Goal: Task Accomplishment & Management: Manage account settings

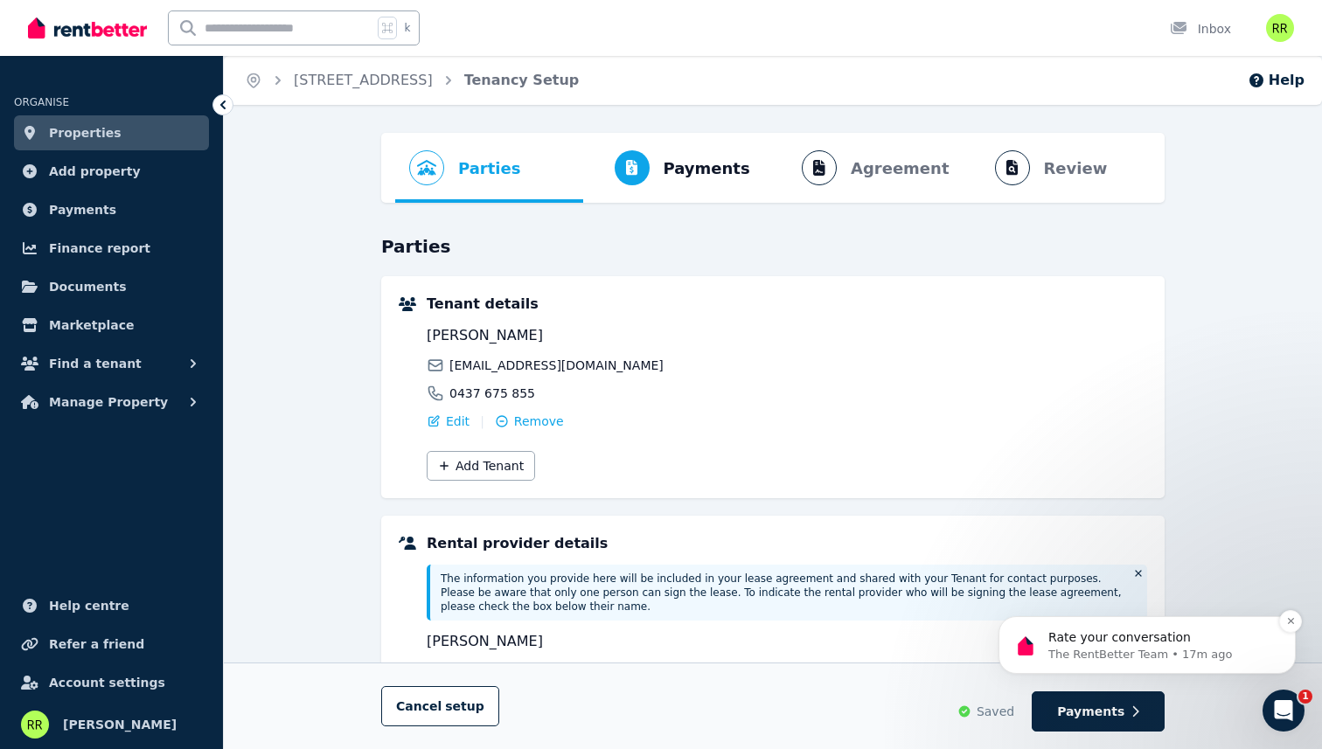
click at [1166, 644] on p "Rate your conversation" at bounding box center [1161, 637] width 226 height 17
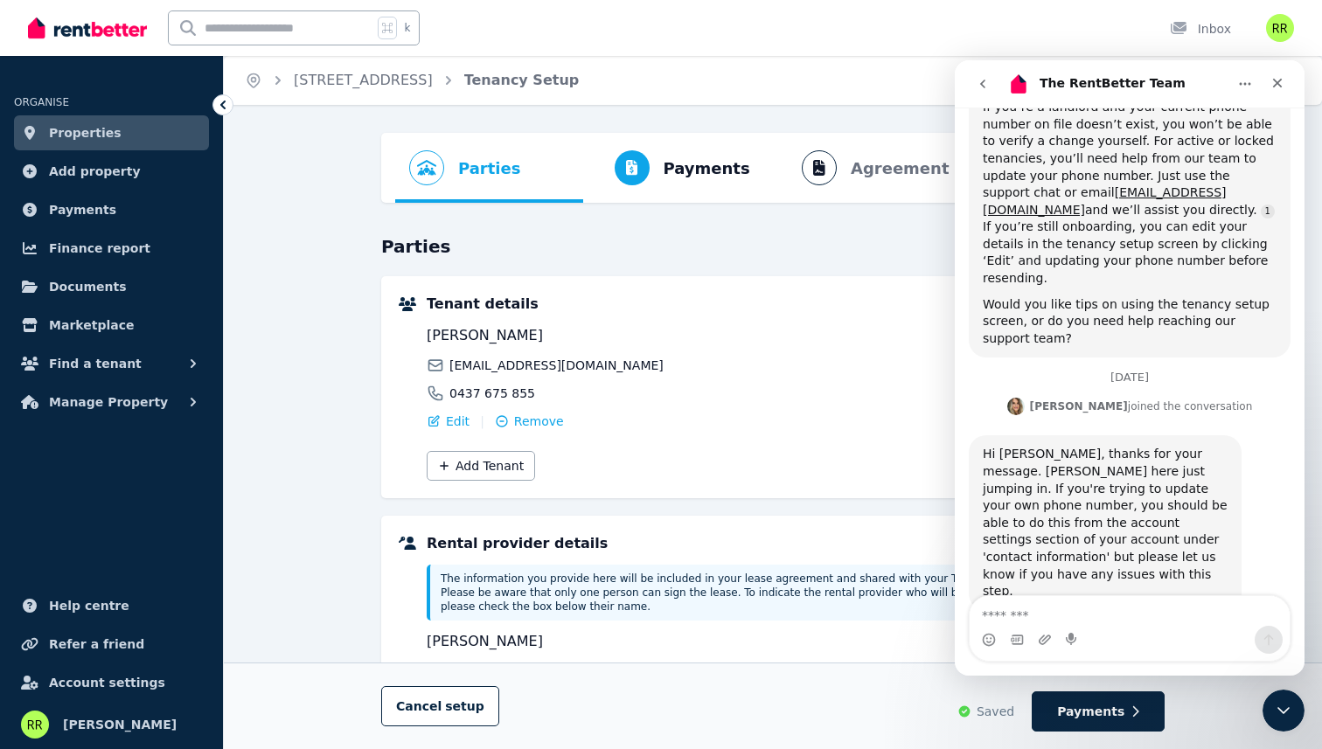
scroll to position [1232, 0]
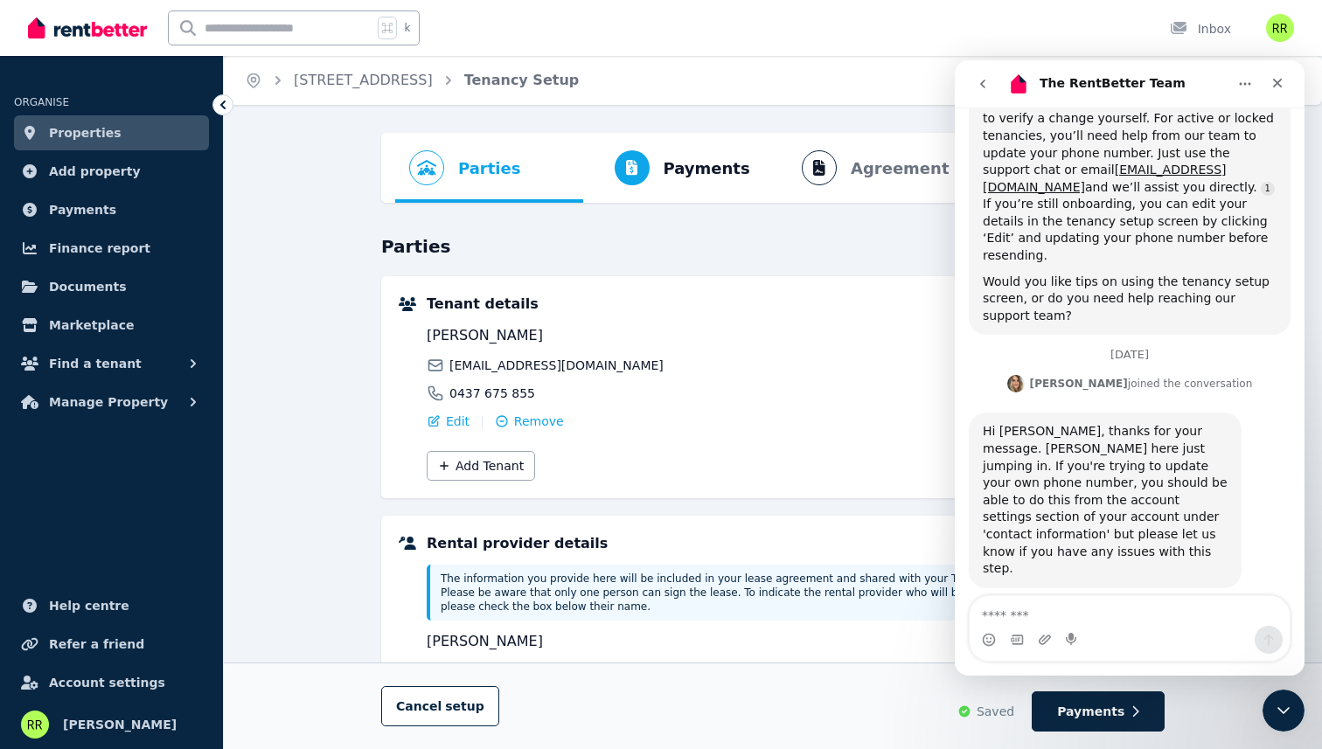
click at [1161, 650] on span "Amazing" at bounding box center [1172, 665] width 31 height 31
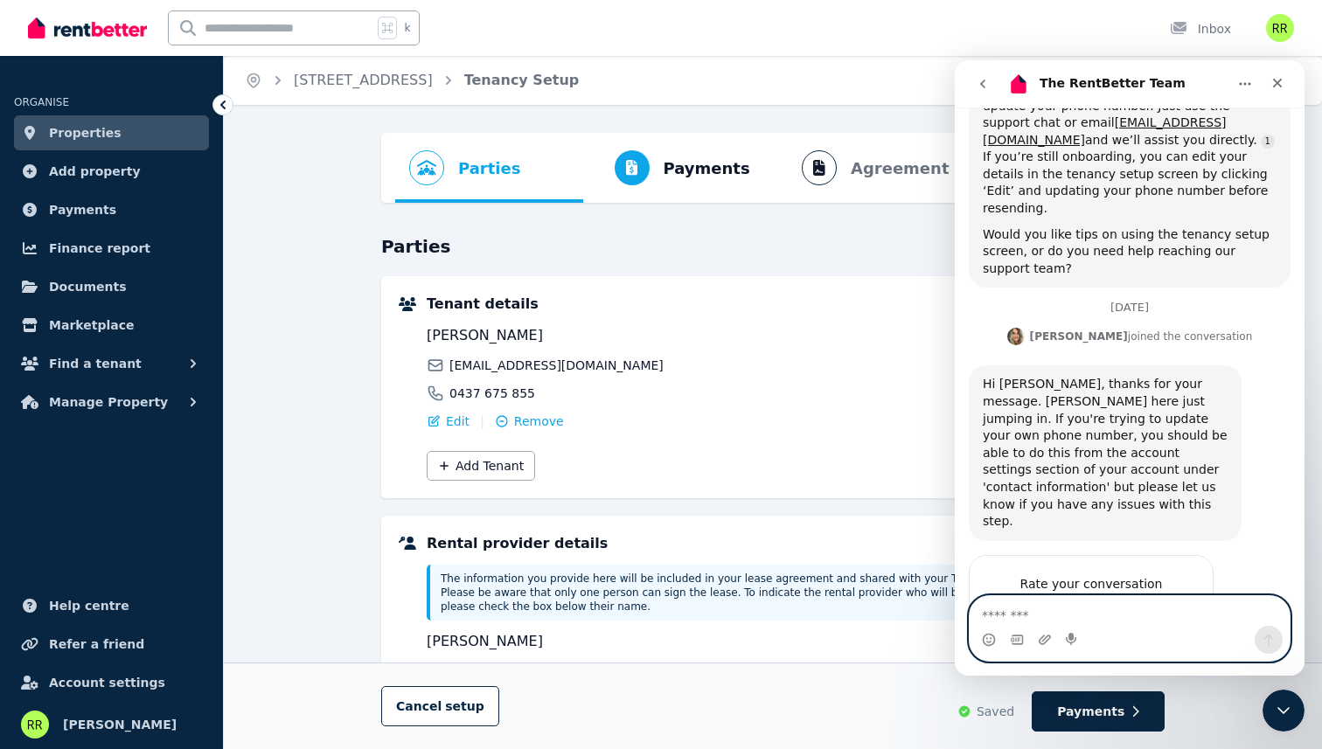
click at [1086, 621] on textarea "Message…" at bounding box center [1129, 611] width 320 height 30
type textarea "**********"
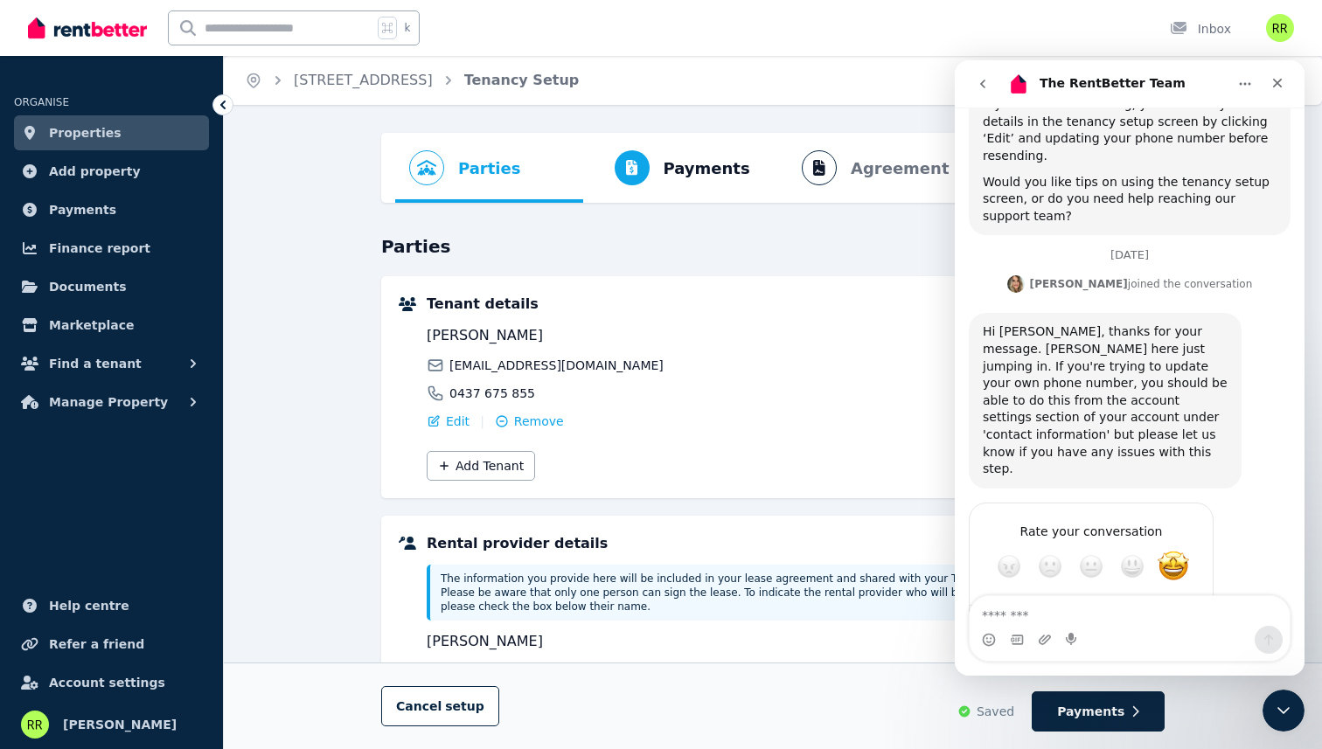
click at [1098, 677] on div "Is there any 2 factor authentication?" at bounding box center [1164, 685] width 224 height 17
click at [1118, 677] on div "Is there any 2 factor authentication?" at bounding box center [1164, 685] width 224 height 17
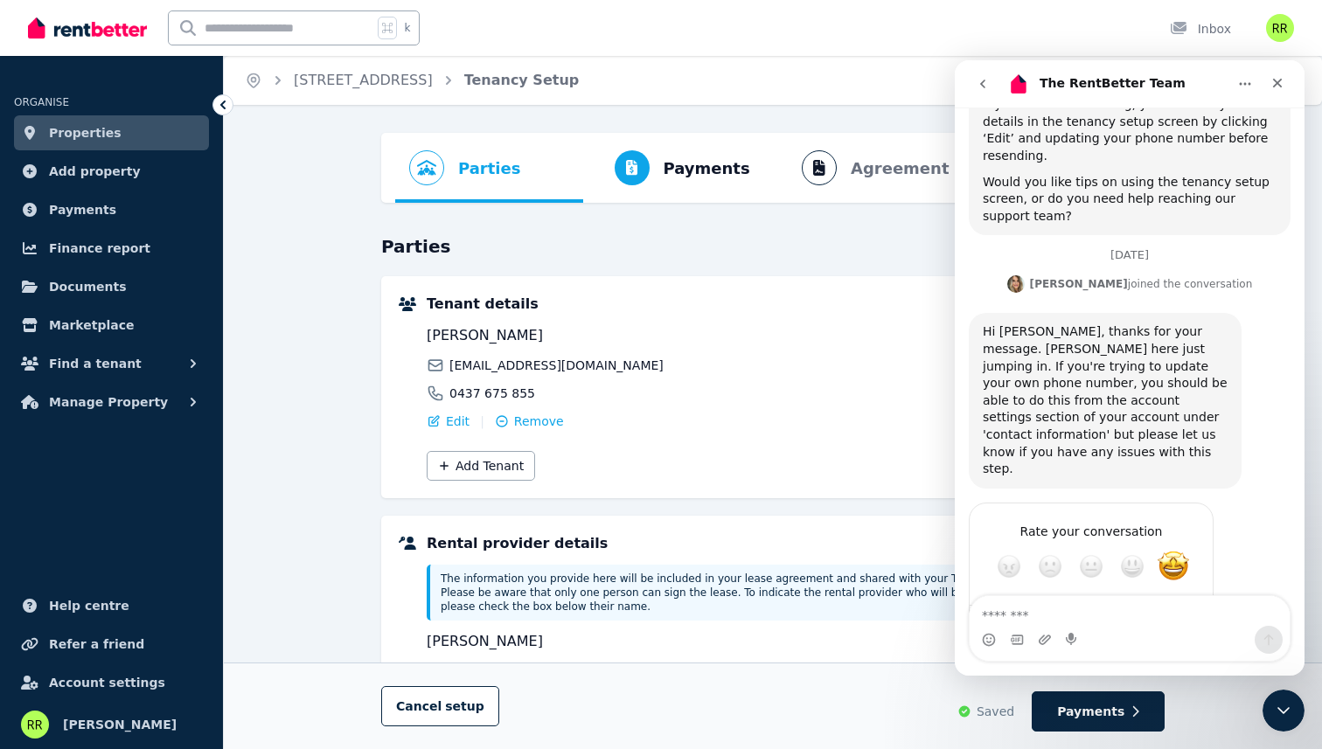
click at [1118, 677] on div "Is there any 2 factor authentication?" at bounding box center [1164, 685] width 224 height 17
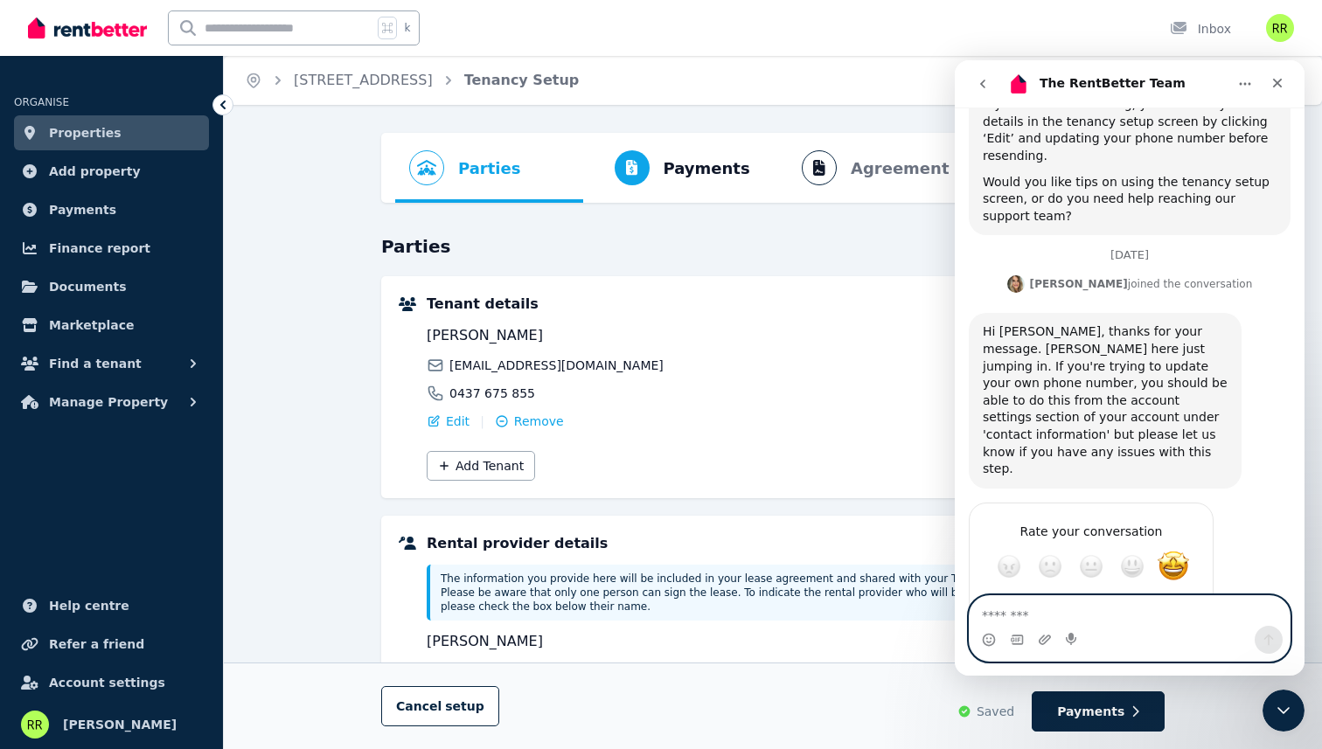
click at [1091, 611] on textarea "Message…" at bounding box center [1129, 611] width 320 height 30
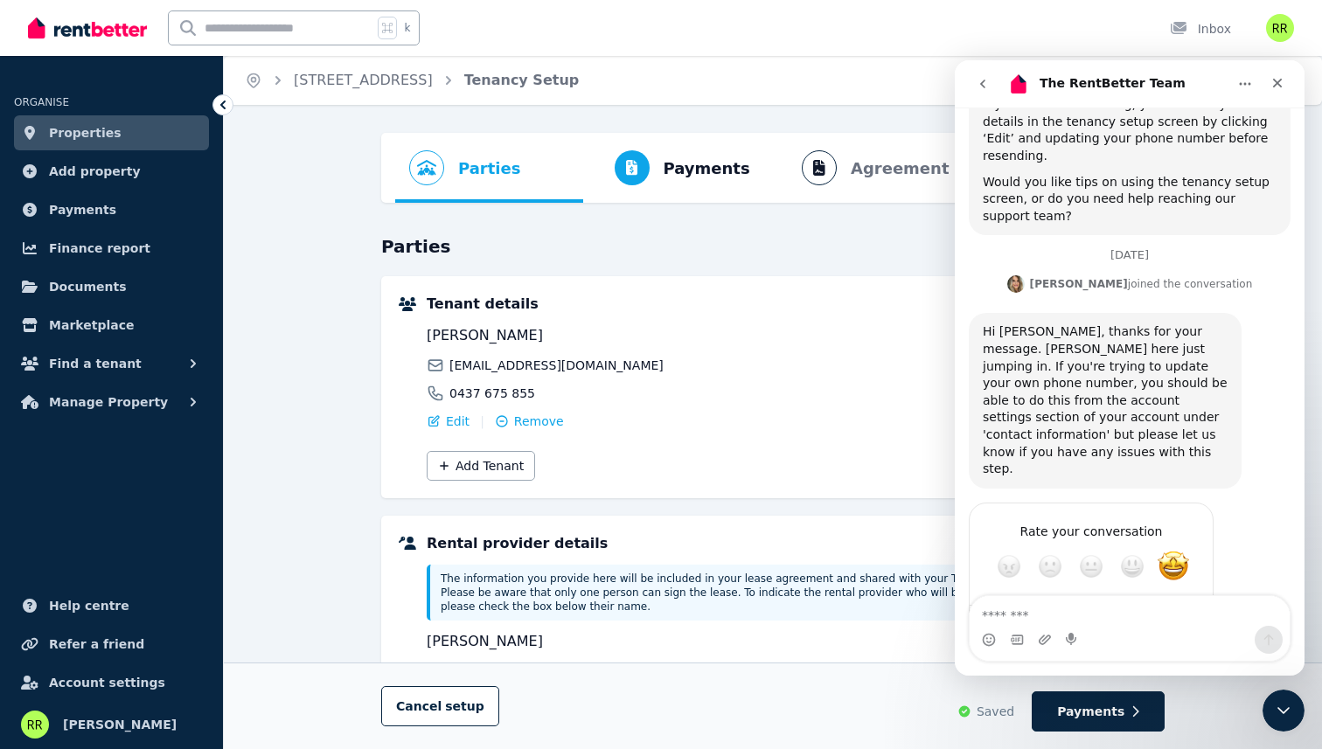
click at [1103, 667] on div "Is there any 2 factor authentication? Riko • Just now" at bounding box center [1164, 686] width 252 height 38
click at [1118, 677] on div "Is there any 2 factor authentication?" at bounding box center [1164, 685] width 224 height 17
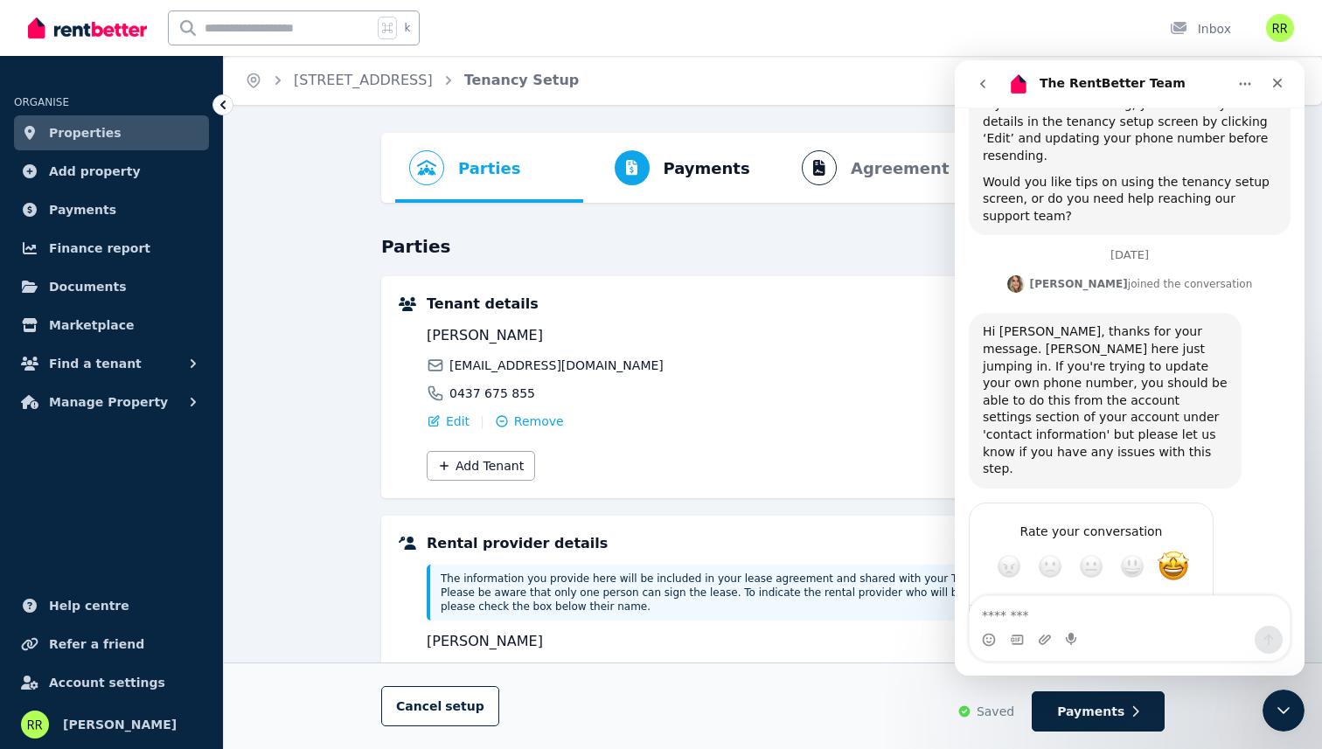
click at [1118, 677] on div "Is there any 2 factor authentication?" at bounding box center [1164, 685] width 224 height 17
click at [1149, 677] on div "Is there any 2 factor authentication?" at bounding box center [1164, 685] width 224 height 17
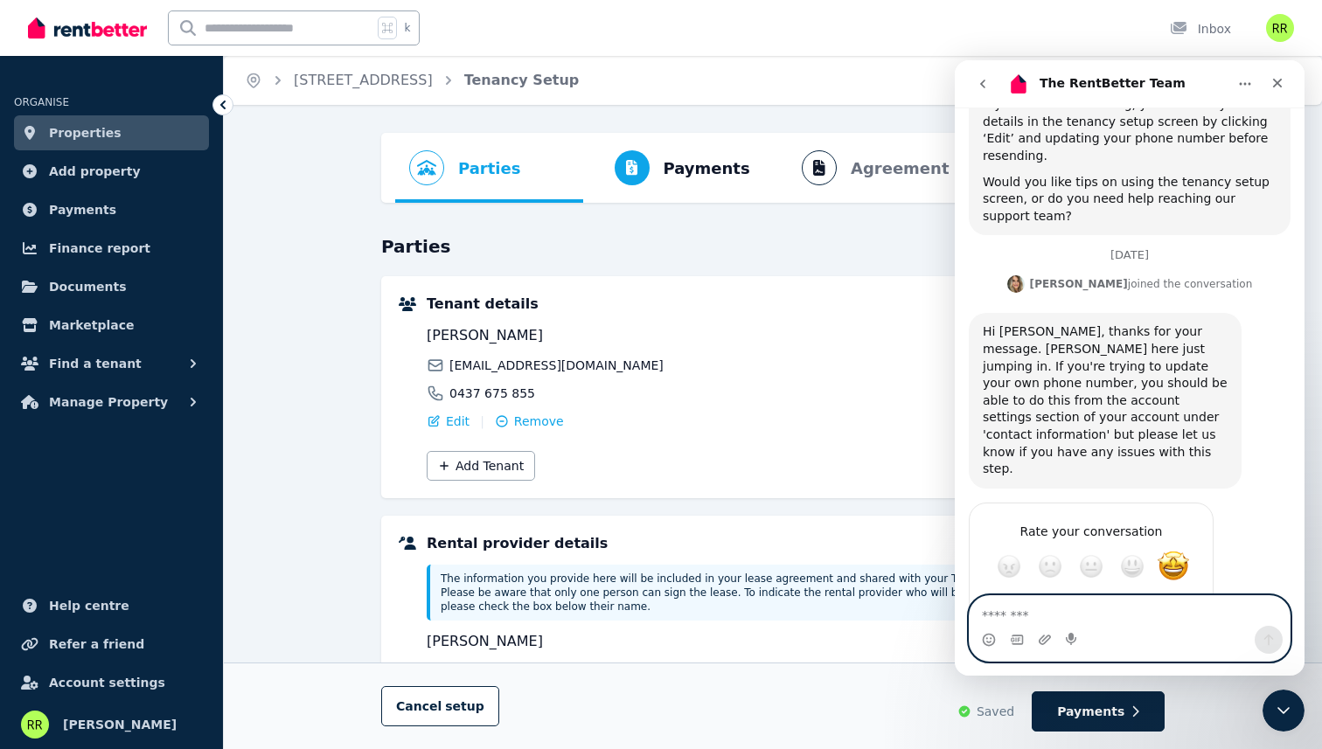
click at [1109, 613] on textarea "Message…" at bounding box center [1129, 611] width 320 height 30
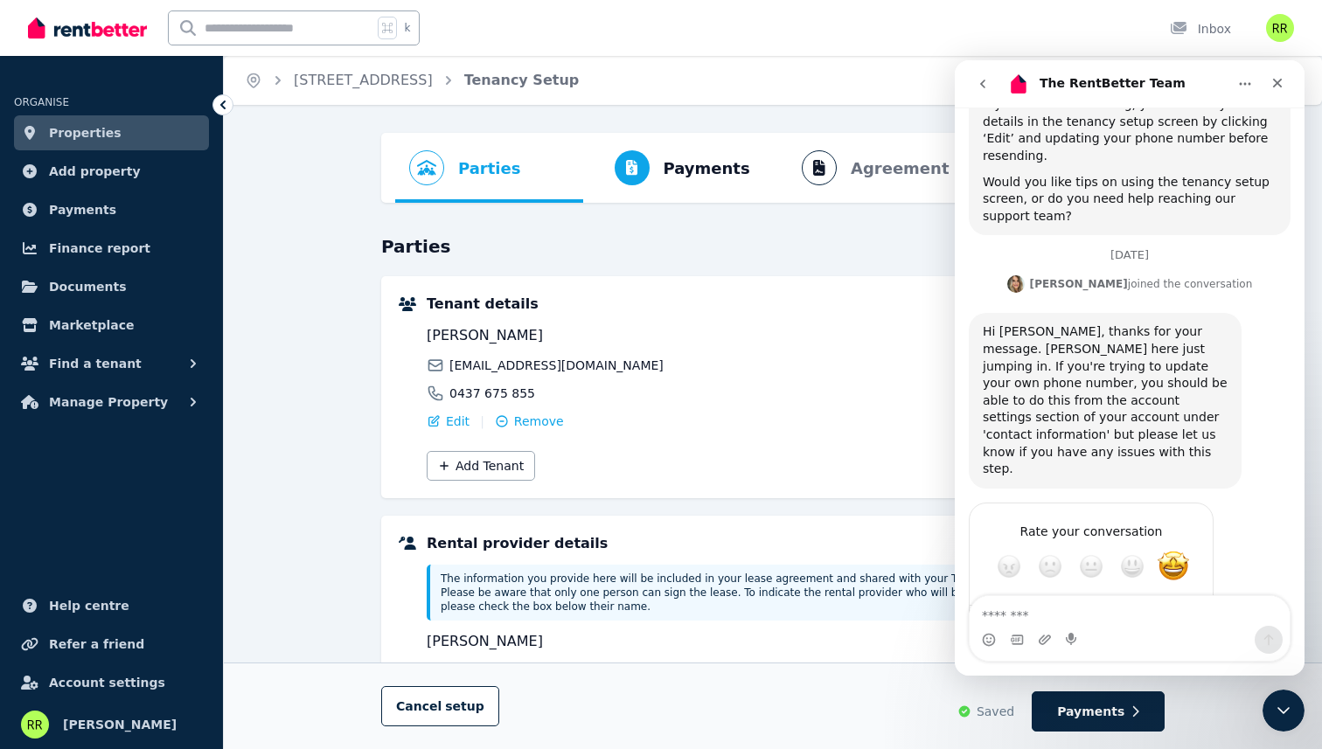
click at [1086, 677] on div "Is there any 2 factor authentication?" at bounding box center [1164, 685] width 224 height 17
click at [1109, 677] on div "Is there any 2 factor authentication?" at bounding box center [1164, 685] width 224 height 17
click at [1105, 677] on div "Is there any 2 factor authentication?" at bounding box center [1164, 685] width 224 height 17
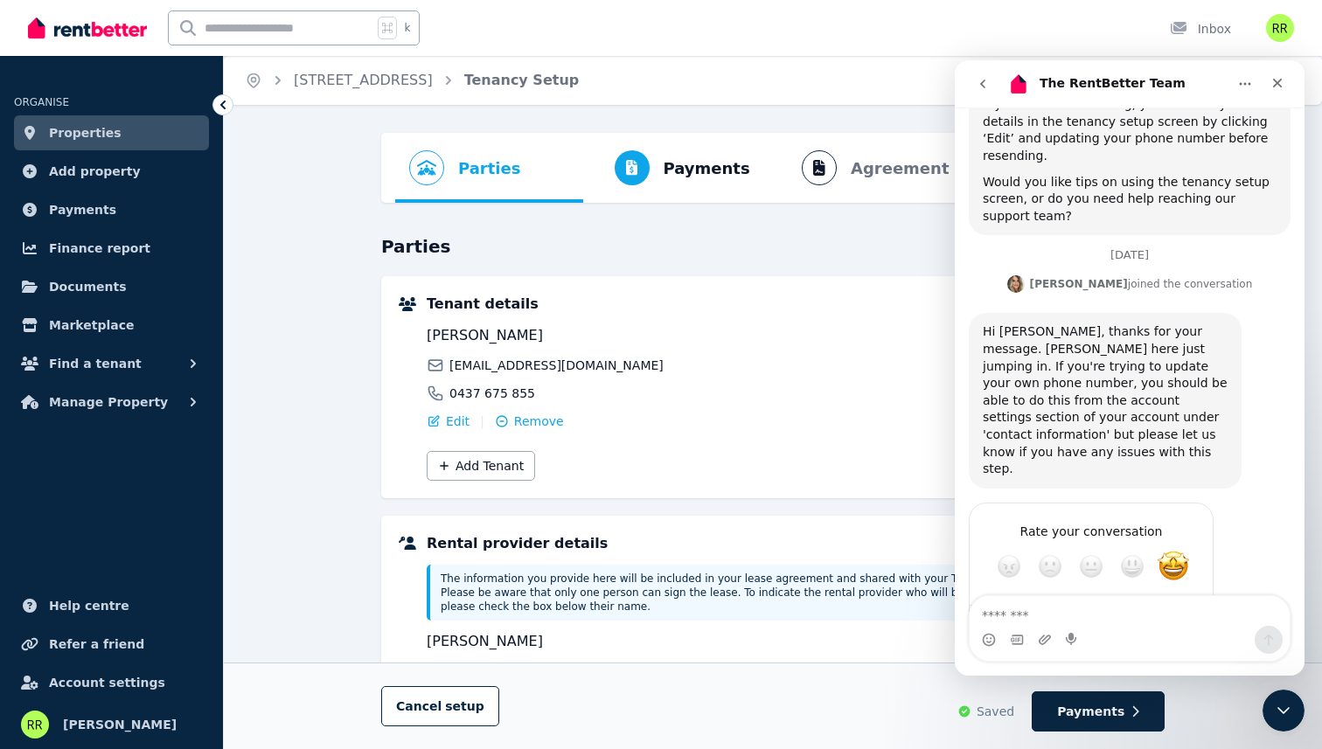
click at [1105, 677] on div "Is there any 2 factor authentication?" at bounding box center [1164, 685] width 224 height 17
click at [1290, 700] on icon "Close Intercom Messenger" at bounding box center [1280, 708] width 21 height 21
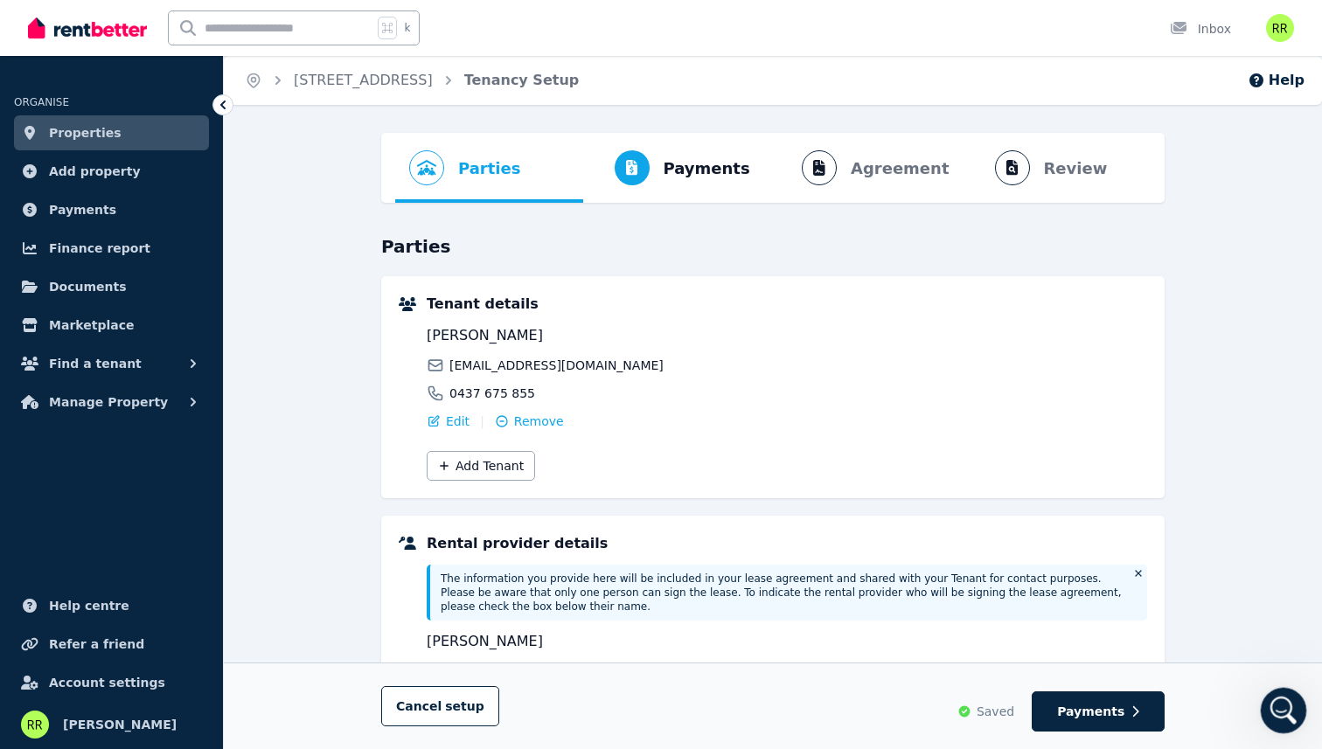
click at [1273, 704] on icon "Open Intercom Messenger" at bounding box center [1281, 708] width 29 height 29
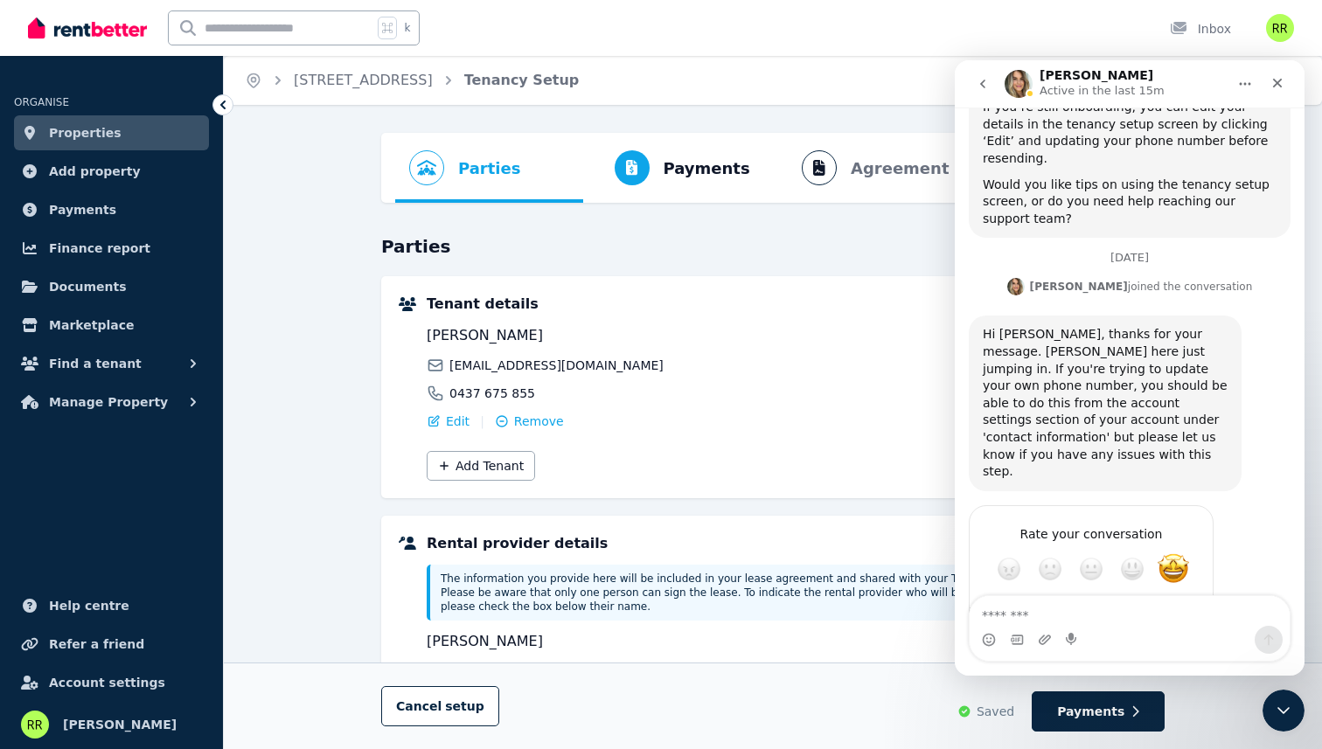
click at [983, 84] on icon "go back" at bounding box center [983, 84] width 14 height 14
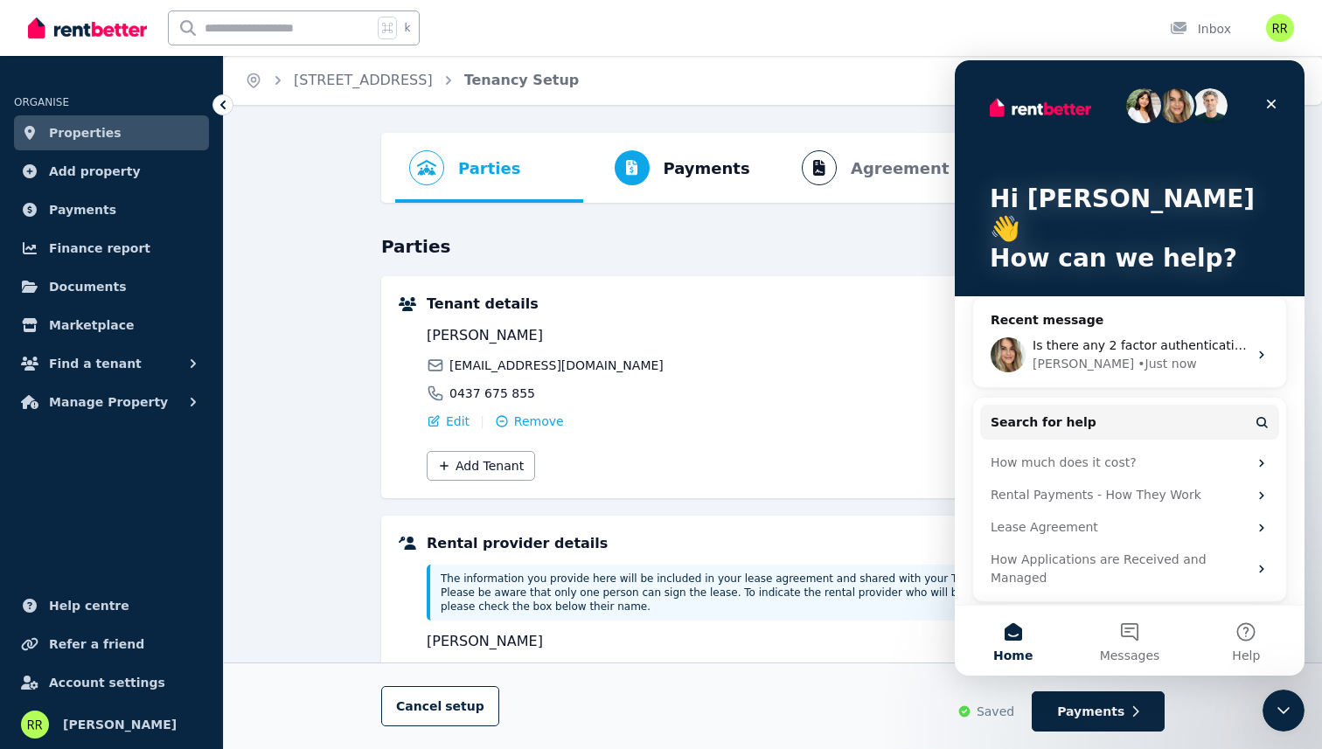
scroll to position [0, 0]
click at [1026, 323] on div "Is there any 2 factor authentication? Jodie • Just now" at bounding box center [1129, 355] width 313 height 65
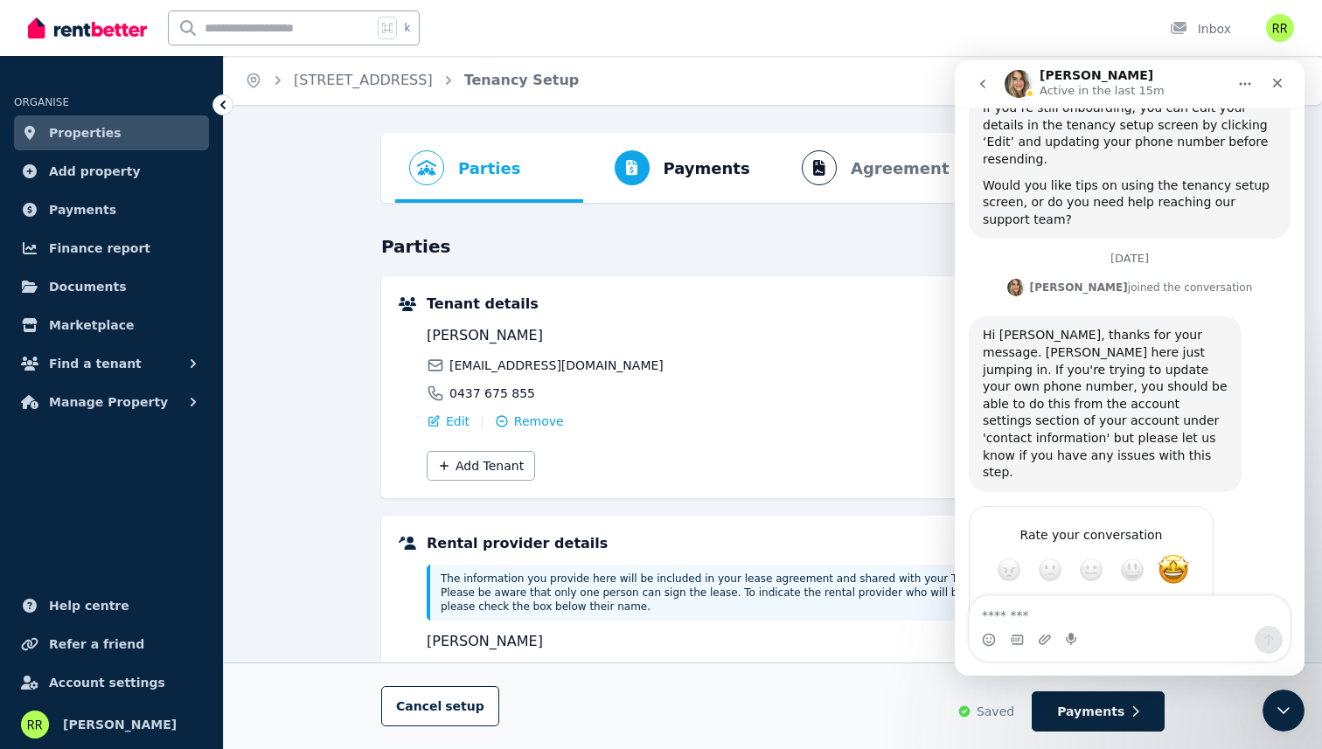
scroll to position [1331, 0]
click at [1007, 326] on div "Hi Riko, thanks for your message. Jodie here just jumping in. If you're trying …" at bounding box center [1105, 403] width 245 height 154
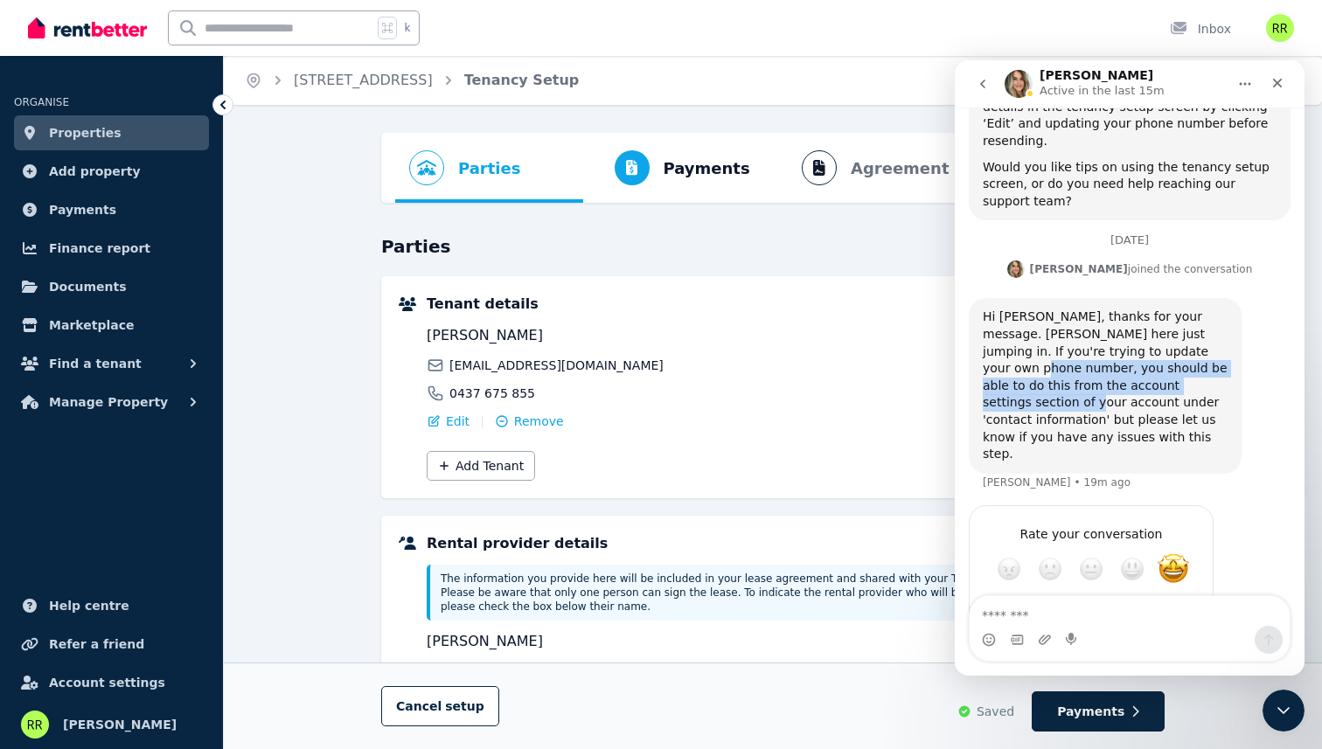
drag, startPoint x: 1007, startPoint y: 293, endPoint x: 1195, endPoint y: 295, distance: 188.0
click at [1195, 309] on div "Hi Riko, thanks for your message. Jodie here just jumping in. If you're trying …" at bounding box center [1105, 386] width 245 height 154
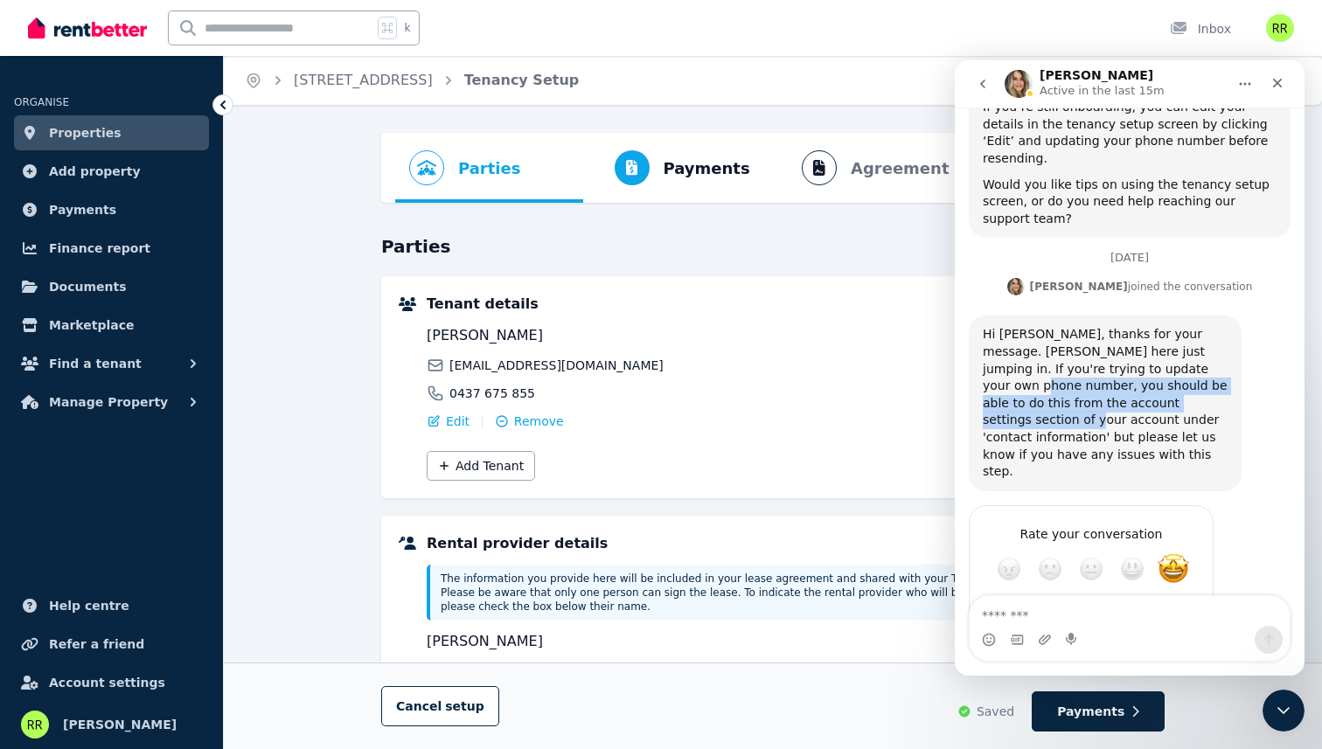
click at [1195, 326] on div "Hi Riko, thanks for your message. Jodie here just jumping in. If you're trying …" at bounding box center [1105, 403] width 245 height 154
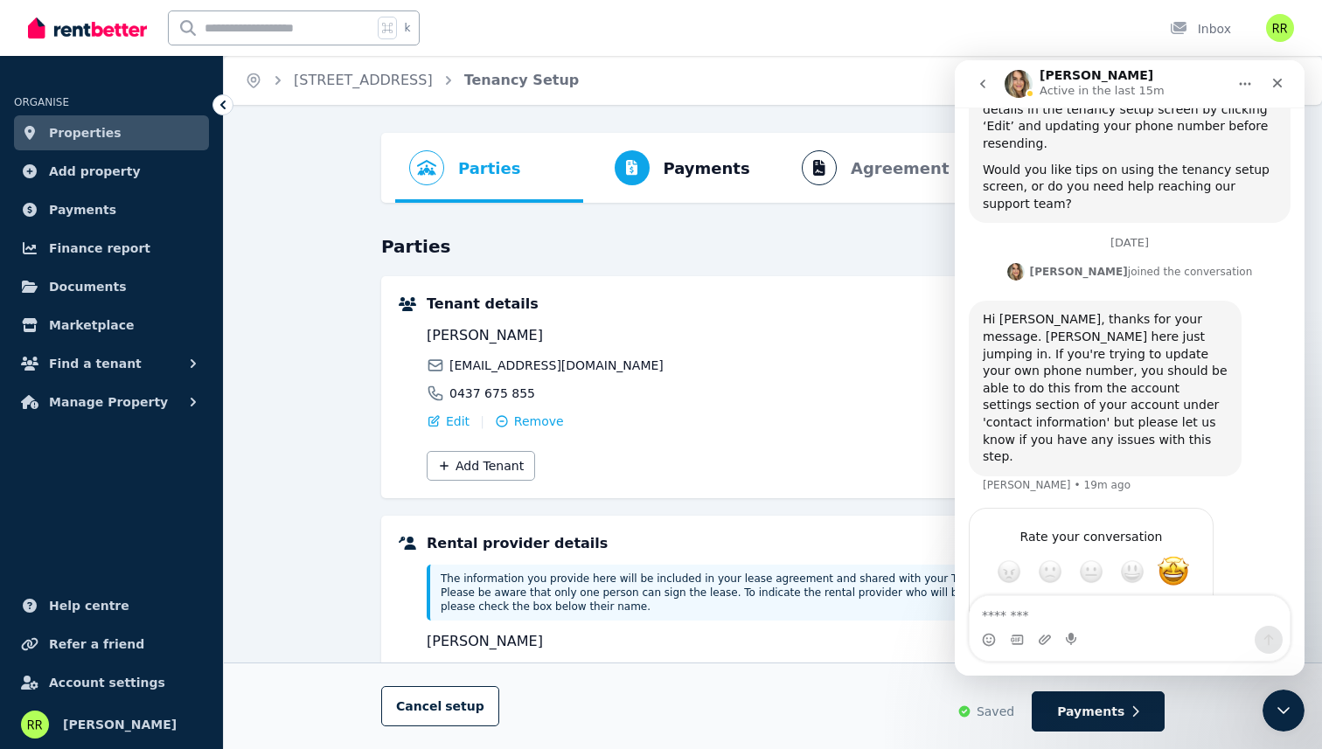
scroll to position [1349, 0]
click at [1167, 309] on div "Hi Riko, thanks for your message. Jodie here just jumping in. If you're trying …" at bounding box center [1105, 386] width 245 height 154
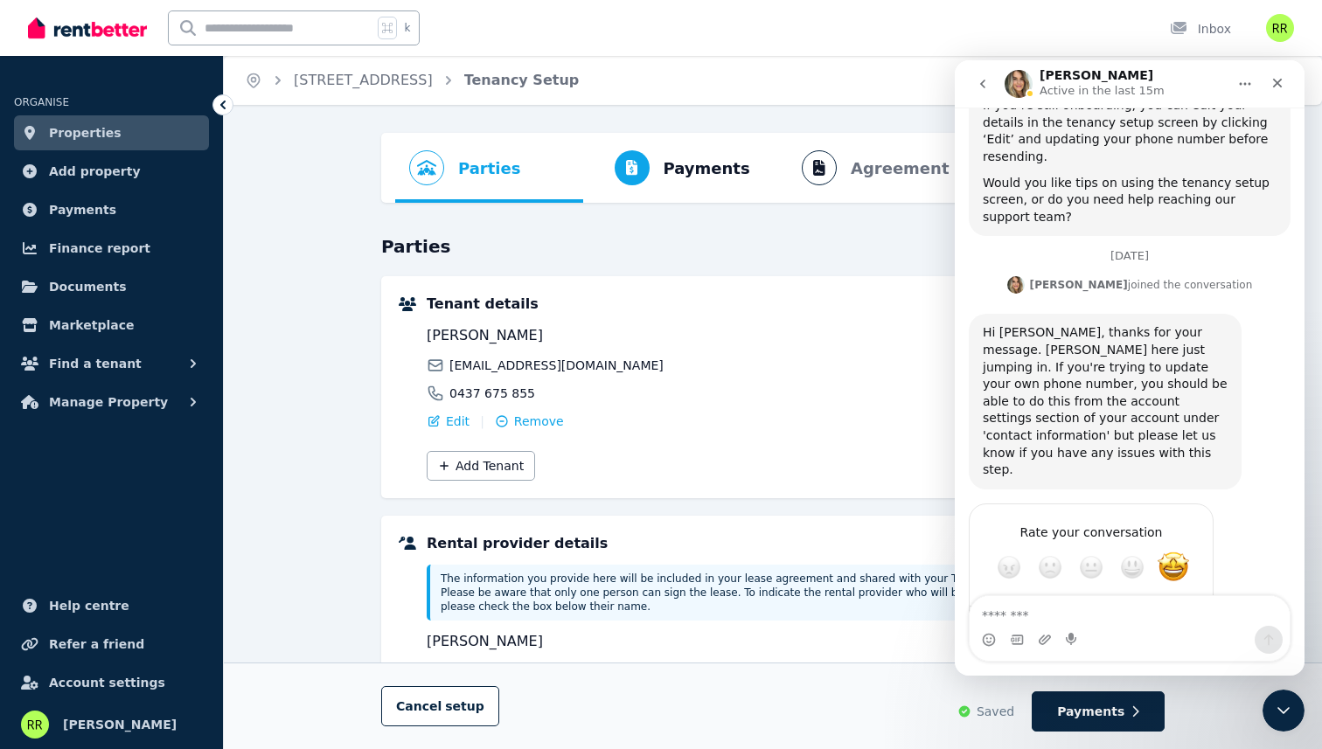
scroll to position [1331, 0]
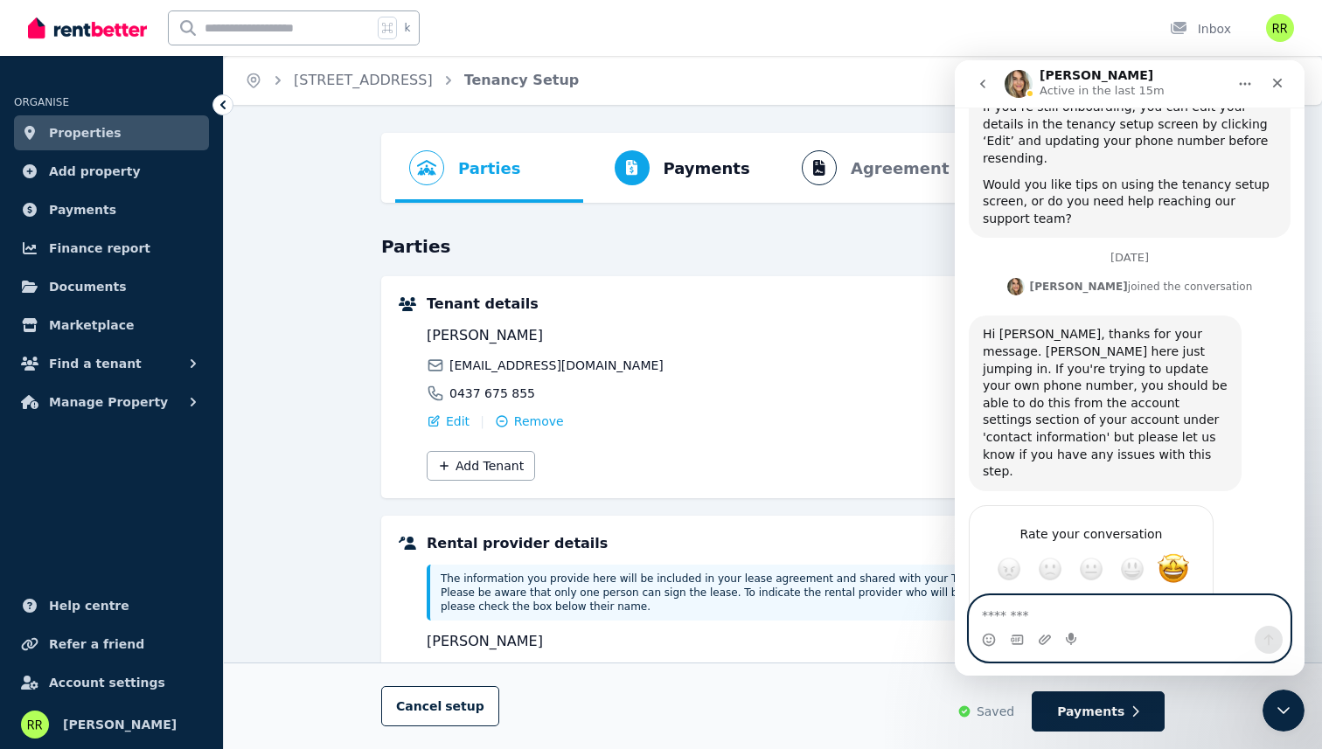
click at [1152, 615] on textarea "Message…" at bounding box center [1129, 611] width 320 height 30
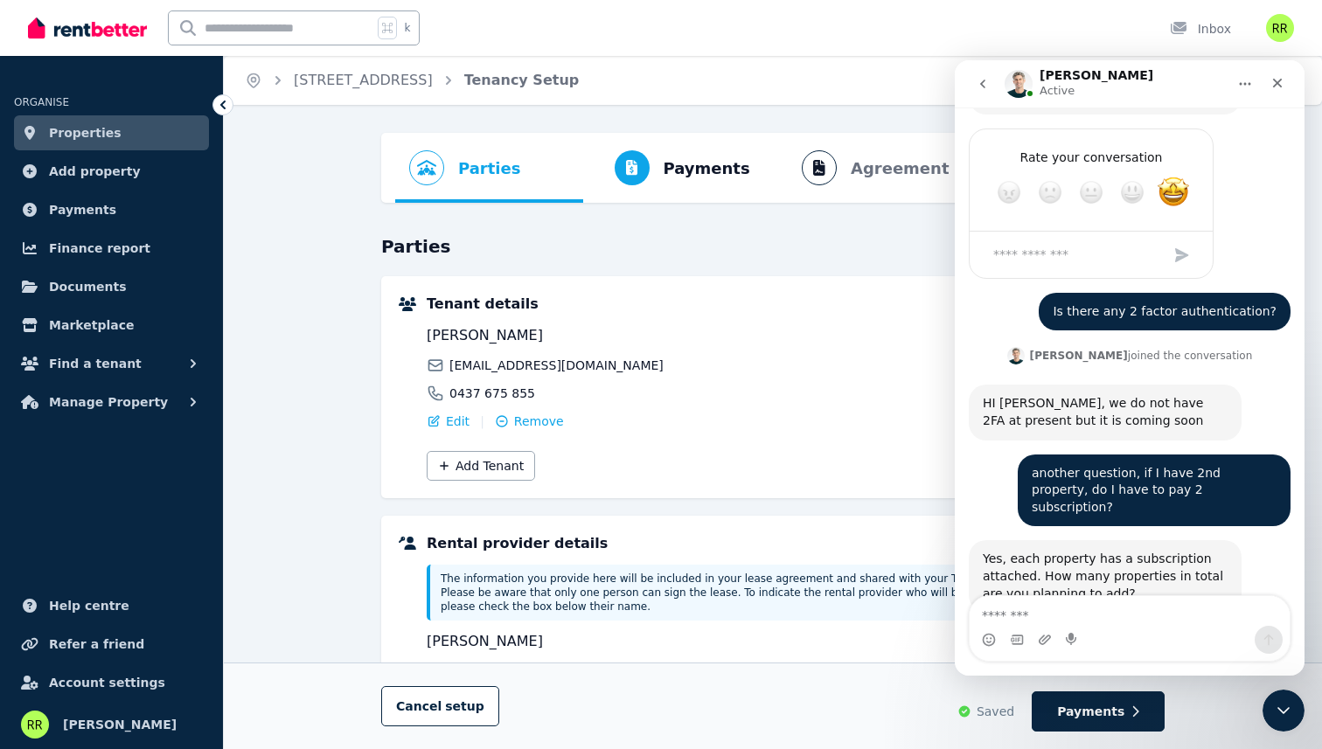
scroll to position [1753, 0]
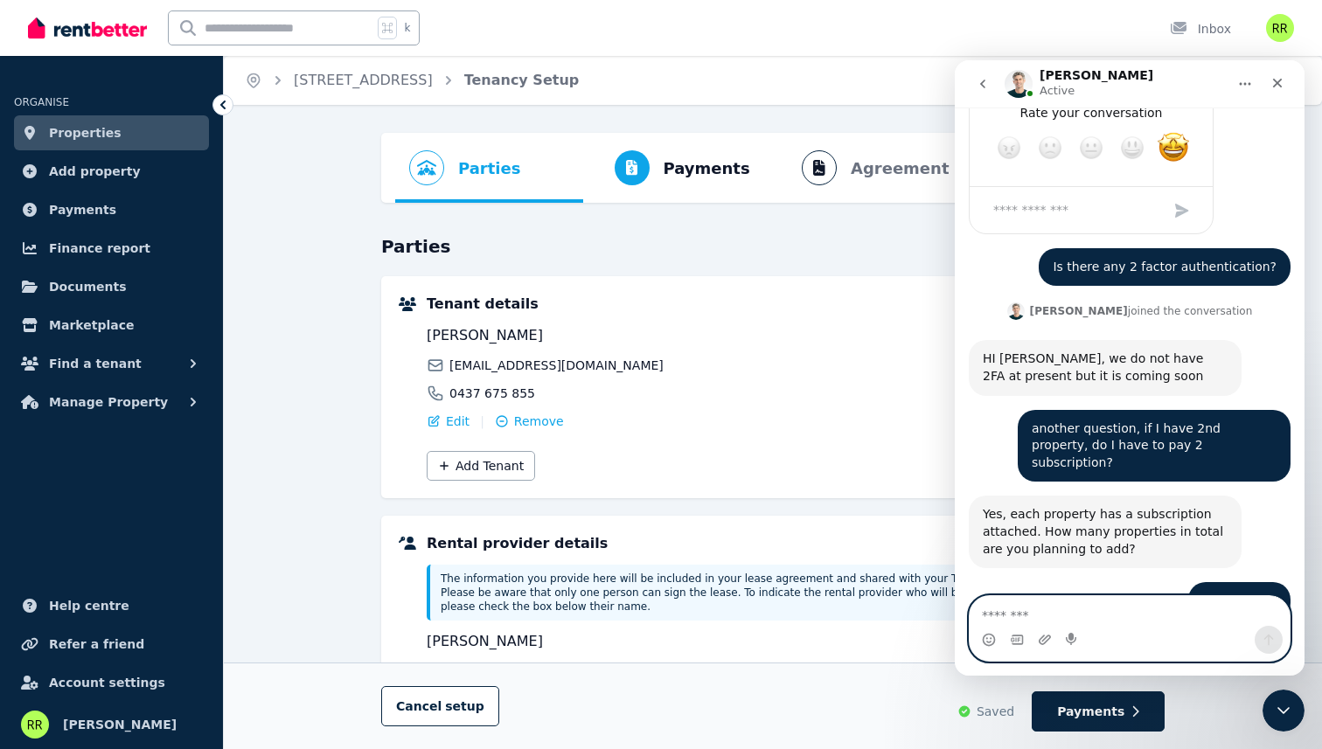
click at [1029, 612] on textarea "Message…" at bounding box center [1129, 611] width 320 height 30
type textarea "**********"
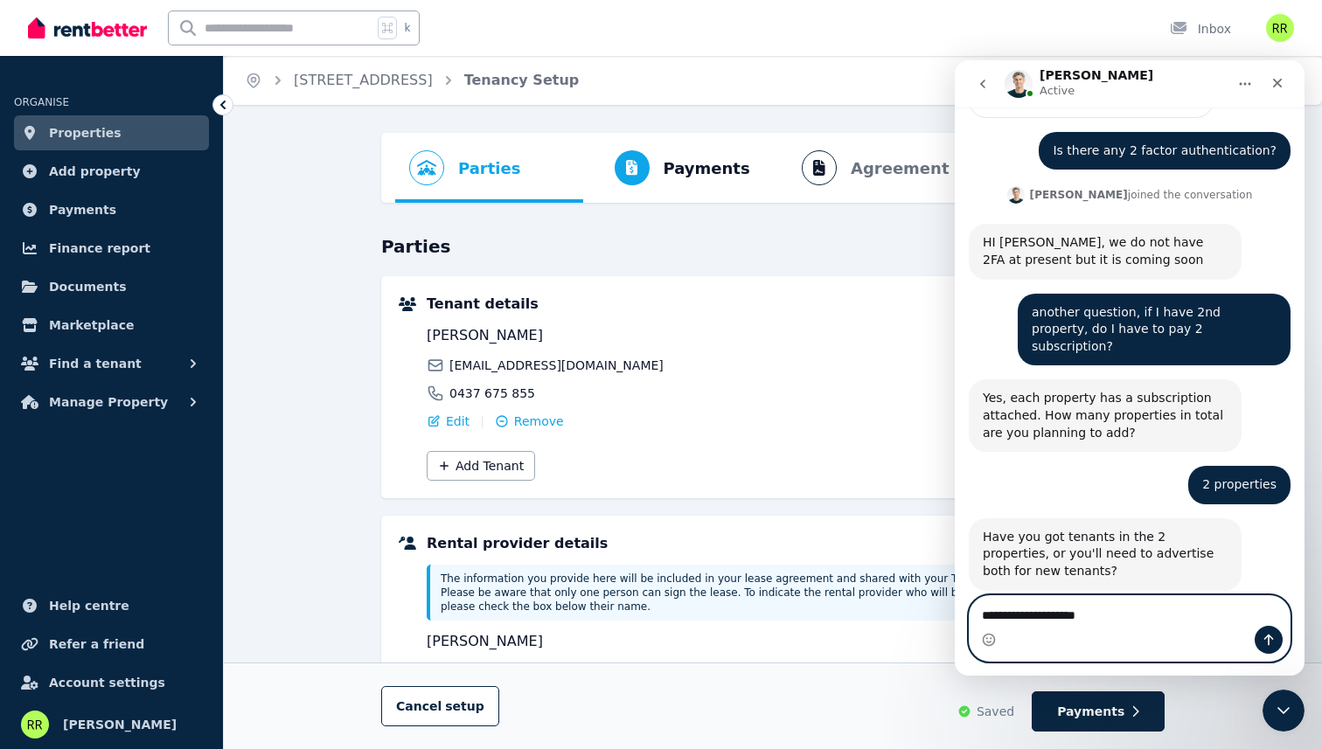
scroll to position [1872, 0]
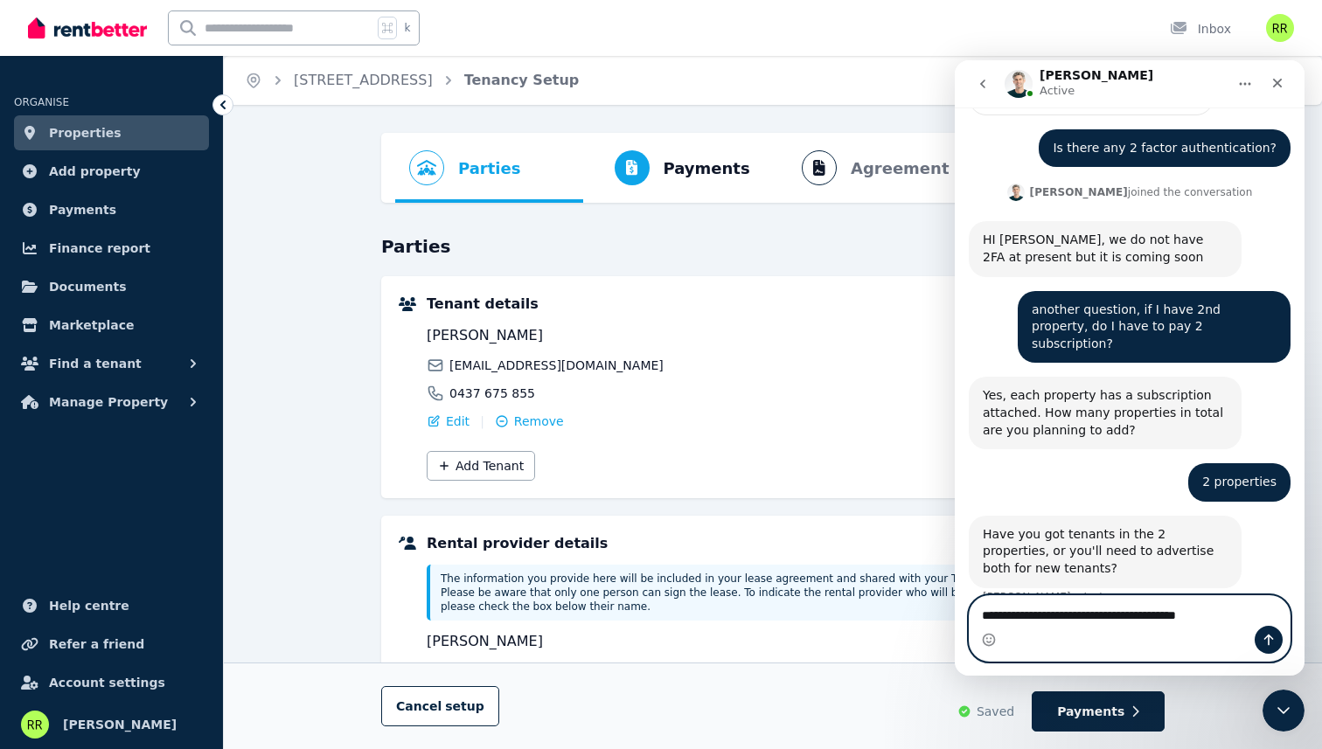
type textarea "**********"
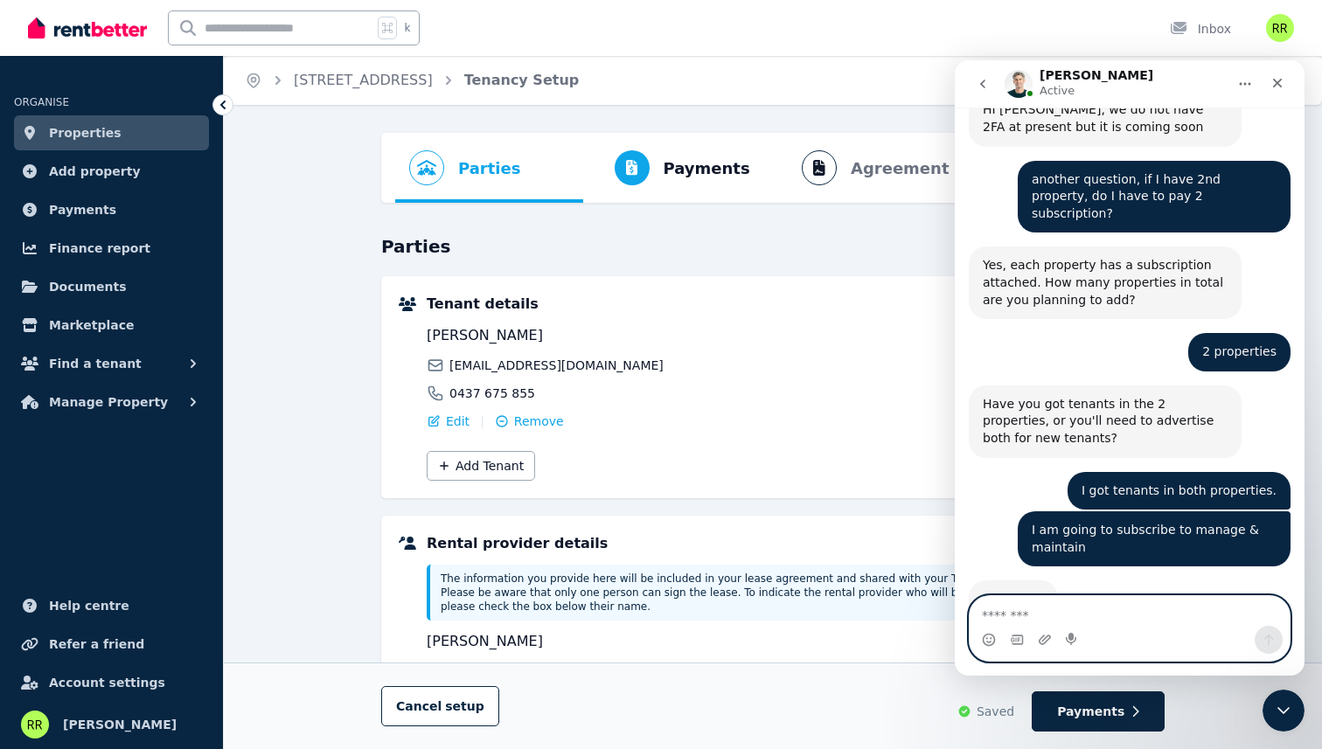
scroll to position [2004, 0]
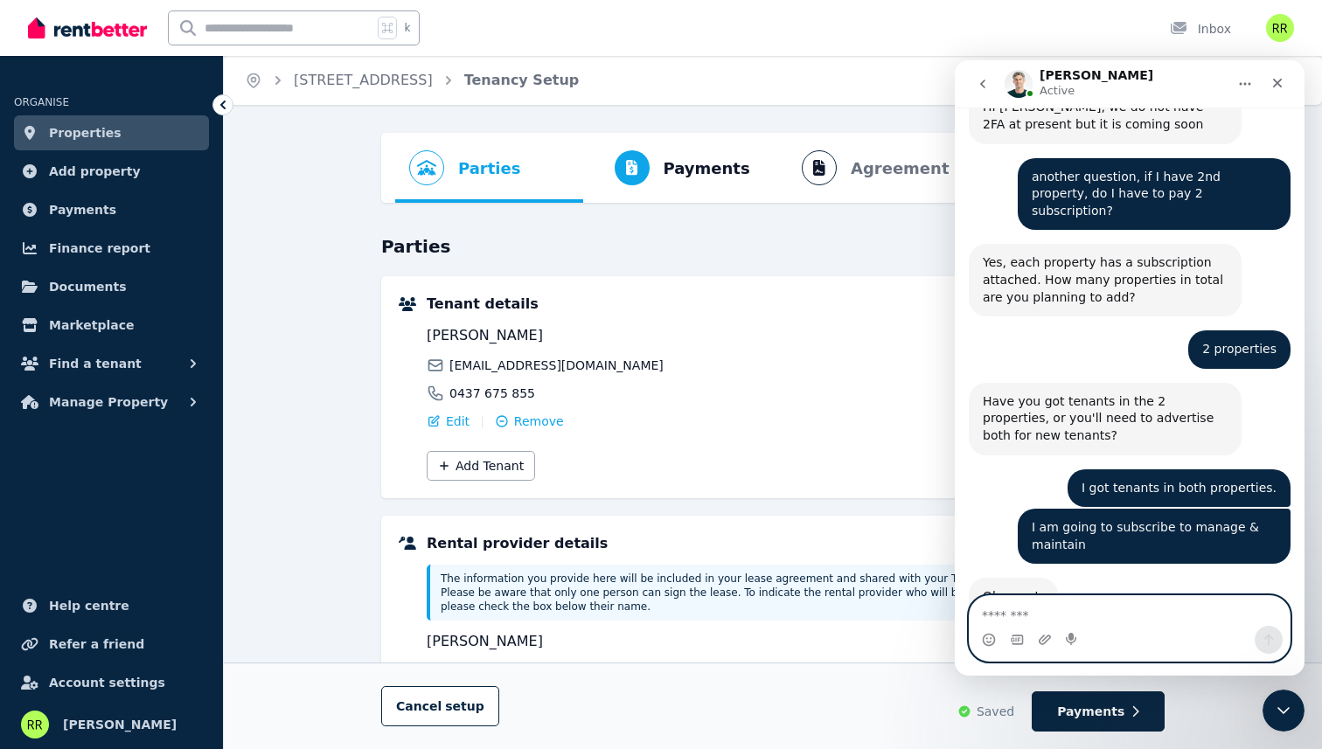
click at [995, 605] on textarea "Message…" at bounding box center [1129, 611] width 320 height 30
type textarea "******"
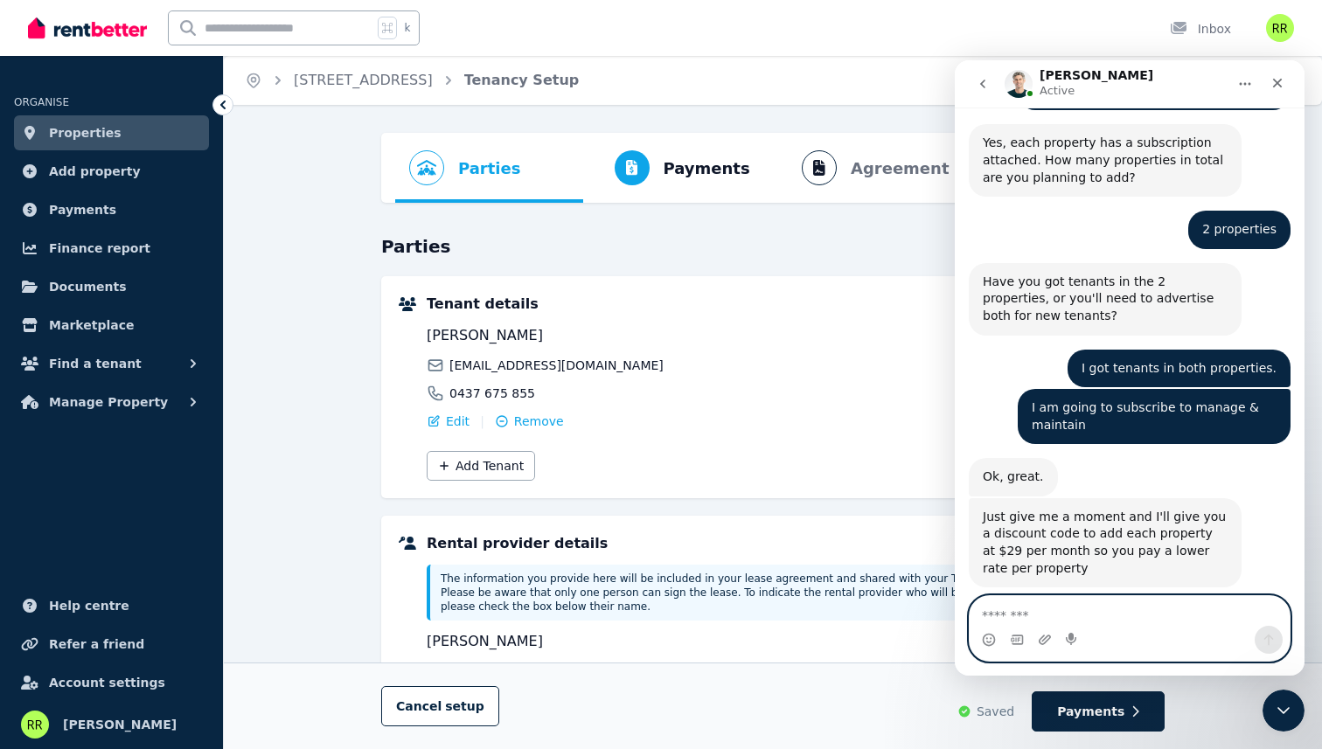
scroll to position [2160, 0]
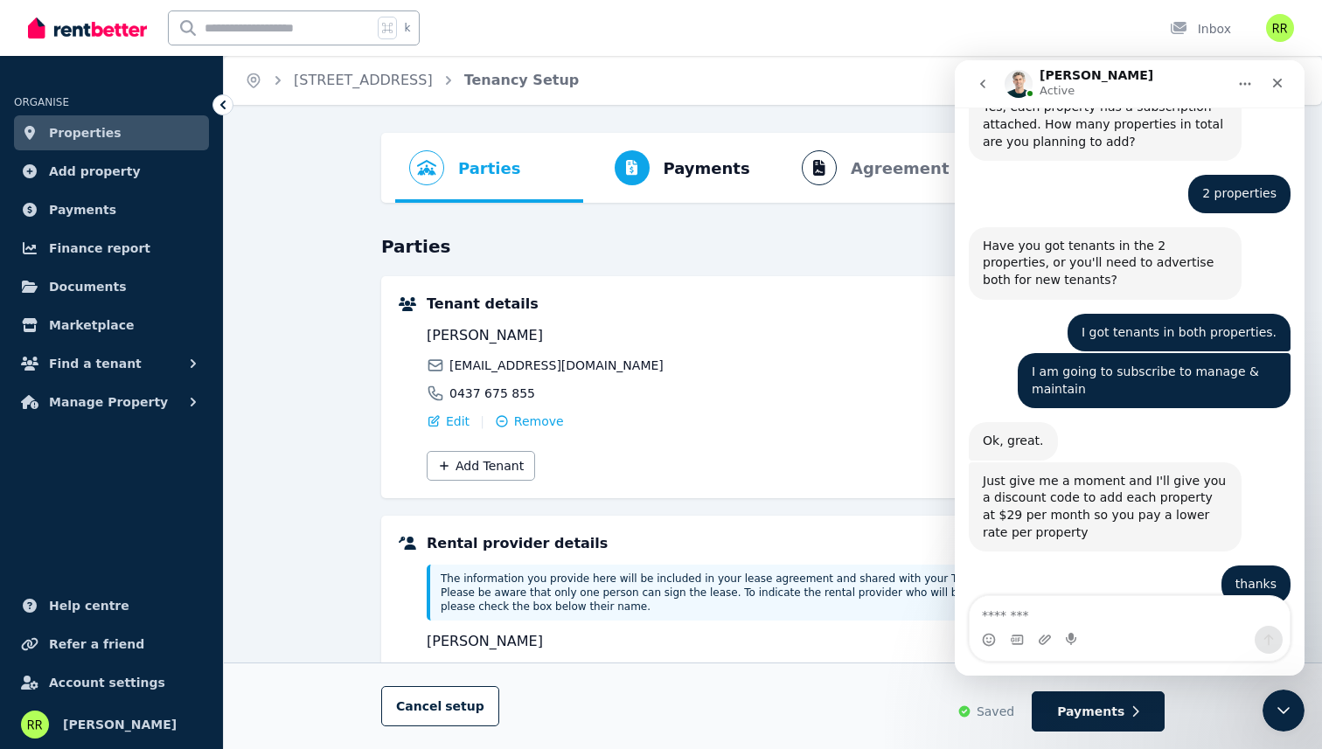
click at [1088, 663] on b "29@MA56" at bounding box center [1122, 670] width 68 height 14
drag, startPoint x: 1063, startPoint y: 524, endPoint x: 1101, endPoint y: 526, distance: 37.7
click at [1101, 663] on b "29@MA56" at bounding box center [1122, 670] width 68 height 14
copy b "29@MA56"
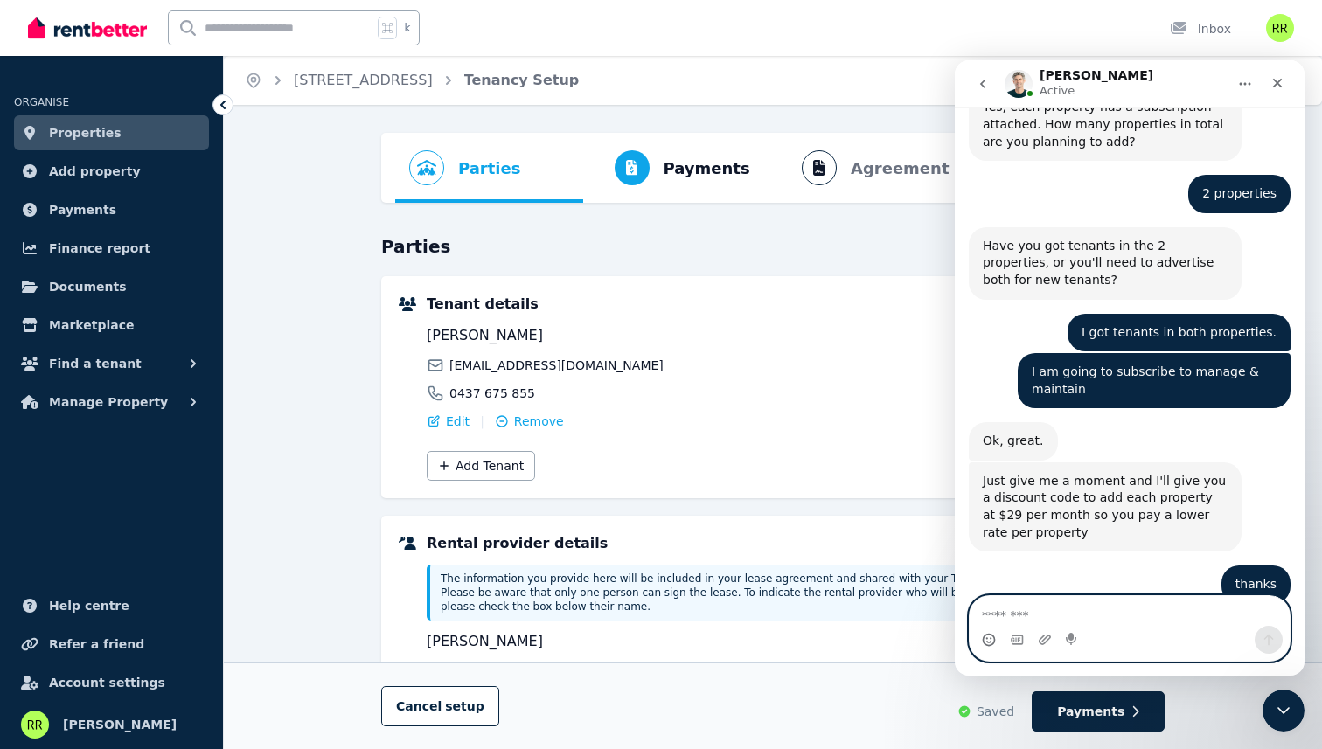
click at [993, 644] on icon "Emoji picker" at bounding box center [989, 640] width 14 height 14
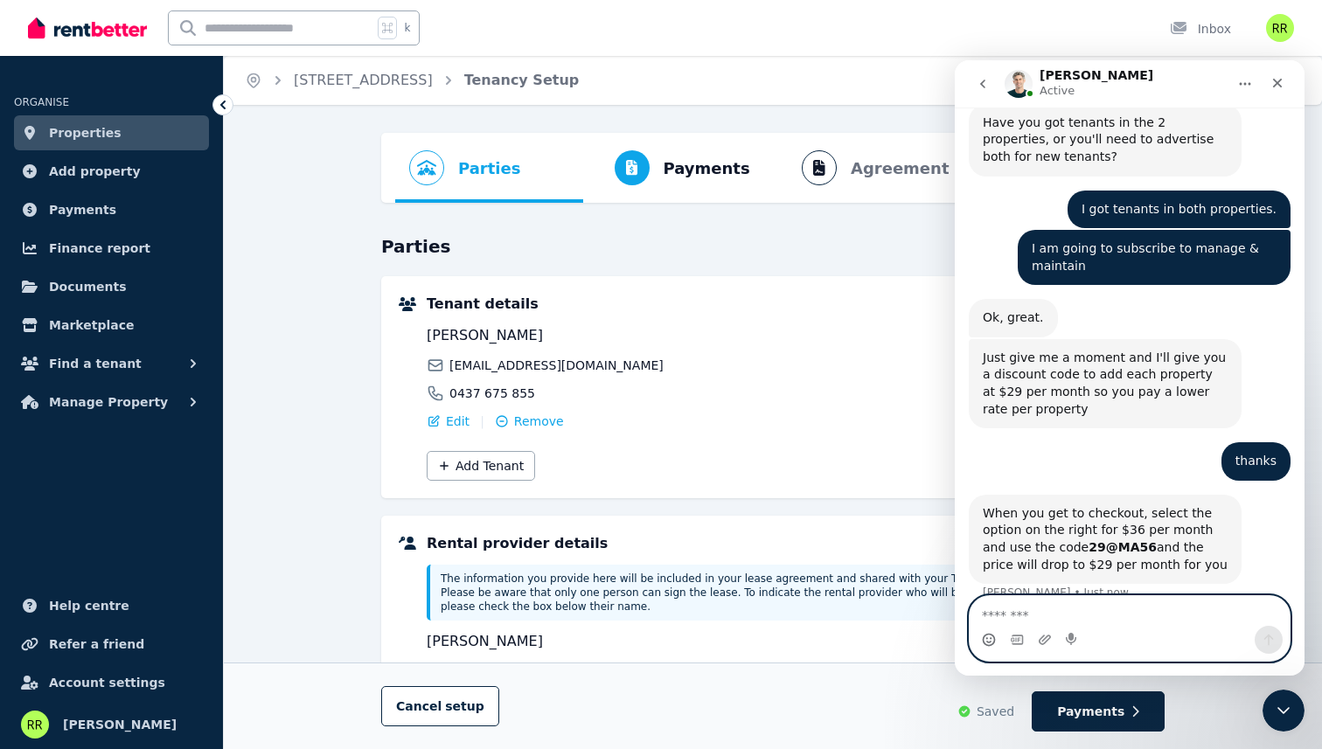
scroll to position [2289, 0]
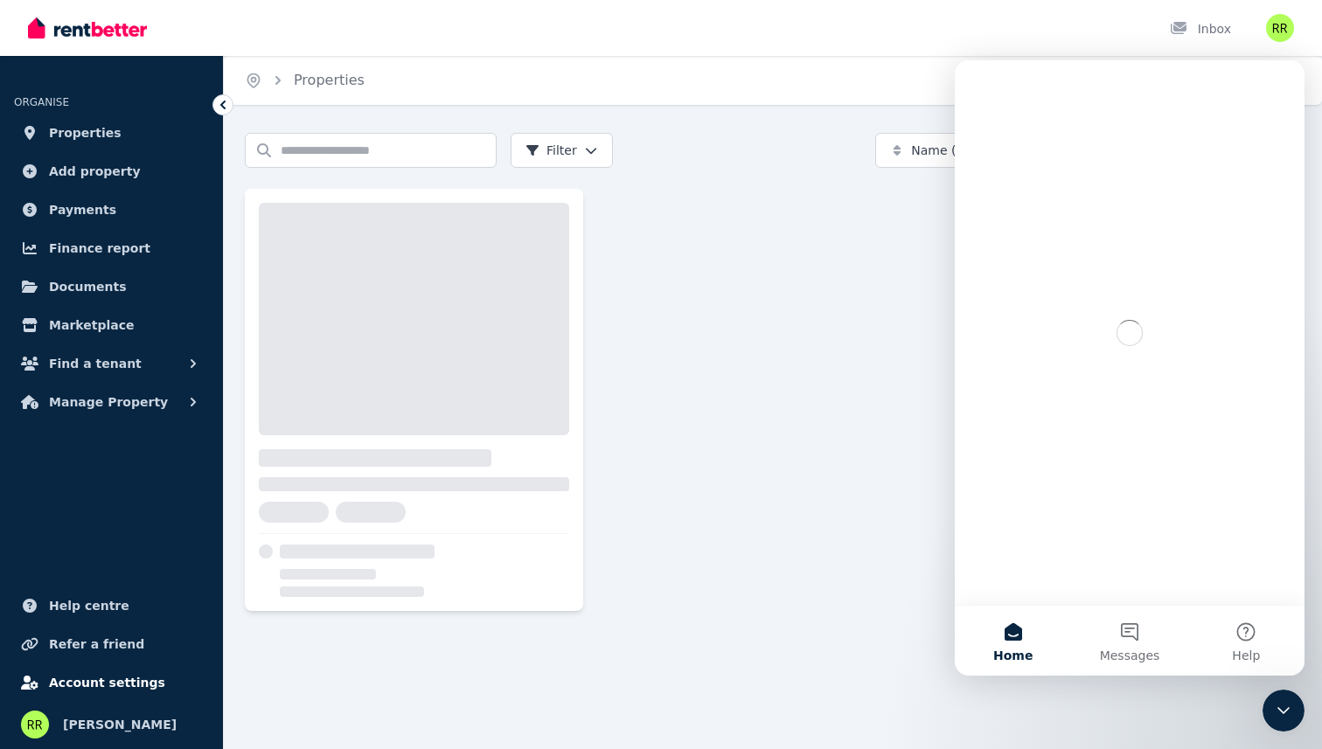
click at [76, 677] on span "Account settings" at bounding box center [107, 682] width 116 height 21
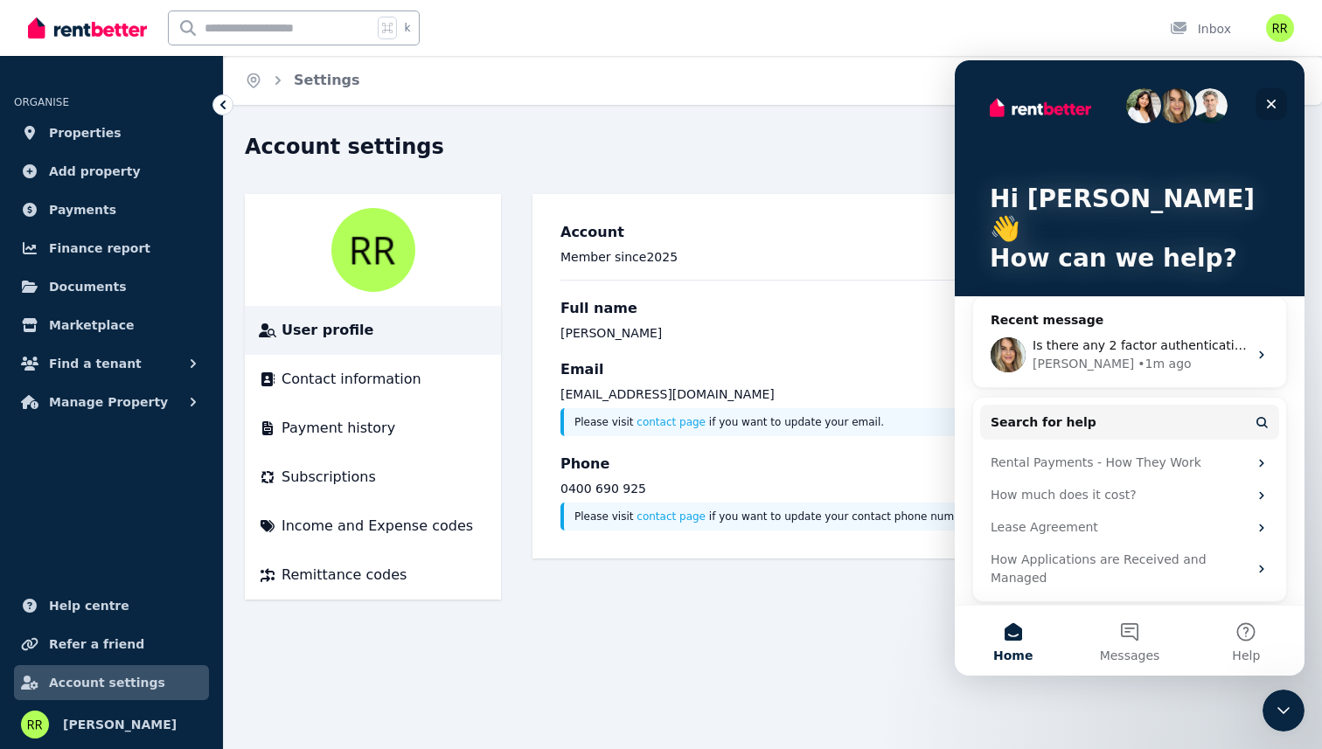
click at [1267, 100] on icon "Close" at bounding box center [1272, 105] width 10 height 10
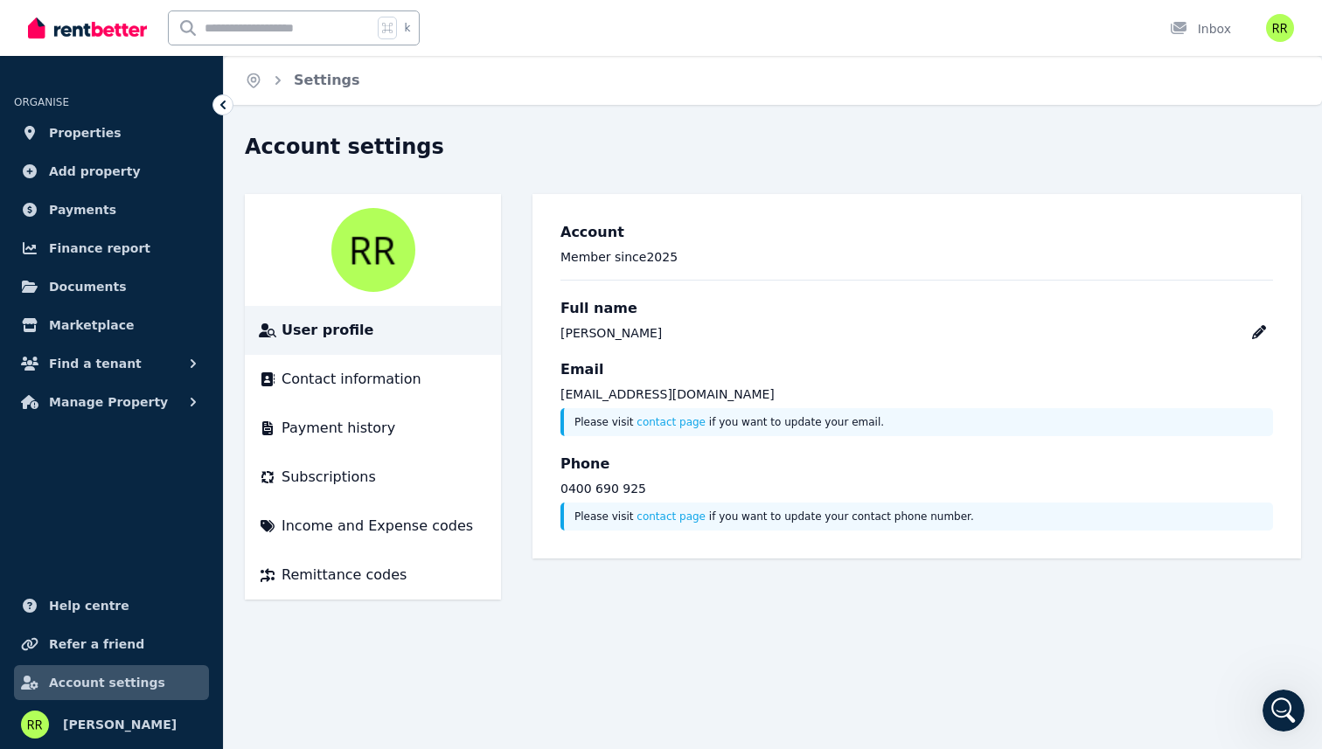
click at [728, 517] on p "Please visit contact page if you want to update your contact phone number." at bounding box center [918, 517] width 688 height 14
click at [749, 517] on p "Please visit contact page if you want to update your contact phone number." at bounding box center [918, 517] width 688 height 14
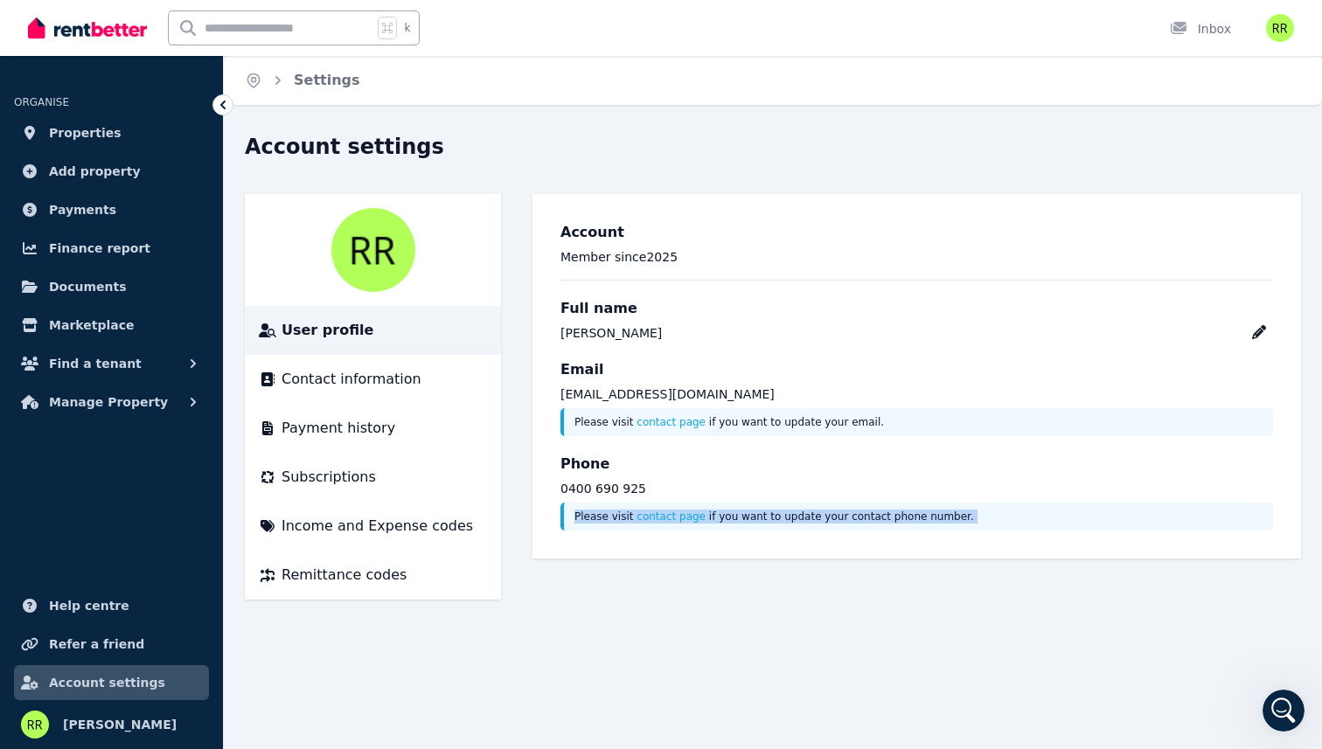
click at [749, 517] on p "Please visit contact page if you want to update your contact phone number." at bounding box center [918, 517] width 688 height 14
click at [411, 396] on li "Contact information" at bounding box center [373, 379] width 256 height 49
click at [391, 371] on span "Contact information" at bounding box center [351, 379] width 140 height 21
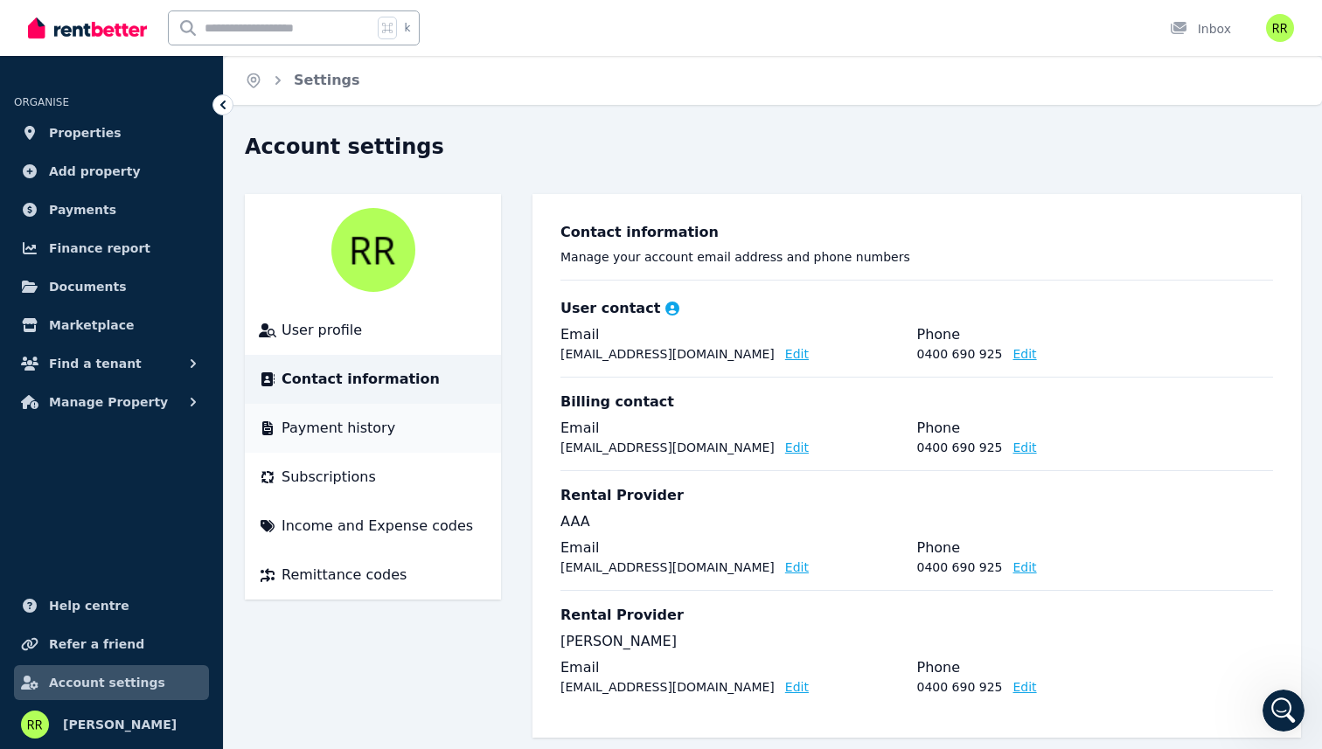
click at [363, 424] on span "Payment history" at bounding box center [338, 428] width 114 height 21
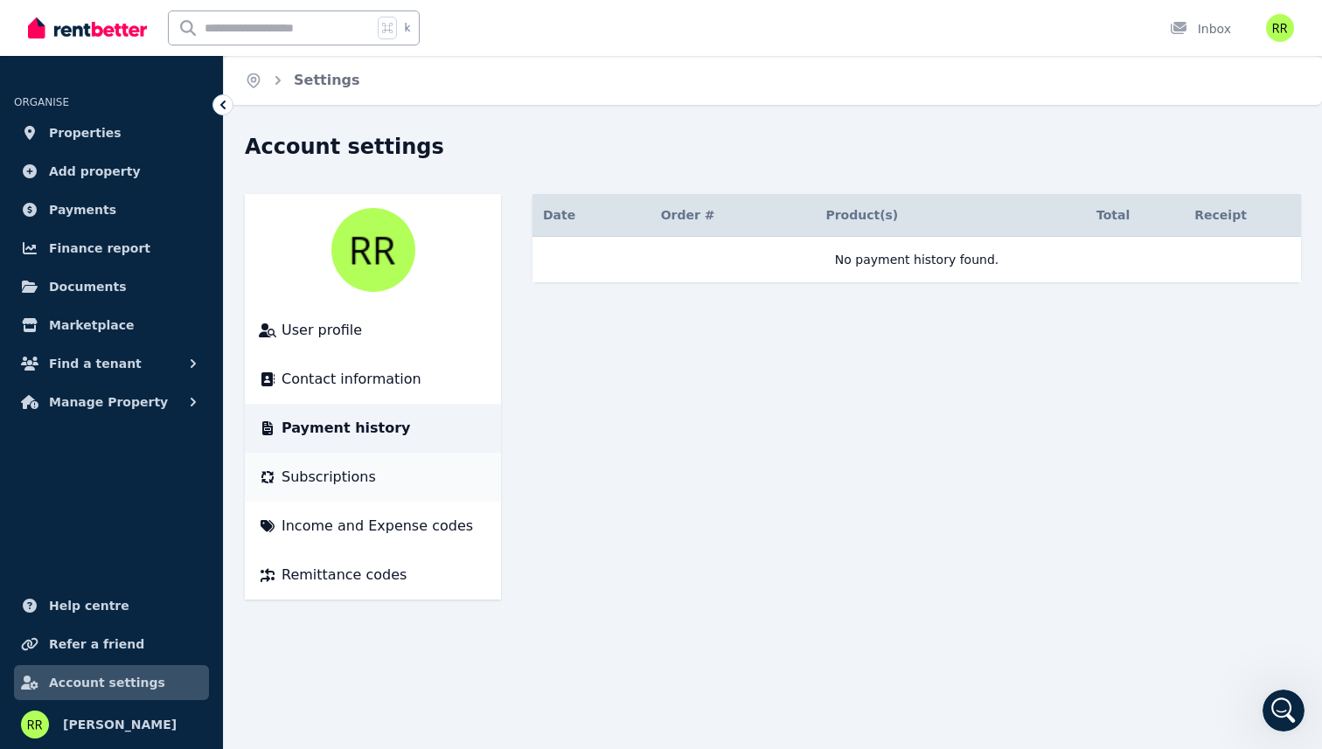
click at [337, 479] on span "Subscriptions" at bounding box center [328, 477] width 94 height 21
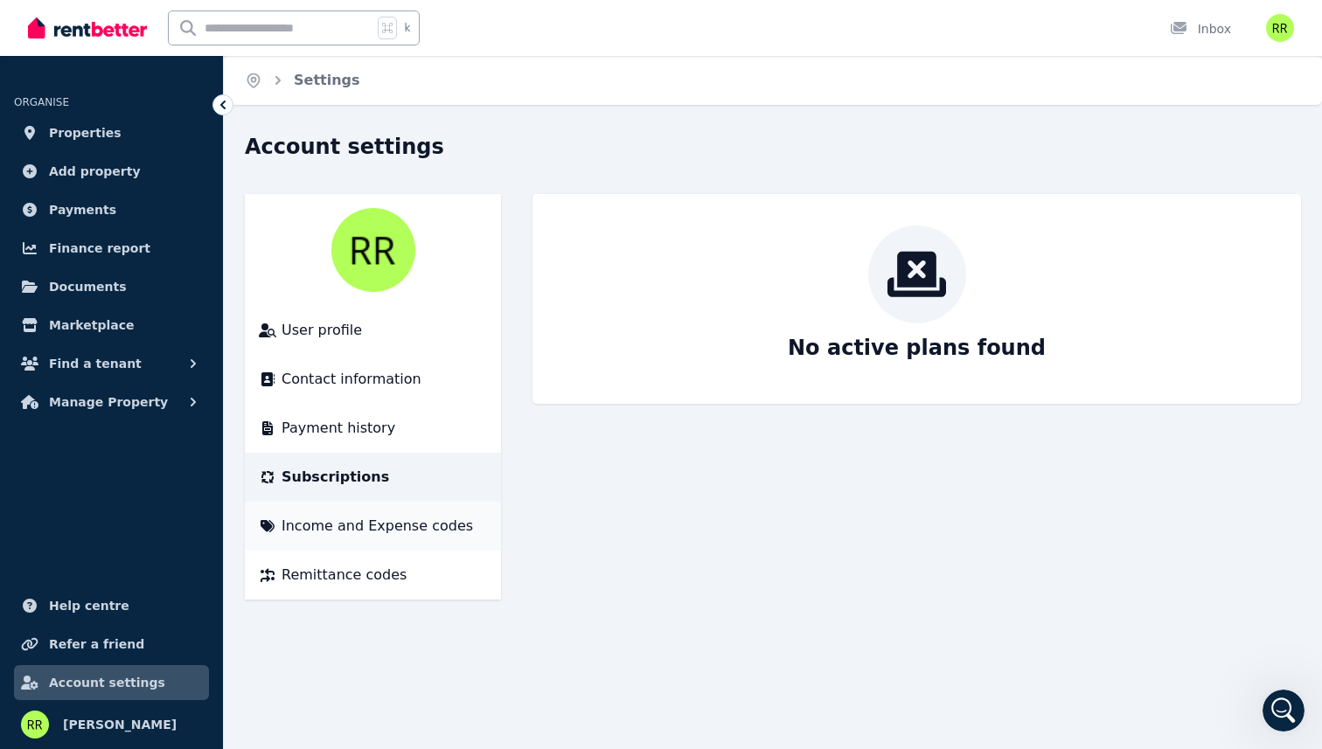
click at [343, 511] on li "Income and Expense codes" at bounding box center [373, 526] width 256 height 49
click at [343, 521] on span "Income and Expense codes" at bounding box center [376, 526] width 191 height 21
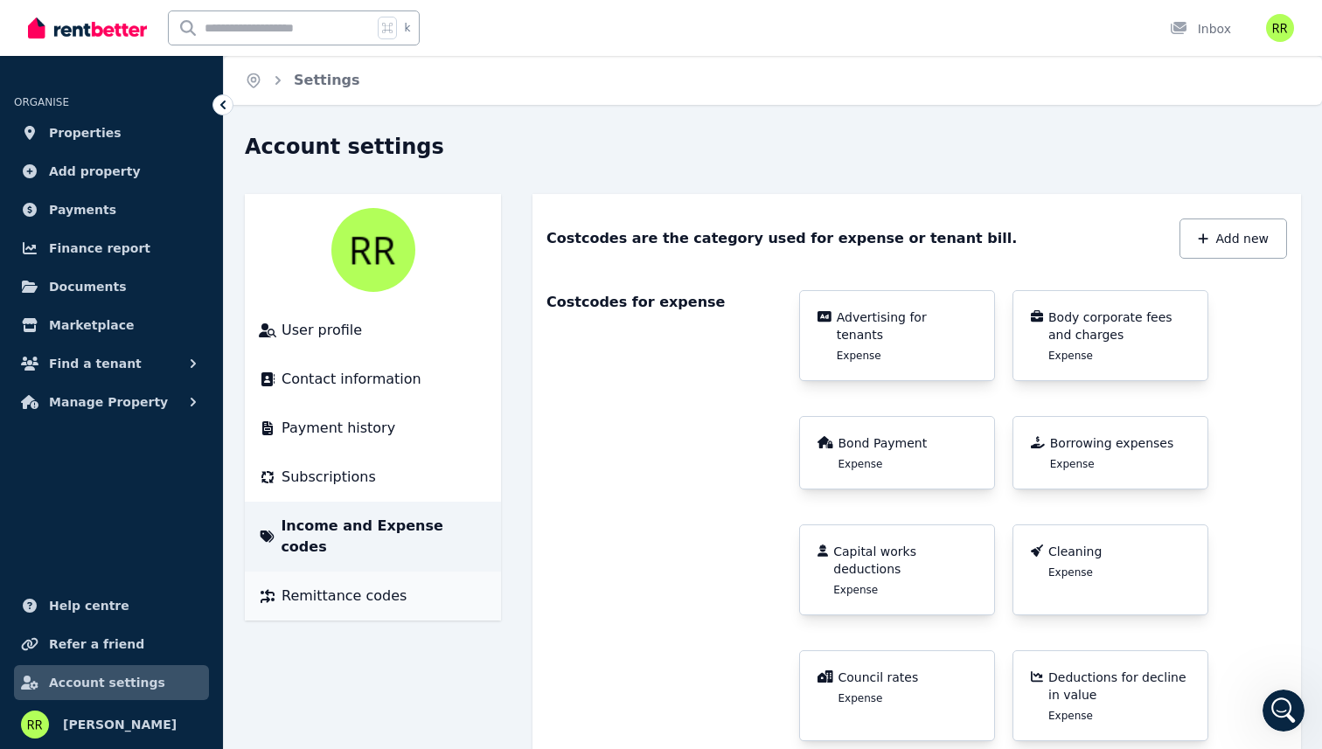
click at [383, 586] on span "Remittance codes" at bounding box center [343, 596] width 125 height 21
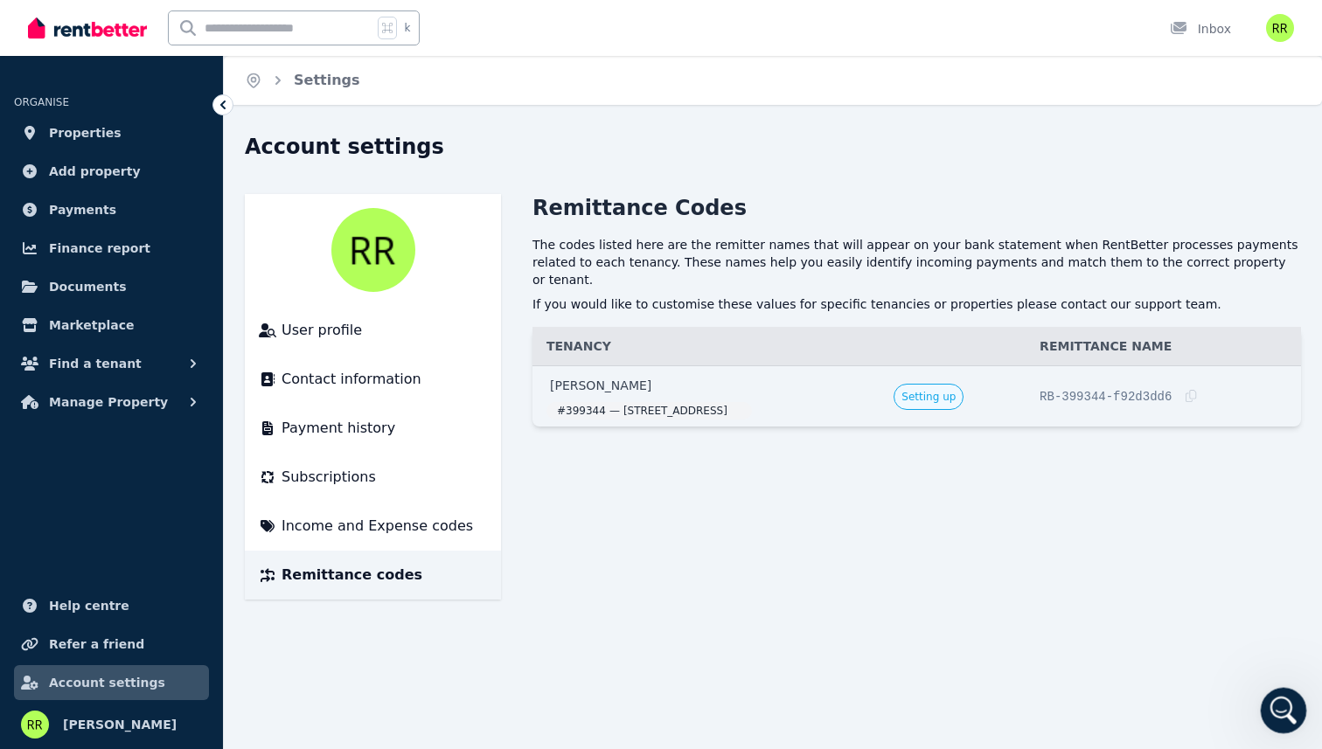
click at [1272, 700] on icon "Open Intercom Messenger" at bounding box center [1281, 708] width 29 height 29
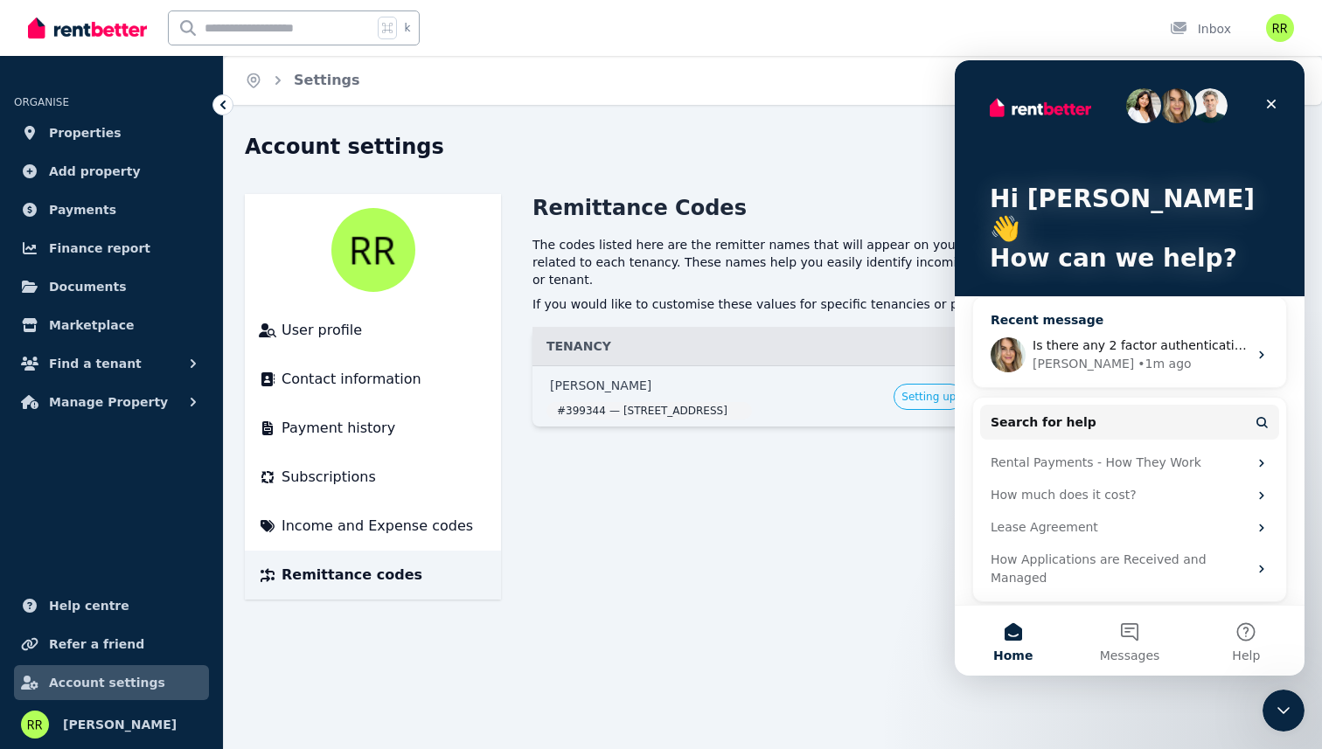
click at [1085, 338] on span "Is there any 2 factor authentication?" at bounding box center [1144, 345] width 224 height 14
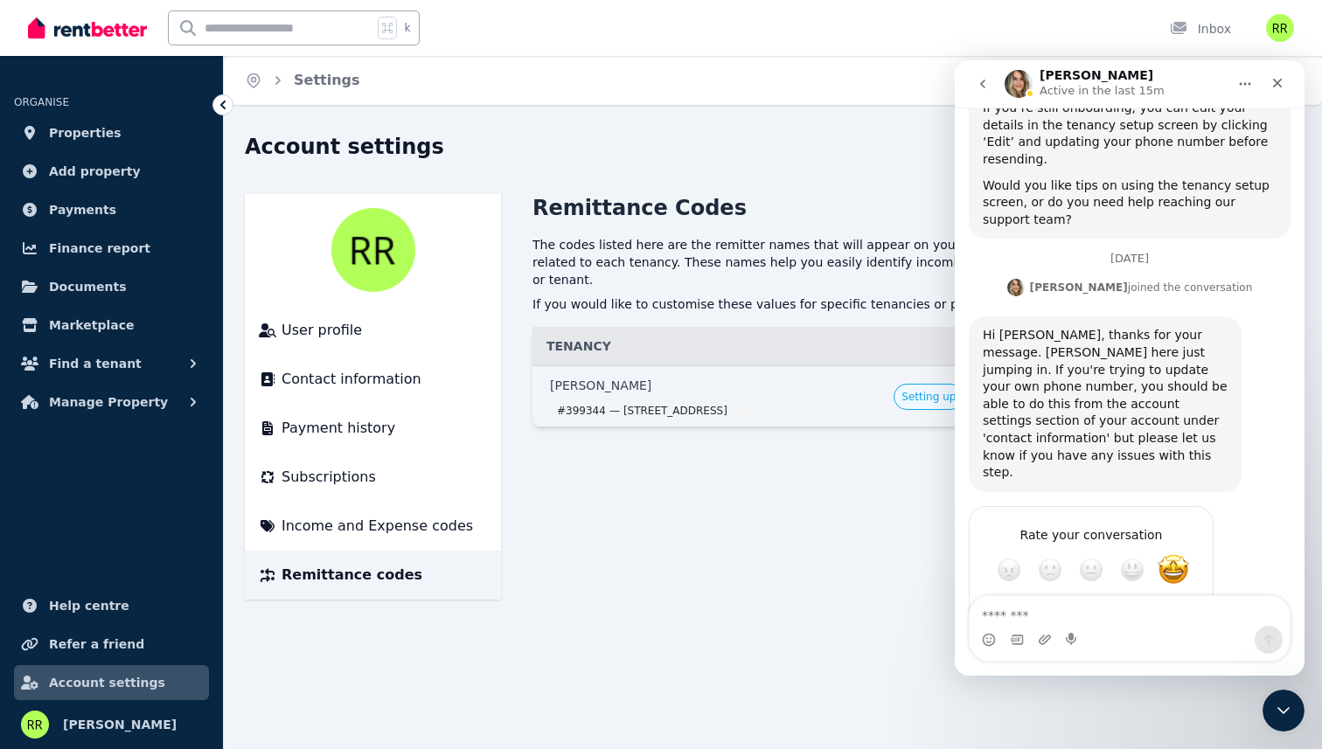
scroll to position [1331, 0]
click at [1080, 615] on textarea "Message…" at bounding box center [1129, 611] width 320 height 30
click at [1034, 604] on textarea "Message…" at bounding box center [1129, 611] width 320 height 30
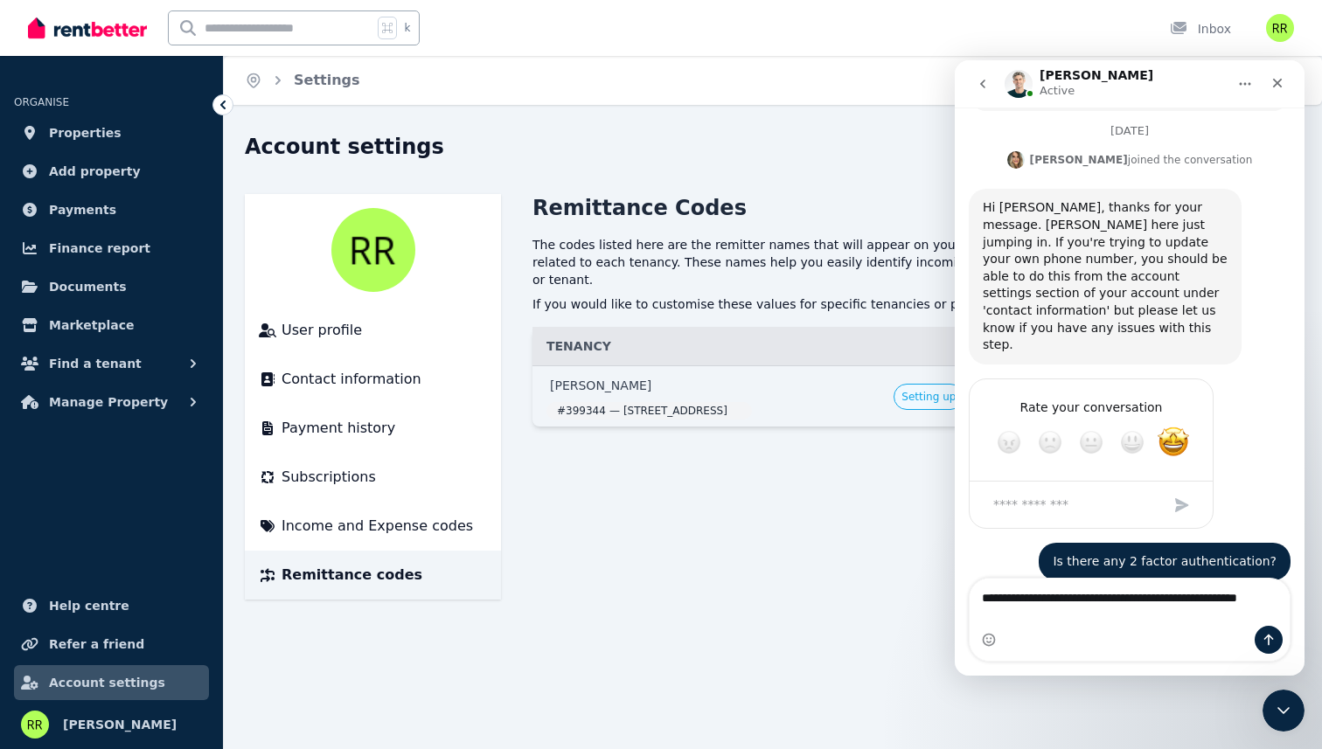
scroll to position [1476, 0]
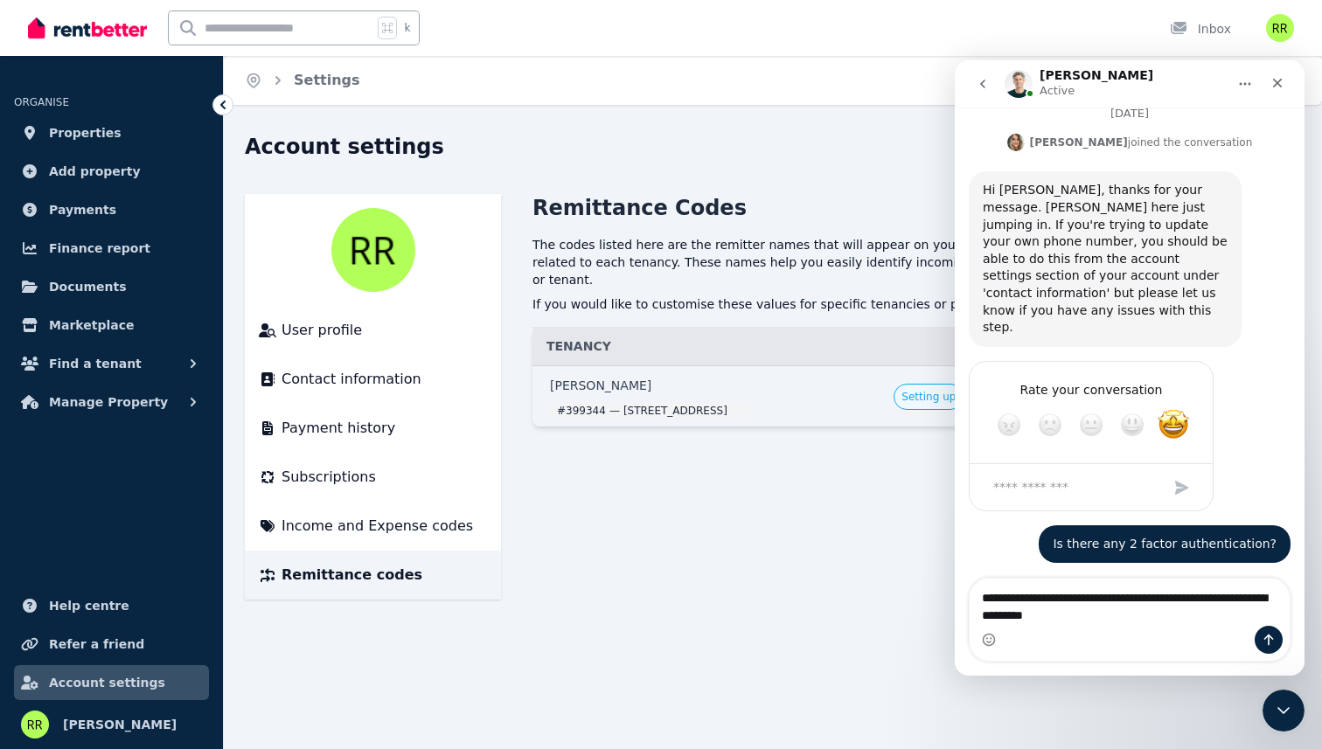
type textarea "**********"
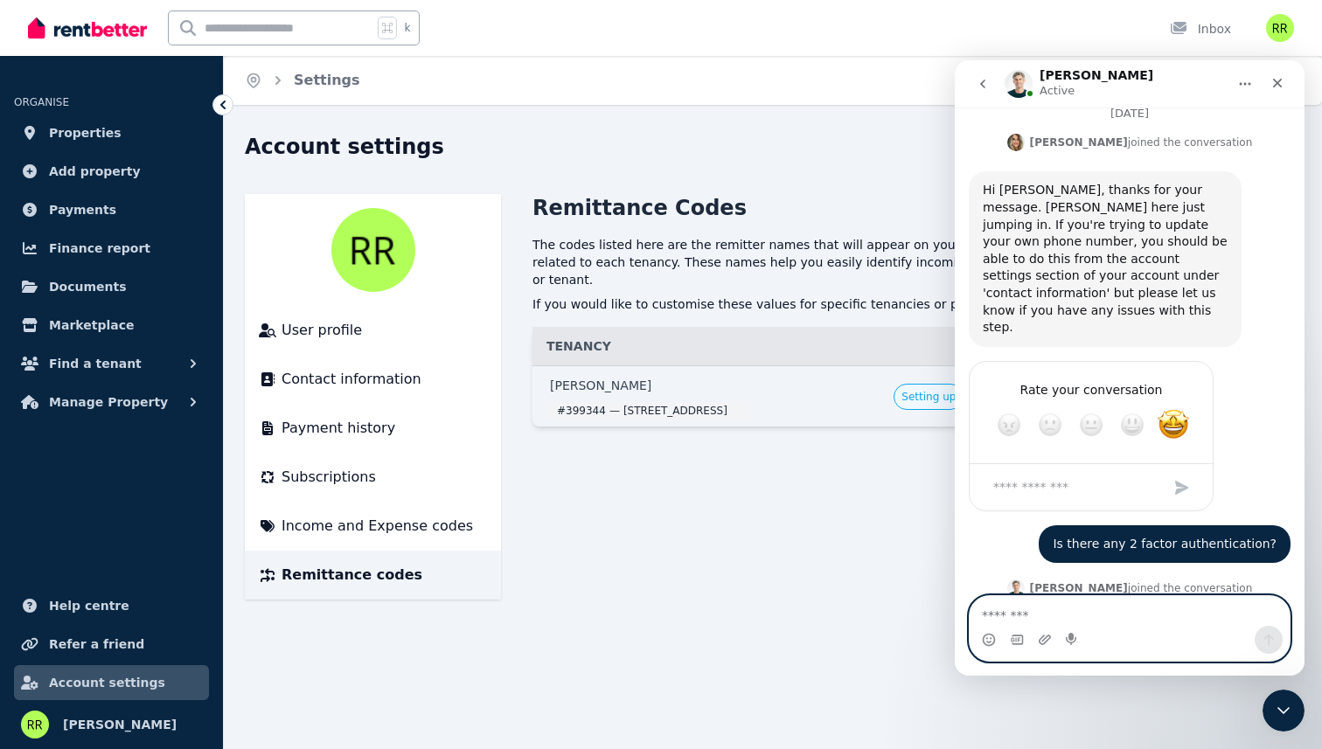
scroll to position [1527, 0]
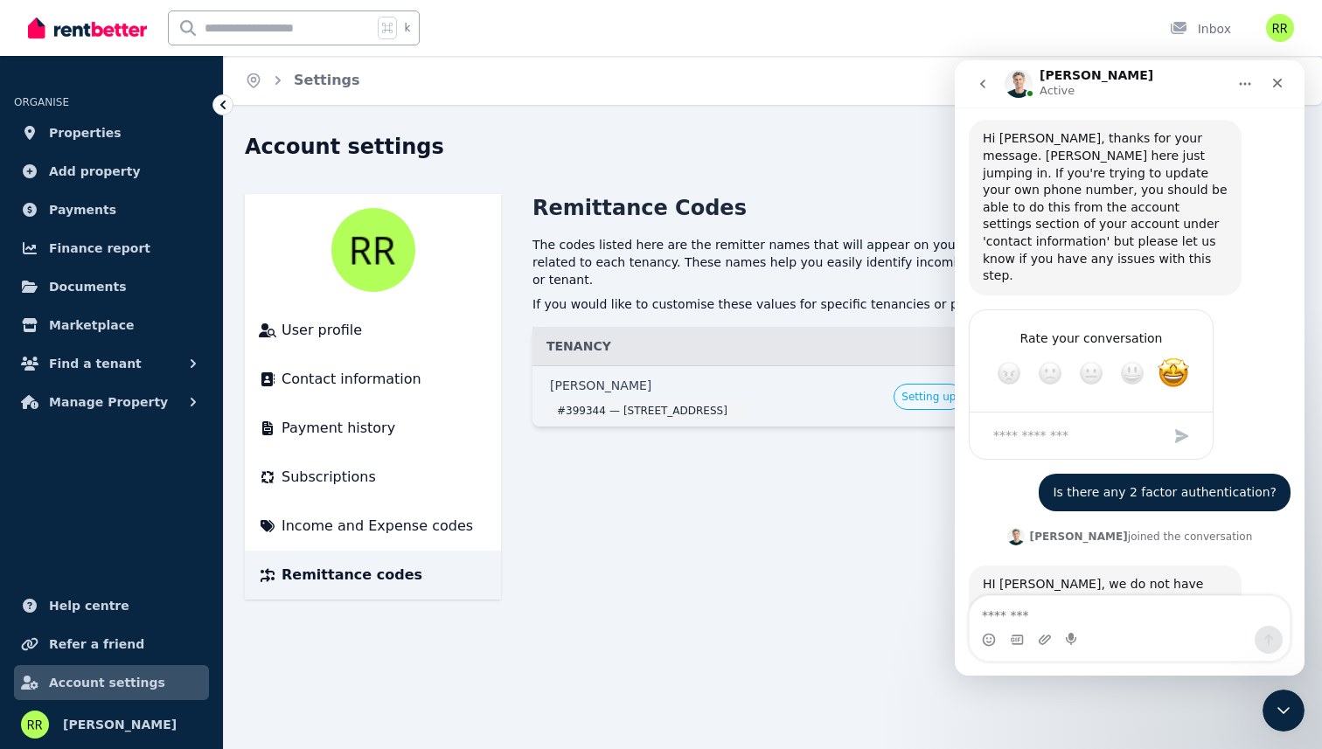
click at [1139, 663] on div "another question, if I have 2nd property, do I have to pay 2 subscription?" at bounding box center [1153, 689] width 245 height 52
click at [1154, 663] on div "another question, if I have 2nd property, do I have to pay 2 subscription?" at bounding box center [1153, 689] width 245 height 52
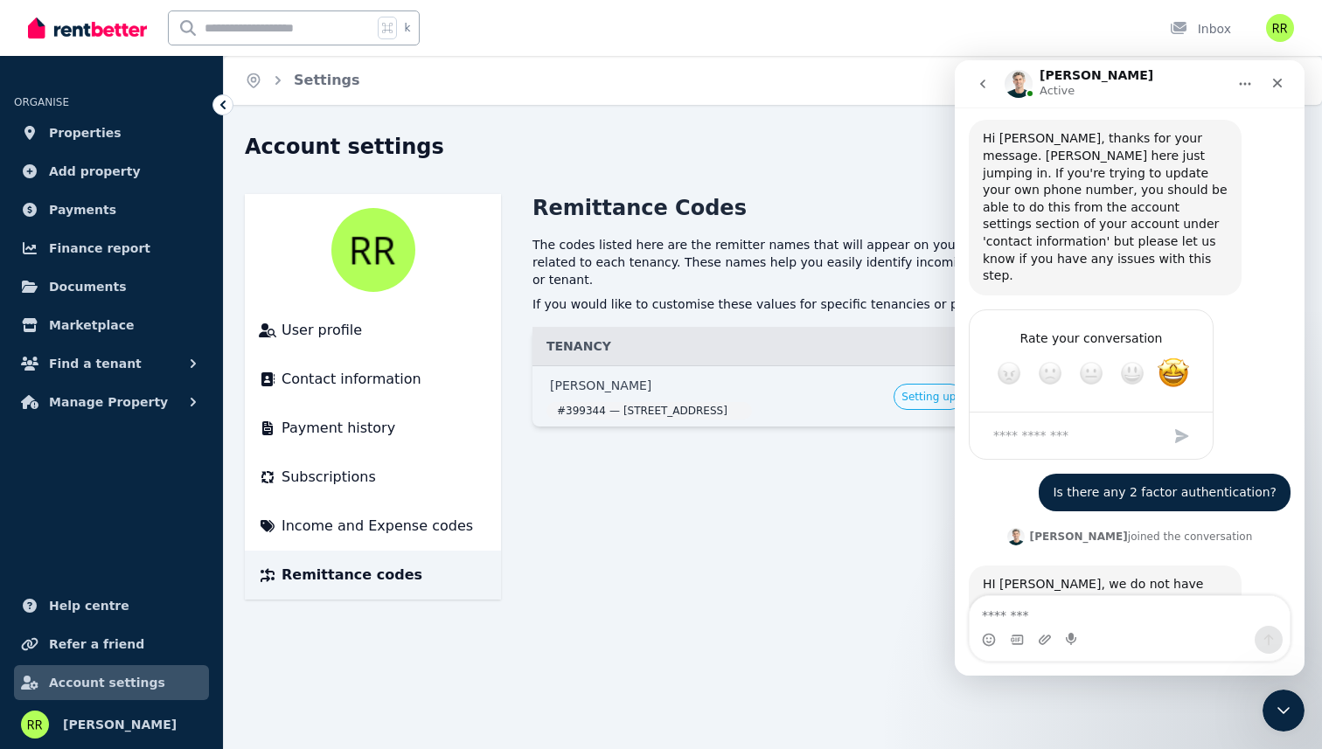
click at [1154, 663] on div "another question, if I have 2nd property, do I have to pay 2 subscription?" at bounding box center [1153, 689] width 245 height 52
click at [1165, 663] on div "another question, if I have 2nd property, do I have to pay 2 subscription?" at bounding box center [1153, 689] width 245 height 52
click at [1179, 663] on div "another question, if I have 2nd property, do I have to pay 2 subscription?" at bounding box center [1153, 689] width 245 height 52
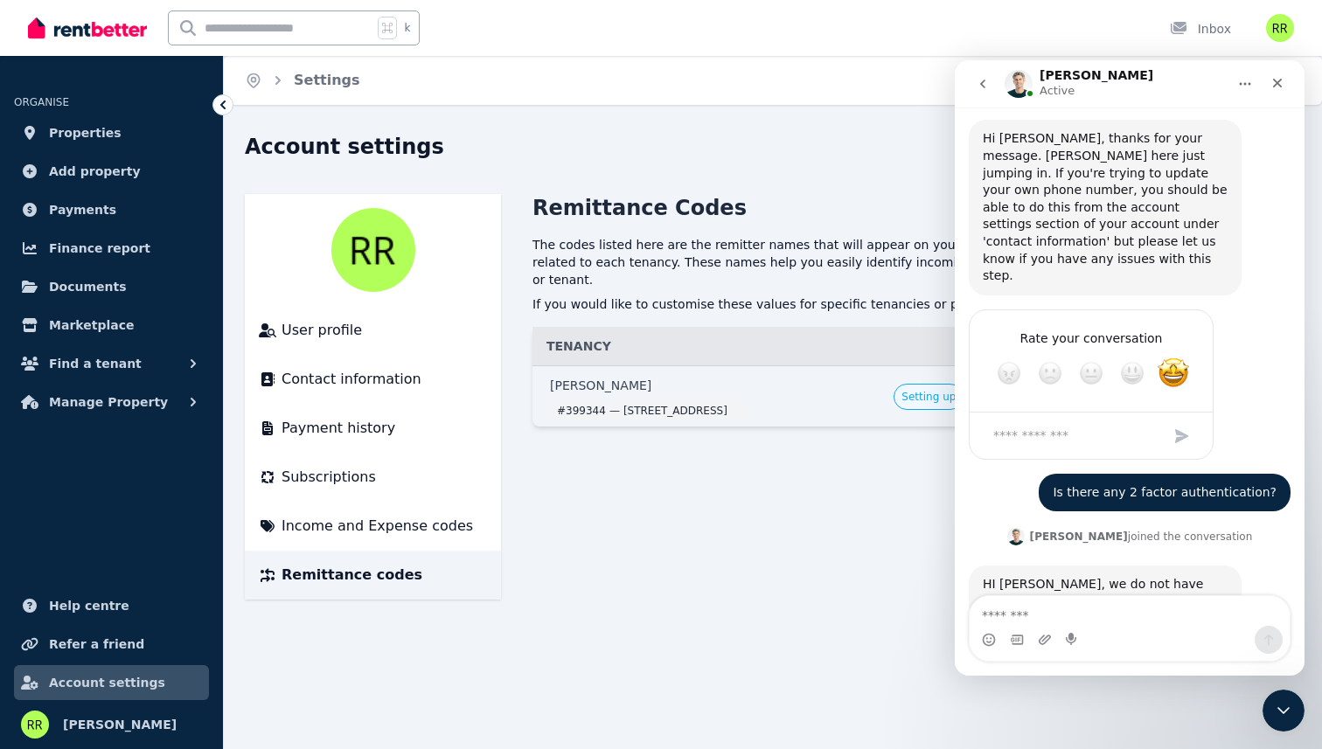
click at [1179, 663] on div "another question, if I have 2nd property, do I have to pay 2 subscription?" at bounding box center [1153, 689] width 245 height 52
click at [82, 127] on span "Properties" at bounding box center [85, 132] width 73 height 21
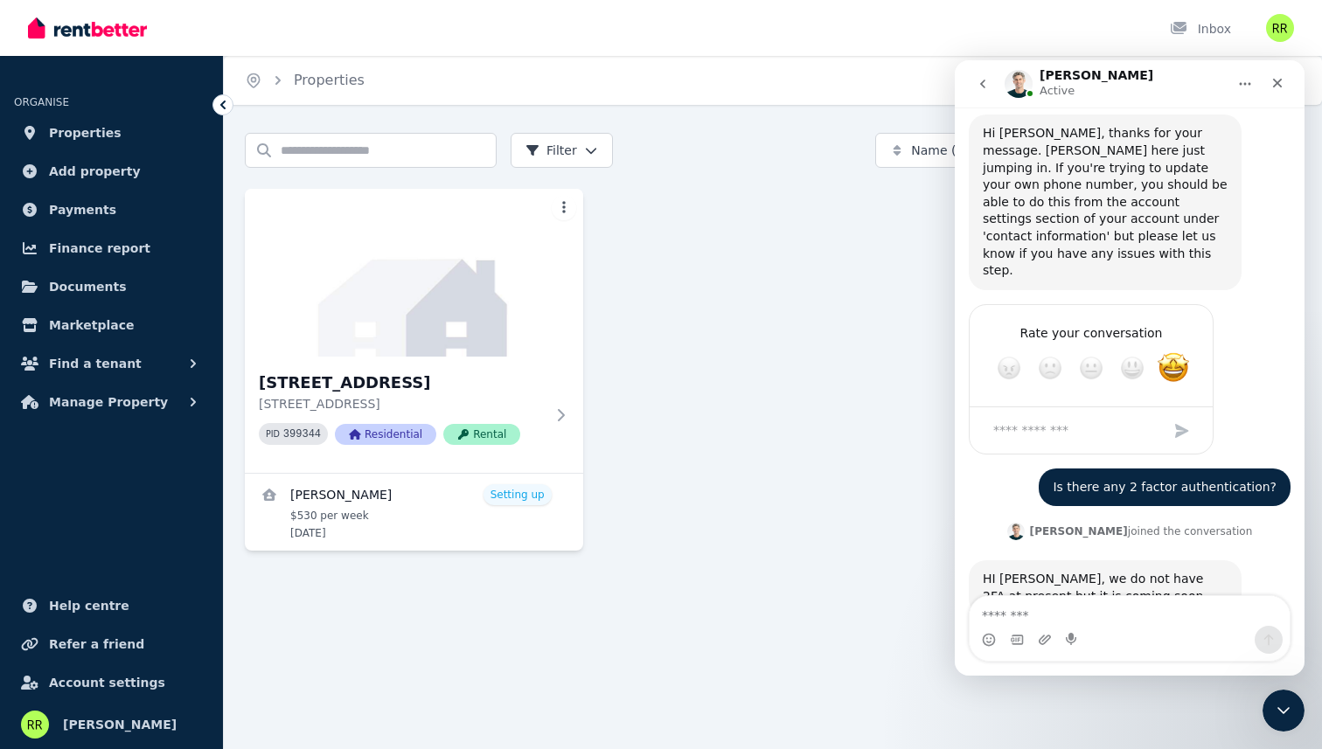
scroll to position [1527, 0]
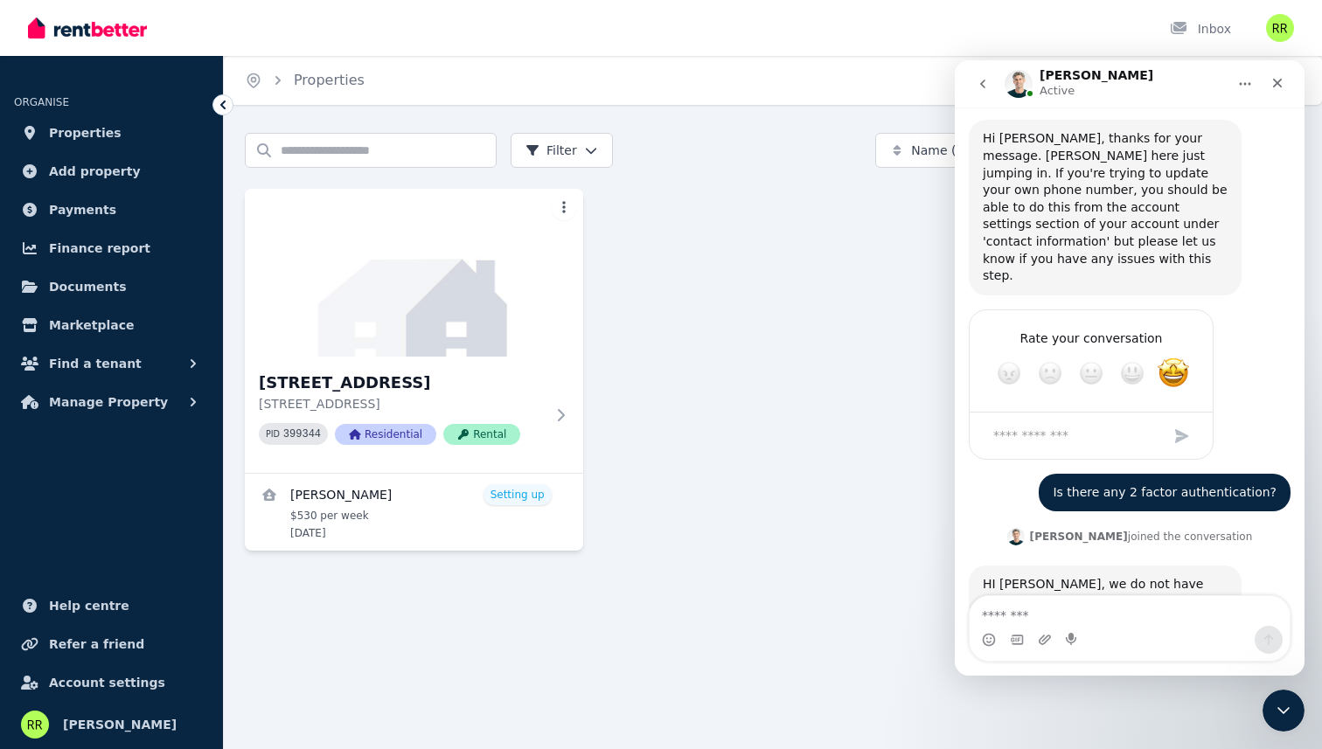
click at [1014, 566] on div "HI Riko, we do not have 2FA at present but it is coming soon Jeremy • 4m ago" at bounding box center [1130, 609] width 322 height 87
click at [1103, 663] on div "another question, if I have 2nd property, do I have to pay 2 subscription?" at bounding box center [1153, 689] width 245 height 52
click at [1095, 663] on div "another question, if I have 2nd property, do I have to pay 2 subscription?" at bounding box center [1153, 689] width 245 height 52
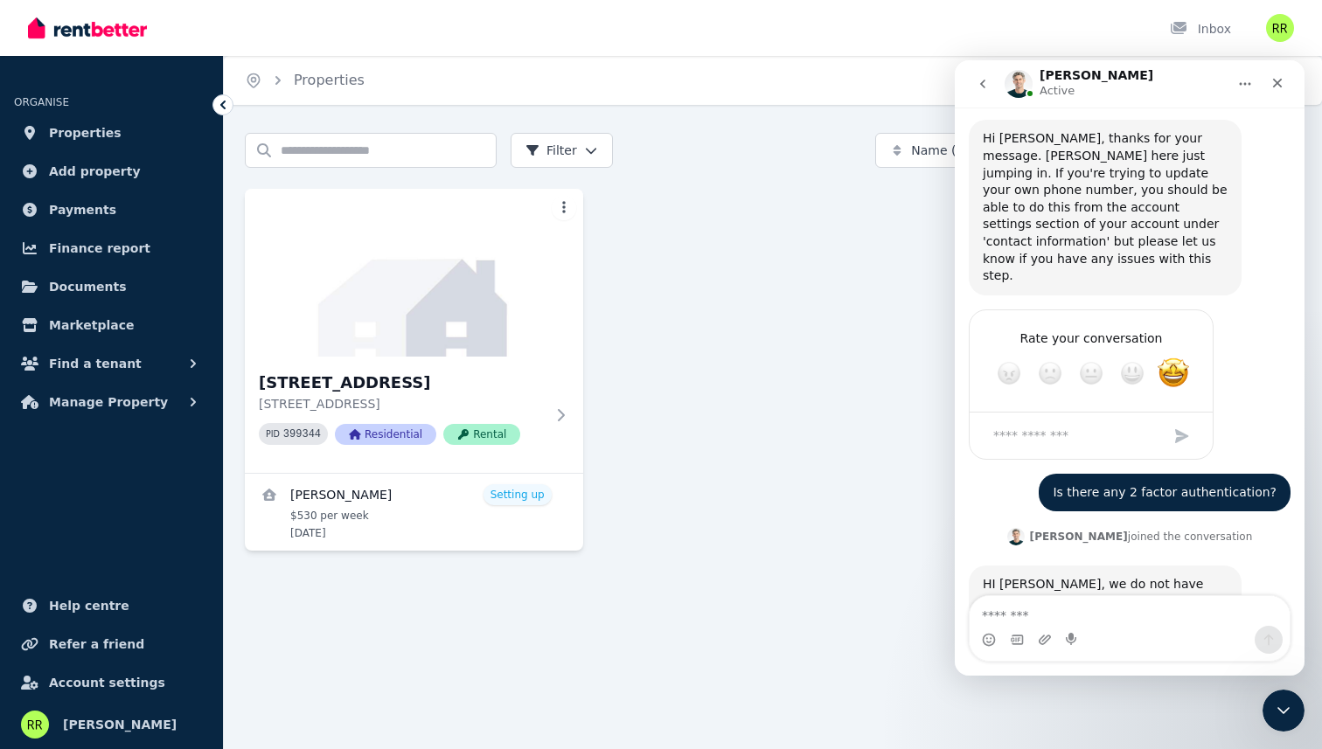
click at [1095, 663] on div "another question, if I have 2nd property, do I have to pay 2 subscription?" at bounding box center [1153, 689] width 245 height 52
click at [539, 416] on div "[STREET_ADDRESS] 399344 Residential Rental" at bounding box center [402, 415] width 286 height 88
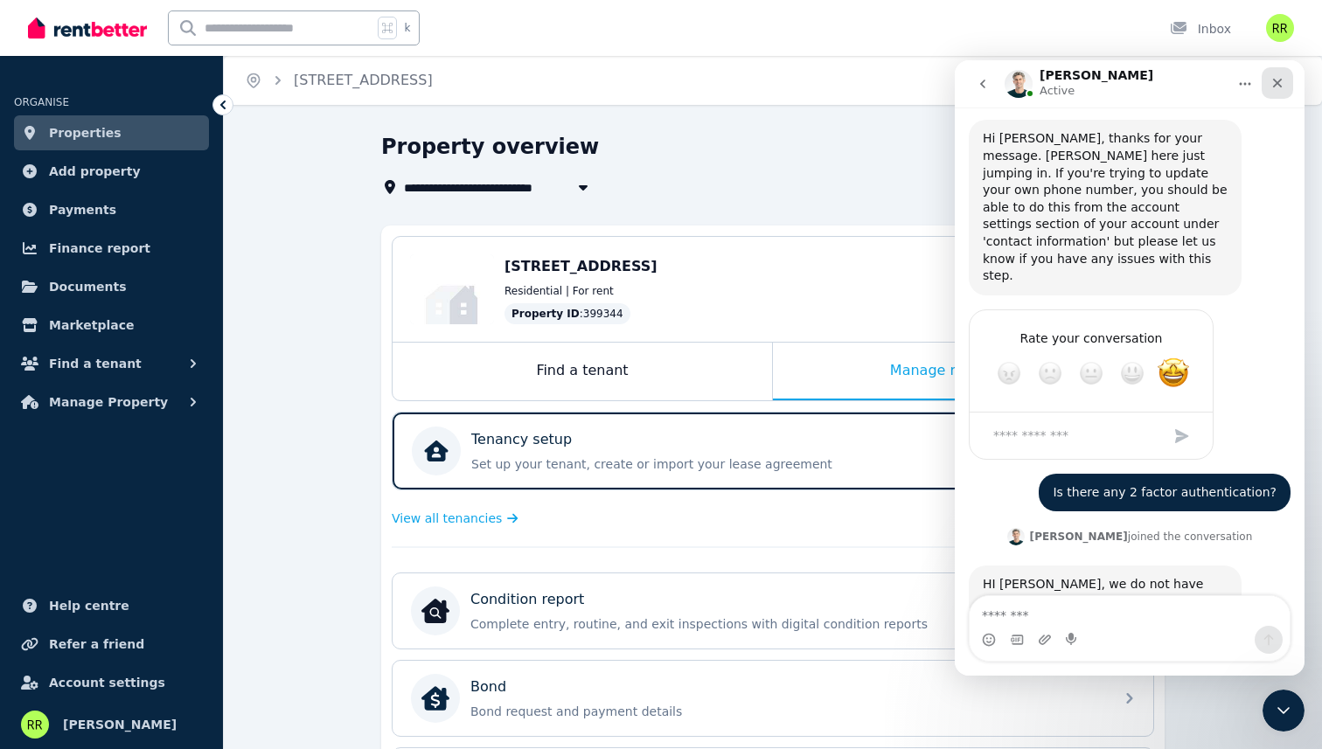
click at [1276, 73] on div "Close" at bounding box center [1276, 82] width 31 height 31
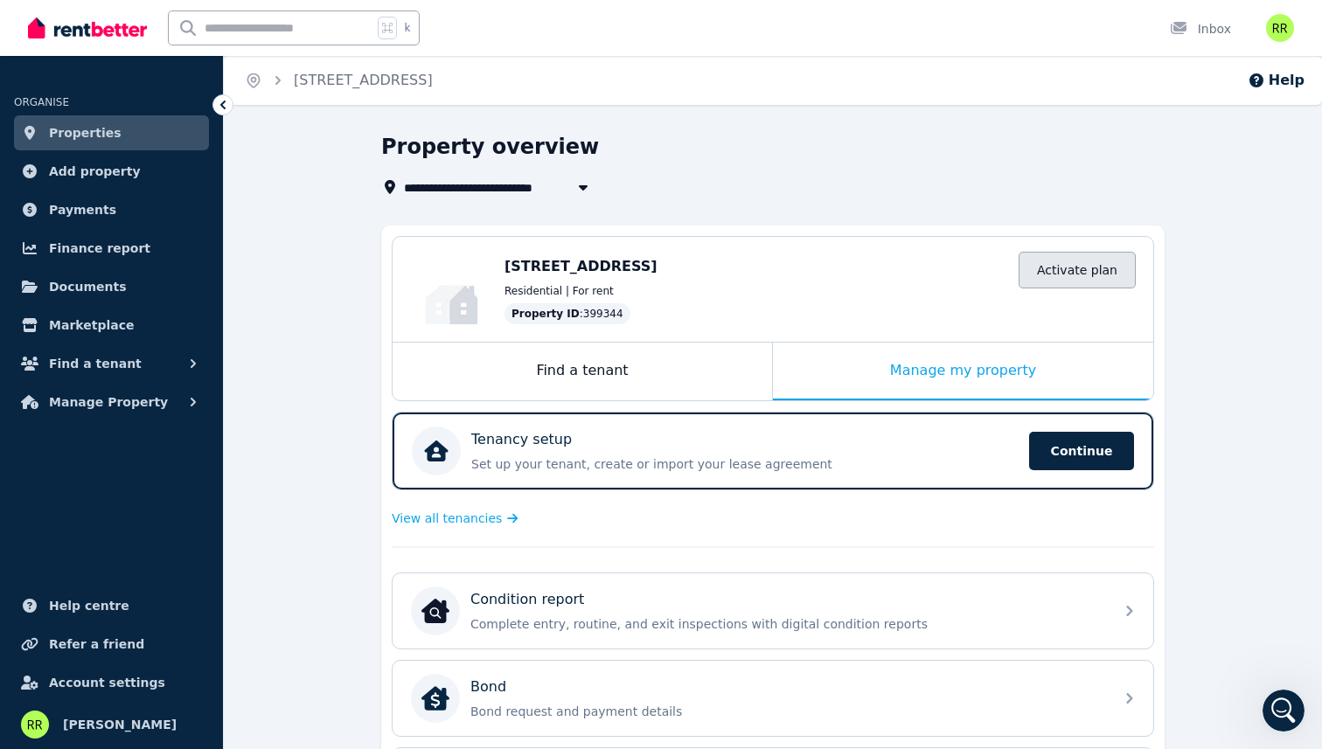
click at [1107, 271] on link "Activate plan" at bounding box center [1076, 270] width 117 height 37
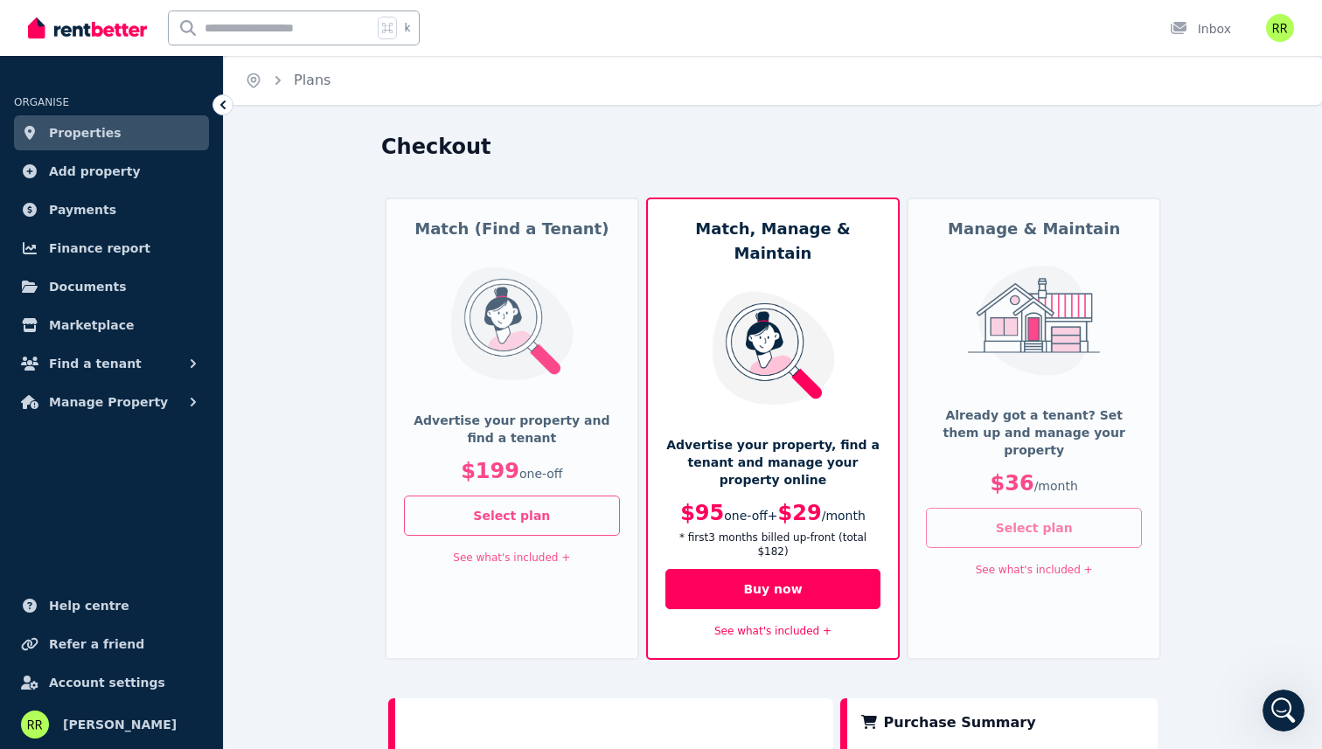
click at [1032, 508] on button "Select plan" at bounding box center [1034, 528] width 216 height 40
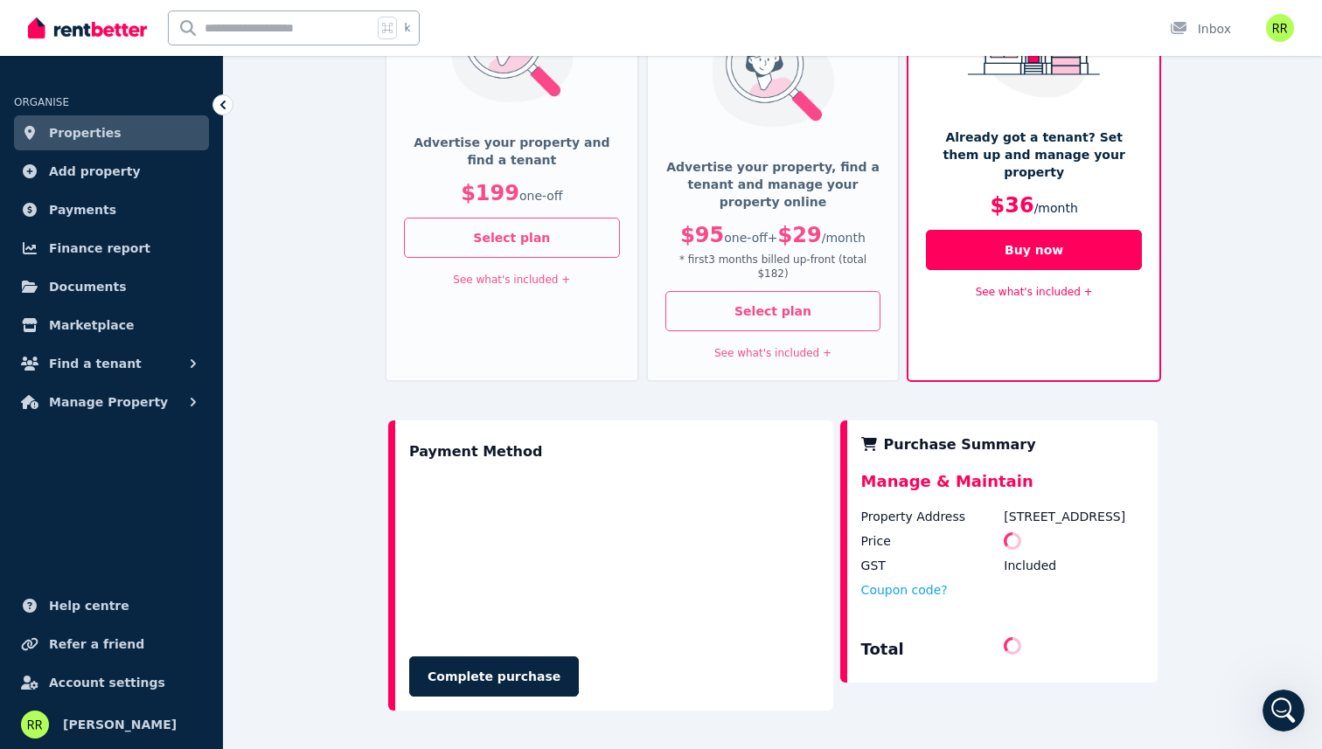
scroll to position [280, 0]
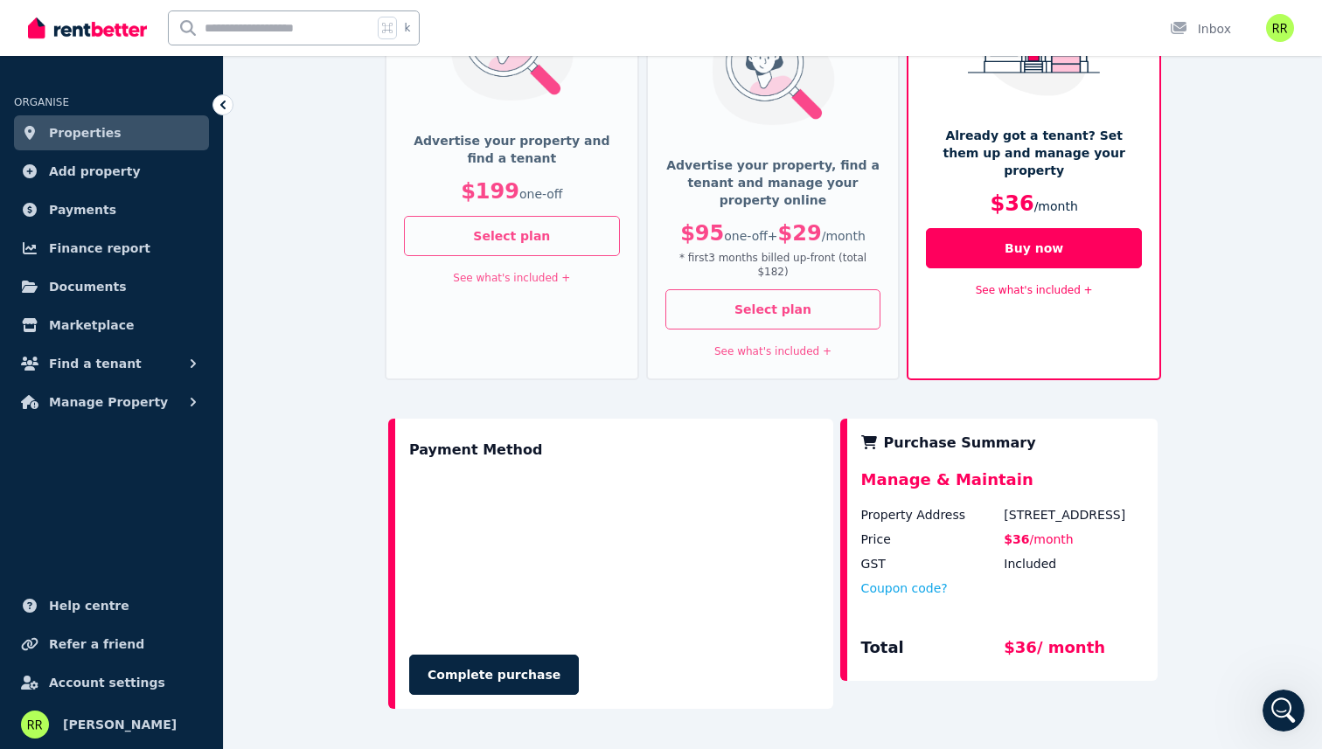
click at [684, 655] on div "Complete purchase" at bounding box center [614, 675] width 410 height 40
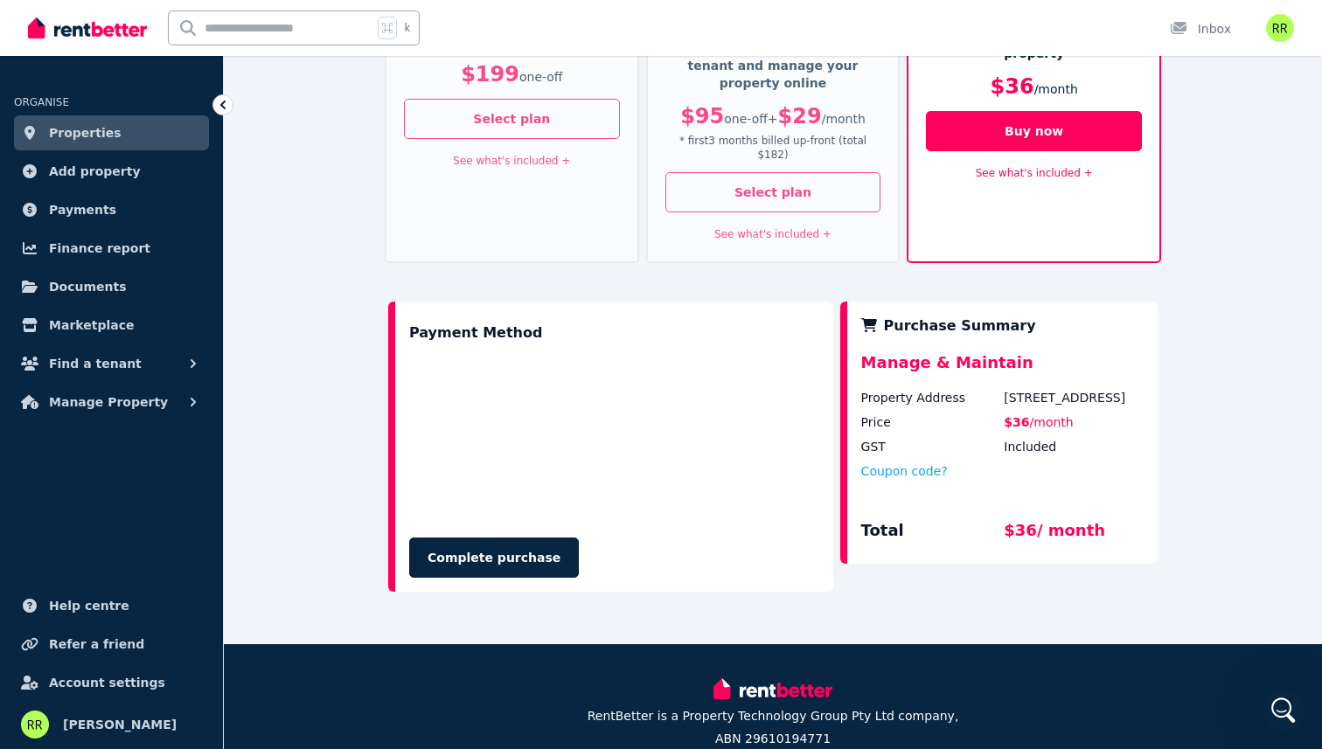
scroll to position [399, 0]
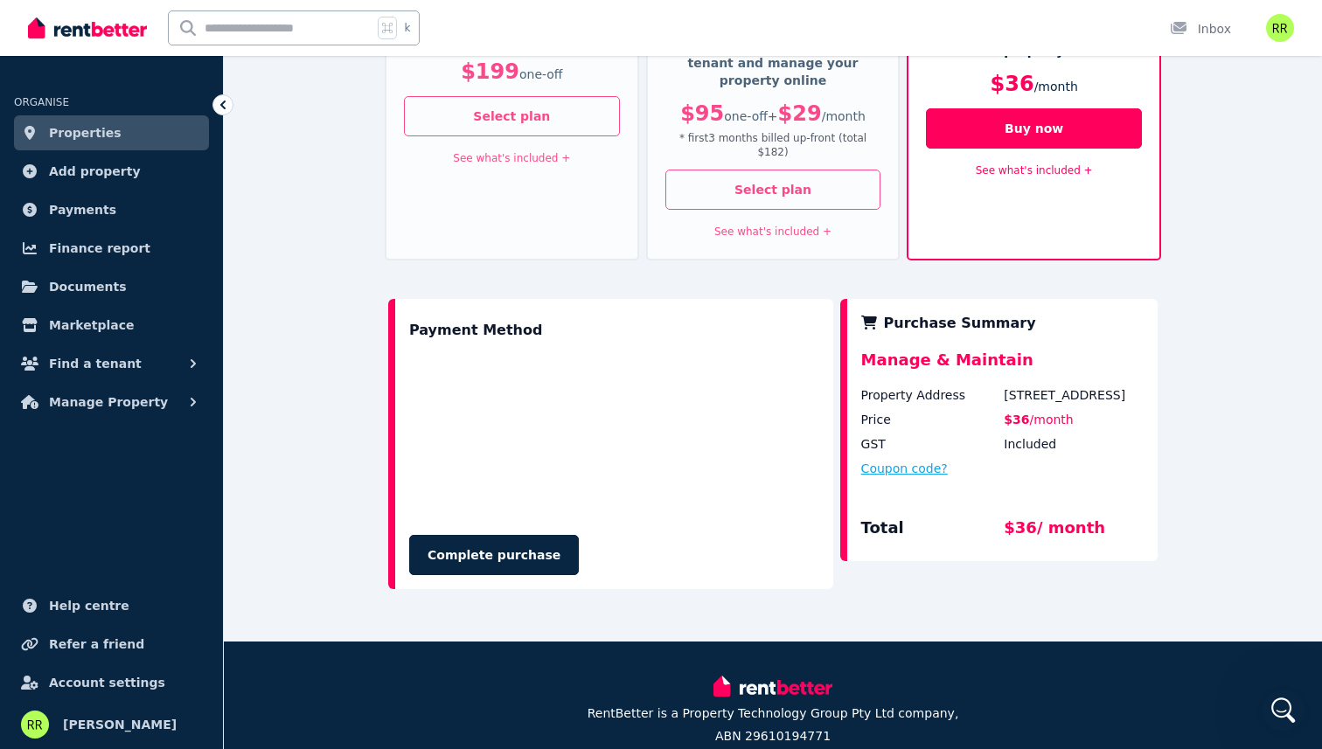
click at [922, 460] on button "Coupon code?" at bounding box center [904, 468] width 87 height 17
click at [936, 474] on input "text" at bounding box center [925, 485] width 128 height 23
paste input "******"
type input "******"
click at [1029, 466] on button "Apply" at bounding box center [1037, 481] width 70 height 30
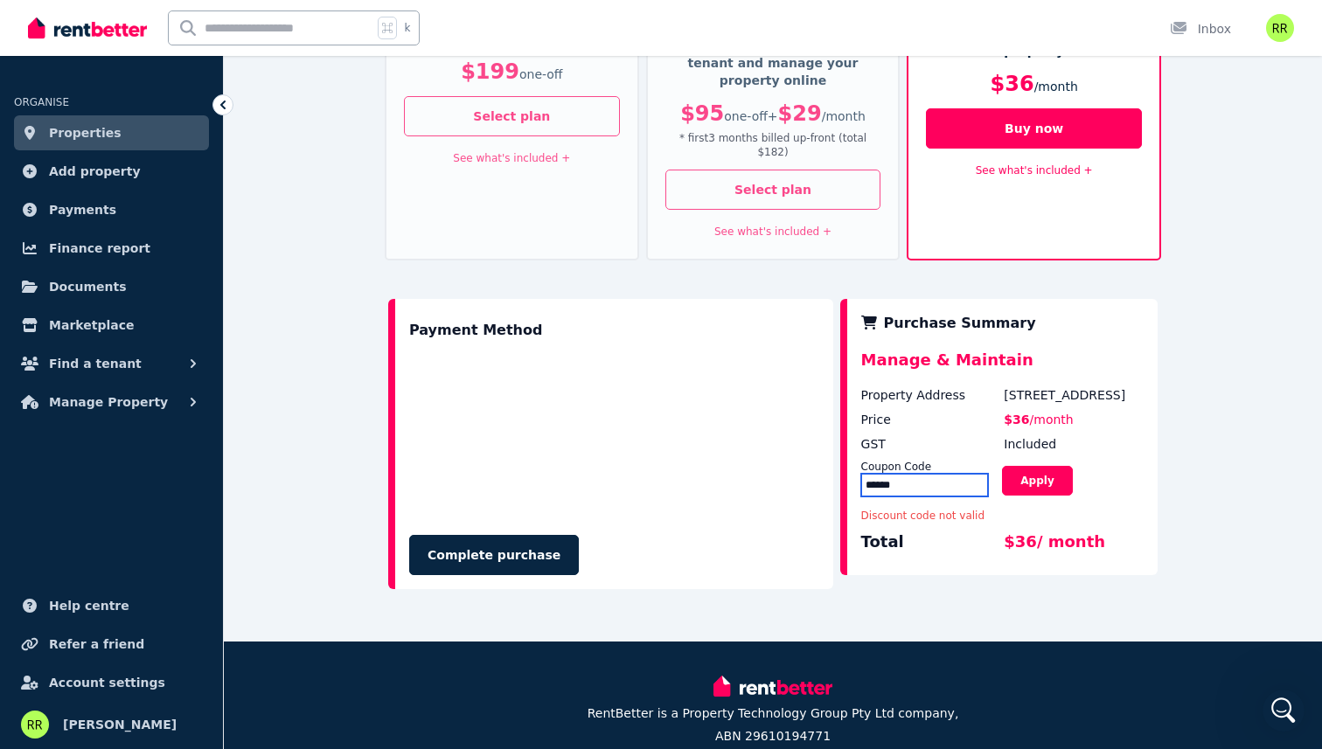
click at [895, 474] on input "******" at bounding box center [925, 485] width 128 height 23
click at [955, 474] on input "******" at bounding box center [925, 485] width 128 height 23
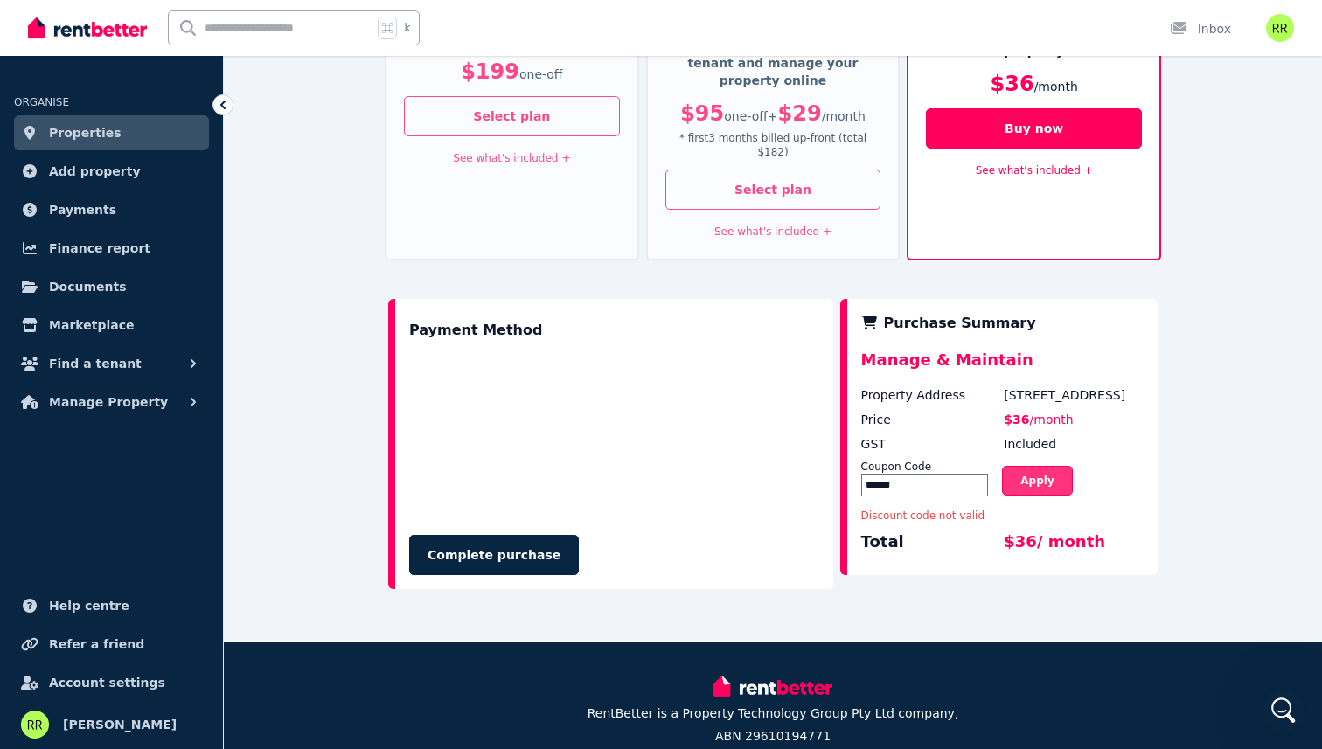
click at [1012, 469] on button "Apply" at bounding box center [1037, 481] width 70 height 30
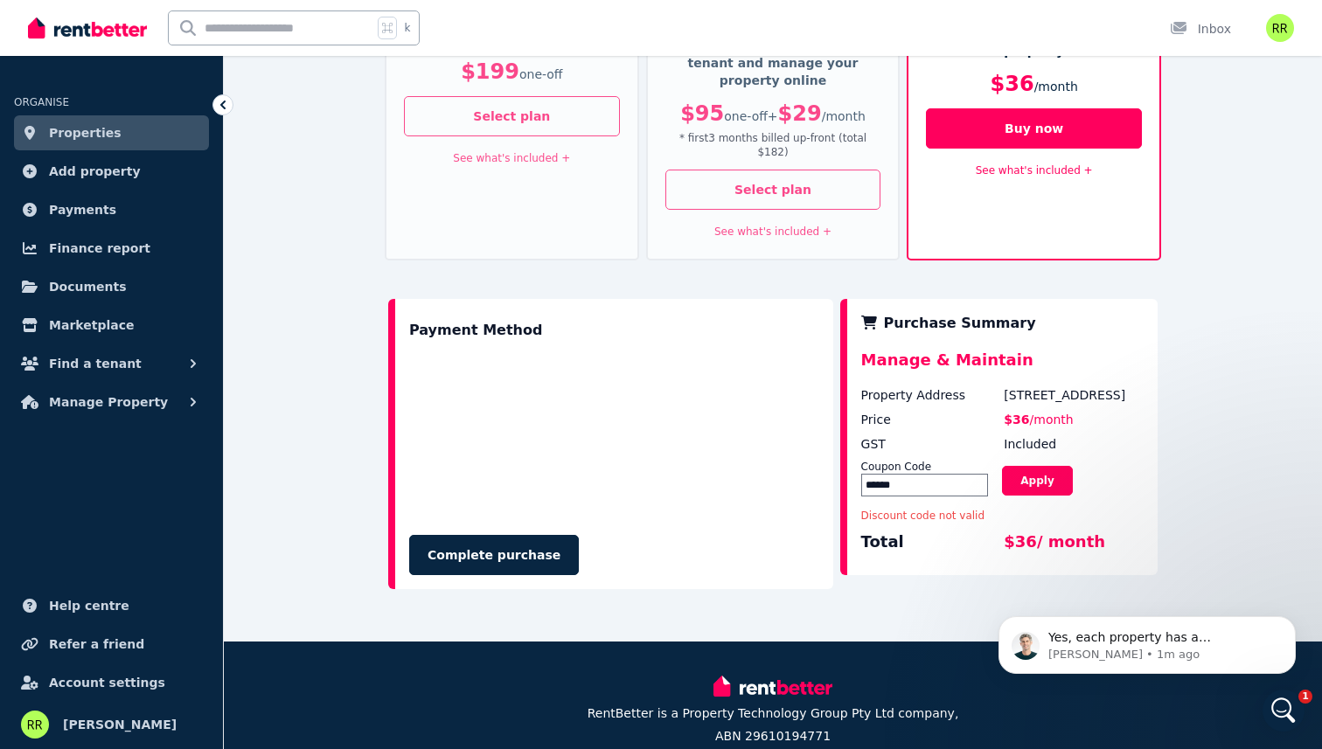
scroll to position [1614, 0]
click at [1121, 653] on p "Jeremy • 1m ago" at bounding box center [1161, 655] width 226 height 16
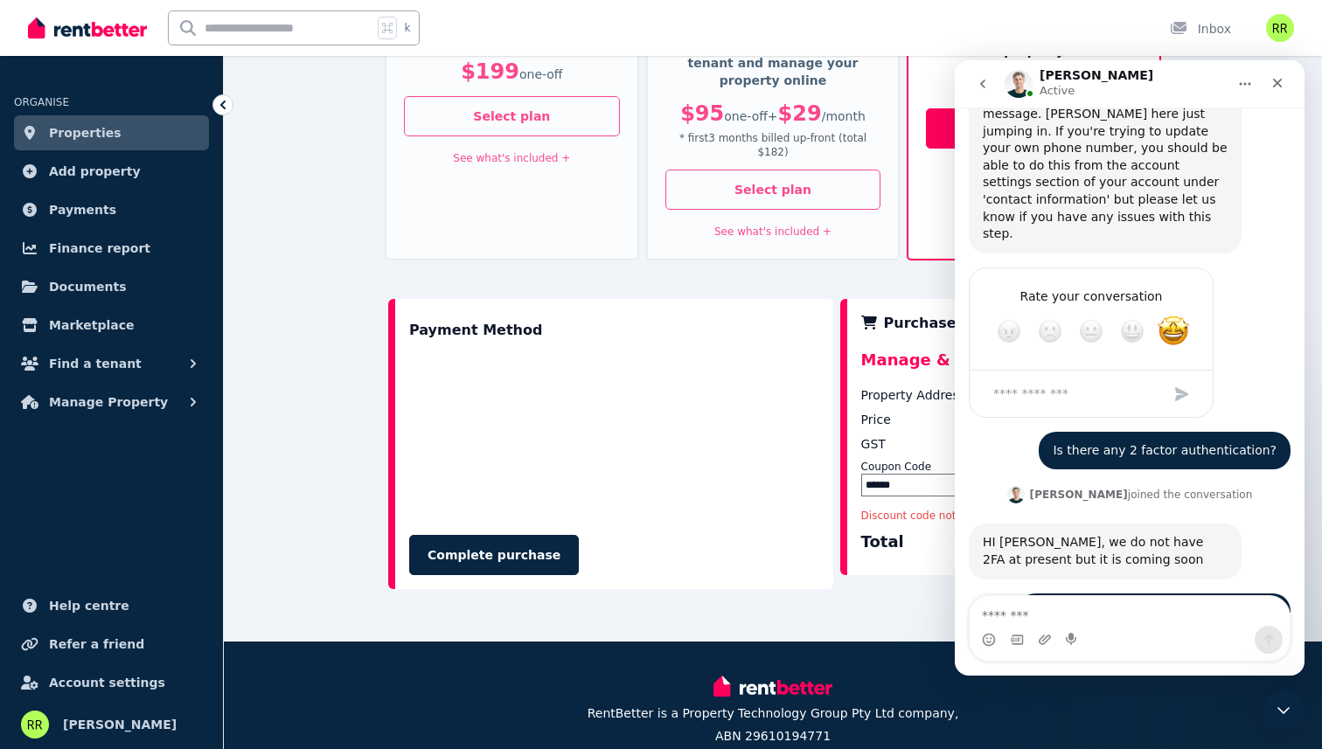
scroll to position [1643, 0]
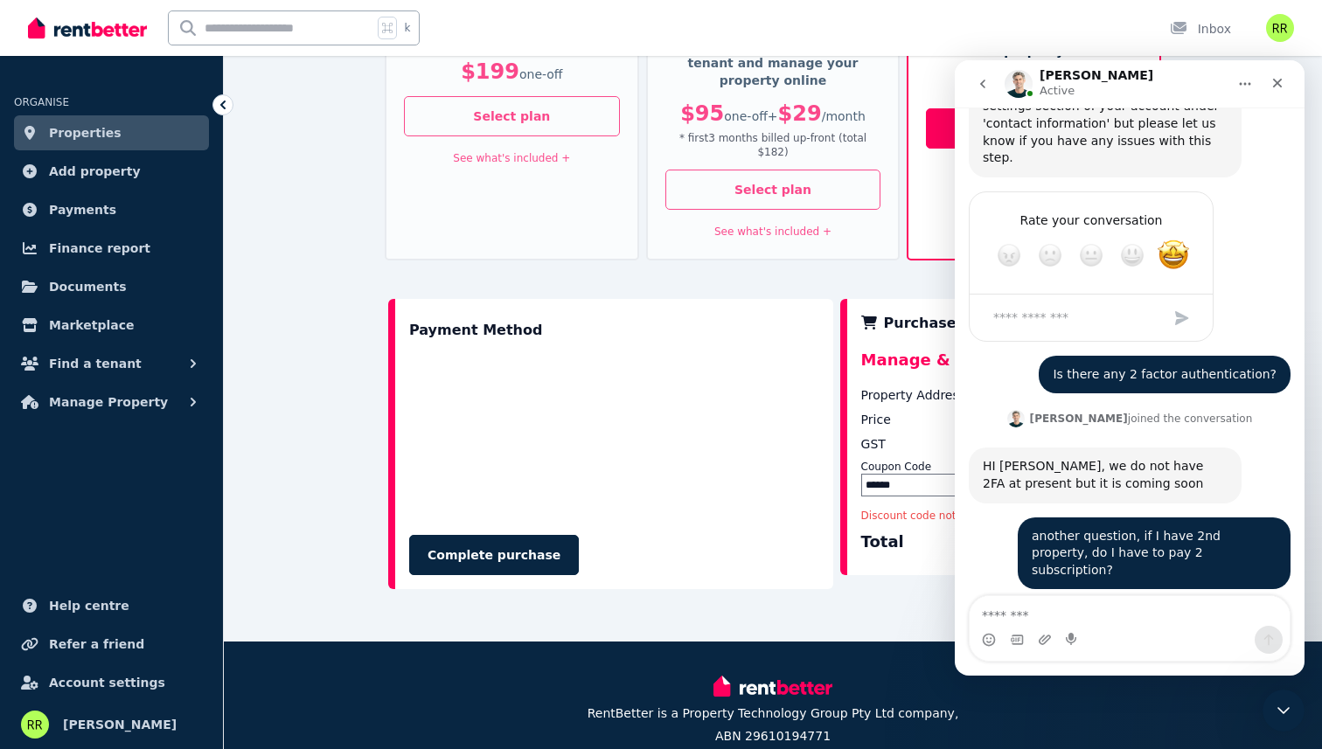
click at [1042, 642] on div "Yes, each property has a subscription attached. How many properties in total ar…" at bounding box center [1105, 668] width 245 height 52
drag, startPoint x: 1042, startPoint y: 524, endPoint x: 1087, endPoint y: 539, distance: 47.8
click at [1087, 642] on div "Yes, each property has a subscription attached. How many properties in total ar…" at bounding box center [1105, 668] width 245 height 52
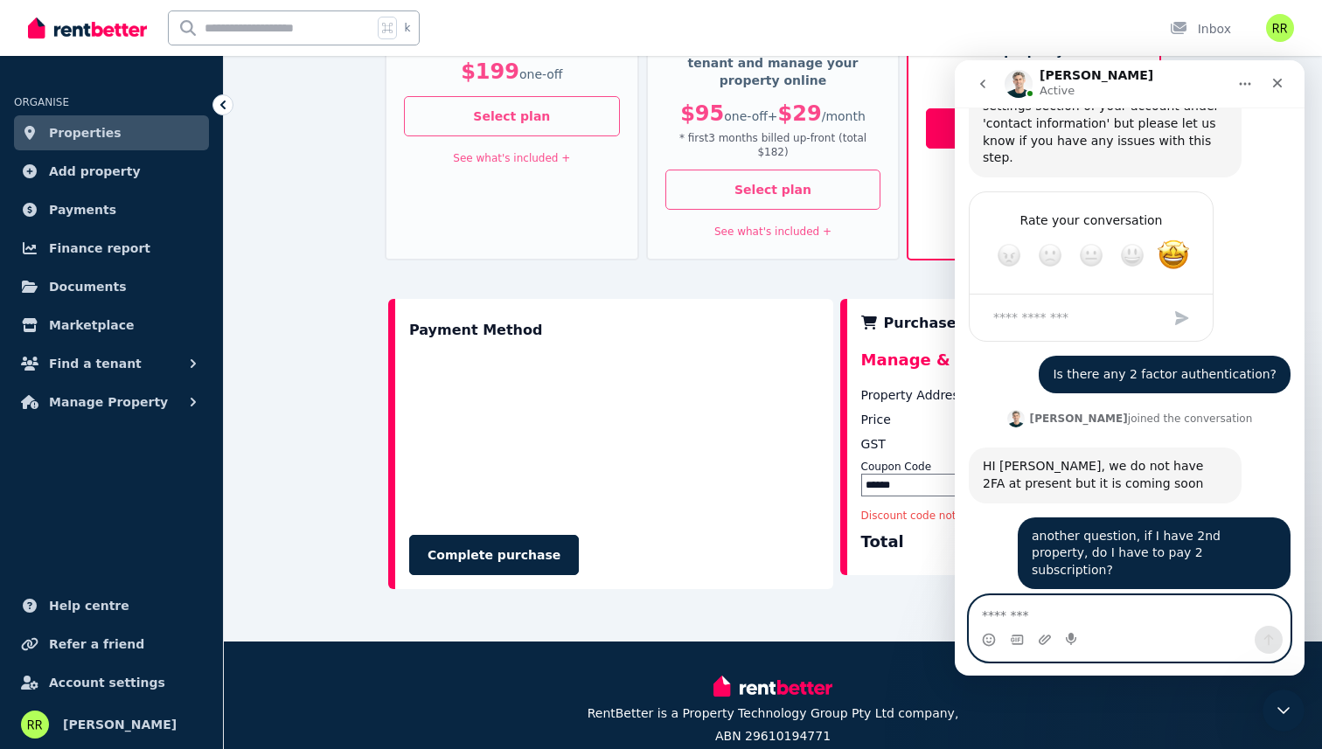
click at [1108, 621] on textarea "Message…" at bounding box center [1129, 611] width 320 height 30
type textarea "*"
type textarea "**********"
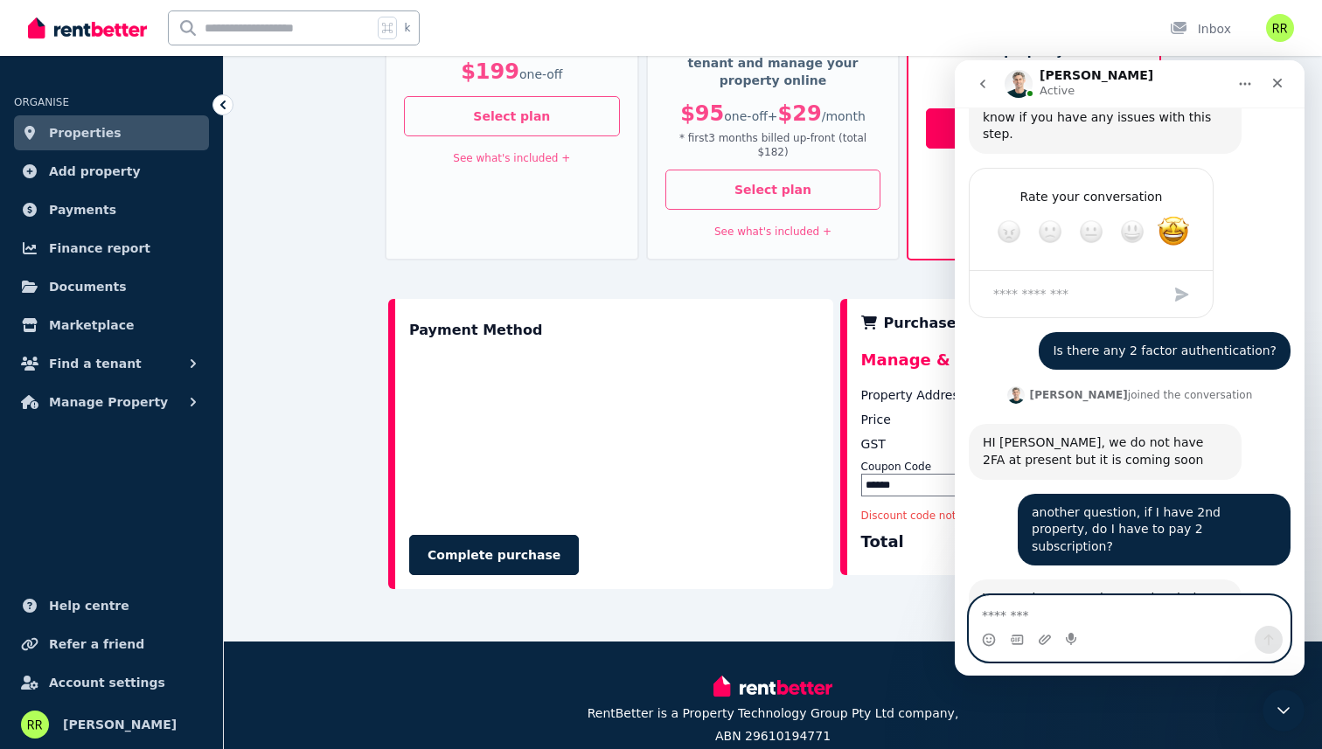
scroll to position [1645, 0]
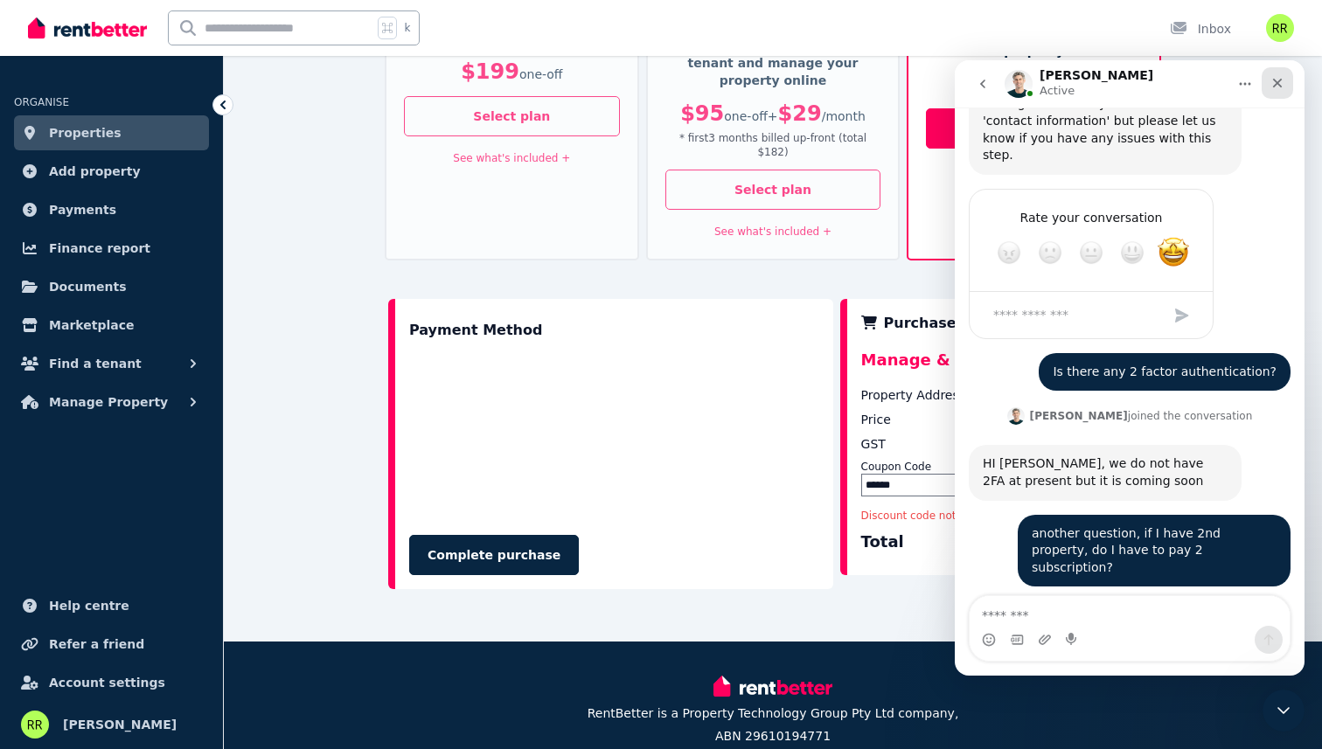
click at [1279, 88] on icon "Close" at bounding box center [1277, 83] width 14 height 14
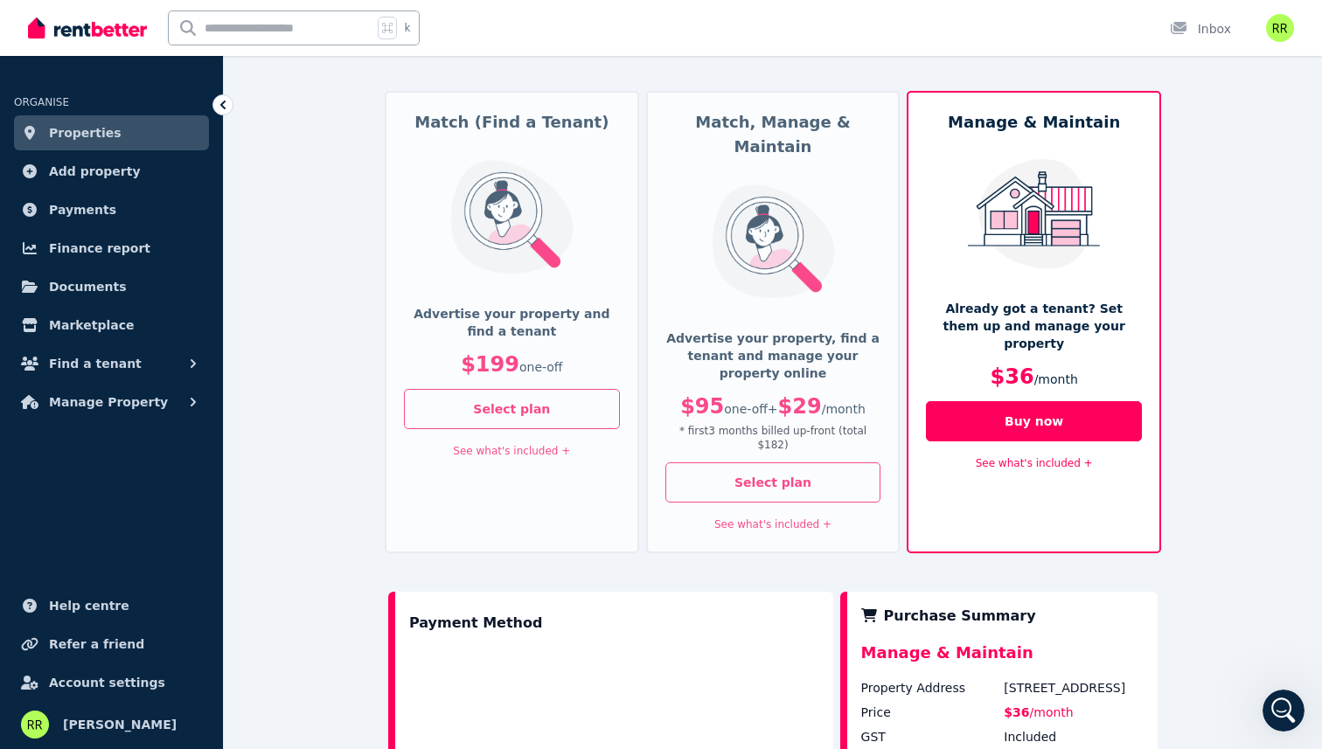
scroll to position [152, 0]
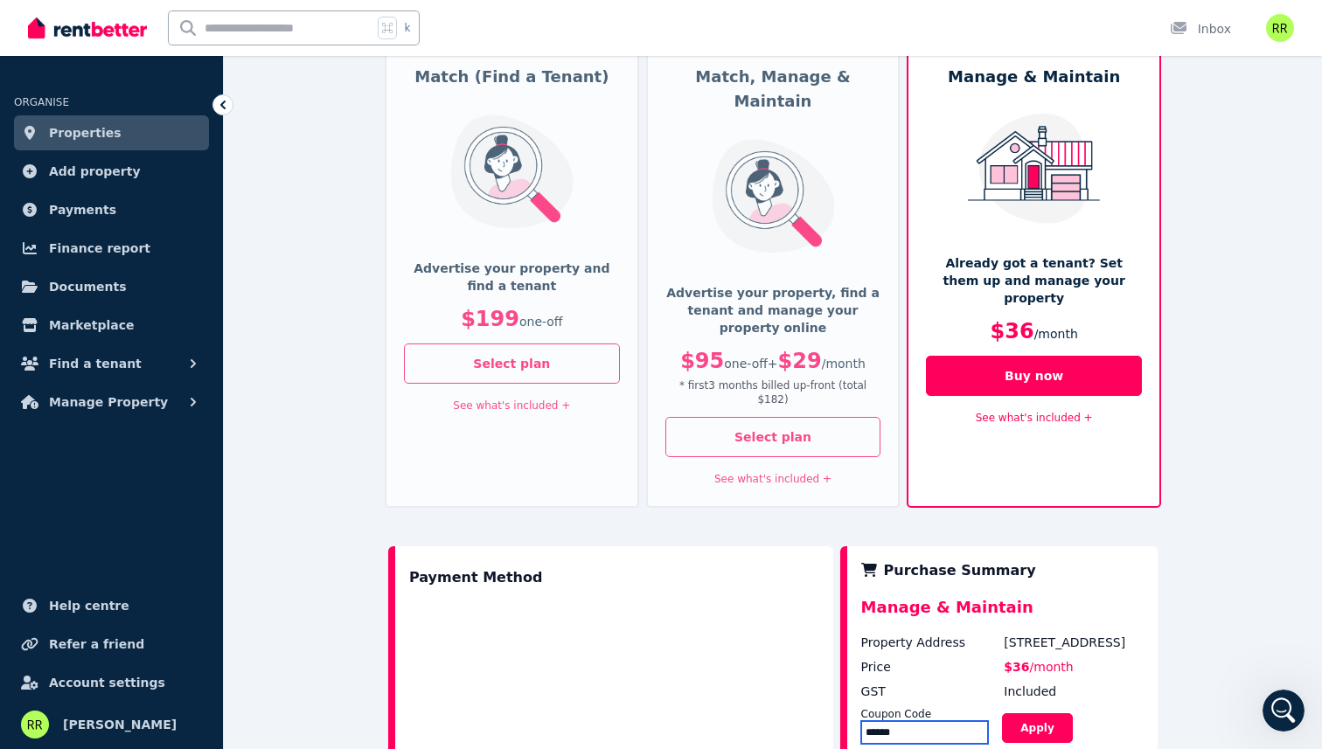
click at [928, 721] on input "******" at bounding box center [925, 732] width 128 height 23
type input "*******"
click at [1023, 713] on button "Apply" at bounding box center [1037, 728] width 70 height 30
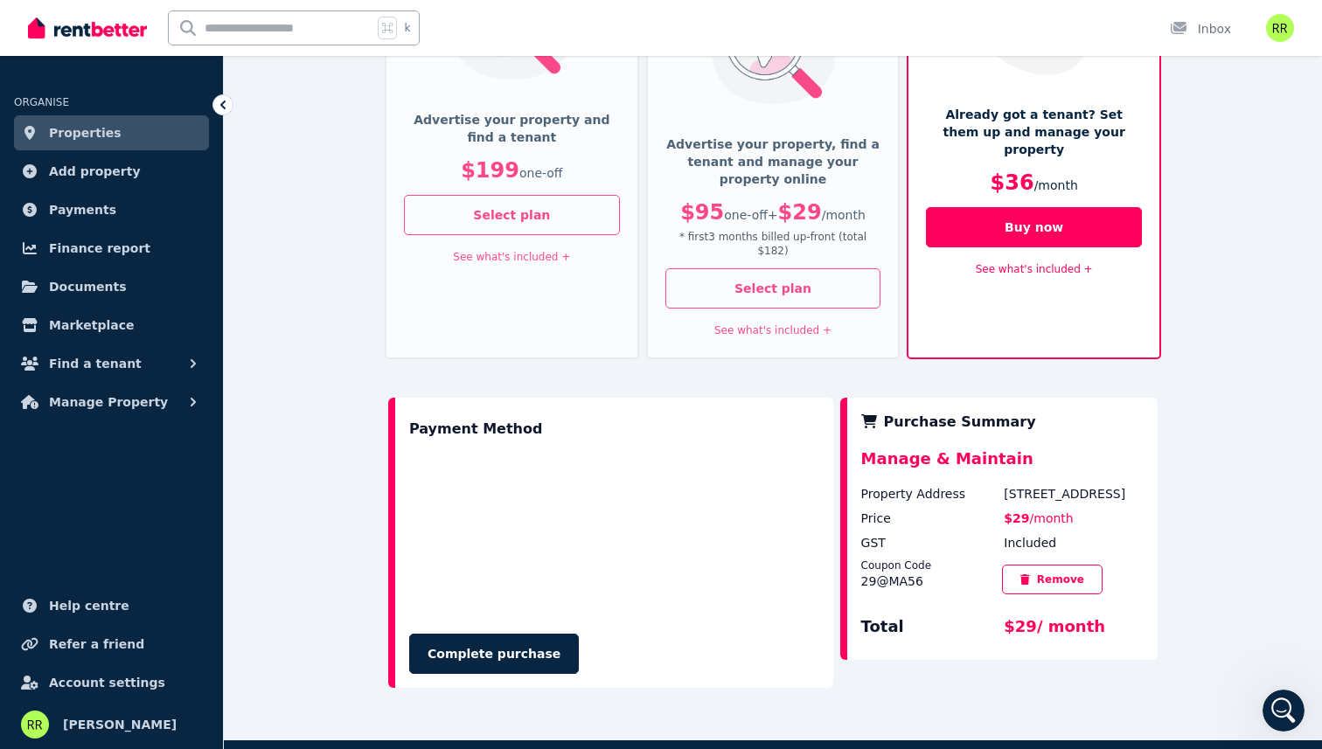
scroll to position [316, 0]
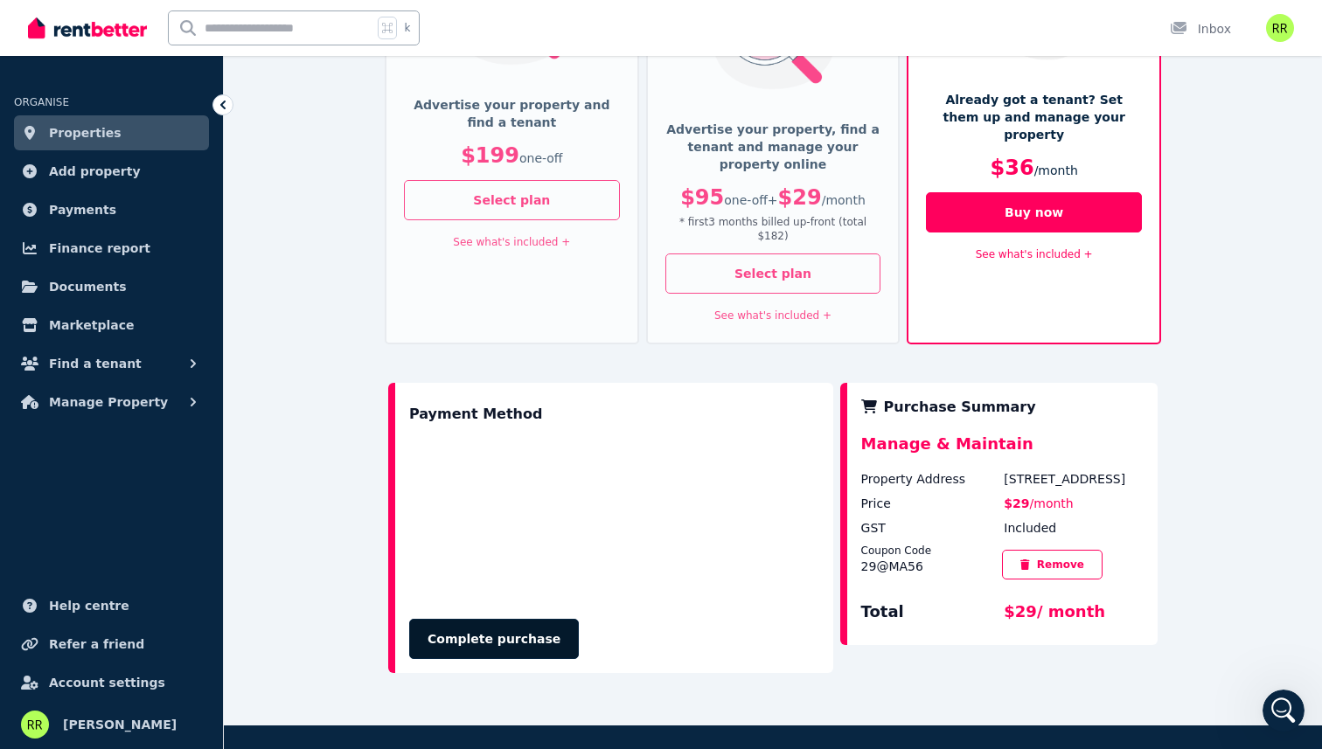
click at [455, 619] on button "Complete purchase" at bounding box center [494, 639] width 170 height 40
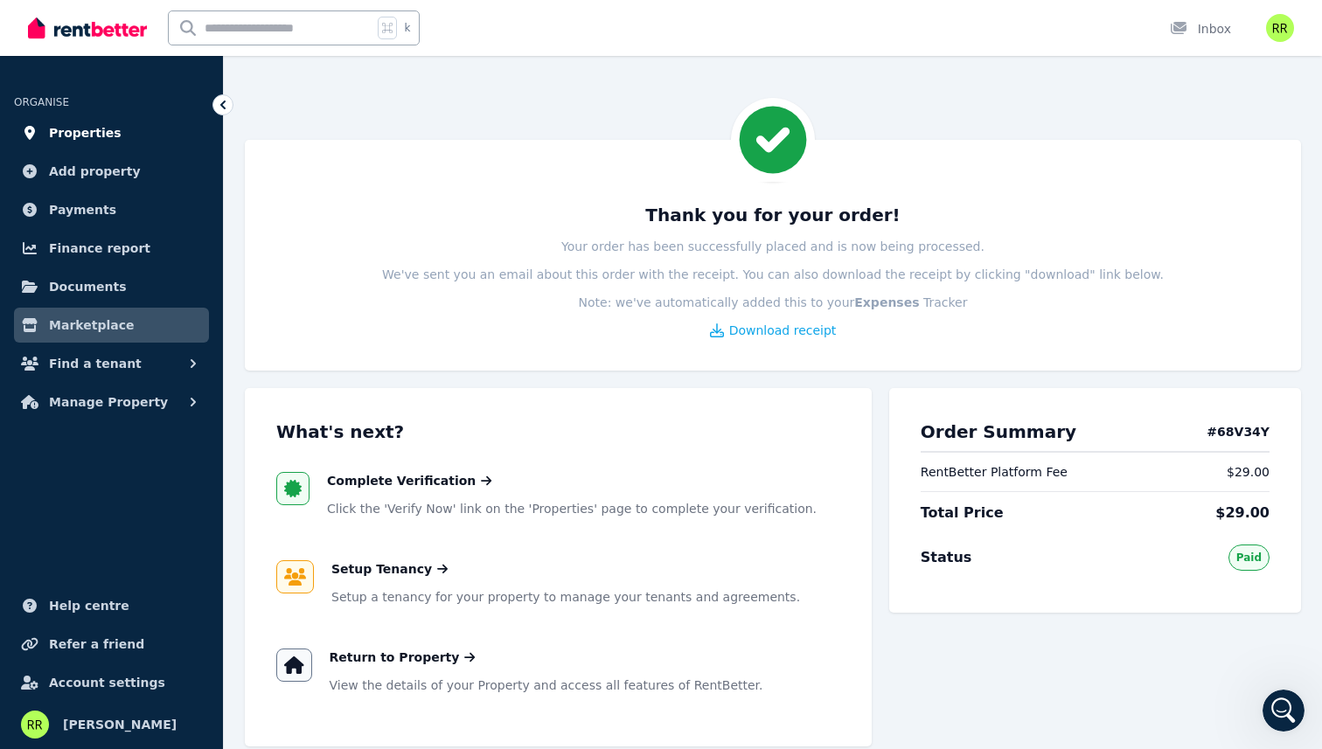
click at [68, 146] on link "Properties" at bounding box center [111, 132] width 195 height 35
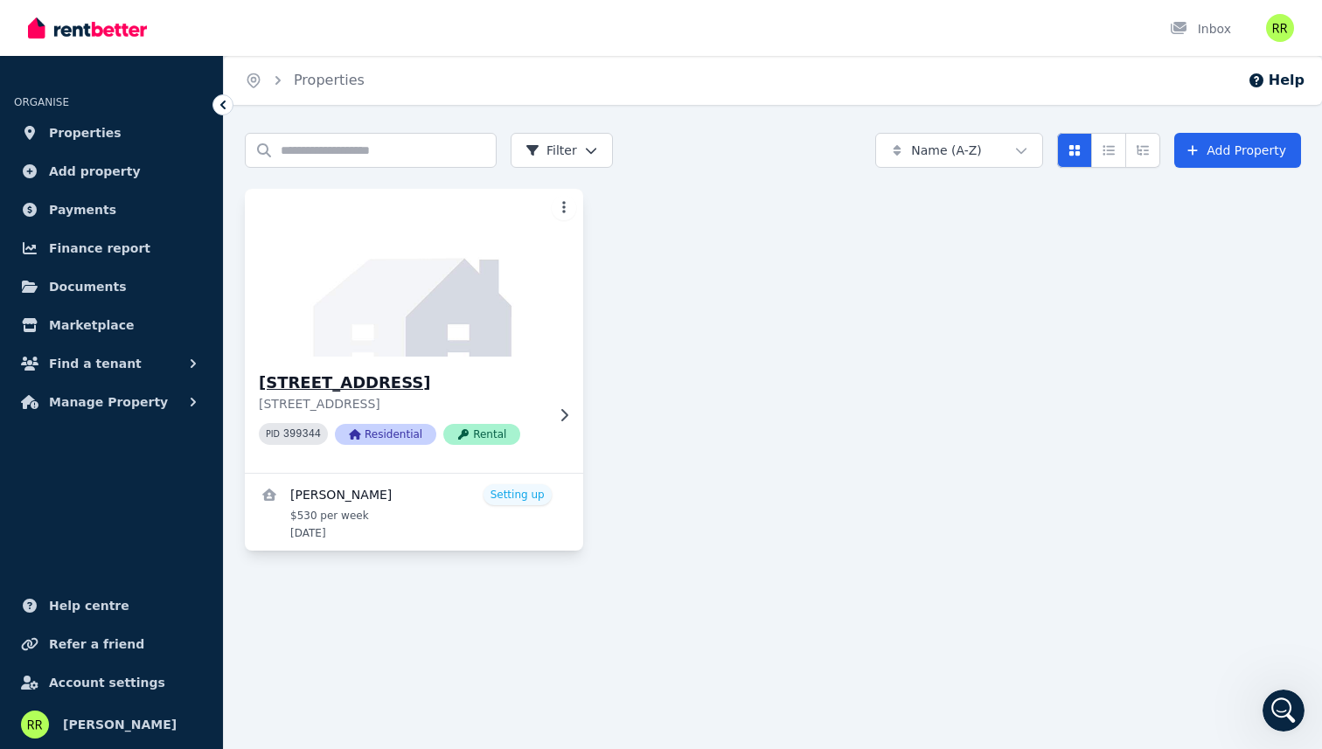
click at [435, 372] on h3 "2 Eucalyptus St, Jackass Flat" at bounding box center [402, 383] width 286 height 24
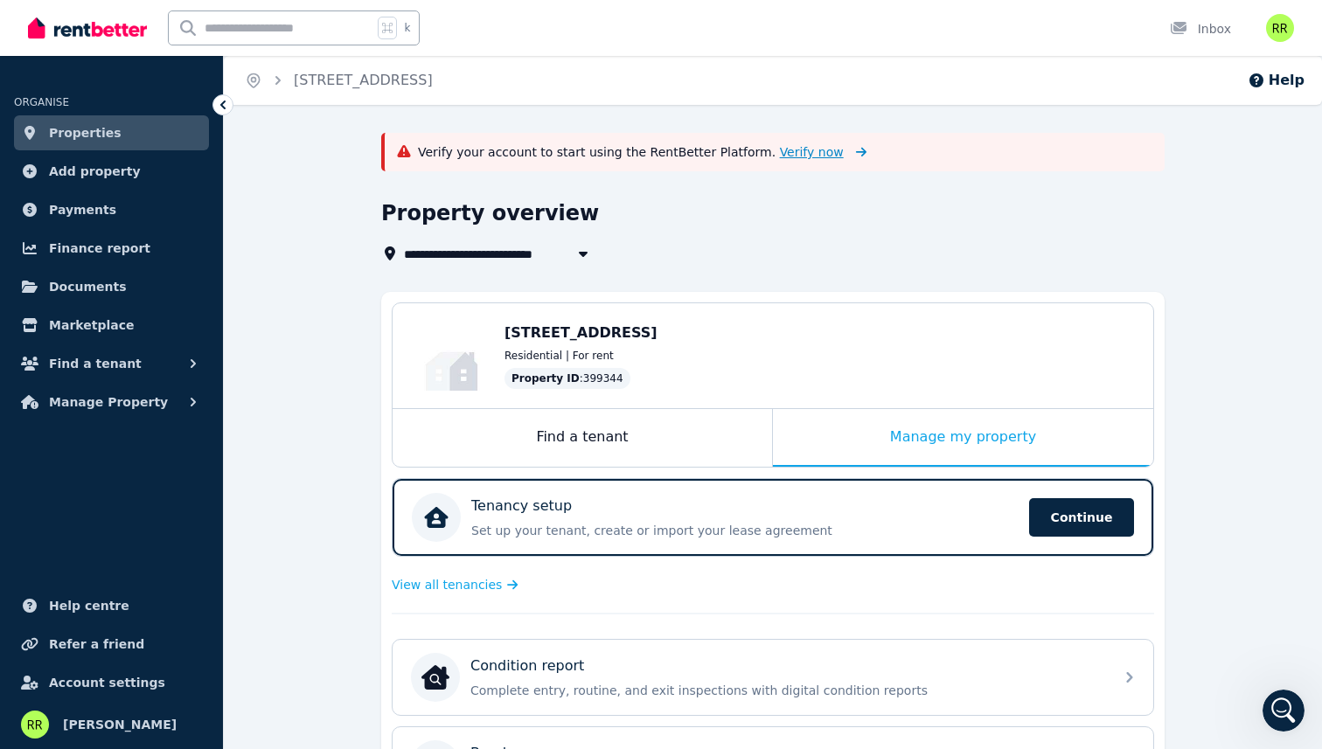
click at [781, 156] on span "Verify now" at bounding box center [812, 151] width 64 height 17
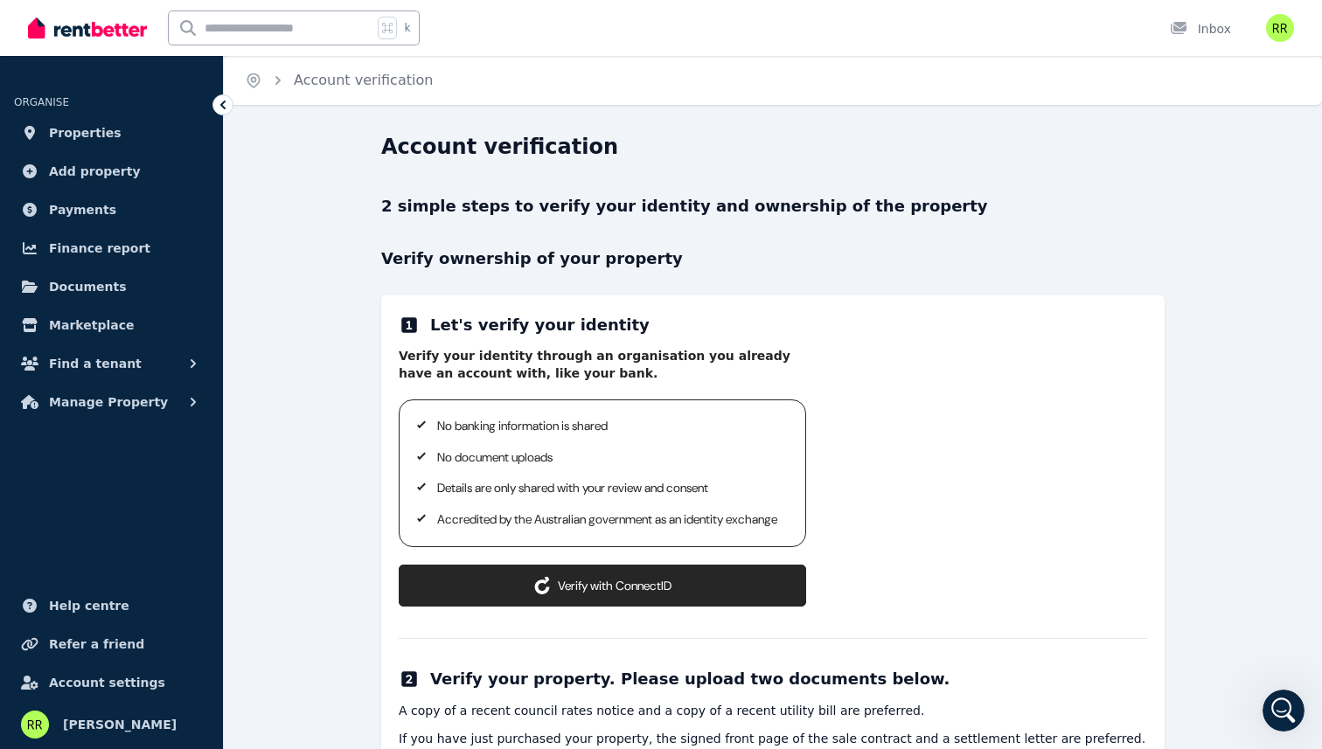
click at [476, 424] on p "No banking information is shared" at bounding box center [611, 426] width 348 height 17
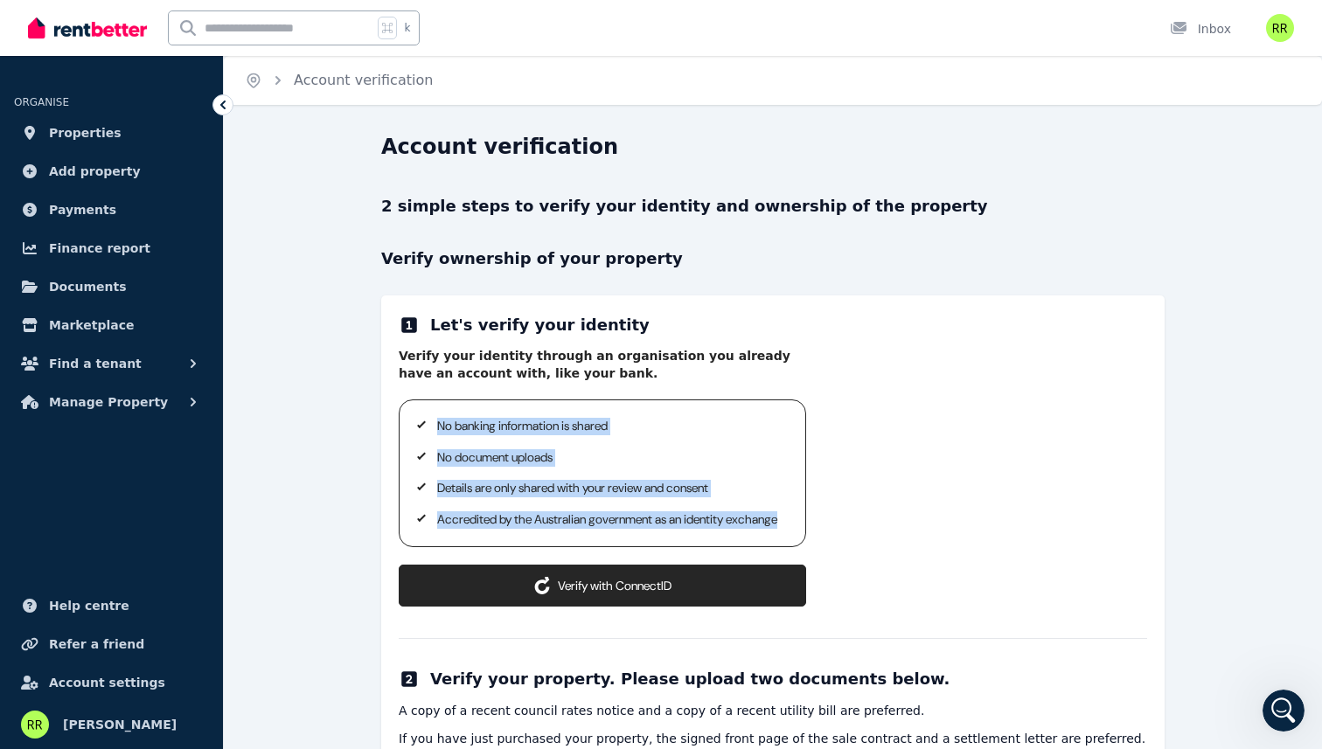
drag, startPoint x: 476, startPoint y: 424, endPoint x: 478, endPoint y: 520, distance: 96.2
click at [478, 520] on ul "No banking information is shared No document uploads Details are only shared wi…" at bounding box center [602, 473] width 365 height 110
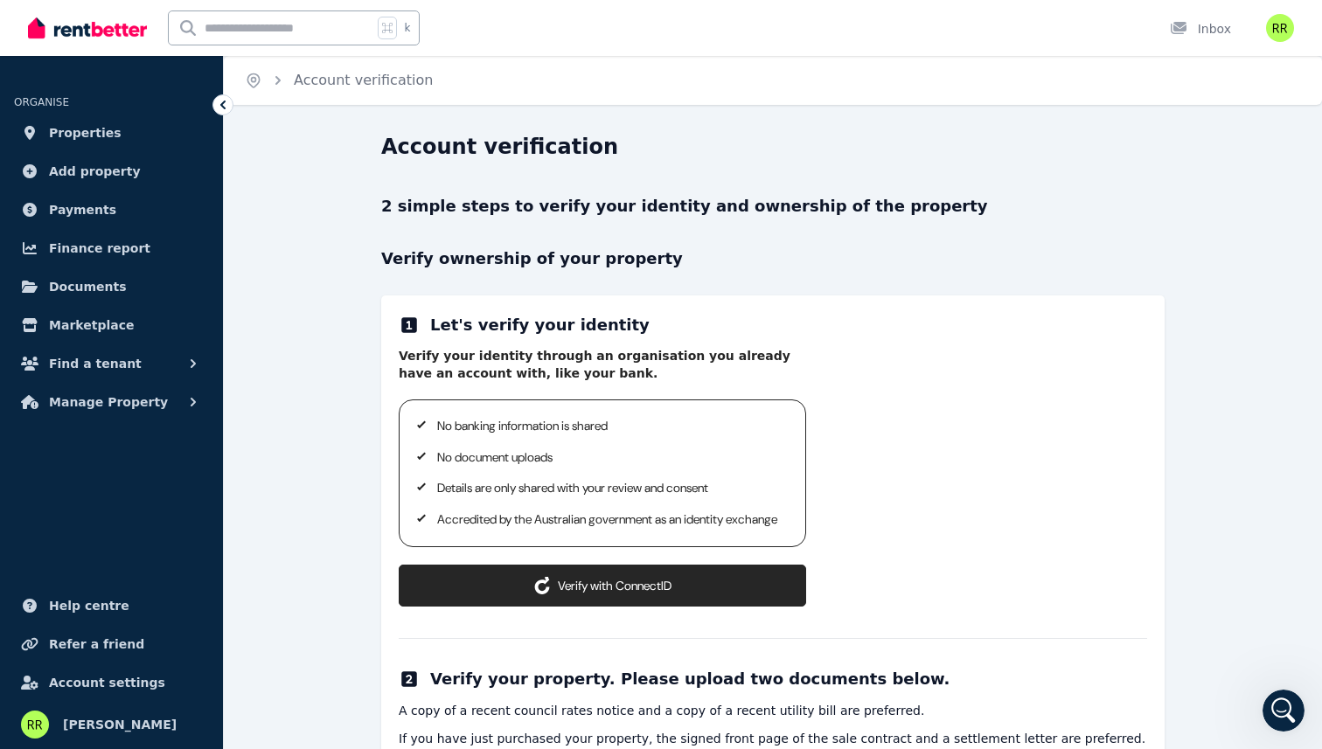
click at [483, 361] on p "Verify your identity through an organisation you already have an account with, …" at bounding box center [602, 365] width 407 height 34
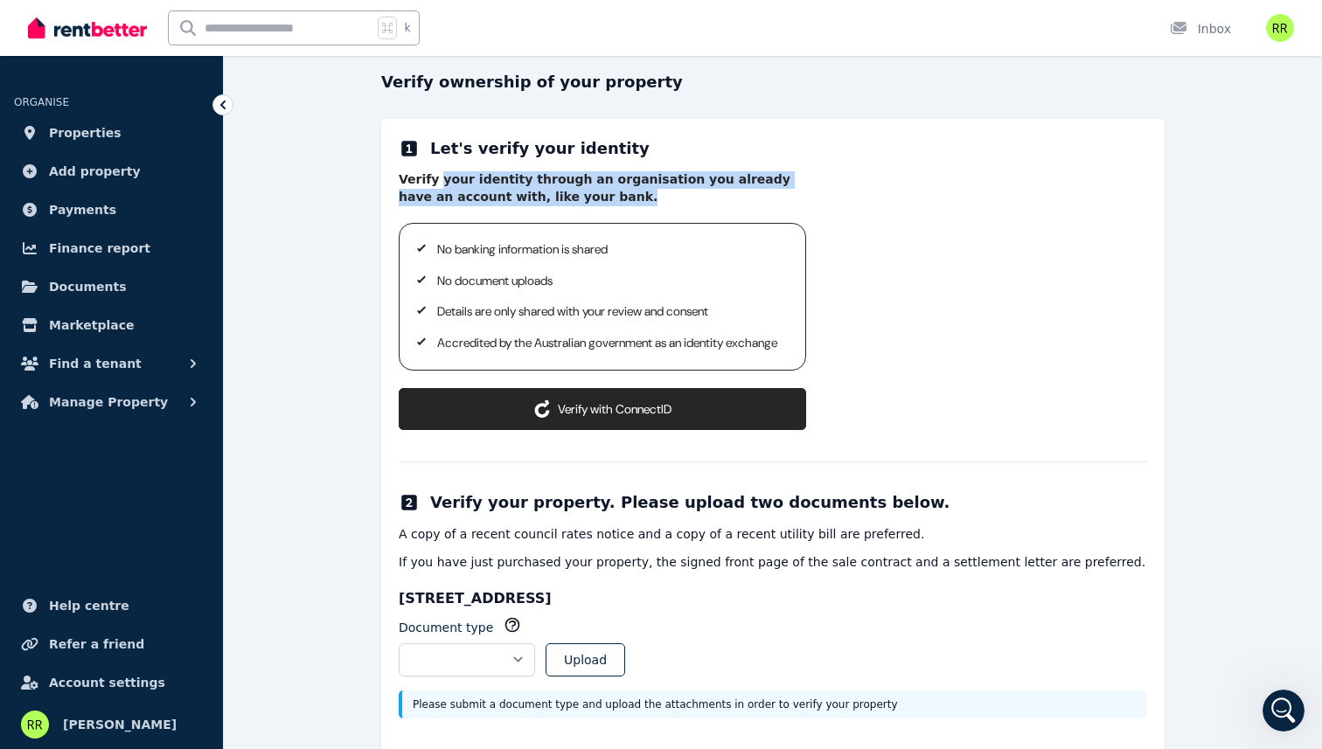
scroll to position [211, 0]
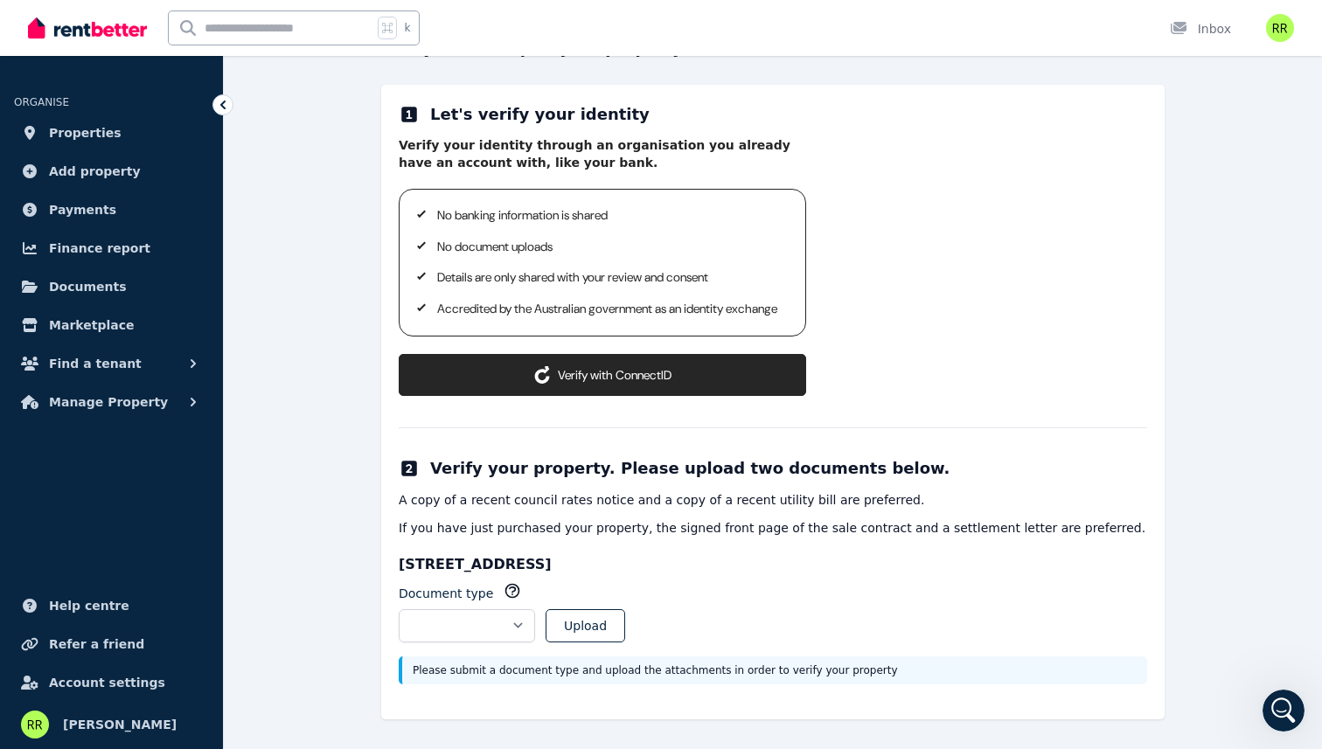
click at [483, 481] on h2 "Verify your property. Please upload two documents below." at bounding box center [689, 468] width 519 height 24
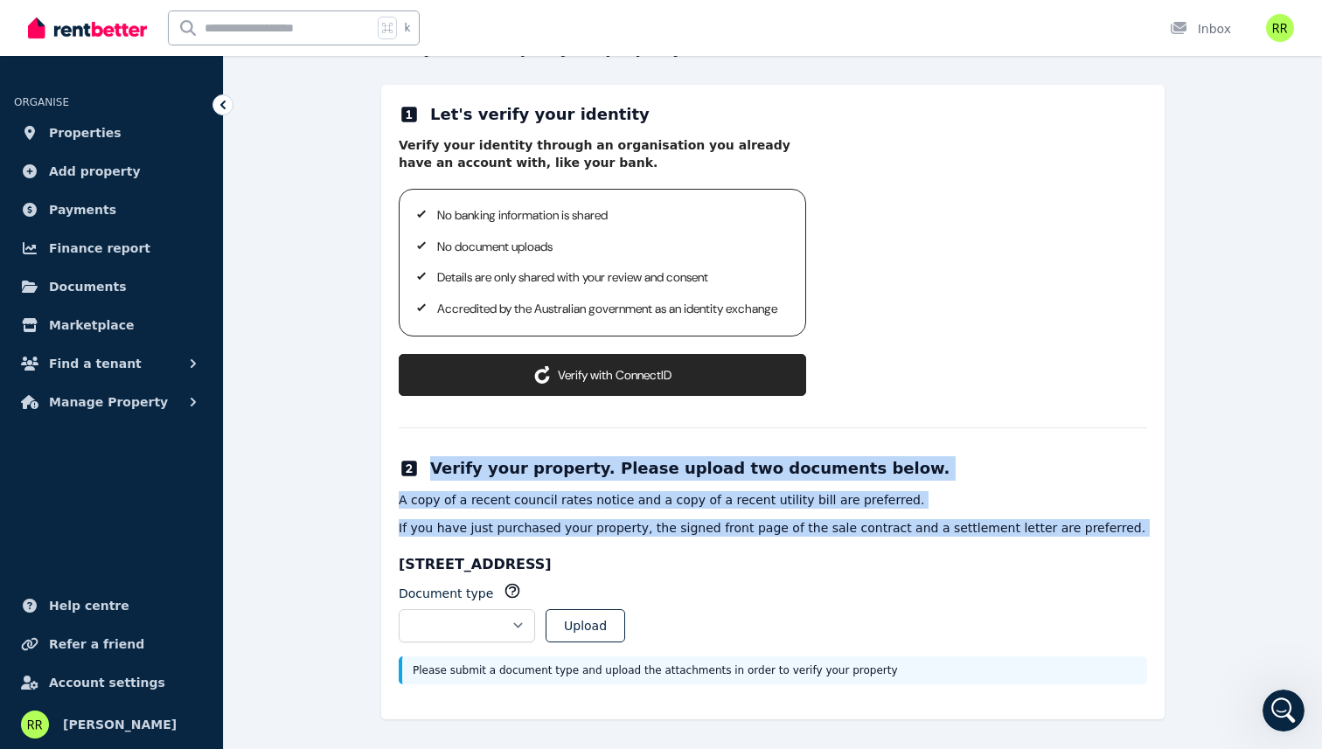
drag, startPoint x: 483, startPoint y: 486, endPoint x: 492, endPoint y: 543, distance: 57.6
click at [492, 543] on div "**********" at bounding box center [772, 402] width 783 height 635
click at [492, 537] on p "If you have just purchased your property, the signed front page of the sale con…" at bounding box center [773, 527] width 748 height 17
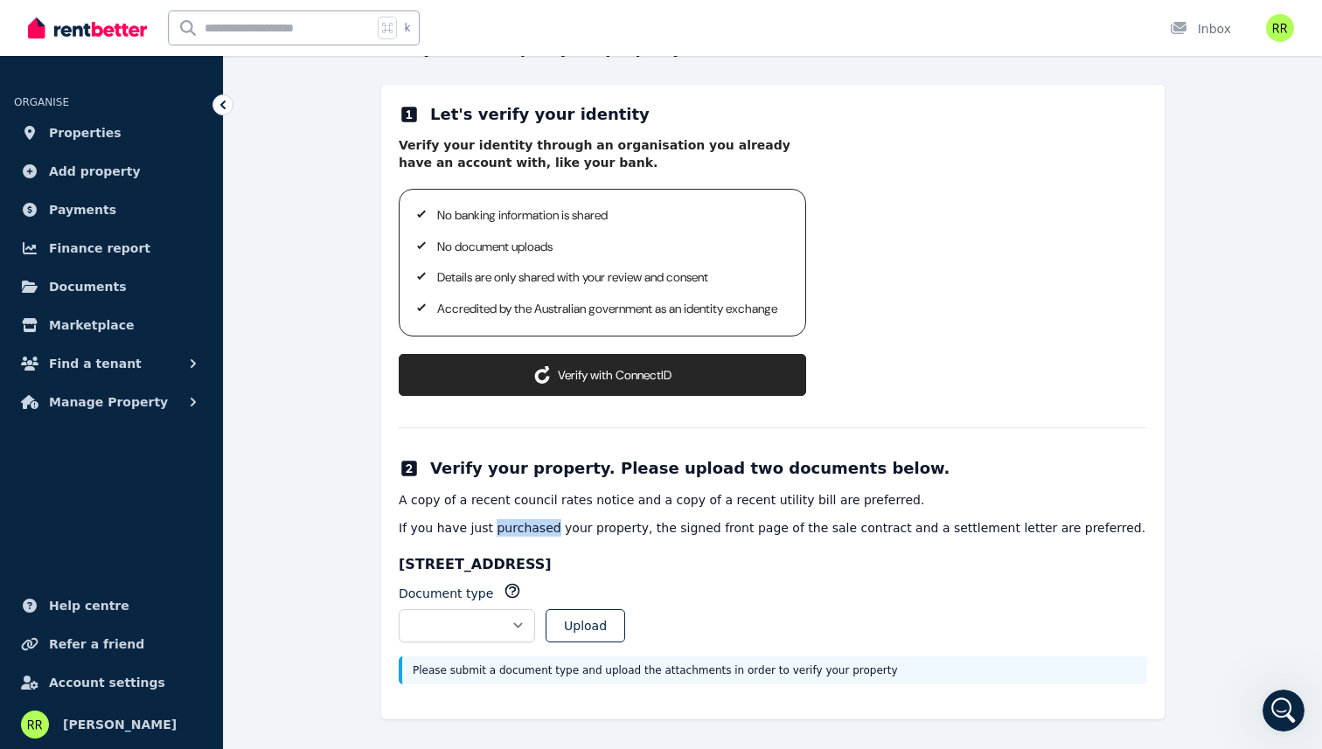
click at [492, 537] on p "If you have just purchased your property, the signed front page of the sale con…" at bounding box center [773, 527] width 748 height 17
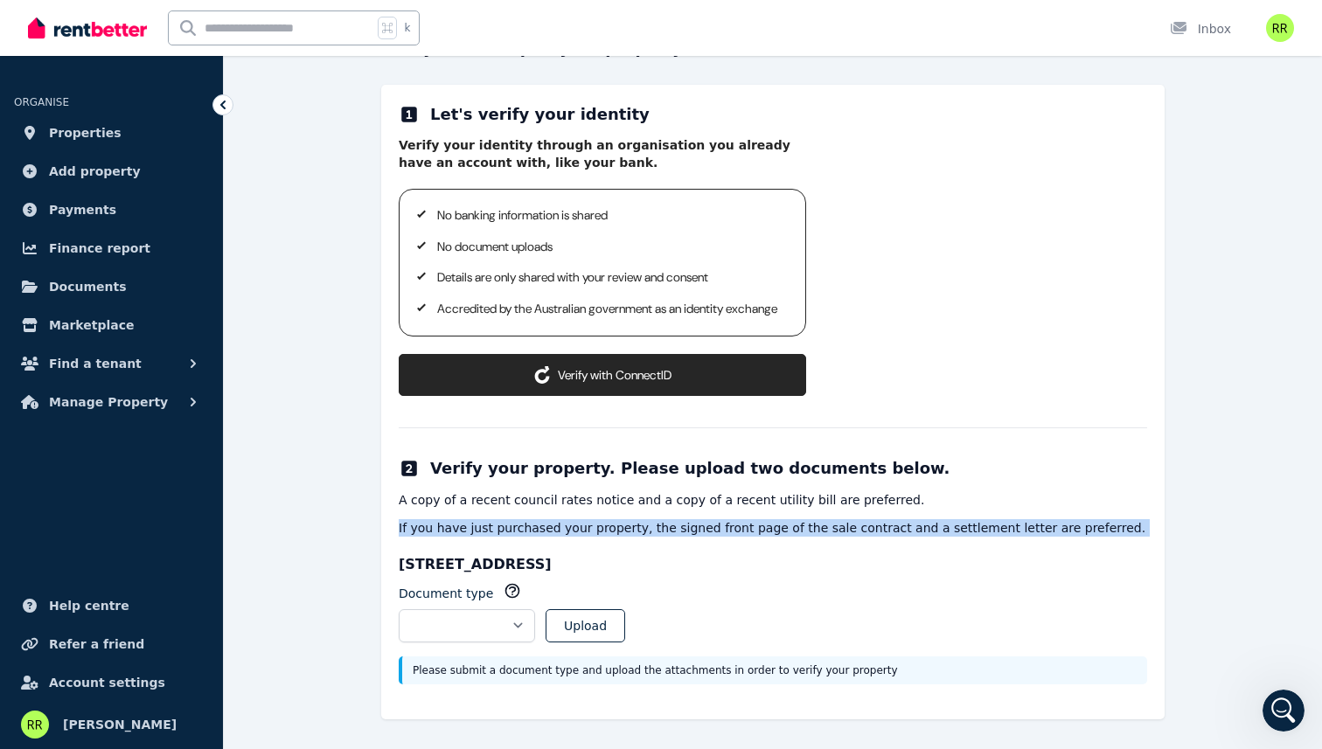
drag, startPoint x: 492, startPoint y: 543, endPoint x: 493, endPoint y: 526, distance: 16.6
click at [493, 526] on div "A copy of a recent council rates notice and a copy of a recent utility bill are…" at bounding box center [773, 513] width 748 height 45
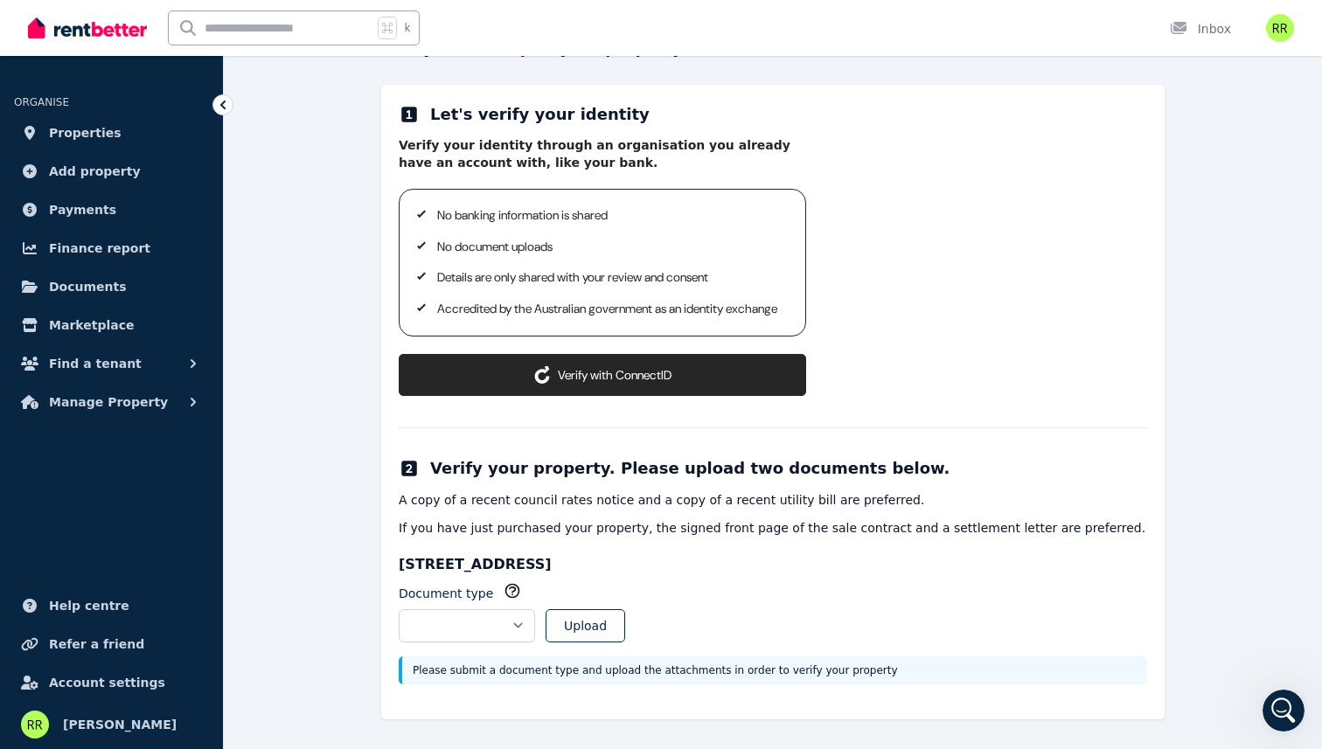
click at [498, 509] on p "A copy of a recent council rates notice and a copy of a recent utility bill are…" at bounding box center [773, 499] width 748 height 17
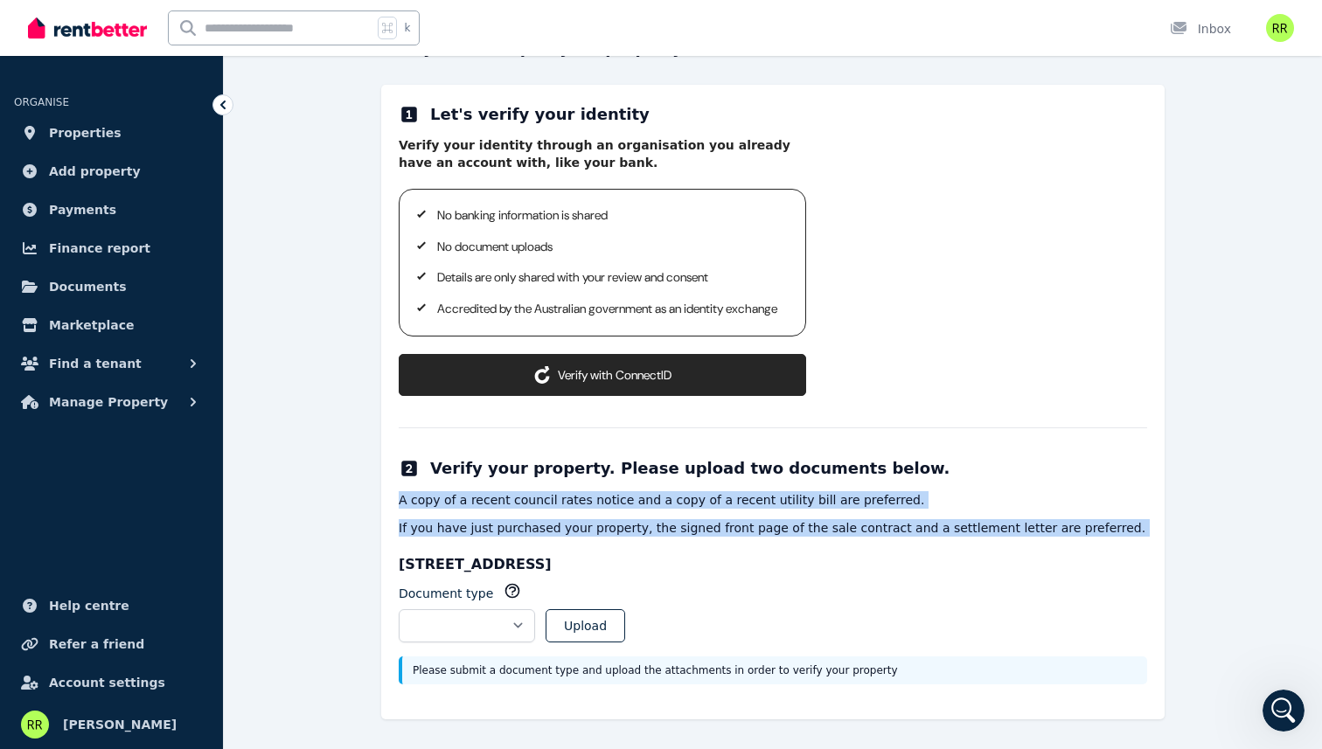
drag, startPoint x: 498, startPoint y: 517, endPoint x: 503, endPoint y: 531, distance: 13.8
click at [503, 531] on div "A copy of a recent council rates notice and a copy of a recent utility bill are…" at bounding box center [773, 513] width 748 height 45
click at [516, 509] on p "A copy of a recent council rates notice and a copy of a recent utility bill are…" at bounding box center [773, 499] width 748 height 17
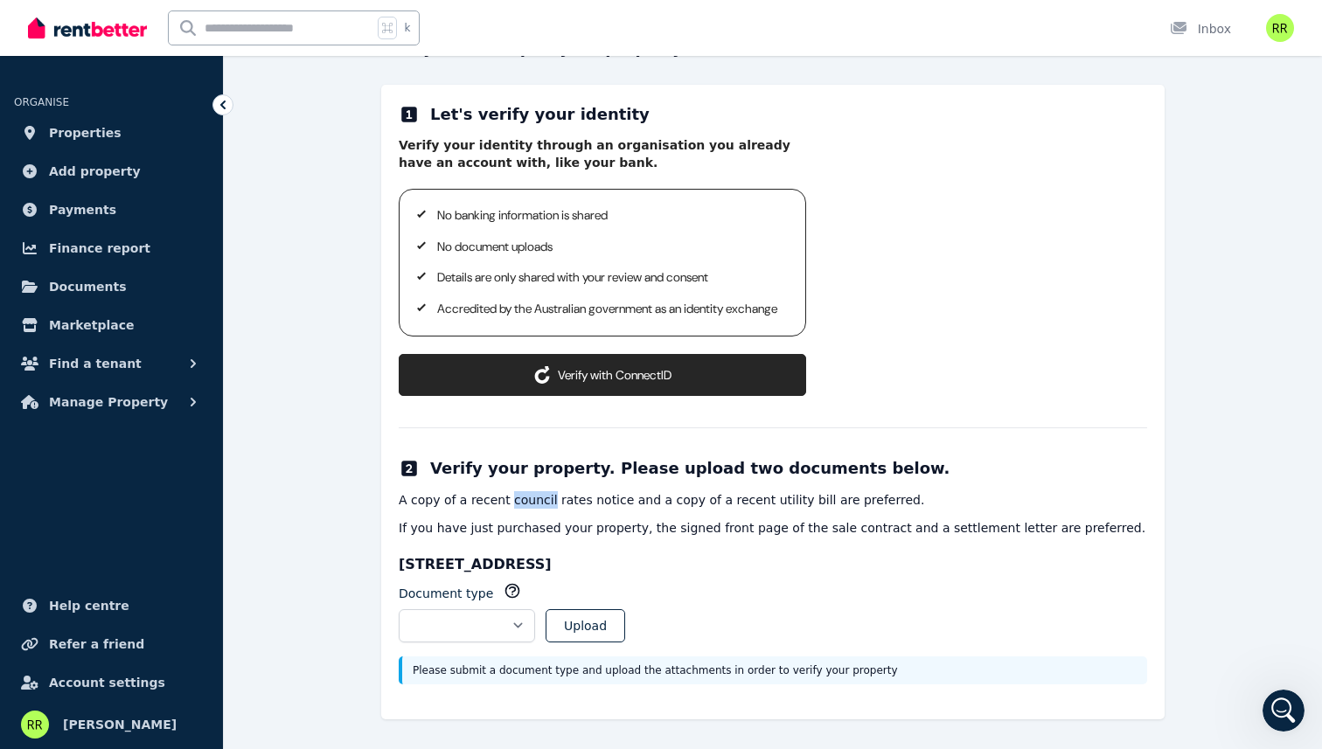
click at [516, 509] on p "A copy of a recent council rates notice and a copy of a recent utility bill are…" at bounding box center [773, 499] width 748 height 17
click at [508, 537] on p "If you have just purchased your property, the signed front page of the sale con…" at bounding box center [773, 527] width 748 height 17
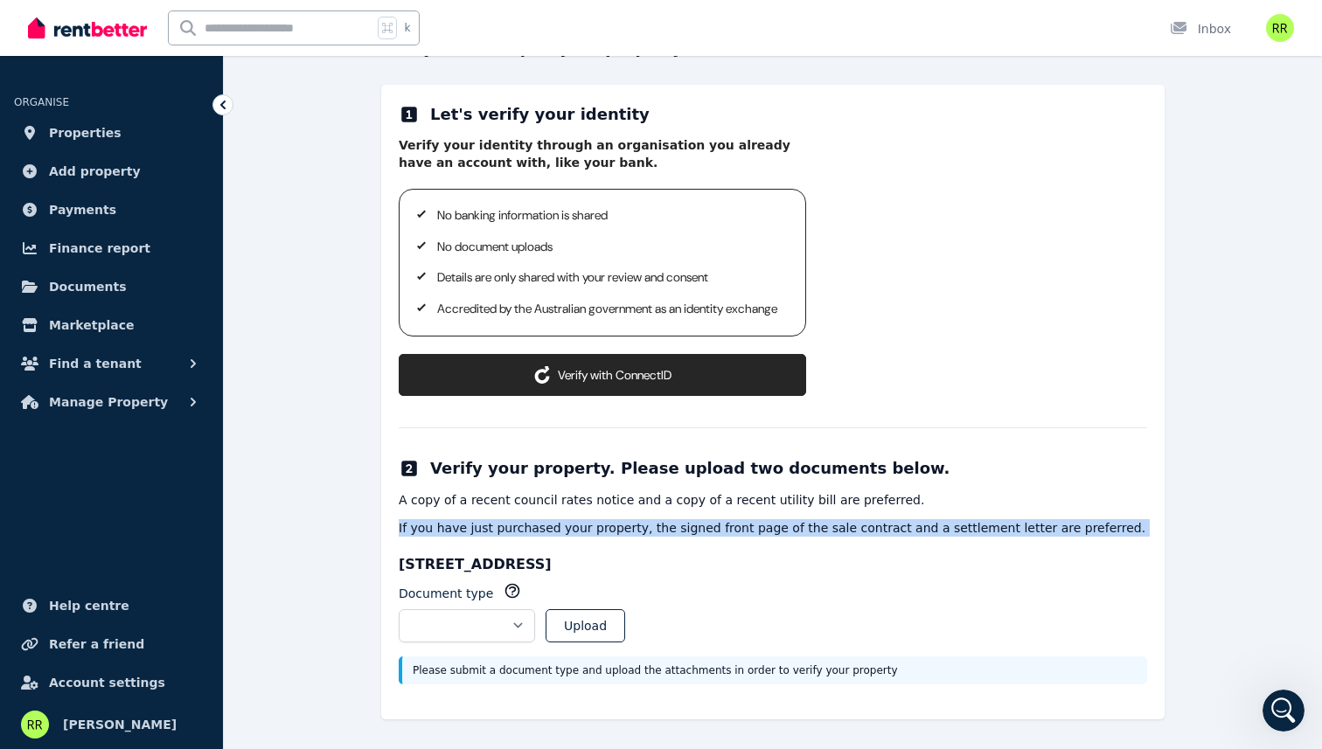
click at [508, 537] on p "If you have just purchased your property, the signed front page of the sale con…" at bounding box center [773, 527] width 748 height 17
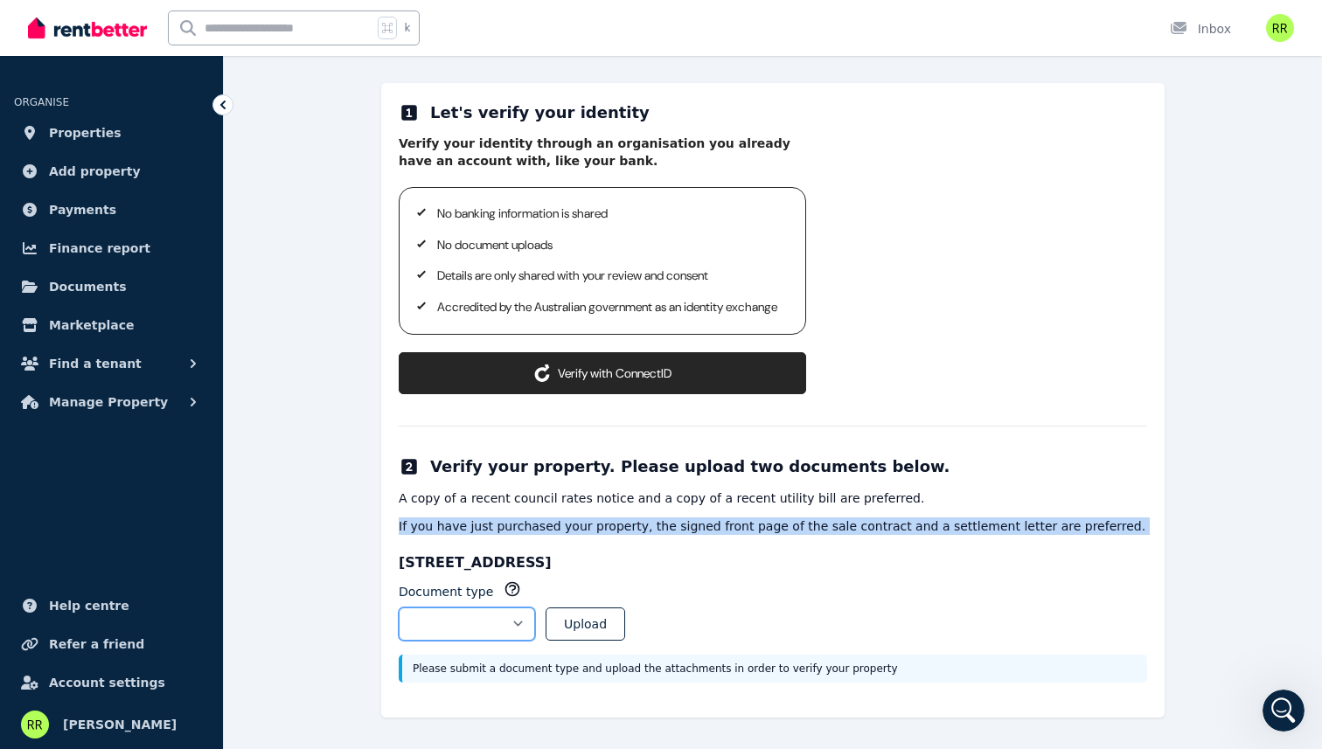
click at [497, 612] on select "**********" at bounding box center [467, 624] width 136 height 33
select select "**********"
click at [399, 608] on select "**********" at bounding box center [467, 624] width 136 height 33
click at [545, 377] on icon at bounding box center [541, 373] width 17 height 17
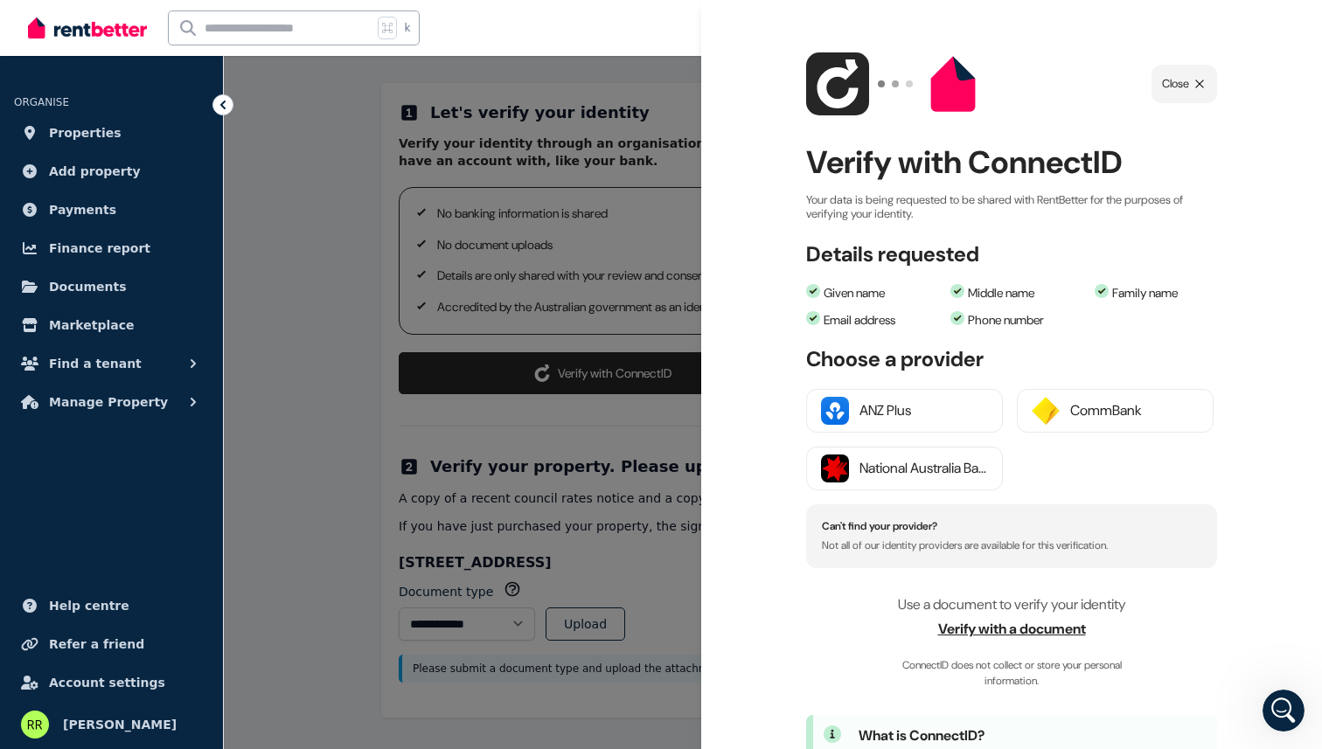
click at [858, 294] on li "Given name" at bounding box center [873, 293] width 135 height 18
click at [867, 334] on div "ConnectID logo Close Verify with ConnectID Your data is being requested to be s…" at bounding box center [1011, 374] width 621 height 749
click at [871, 324] on li "Email address" at bounding box center [873, 320] width 135 height 18
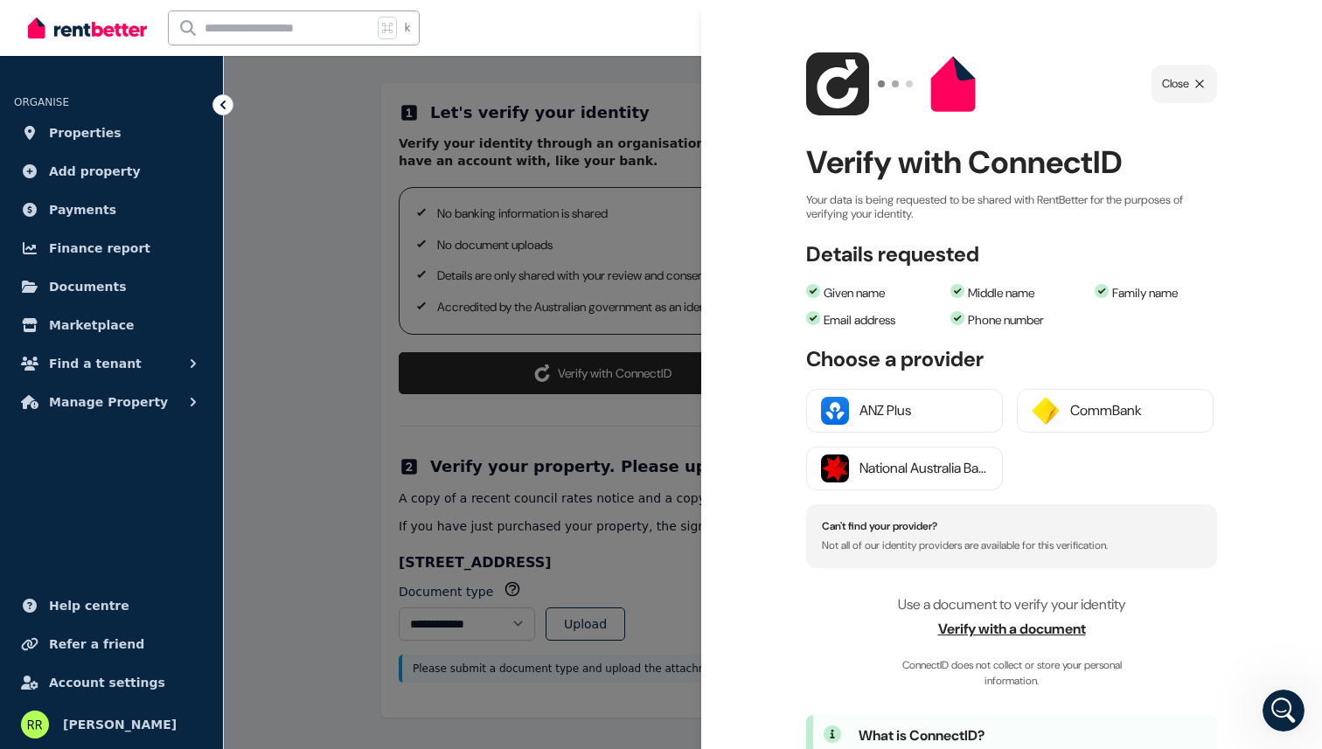
click at [871, 324] on li "Email address" at bounding box center [873, 320] width 135 height 18
click at [1018, 301] on li "Middle name" at bounding box center [1017, 293] width 135 height 18
drag, startPoint x: 1018, startPoint y: 301, endPoint x: 1030, endPoint y: 312, distance: 16.1
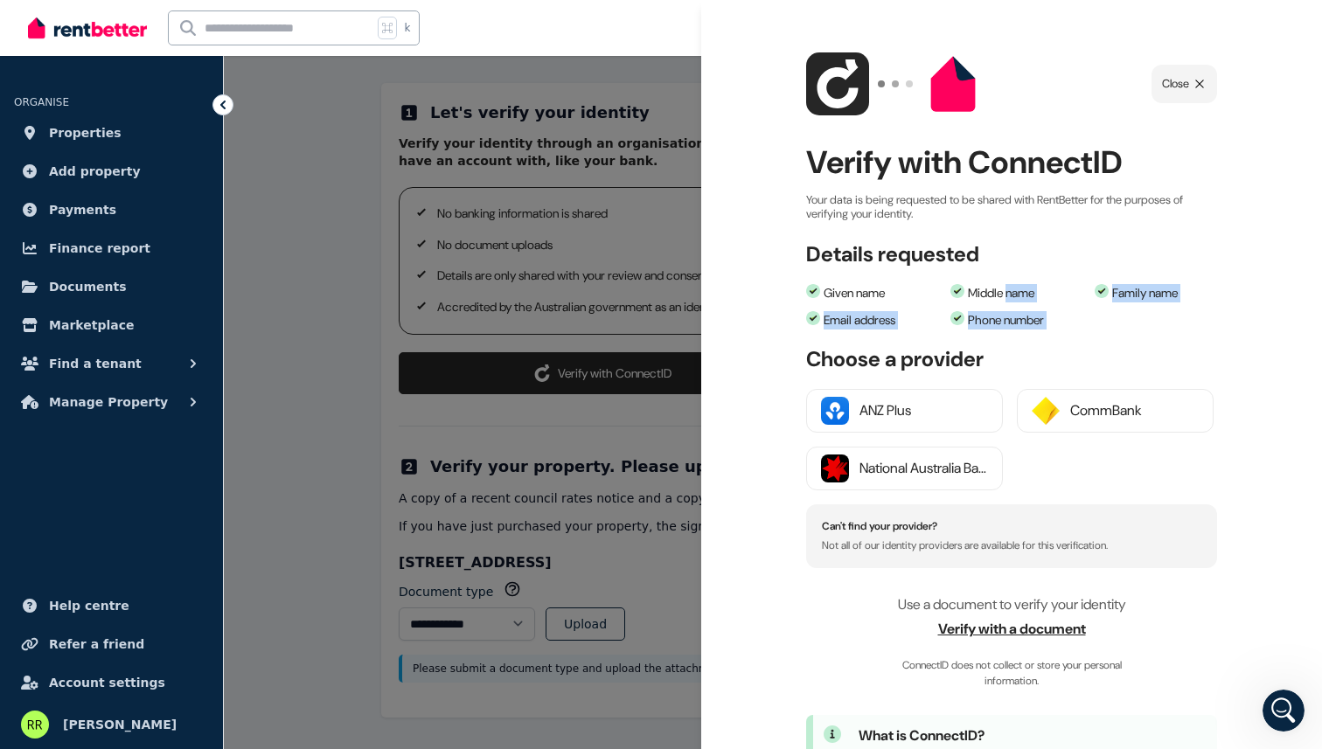
click at [1030, 312] on ul "Given name Middle name Family name Email address Phone number" at bounding box center [1011, 306] width 411 height 45
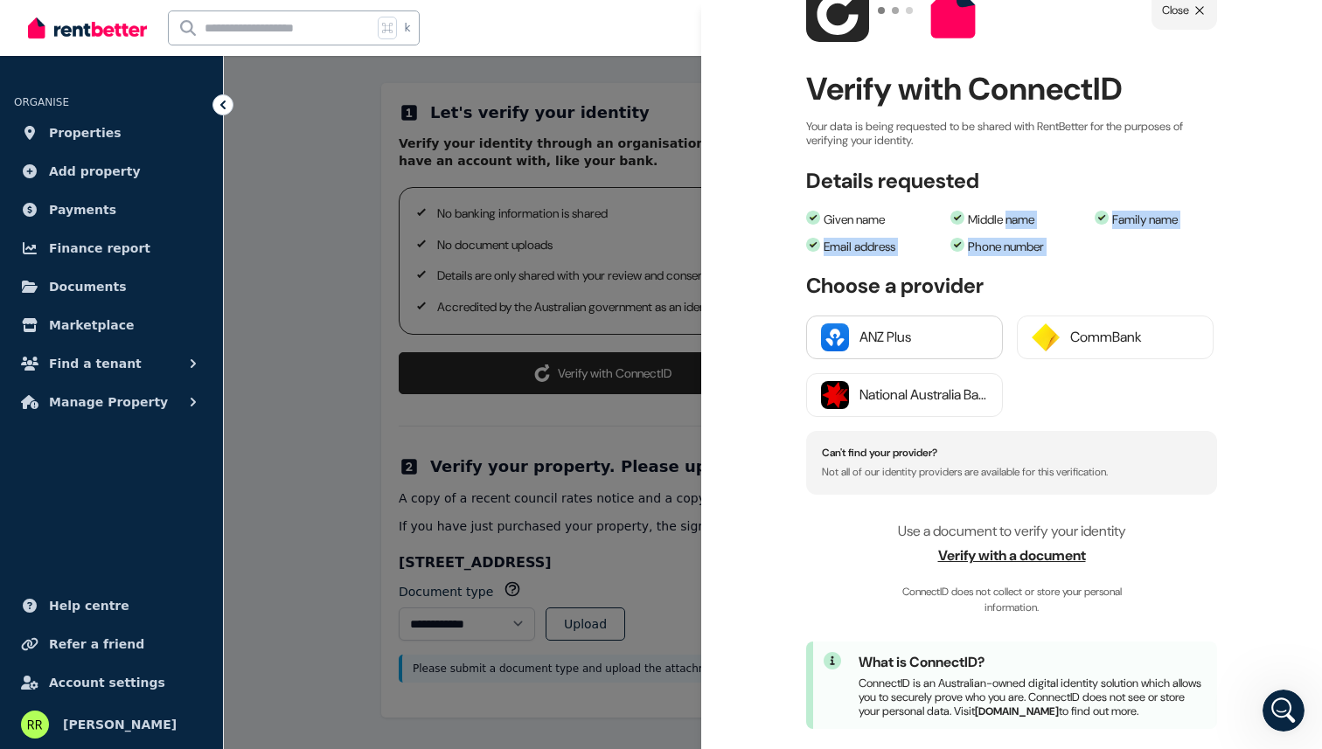
scroll to position [120, 0]
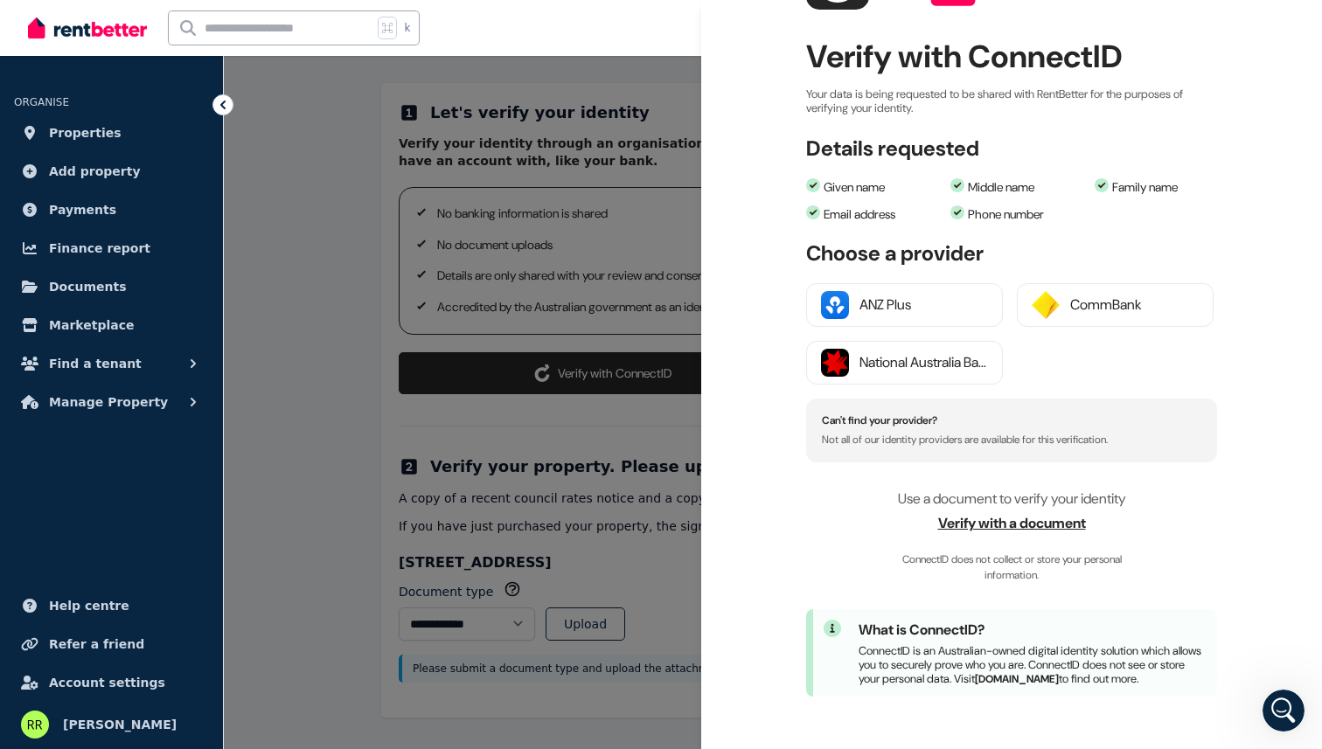
click at [963, 490] on span "Use a document to verify your identity" at bounding box center [1012, 499] width 228 height 18
click at [895, 295] on div "ANZ Plus" at bounding box center [923, 305] width 128 height 21
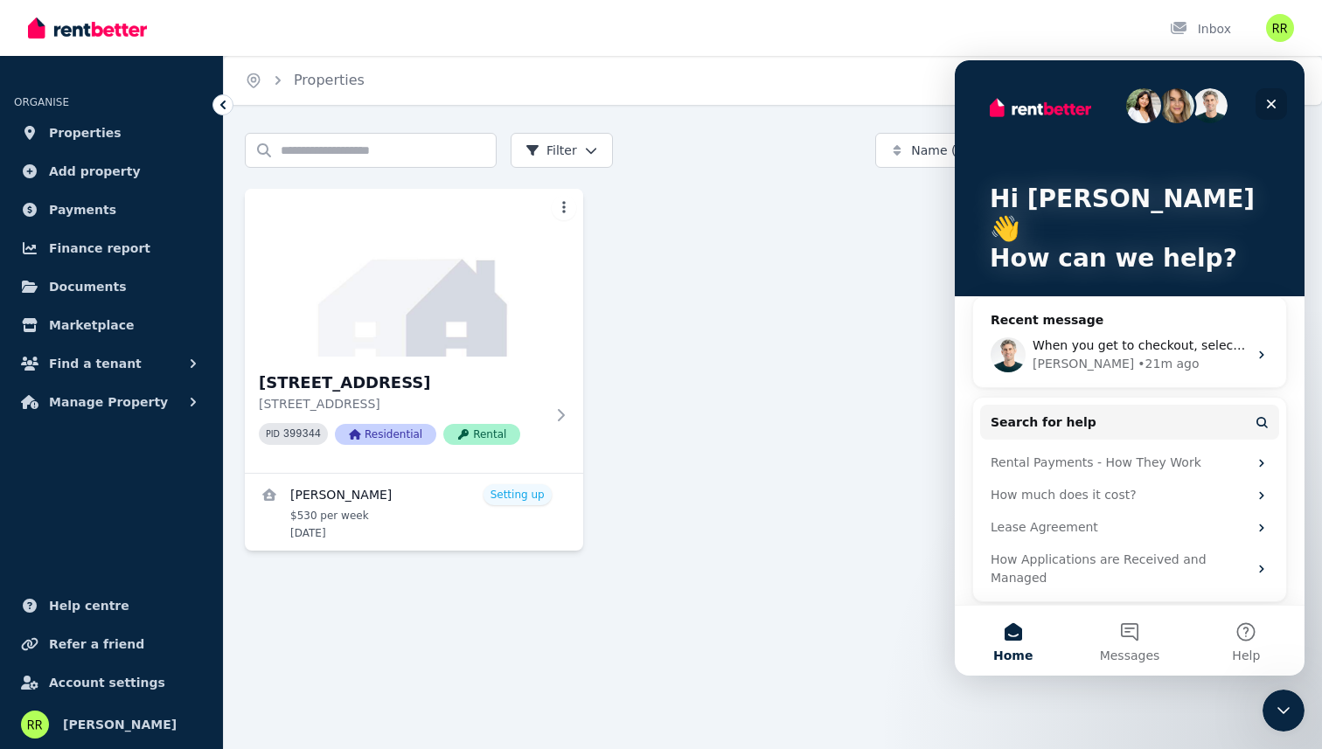
click at [1272, 107] on icon "Close" at bounding box center [1271, 104] width 14 height 14
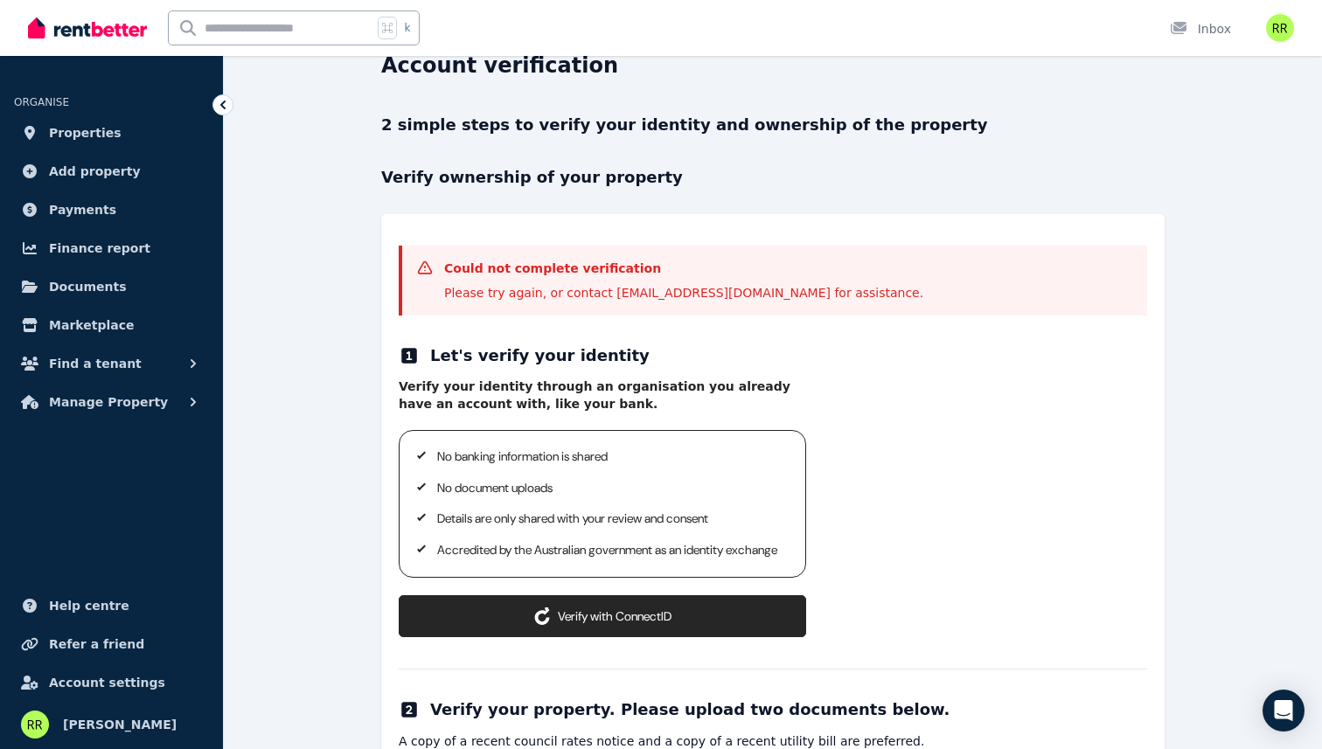
scroll to position [106, 0]
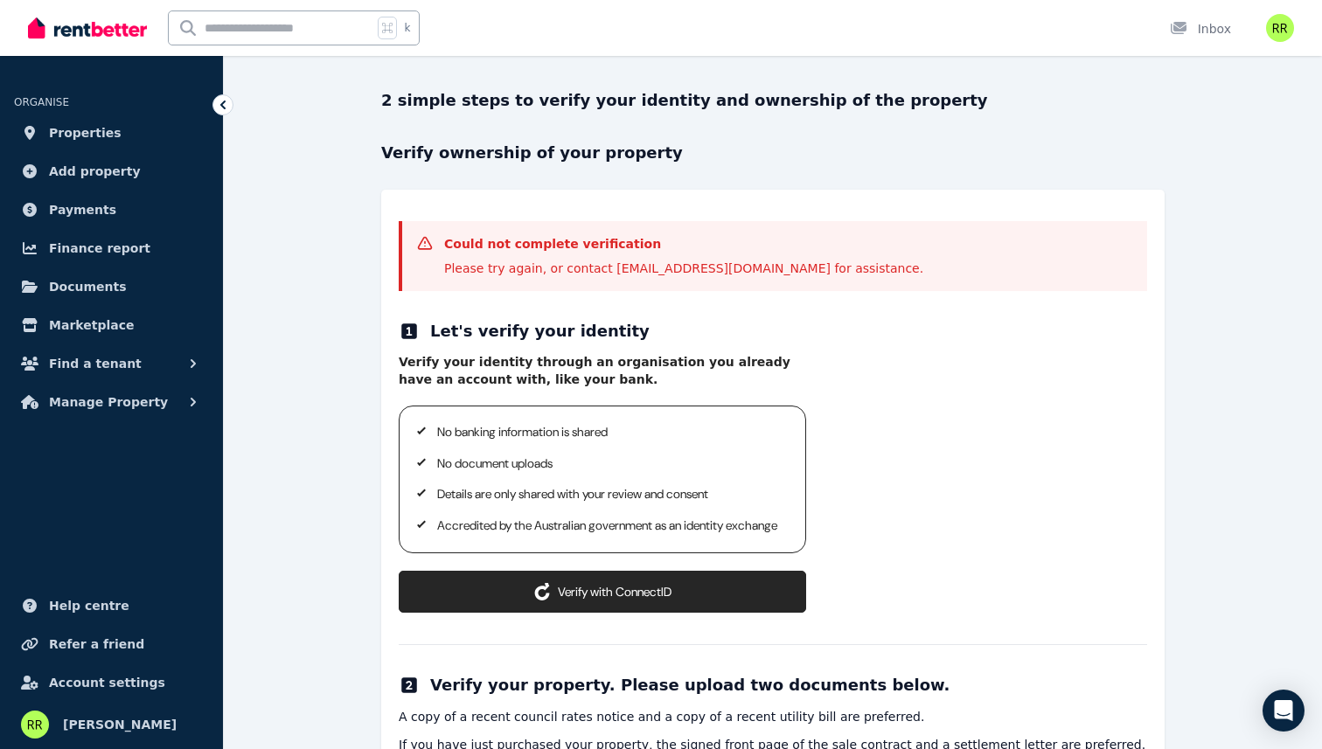
click at [523, 601] on button "Verify with ConnectID" at bounding box center [602, 592] width 407 height 42
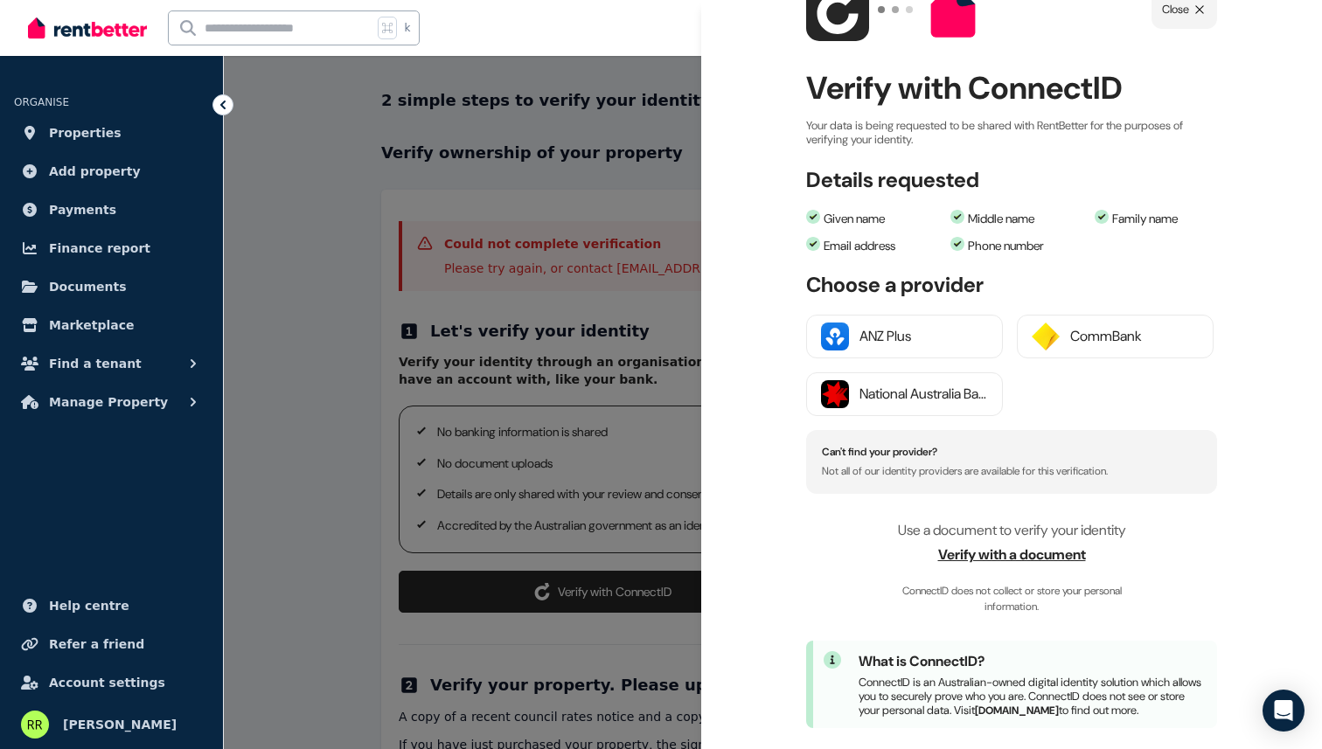
scroll to position [75, 0]
click at [898, 473] on p "Not all of our identity providers are available for this verification." at bounding box center [1011, 470] width 379 height 12
drag, startPoint x: 898, startPoint y: 473, endPoint x: 897, endPoint y: 452, distance: 21.0
click at [897, 452] on div "Can't find your provider? Not all of our identity providers are available for t…" at bounding box center [1011, 461] width 411 height 64
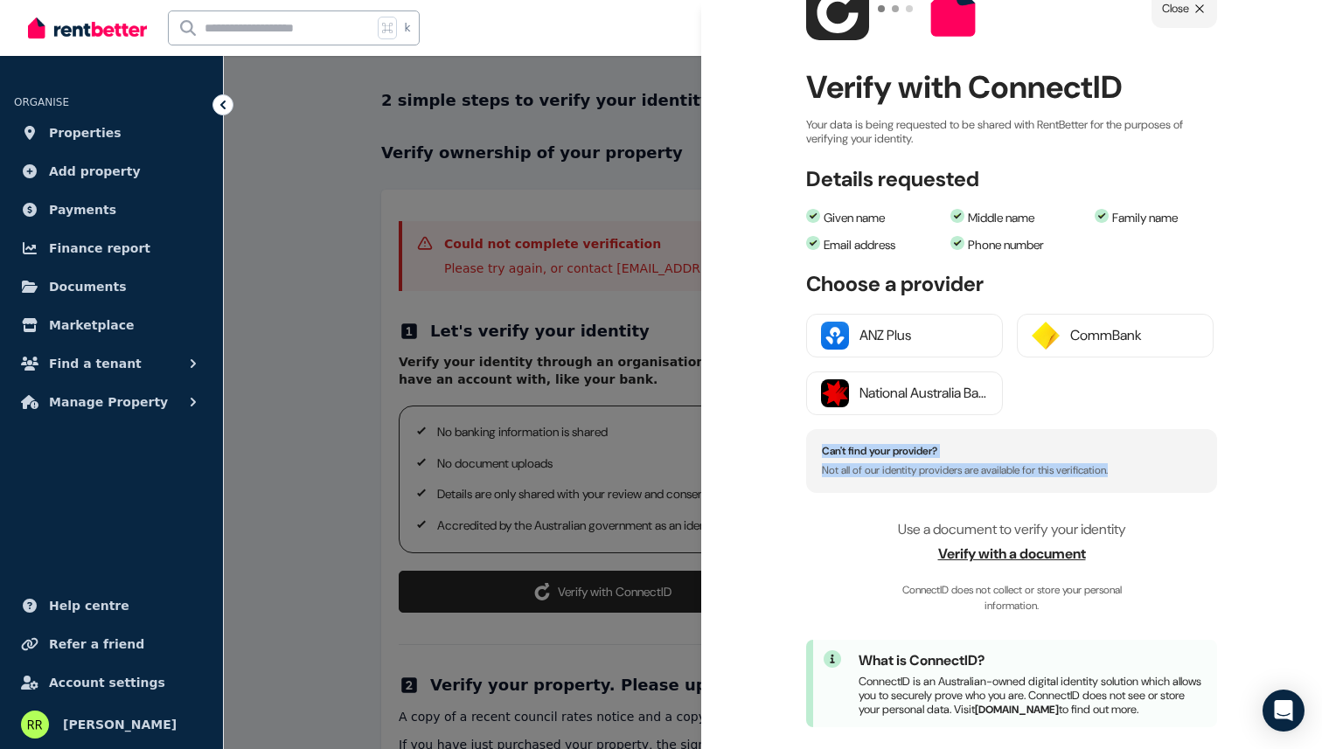
click at [897, 452] on h4 "Can't find your provider?" at bounding box center [1011, 451] width 379 height 12
drag, startPoint x: 897, startPoint y: 452, endPoint x: 899, endPoint y: 470, distance: 18.4
click at [899, 470] on div "Can't find your provider? Not all of our identity providers are available for t…" at bounding box center [1011, 461] width 411 height 64
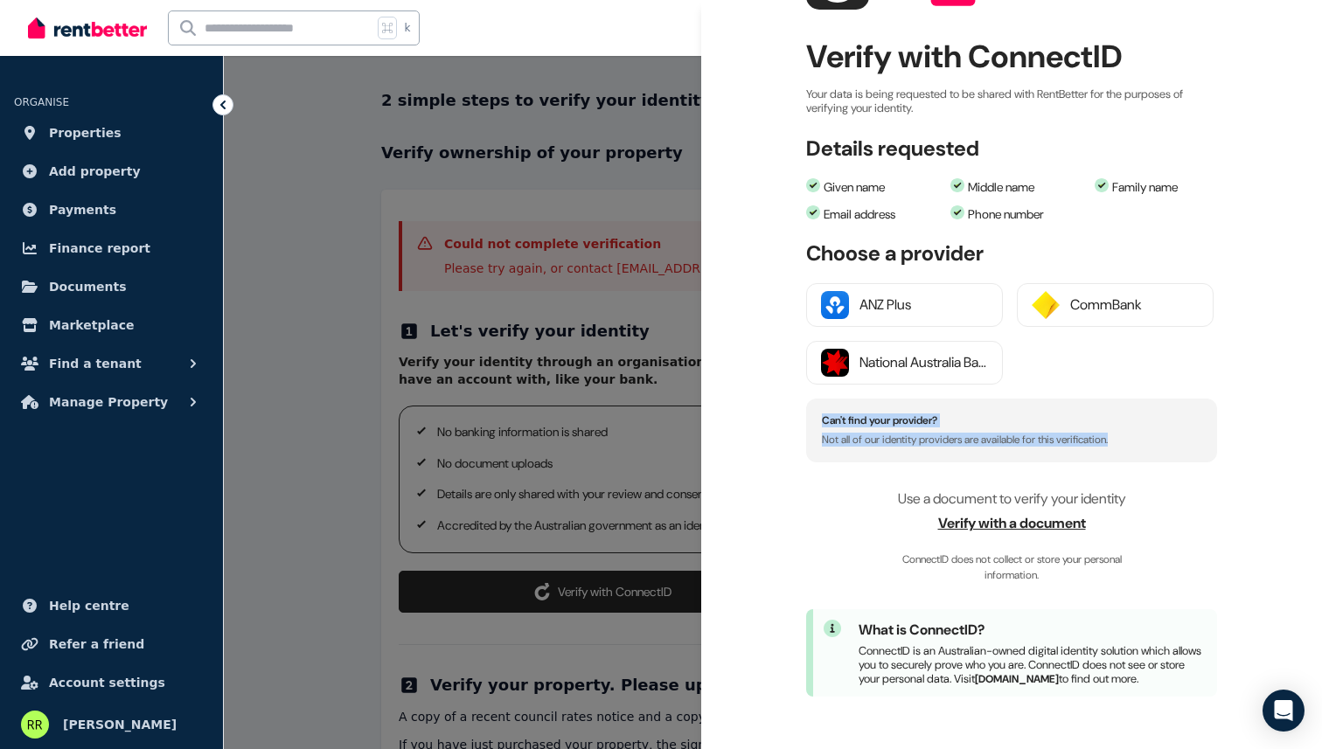
scroll to position [120, 0]
click at [881, 353] on div "National Australia Bank" at bounding box center [923, 362] width 128 height 21
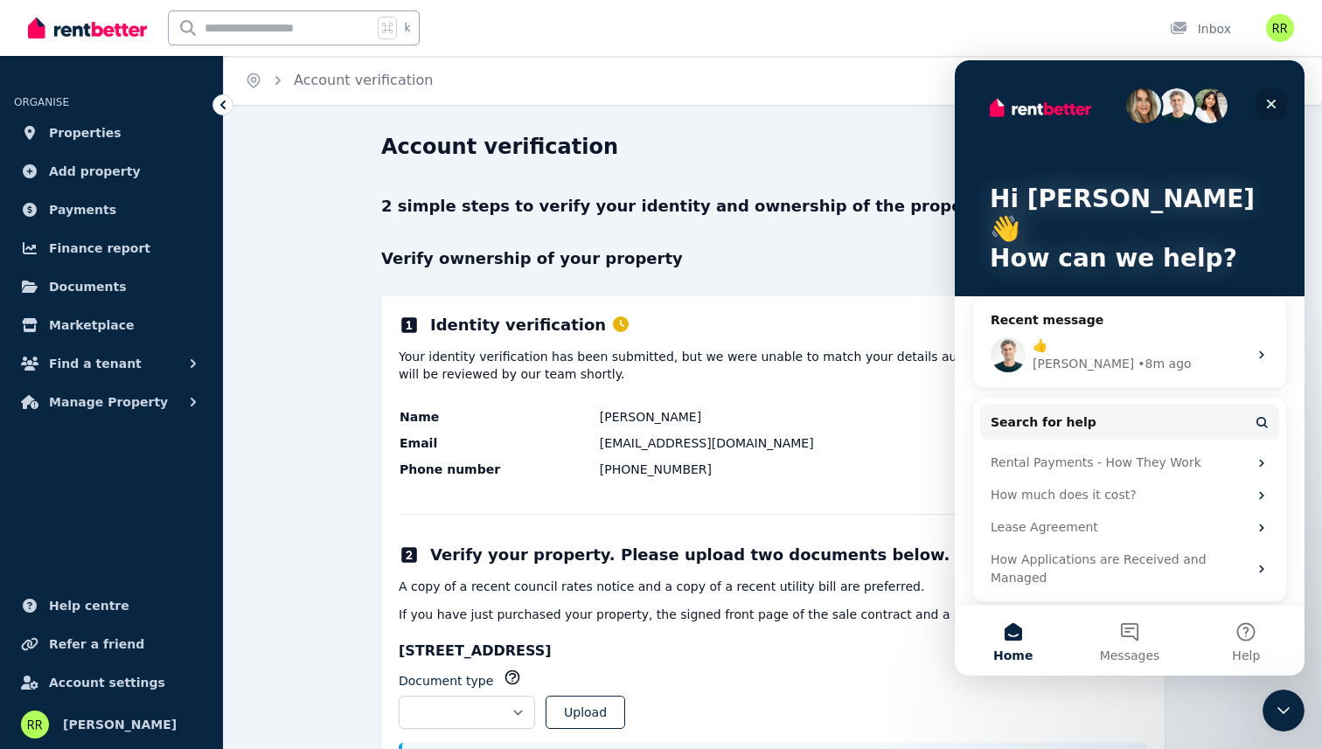
click at [1273, 101] on icon "Close" at bounding box center [1272, 105] width 10 height 10
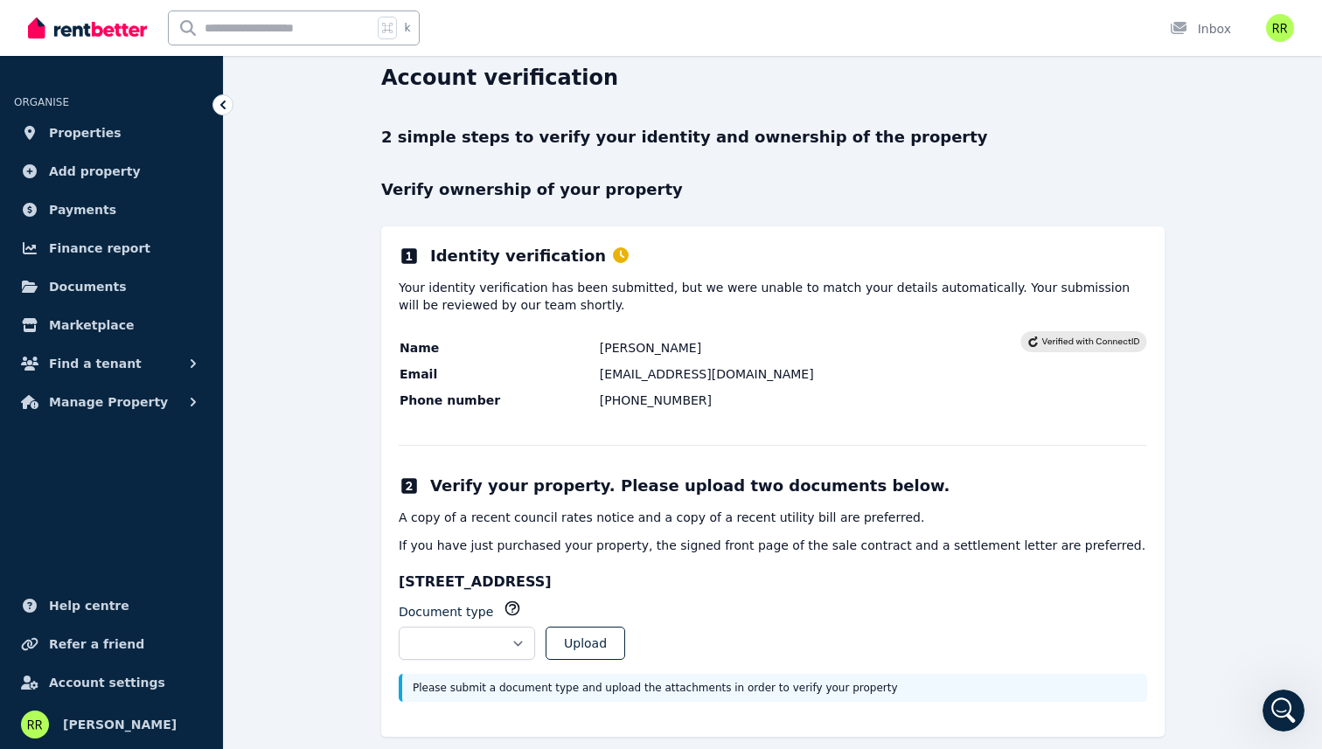
scroll to position [87, 0]
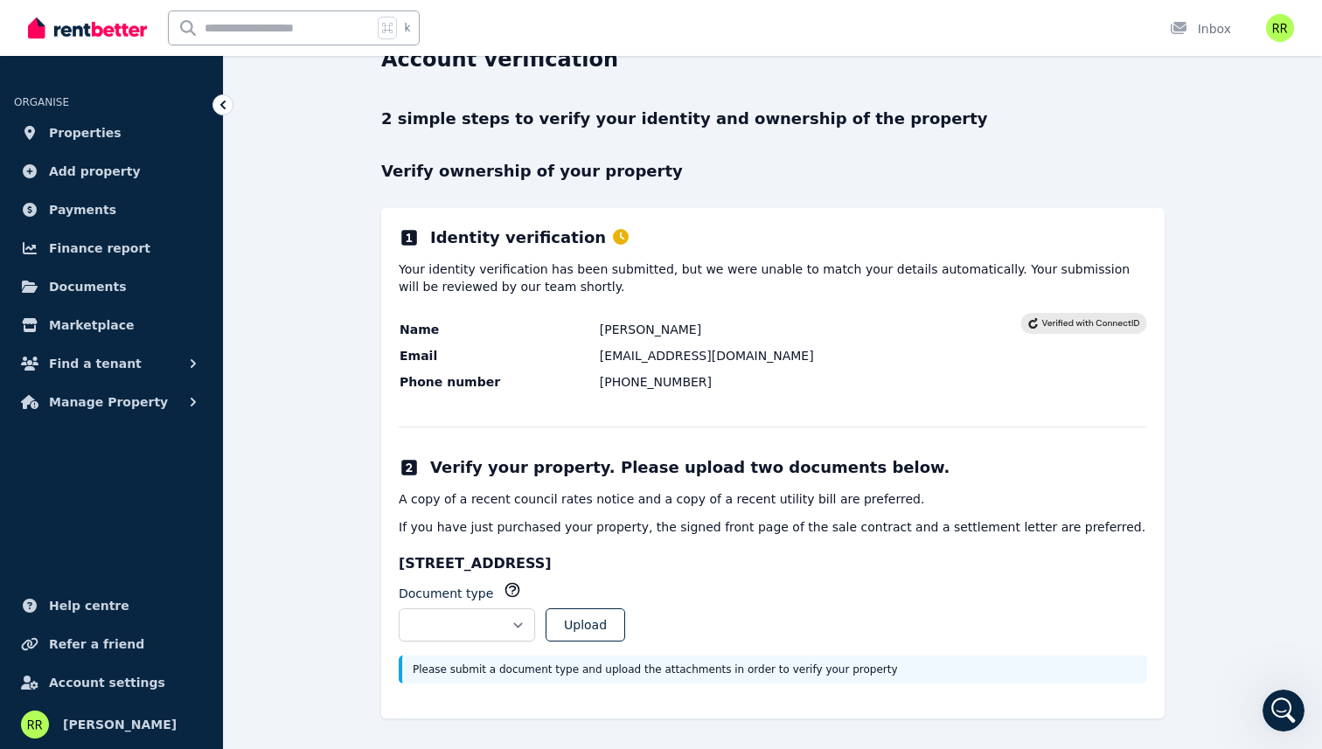
click at [675, 379] on td "[PHONE_NUMBER]" at bounding box center [809, 381] width 421 height 19
drag, startPoint x: 675, startPoint y: 379, endPoint x: 675, endPoint y: 351, distance: 28.8
click at [675, 351] on tbody "Name [PERSON_NAME] Email [EMAIL_ADDRESS][DOMAIN_NAME] Phone number [PHONE_NUMBE…" at bounding box center [710, 356] width 622 height 72
click at [675, 351] on td "[EMAIL_ADDRESS][DOMAIN_NAME]" at bounding box center [809, 355] width 421 height 19
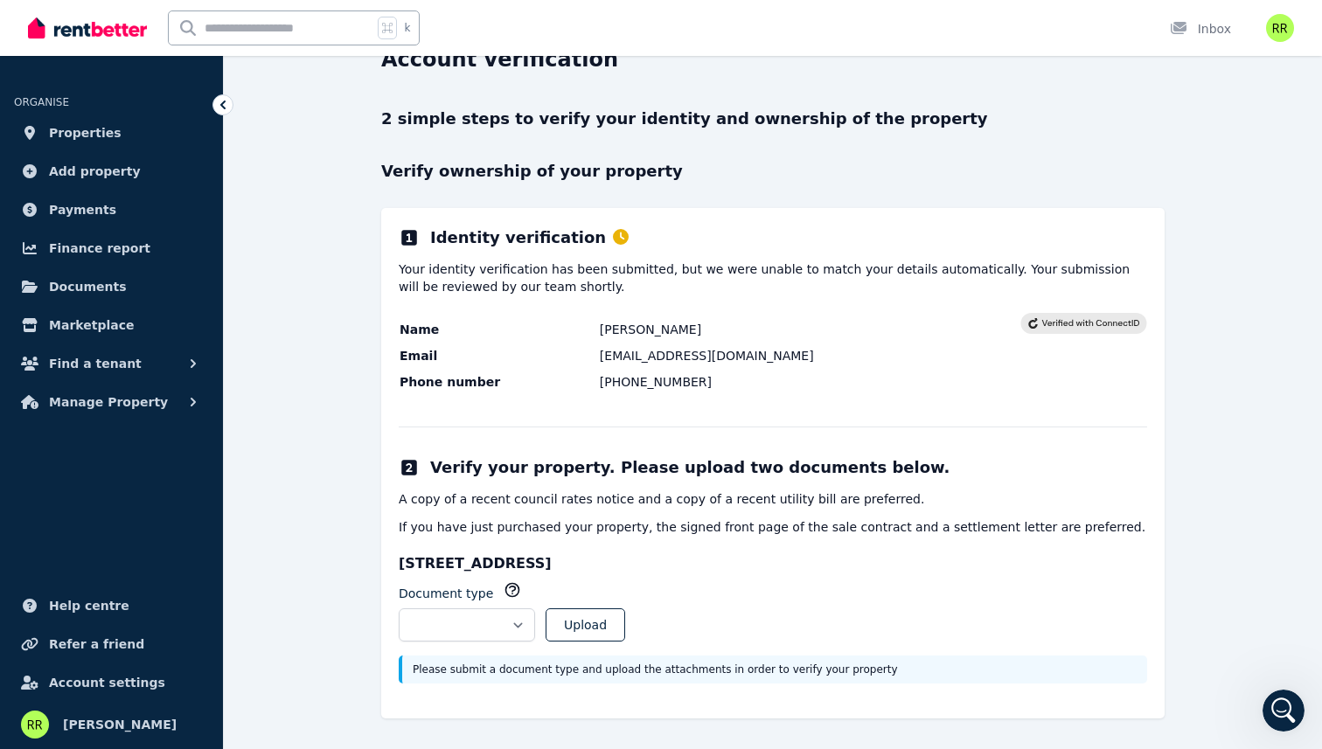
click at [655, 358] on td "Gessityaadana95@gmail.com" at bounding box center [809, 355] width 421 height 19
click at [690, 364] on td "Gessityaadana95@gmail.com" at bounding box center [809, 355] width 421 height 19
click at [740, 357] on td "Gessityaadana95@gmail.com" at bounding box center [809, 355] width 421 height 19
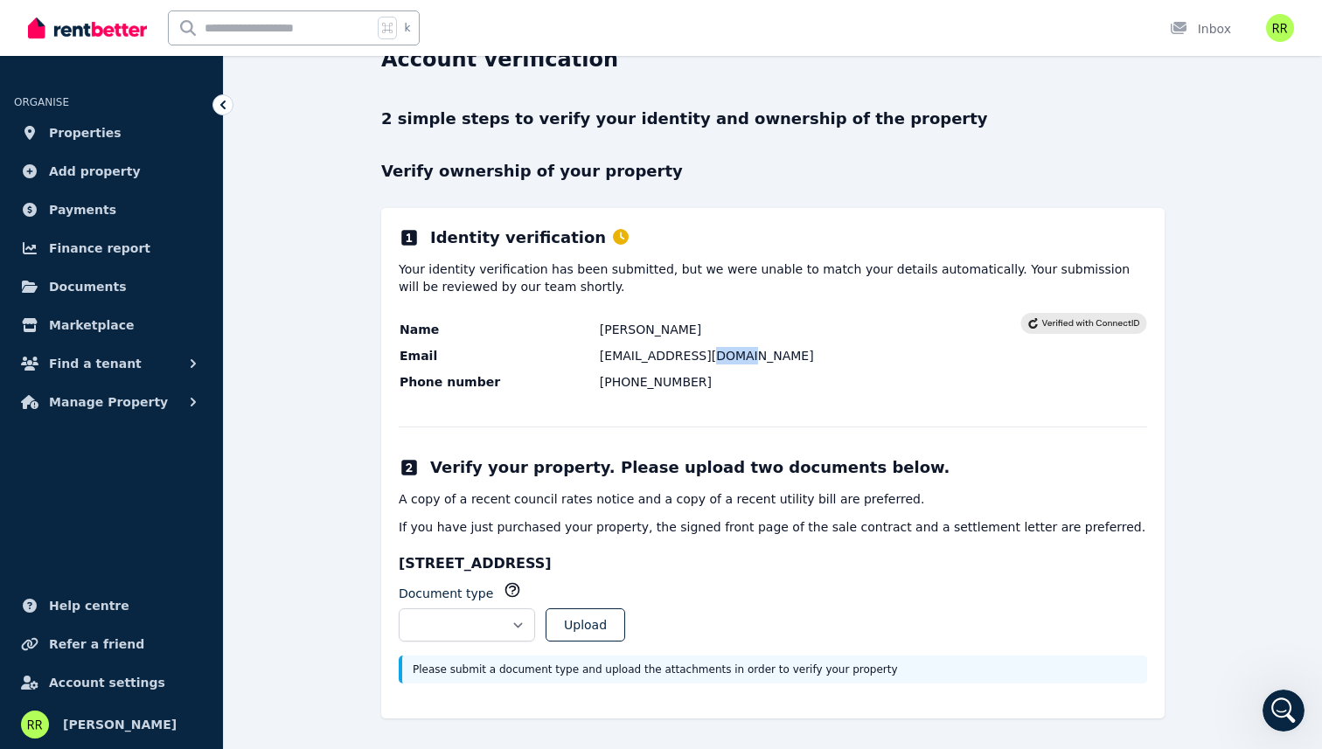
click at [740, 357] on td "Gessityaadana95@gmail.com" at bounding box center [809, 355] width 421 height 19
click at [898, 412] on div "**********" at bounding box center [772, 463] width 783 height 511
click at [464, 624] on select "**********" at bounding box center [467, 624] width 136 height 33
click at [466, 622] on select "**********" at bounding box center [467, 624] width 136 height 33
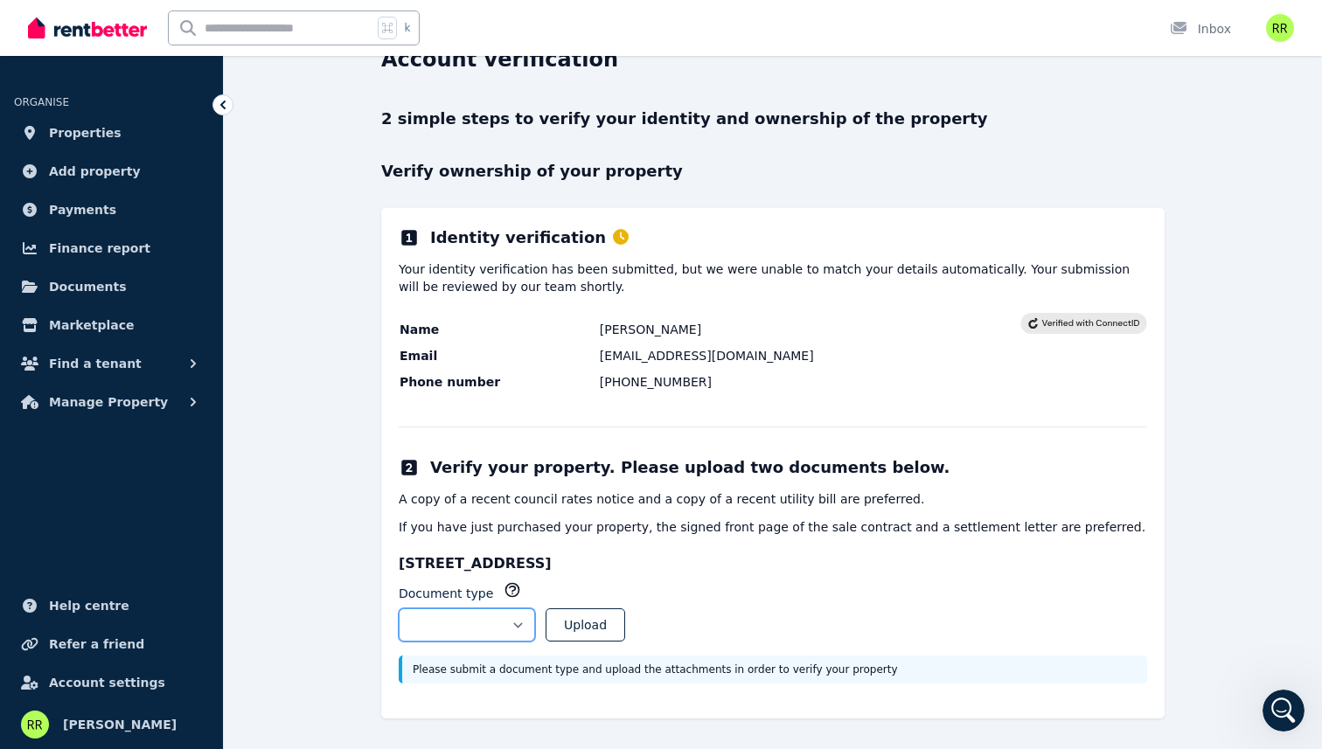
select select "**********"
click at [399, 608] on select "**********" at bounding box center [467, 624] width 136 height 33
click at [625, 628] on button "Upload" at bounding box center [585, 624] width 80 height 33
select select
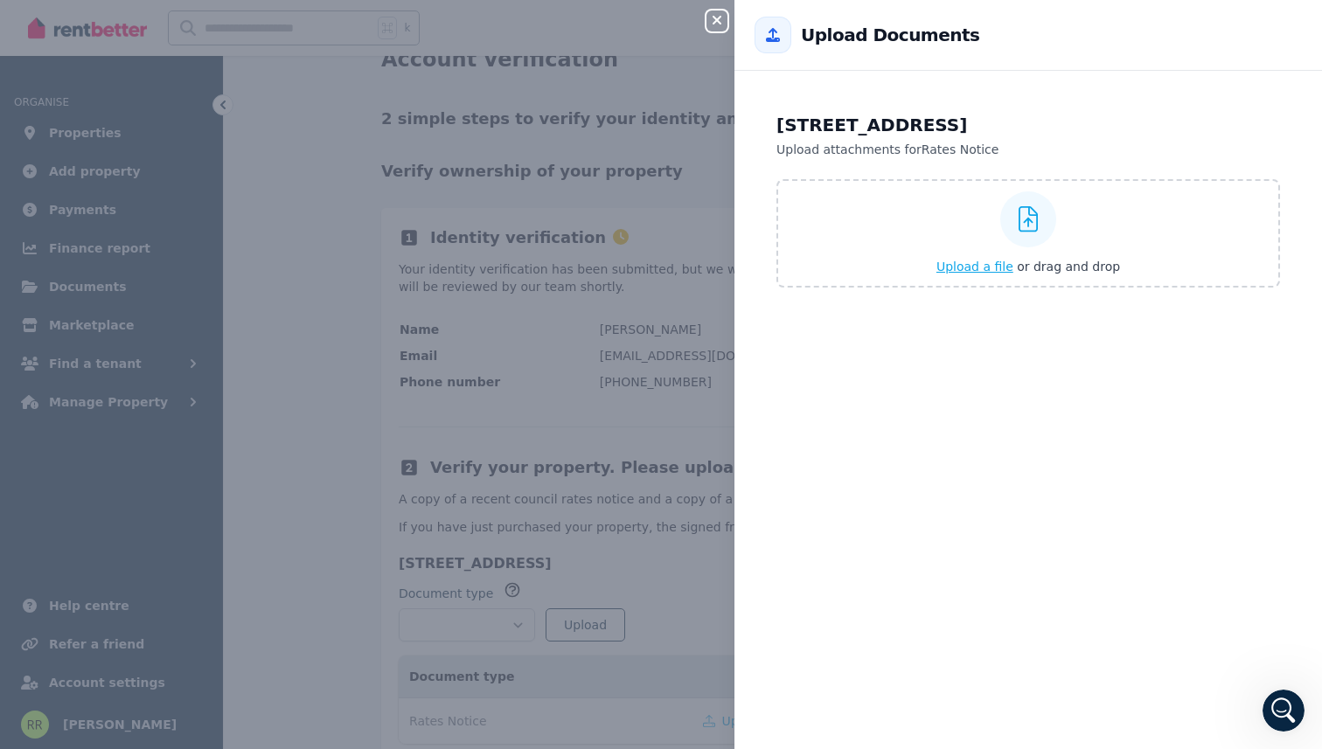
click at [976, 266] on span "Upload a file" at bounding box center [974, 267] width 77 height 14
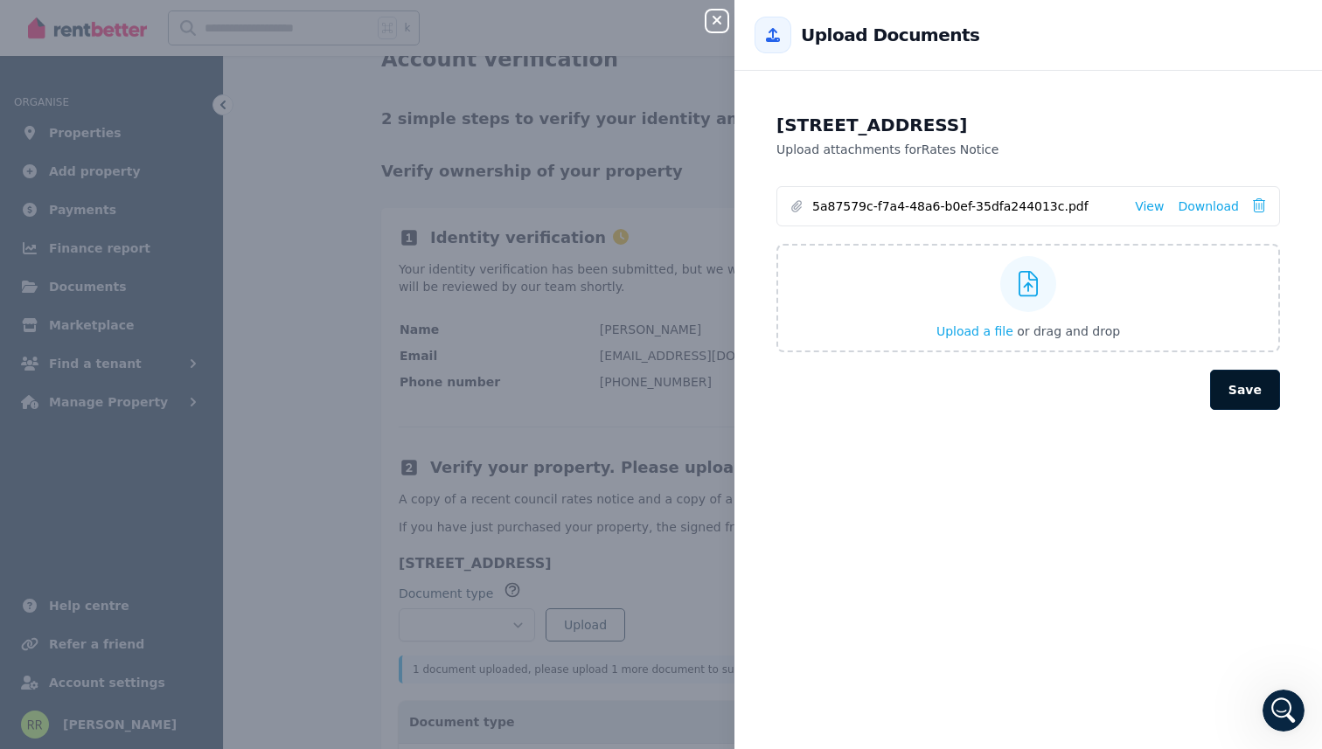
click at [1257, 394] on button "Save" at bounding box center [1245, 390] width 70 height 40
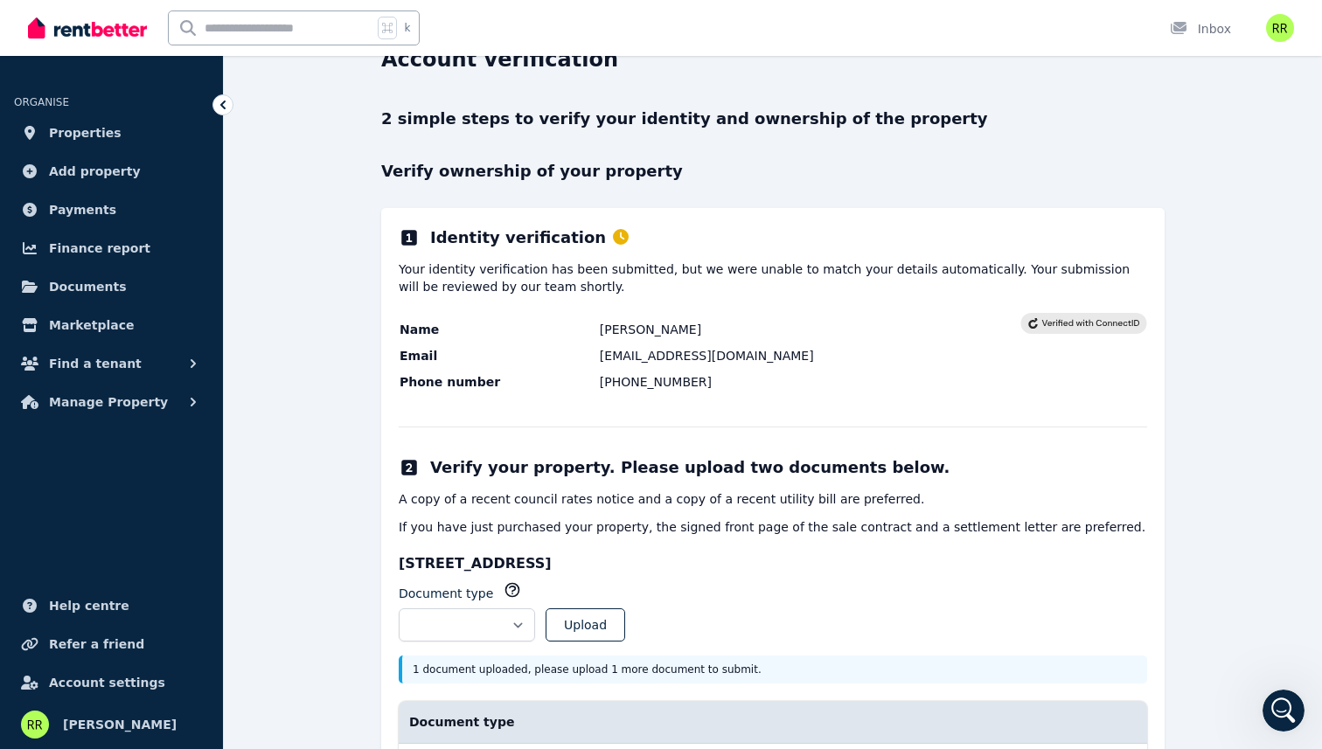
scroll to position [193, 0]
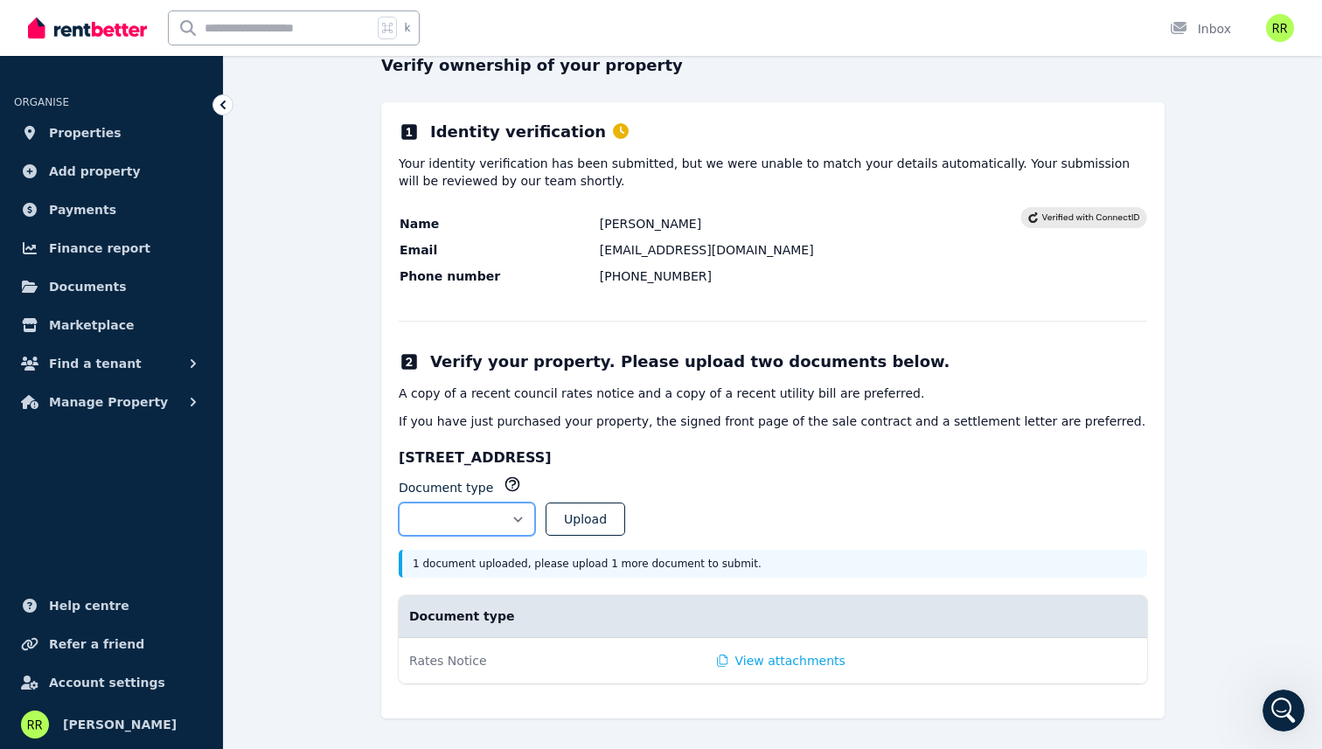
click at [498, 516] on select "**********" at bounding box center [467, 519] width 136 height 33
select select "**********"
click at [399, 503] on select "**********" at bounding box center [467, 519] width 136 height 33
click at [625, 528] on button "Upload" at bounding box center [585, 519] width 80 height 33
select select
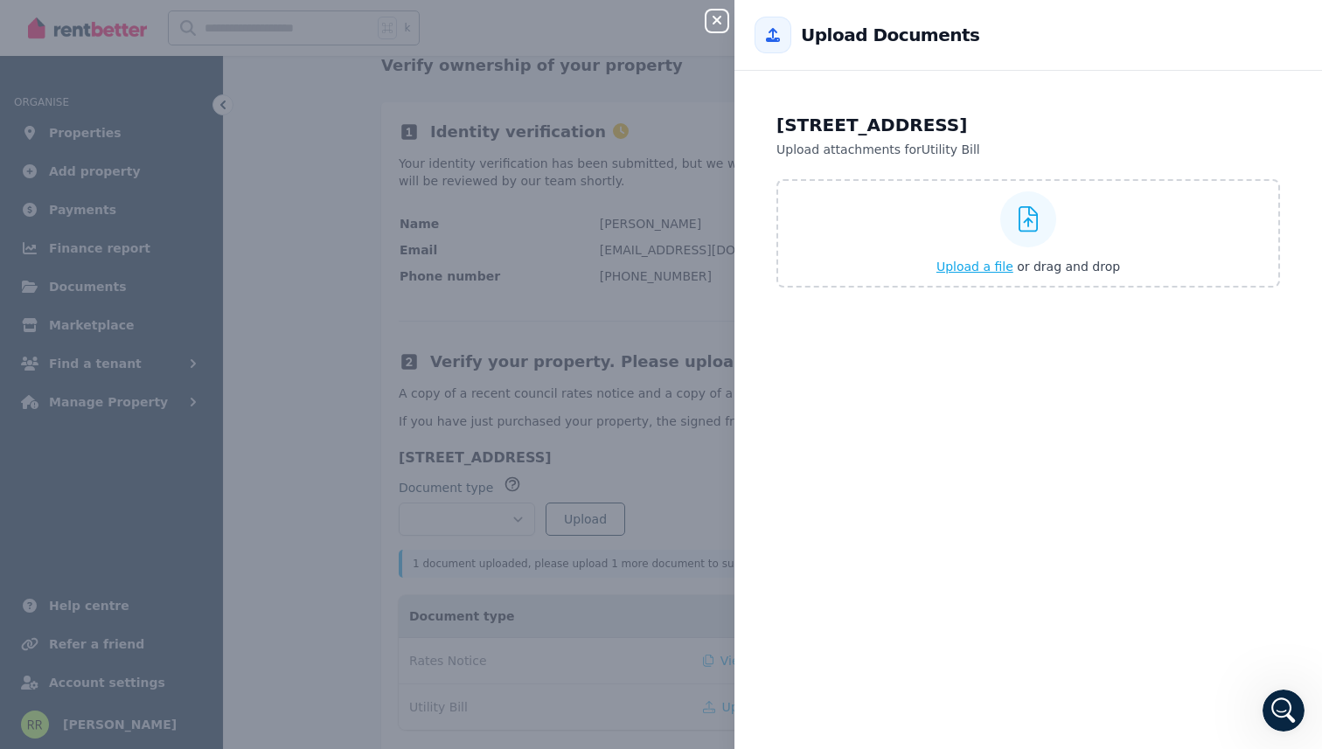
click at [979, 260] on span "Upload a file" at bounding box center [974, 267] width 77 height 14
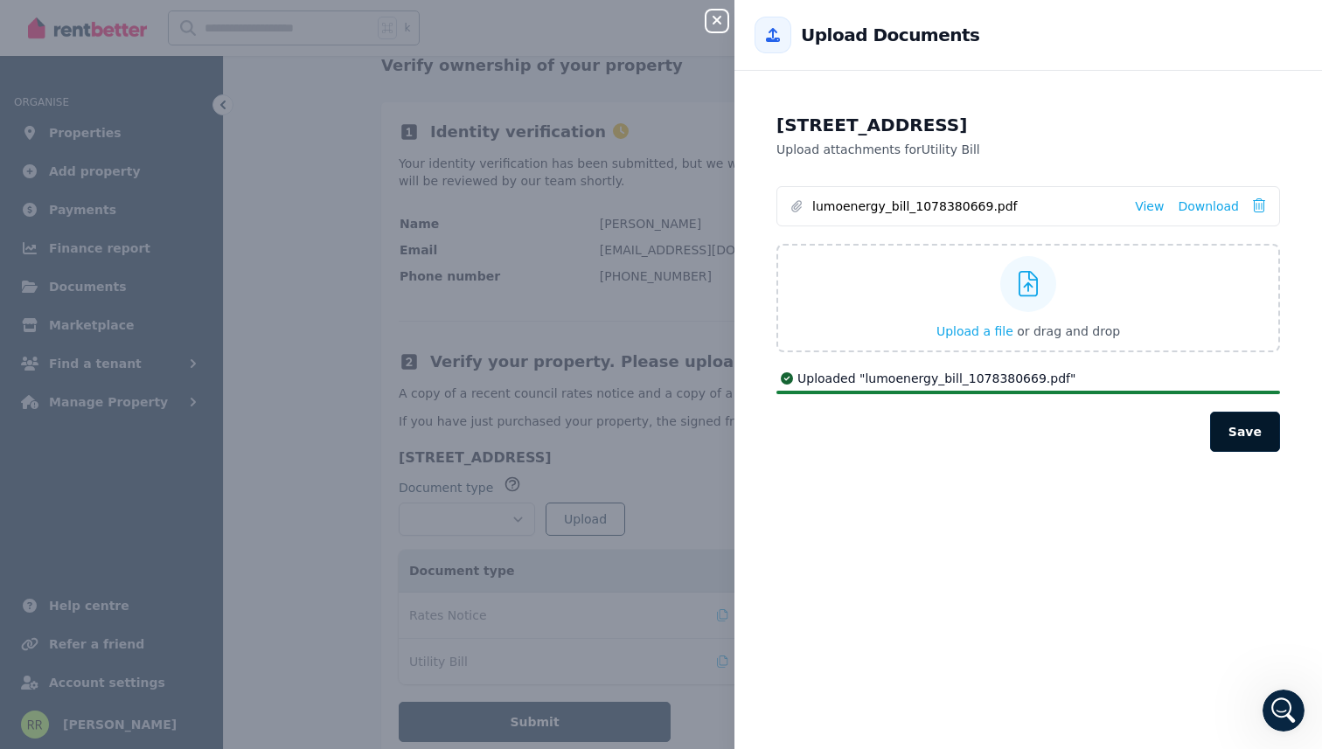
click at [1246, 425] on button "Save" at bounding box center [1245, 432] width 70 height 40
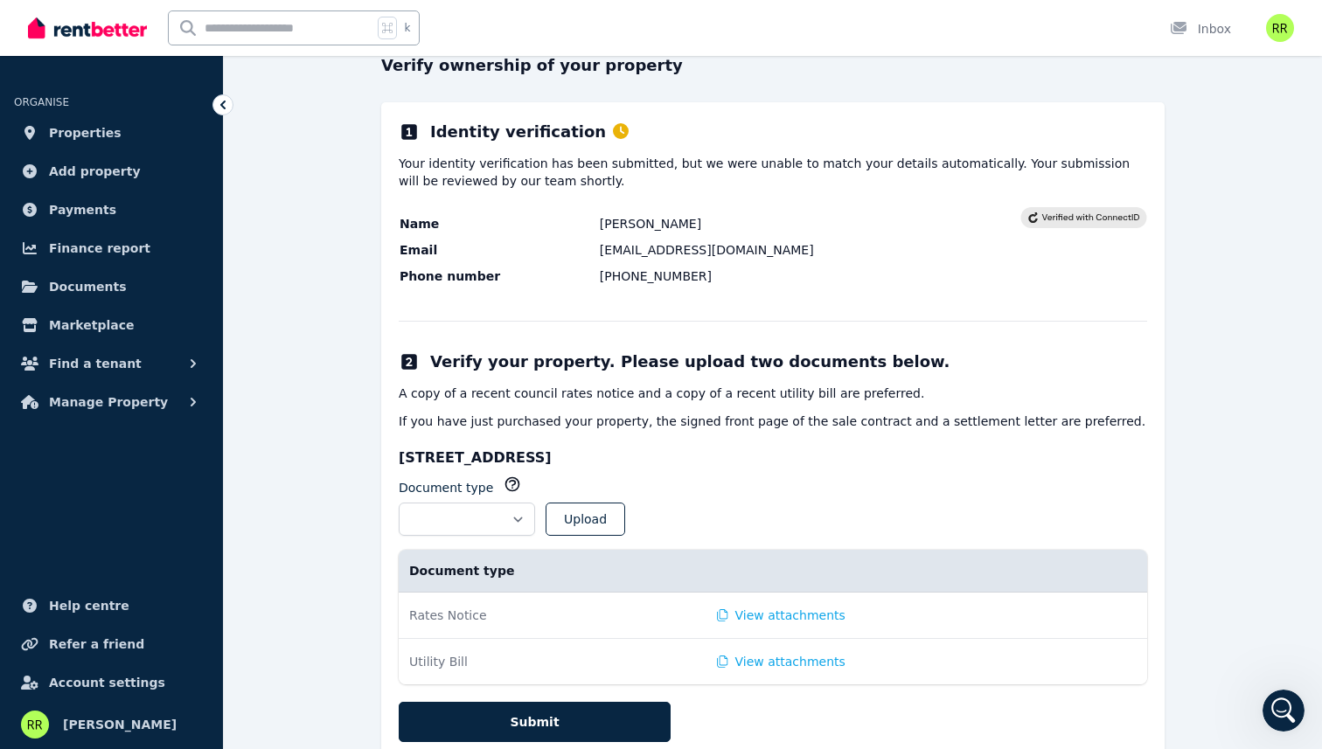
scroll to position [252, 0]
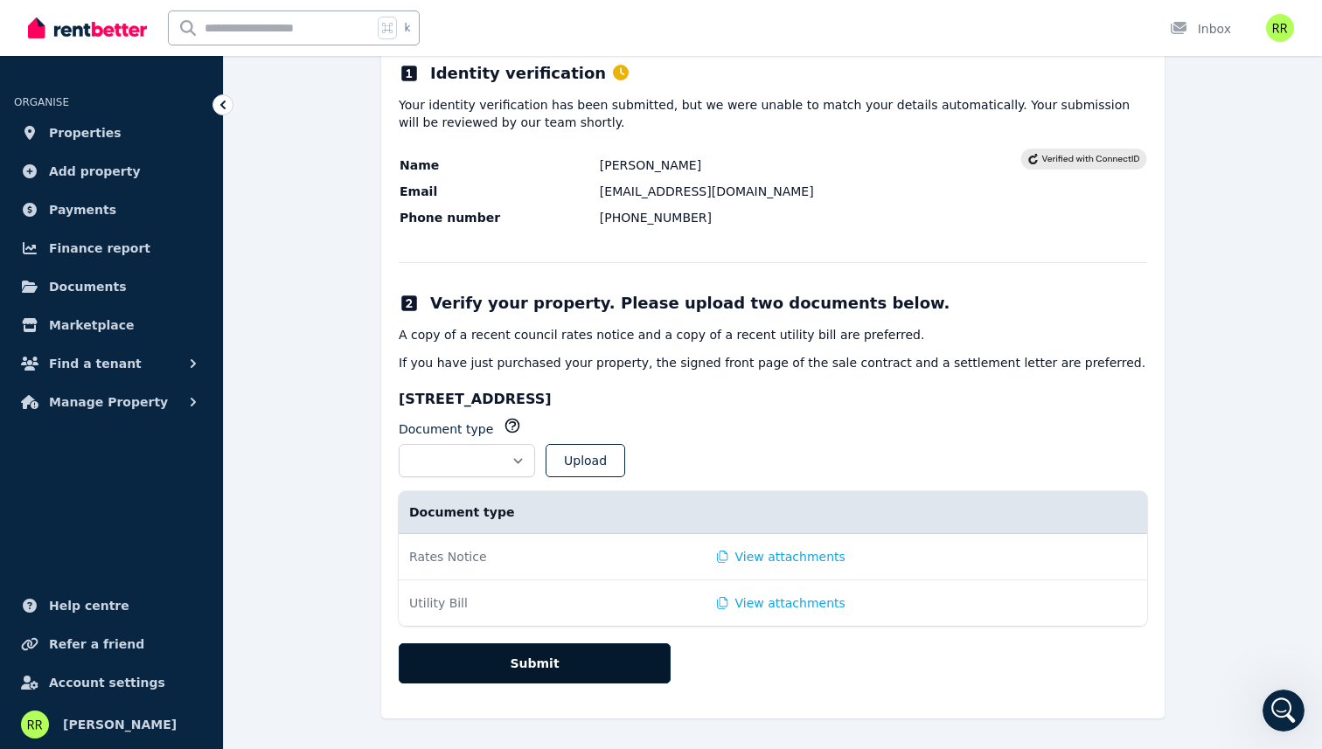
click at [545, 657] on button "Submit" at bounding box center [535, 663] width 272 height 40
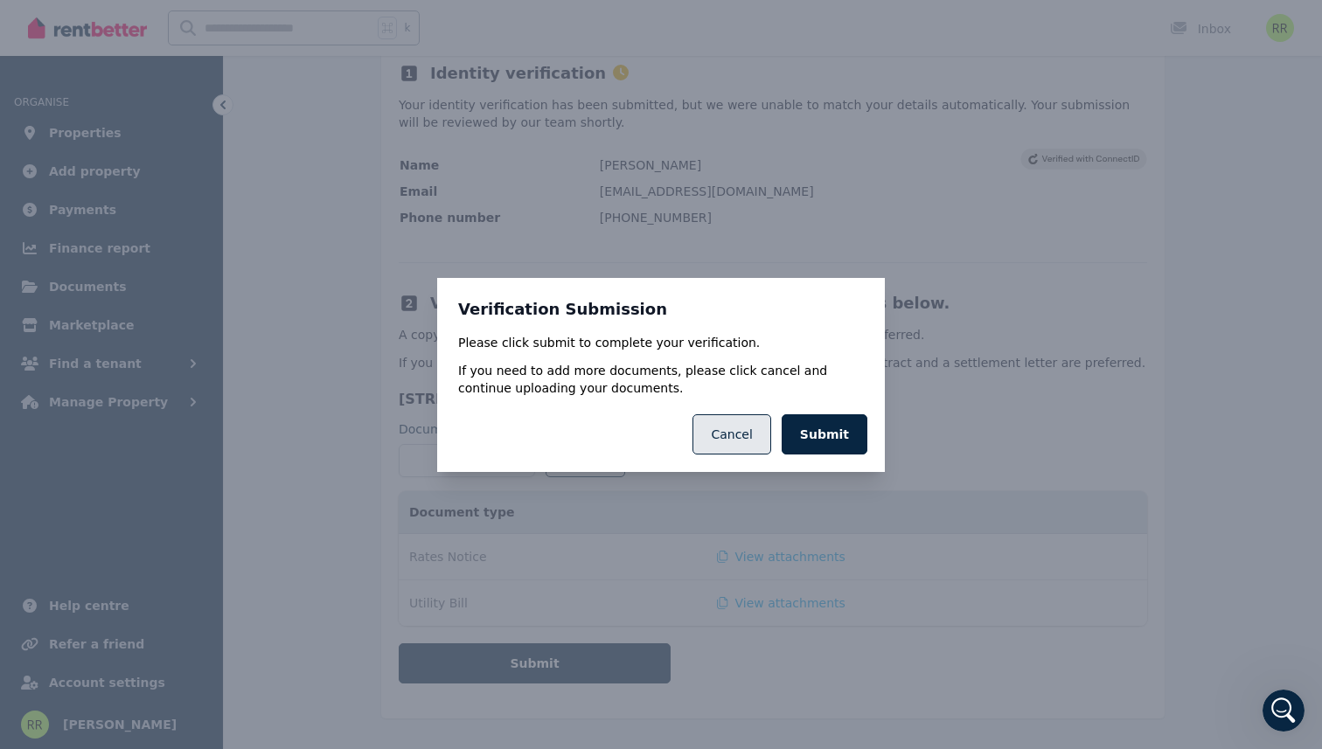
click at [732, 440] on button "Cancel" at bounding box center [731, 434] width 78 height 40
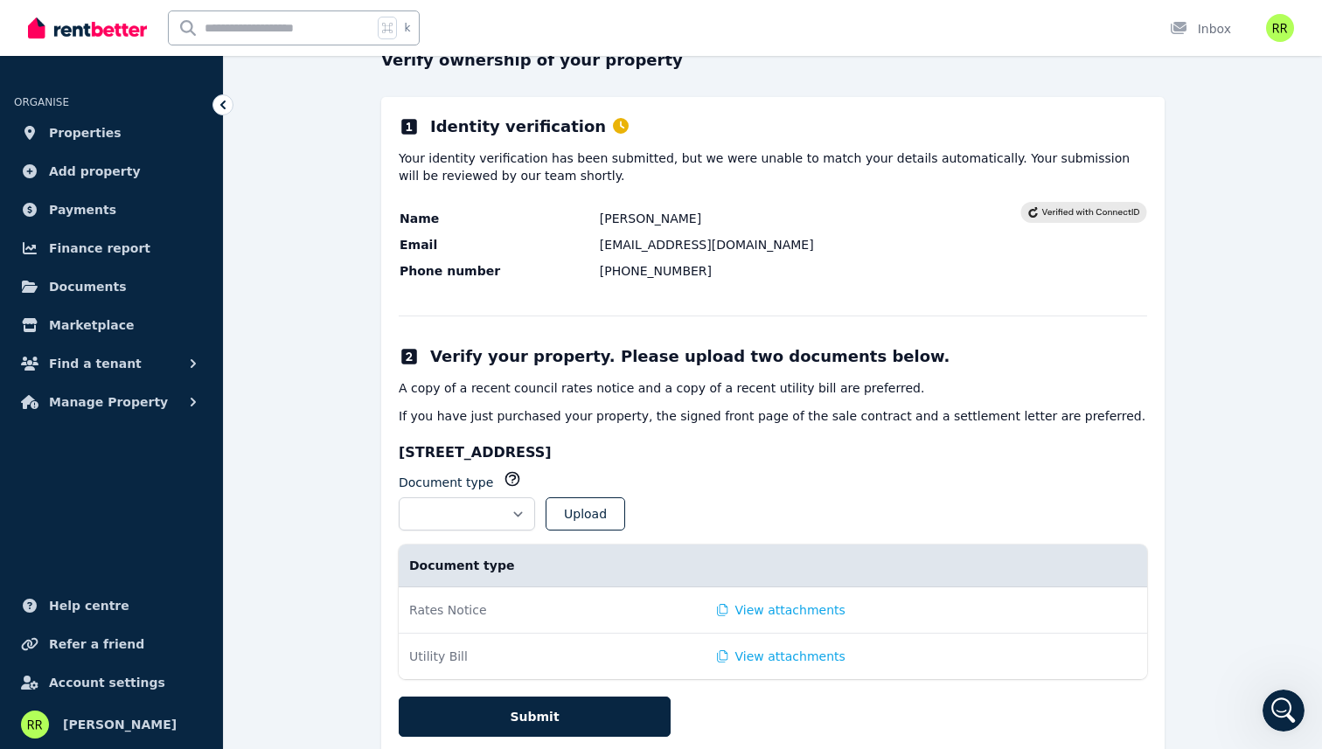
click at [518, 257] on table "Name Riko Maulana Rakhmanto Email Gessityaadana95@gmail.com Phone number +61400…" at bounding box center [710, 245] width 622 height 86
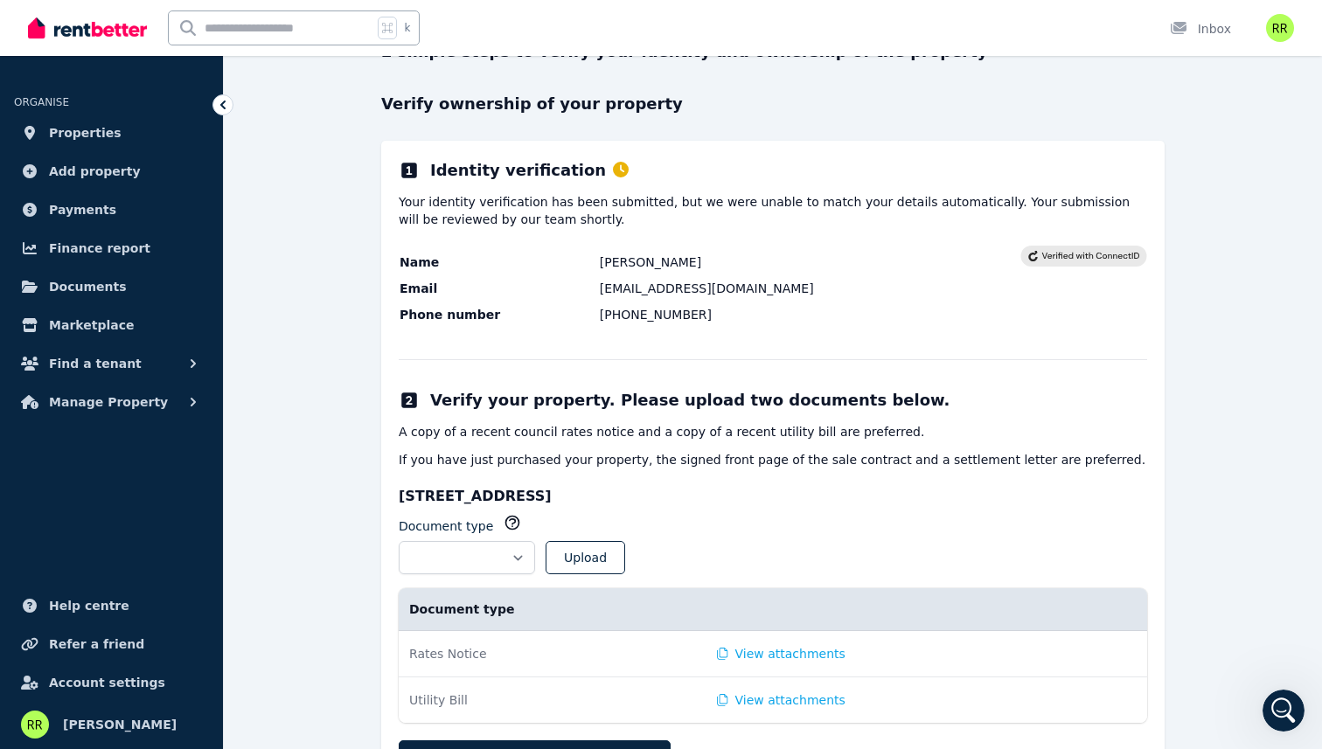
click at [559, 219] on p "Your identity verification has been submitted, but we were unable to match your…" at bounding box center [773, 210] width 748 height 35
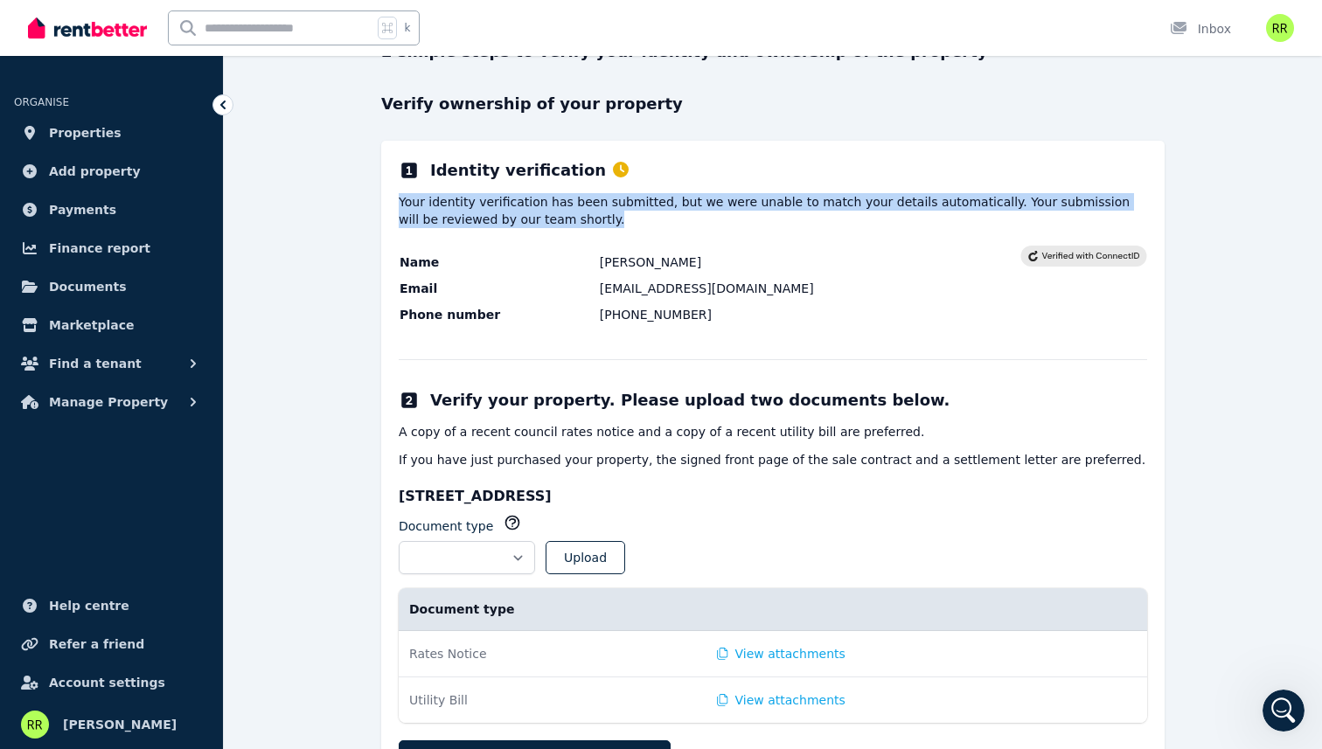
click at [559, 219] on p "Your identity verification has been submitted, but we were unable to match your…" at bounding box center [773, 210] width 748 height 35
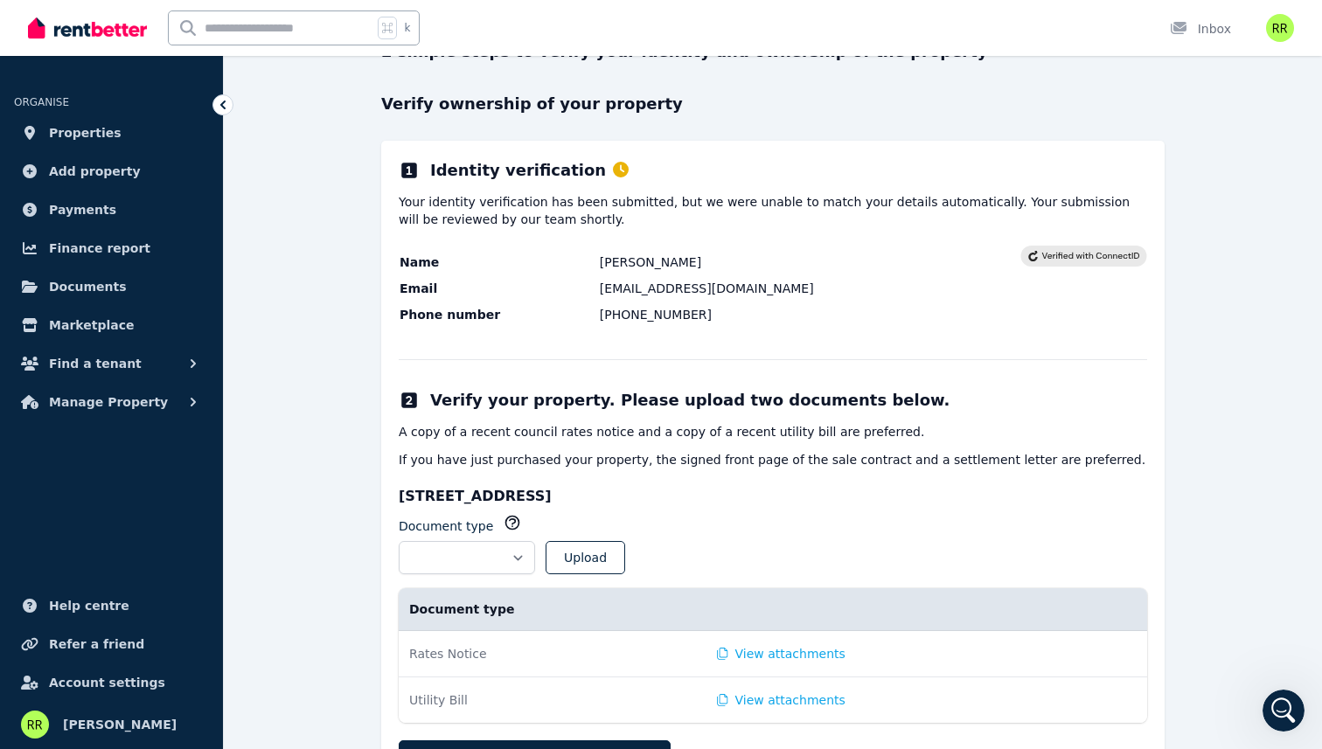
click at [638, 280] on td "Gessityaadana95@gmail.com" at bounding box center [809, 288] width 421 height 19
drag, startPoint x: 638, startPoint y: 280, endPoint x: 666, endPoint y: 285, distance: 28.5
click at [666, 285] on td "Gessityaadana95@gmail.com" at bounding box center [809, 288] width 421 height 19
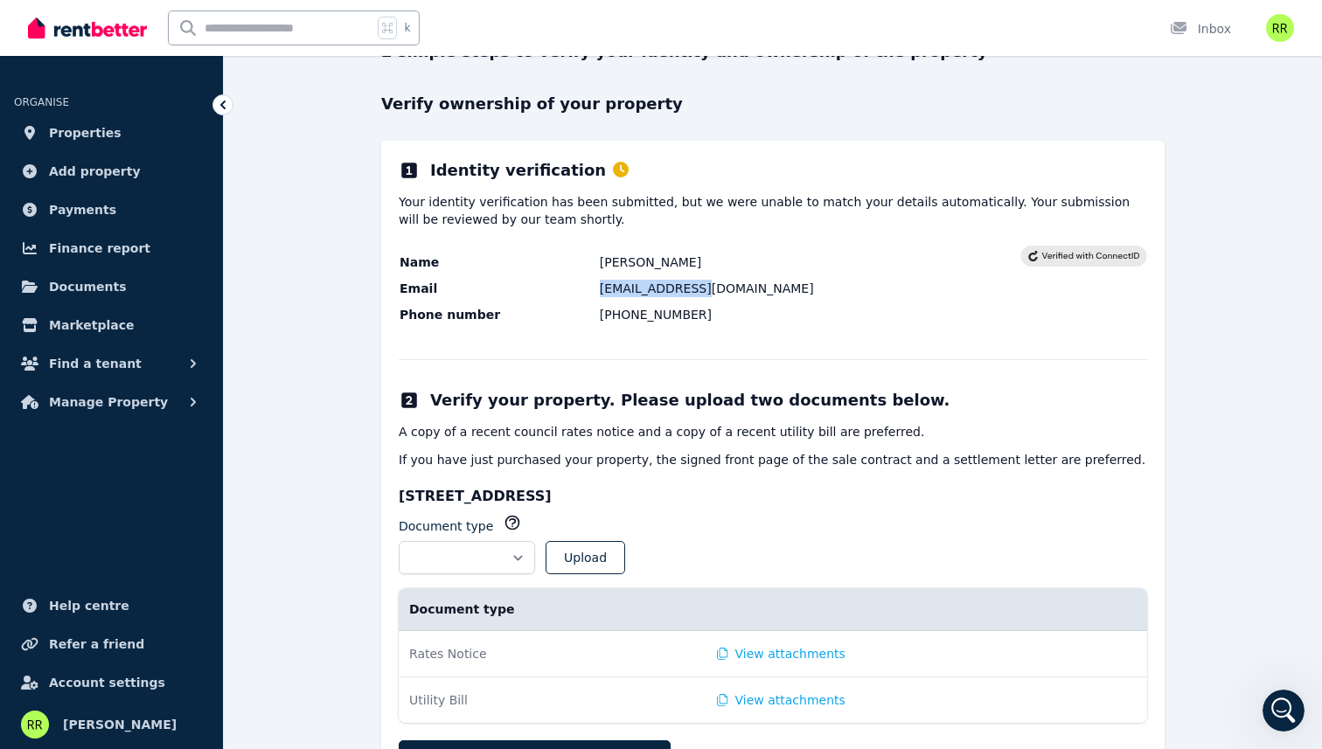
click at [666, 285] on td "Gessityaadana95@gmail.com" at bounding box center [809, 288] width 421 height 19
drag, startPoint x: 666, startPoint y: 285, endPoint x: 670, endPoint y: 309, distance: 24.7
click at [670, 309] on tbody "Name Riko Maulana Rakhmanto Email Gessityaadana95@gmail.com Phone number +61400…" at bounding box center [710, 289] width 622 height 72
click at [670, 309] on td "[PHONE_NUMBER]" at bounding box center [809, 314] width 421 height 19
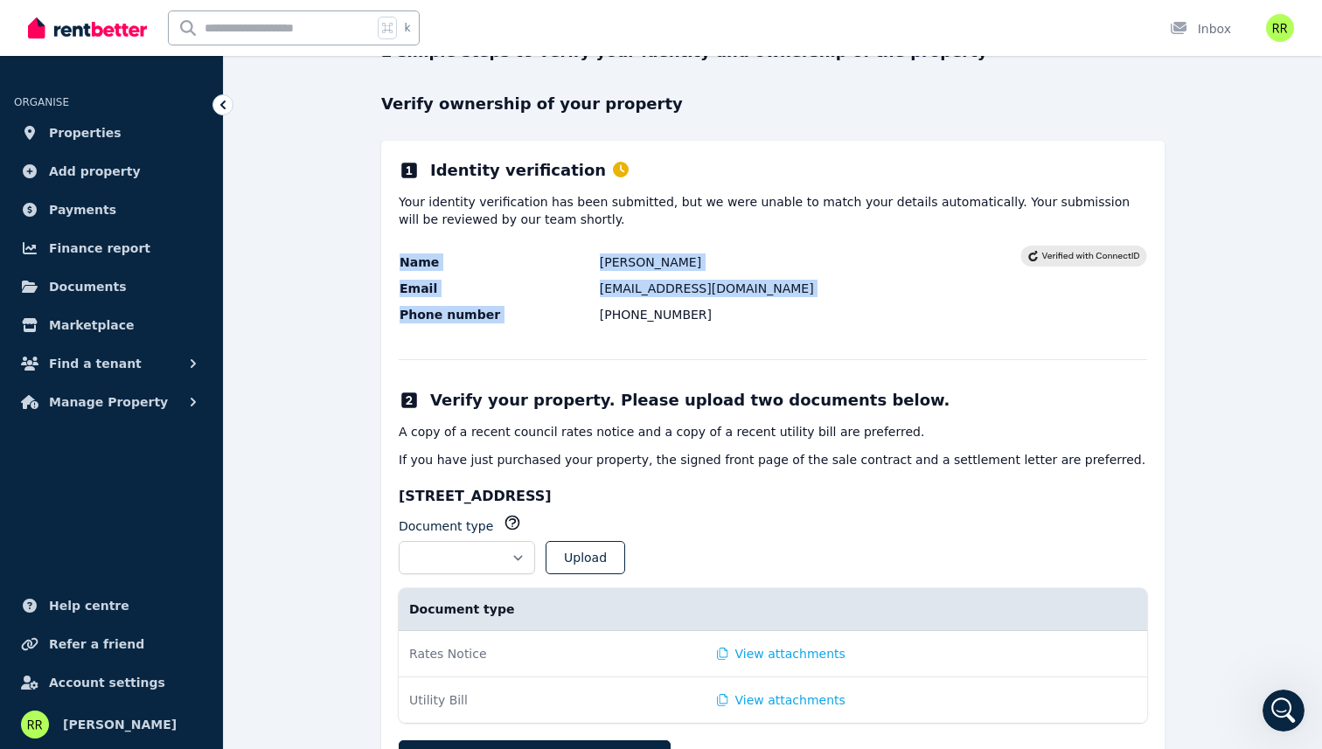
click at [670, 309] on td "[PHONE_NUMBER]" at bounding box center [809, 314] width 421 height 19
click at [1055, 254] on icon at bounding box center [1083, 256] width 127 height 21
click at [1055, 254] on icon at bounding box center [1083, 256] width 111 height 10
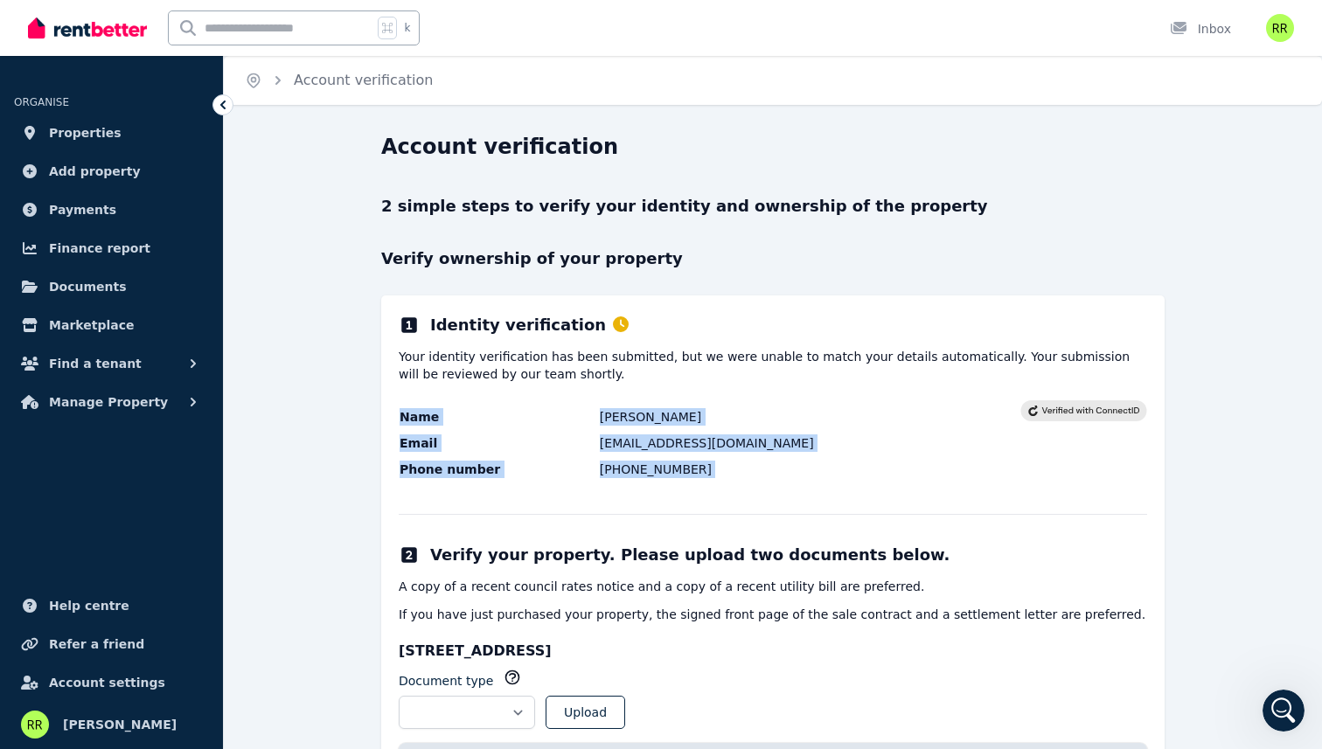
scroll to position [252, 0]
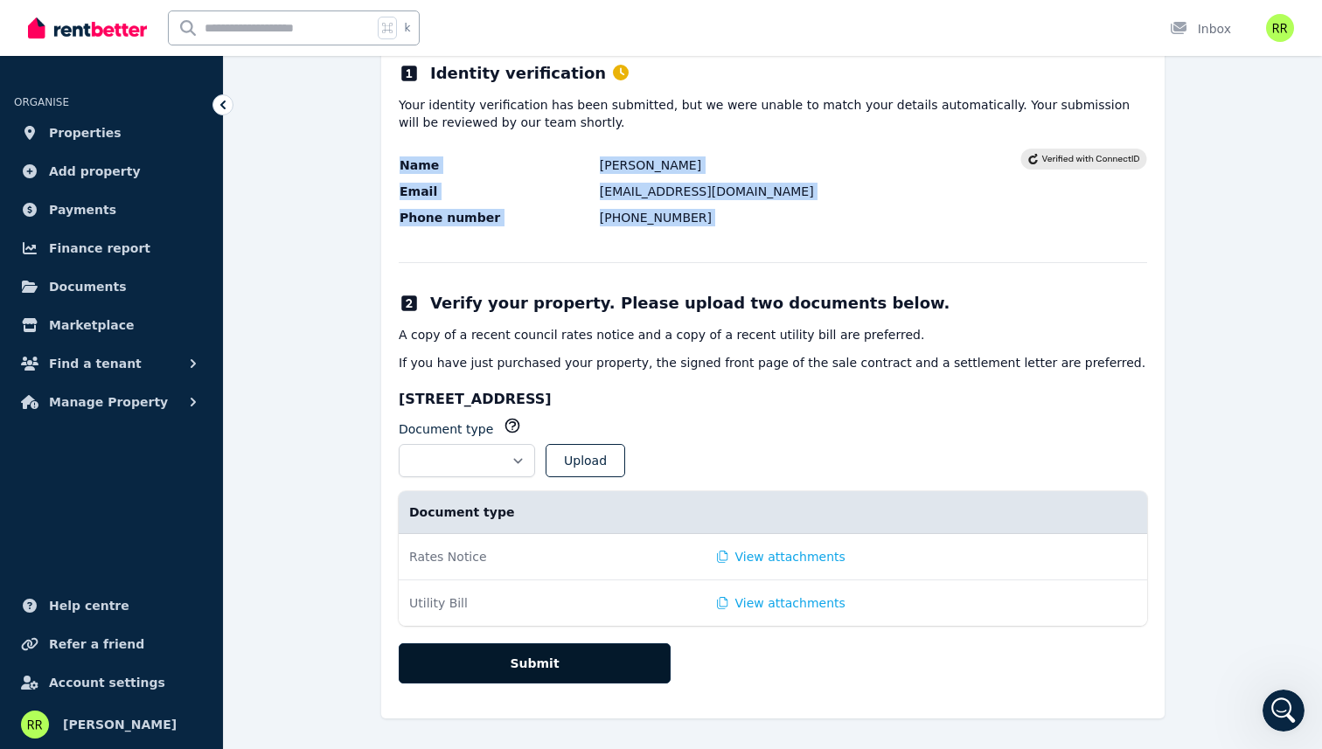
click at [550, 652] on button "Submit" at bounding box center [535, 663] width 272 height 40
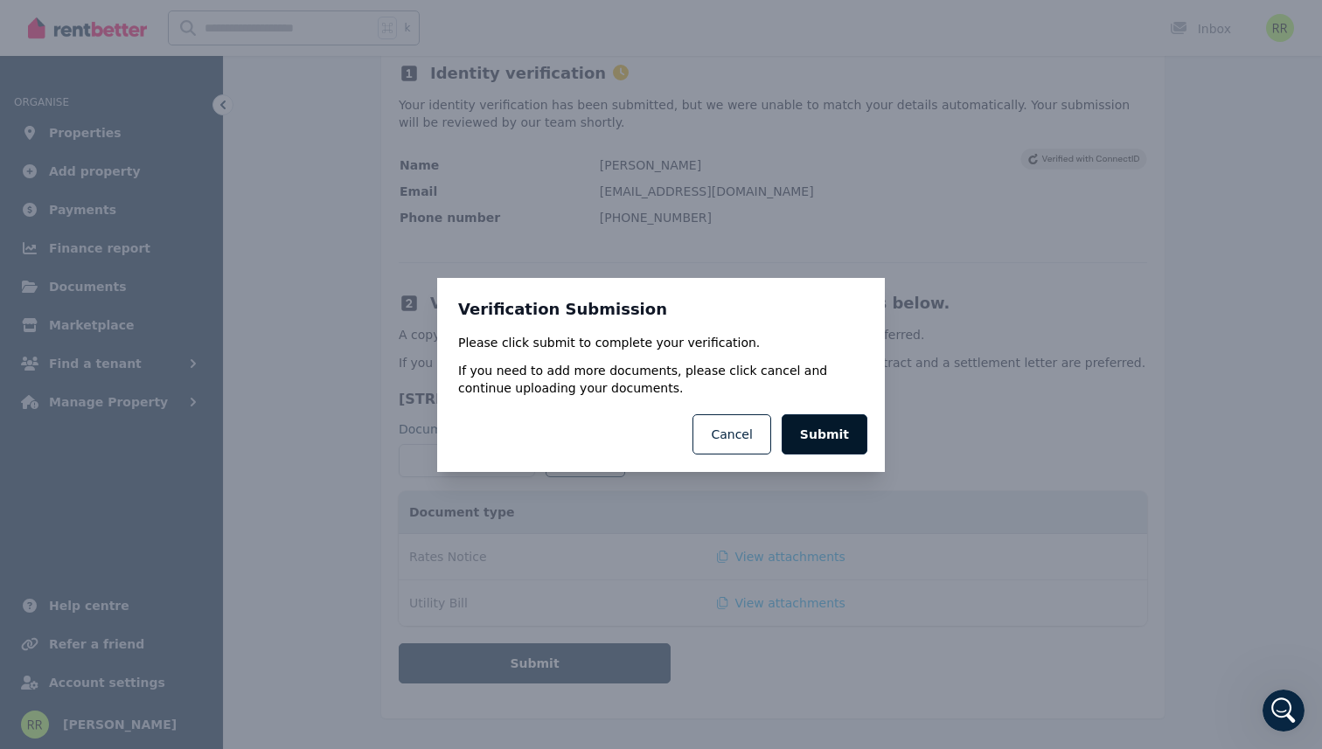
click at [834, 426] on button "Submit" at bounding box center [824, 434] width 86 height 40
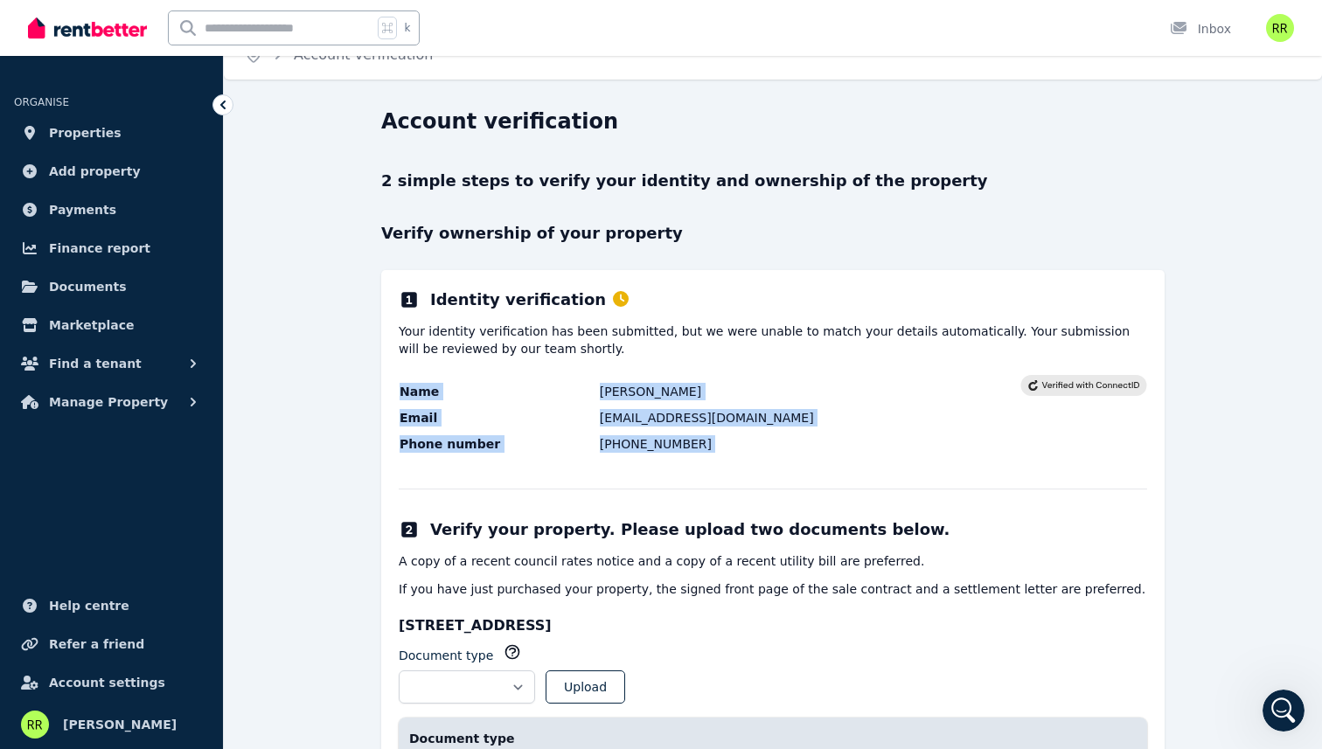
scroll to position [0, 0]
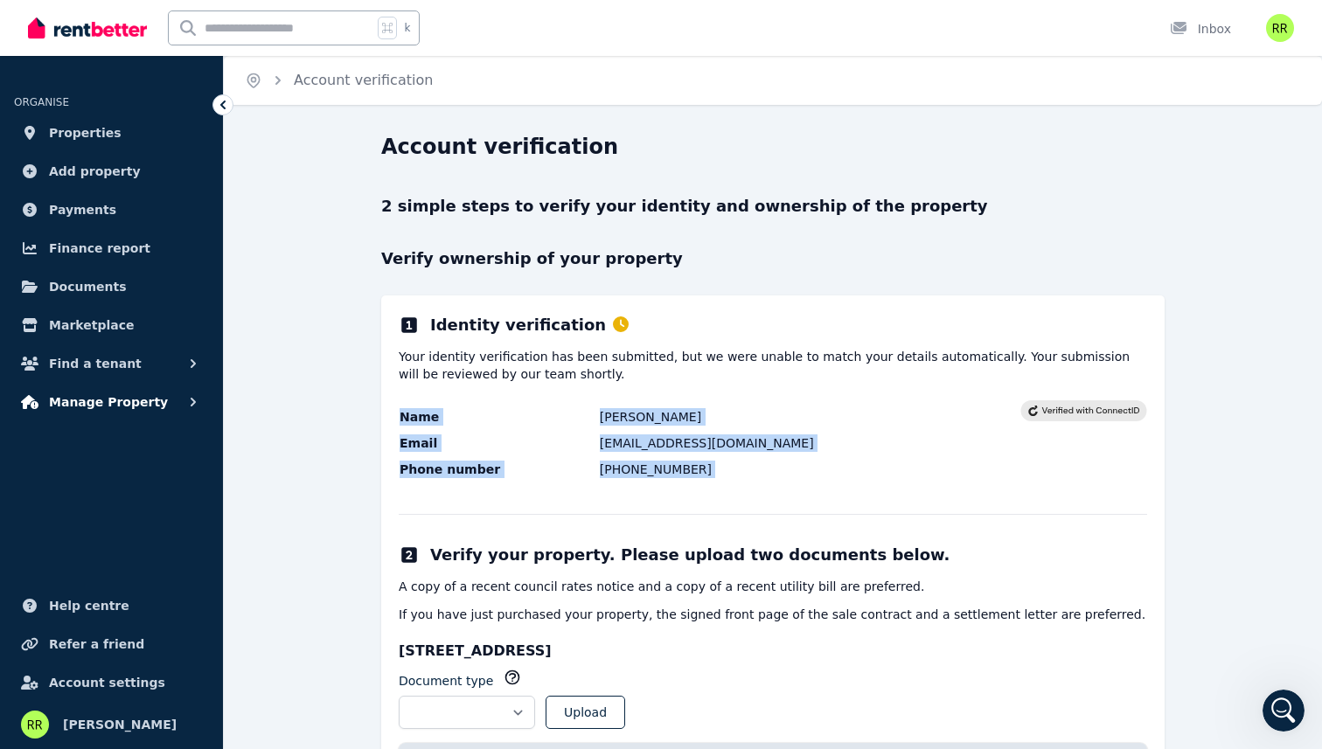
click at [145, 408] on span "Manage Property" at bounding box center [108, 402] width 119 height 21
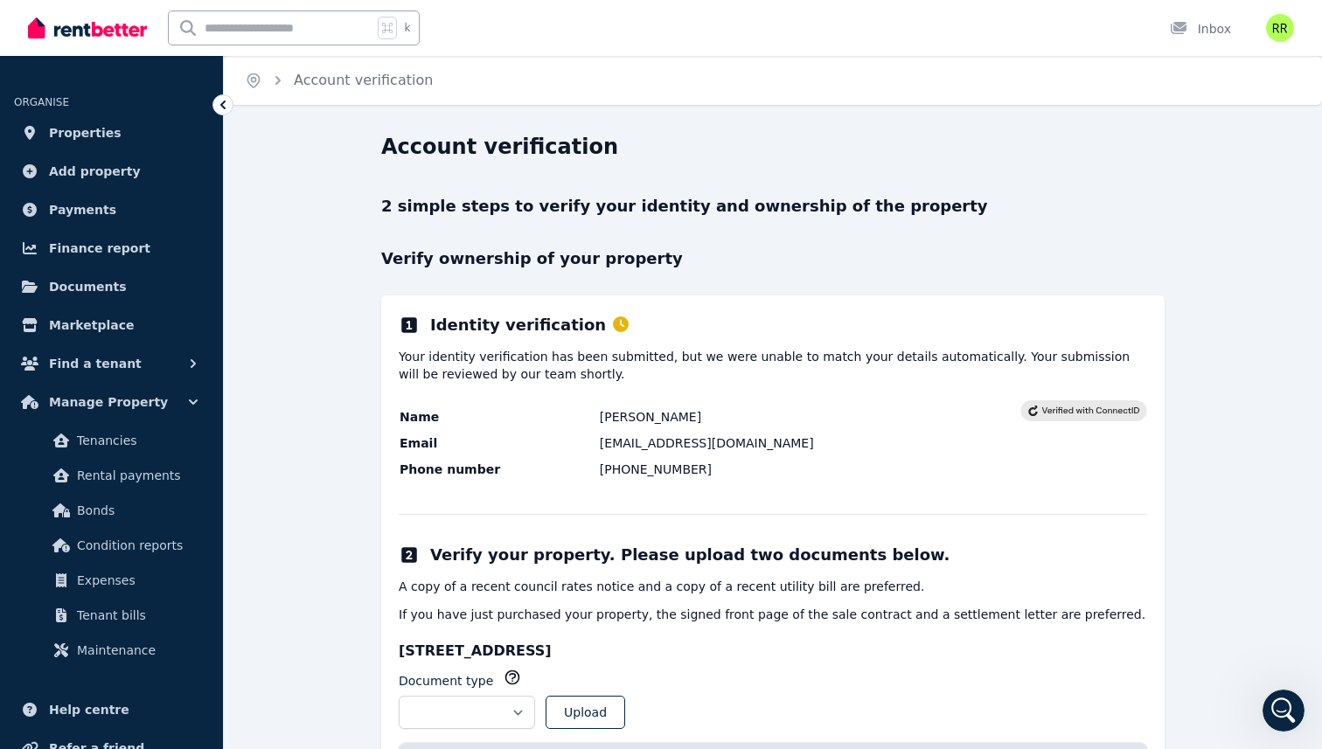
click at [338, 540] on div "**********" at bounding box center [773, 567] width 1098 height 869
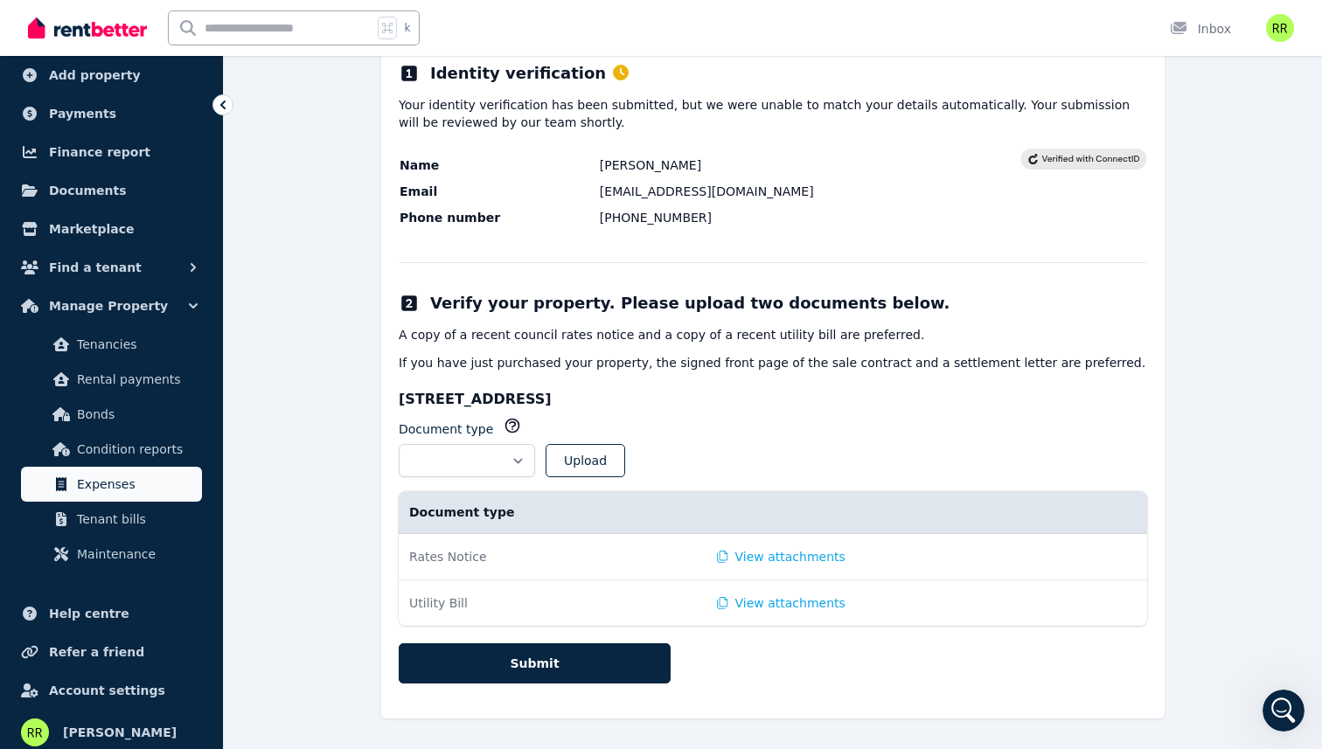
scroll to position [104, 0]
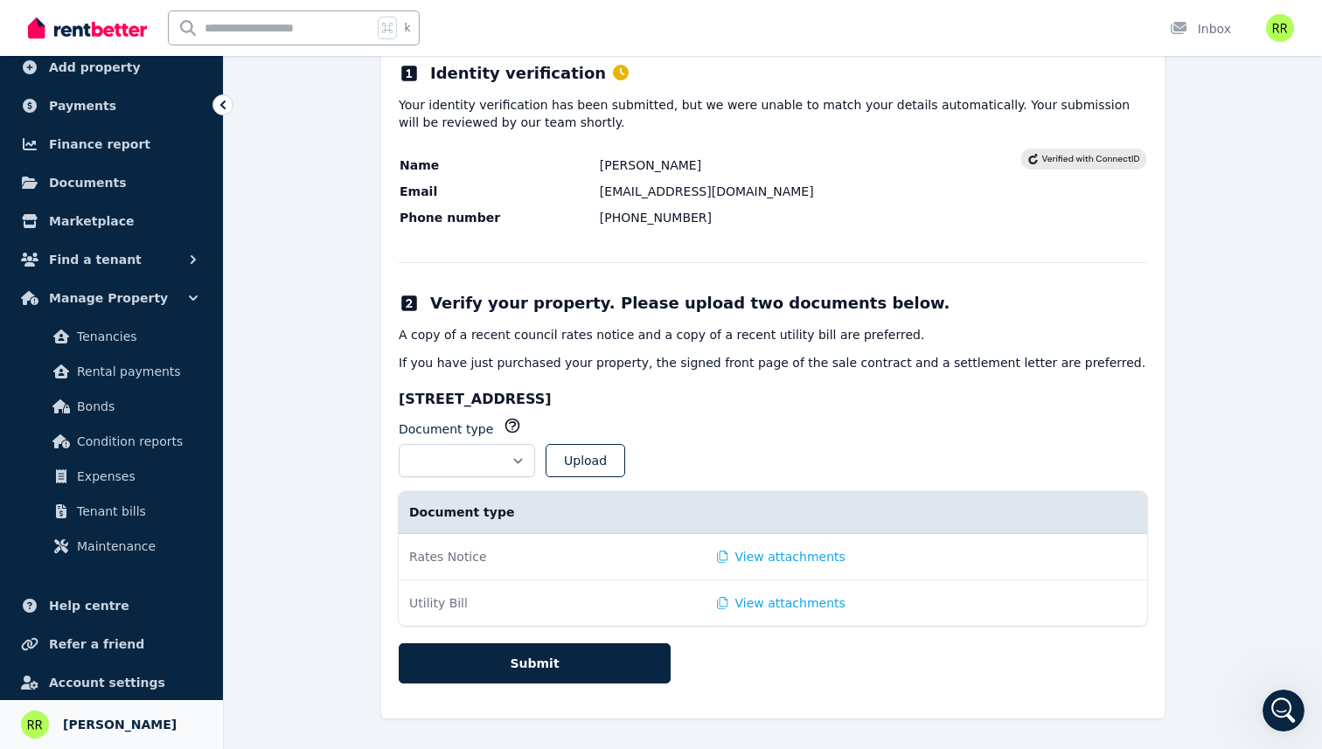
click at [89, 708] on link "Your profile Riko Rakhmanto" at bounding box center [111, 724] width 223 height 49
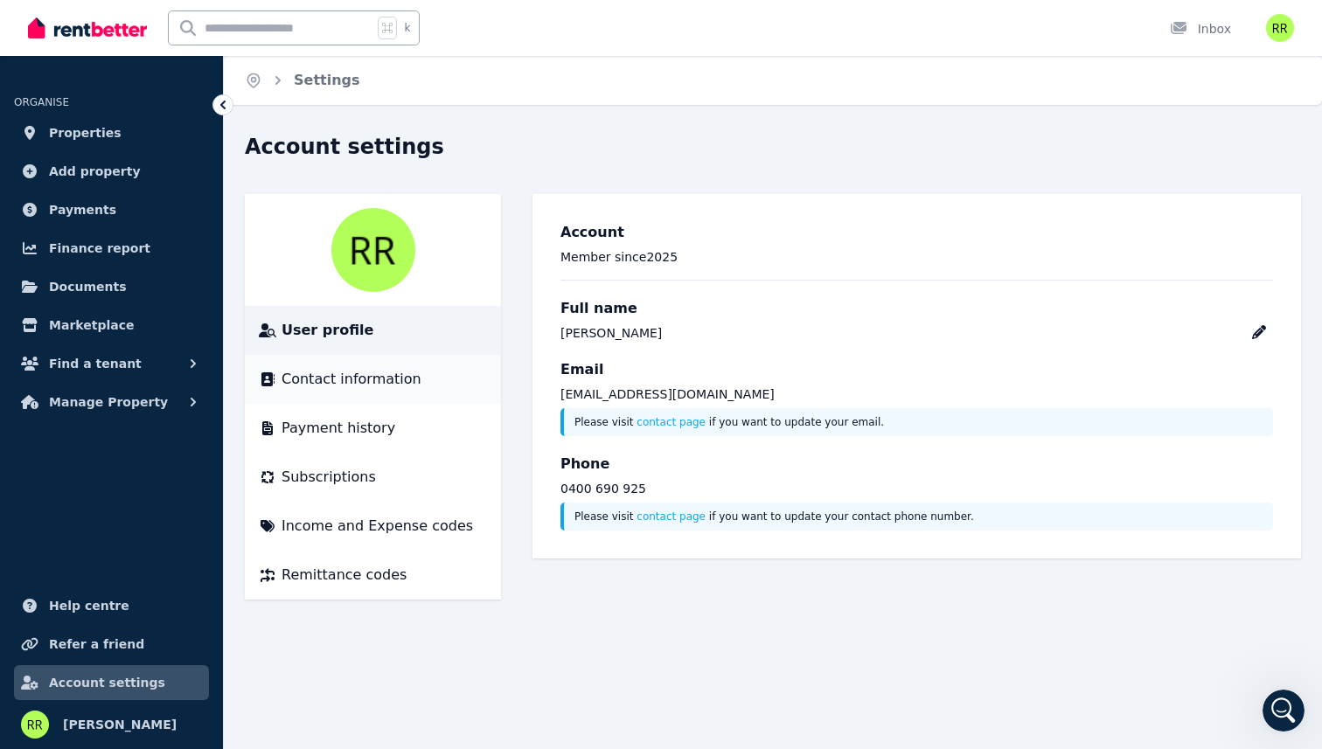
click at [300, 391] on li "Contact information" at bounding box center [373, 379] width 256 height 49
click at [335, 370] on span "Contact information" at bounding box center [351, 379] width 140 height 21
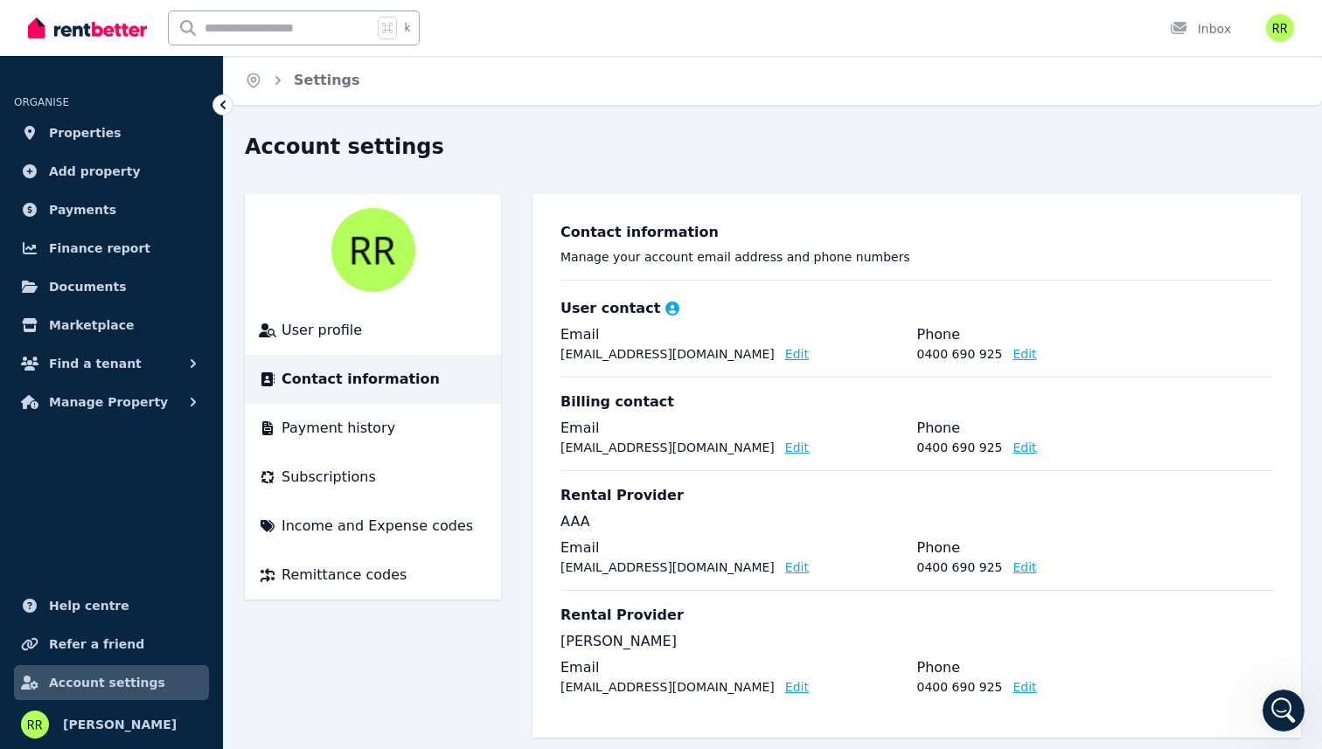
click at [612, 499] on h3 "Rental Provider" at bounding box center [621, 495] width 123 height 21
drag, startPoint x: 612, startPoint y: 499, endPoint x: 629, endPoint y: 580, distance: 82.3
click at [629, 580] on div "Rental Provider AAA Email riko@riko.me Edit Phone 0400 690 925 Edit" at bounding box center [916, 530] width 712 height 120
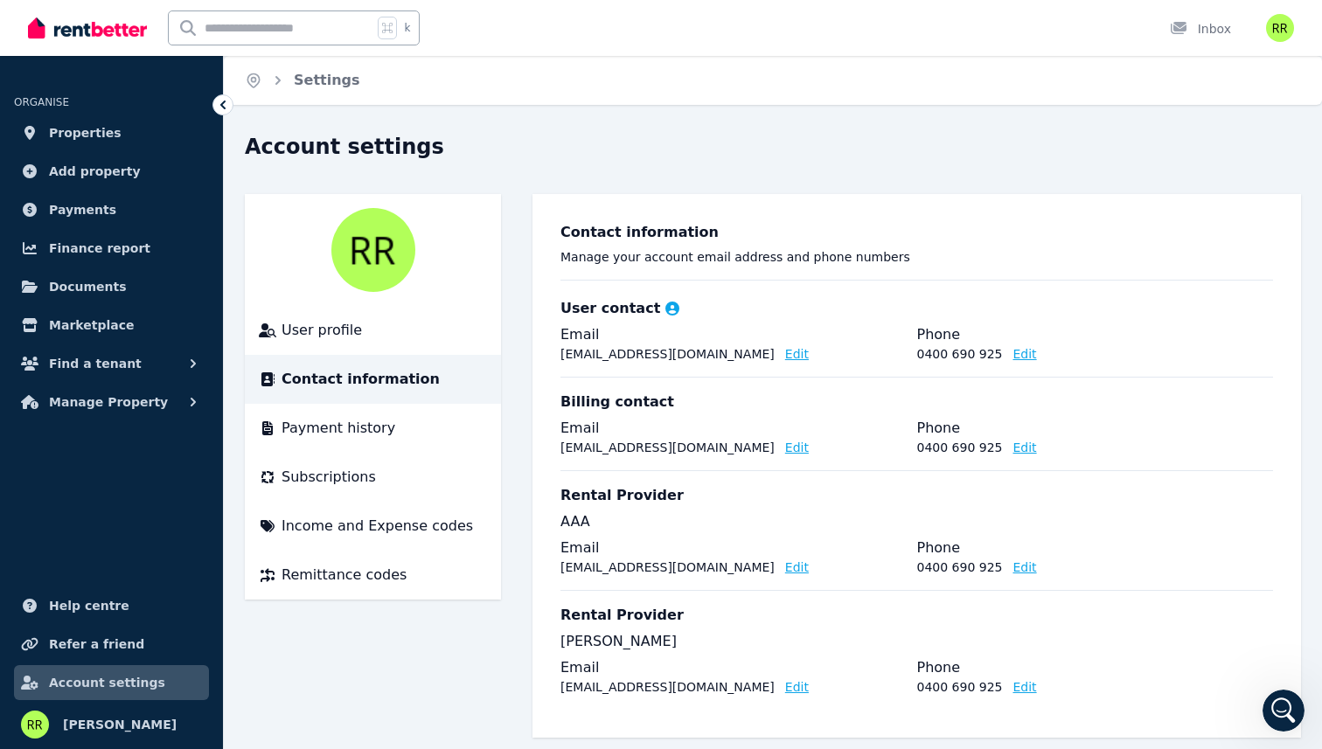
click at [785, 570] on button "Edit" at bounding box center [797, 567] width 24 height 17
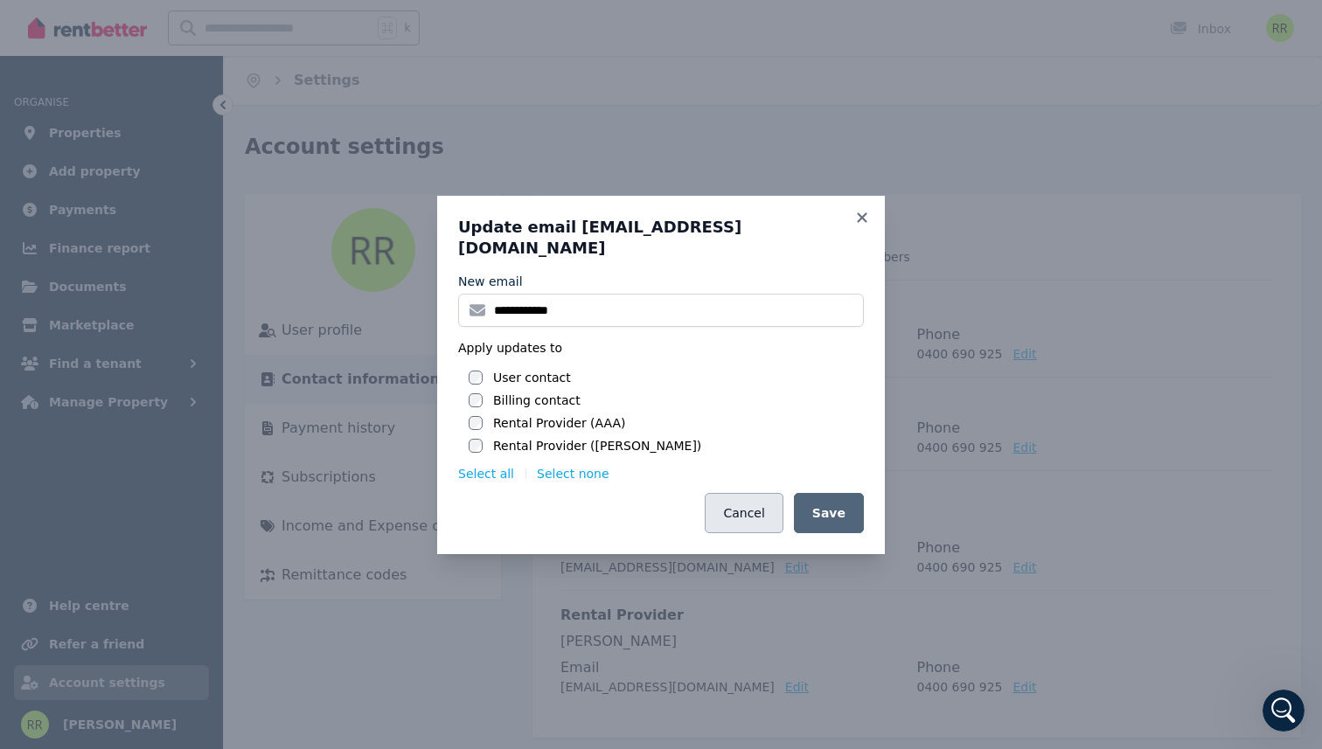
click at [726, 497] on button "Cancel" at bounding box center [744, 513] width 78 height 40
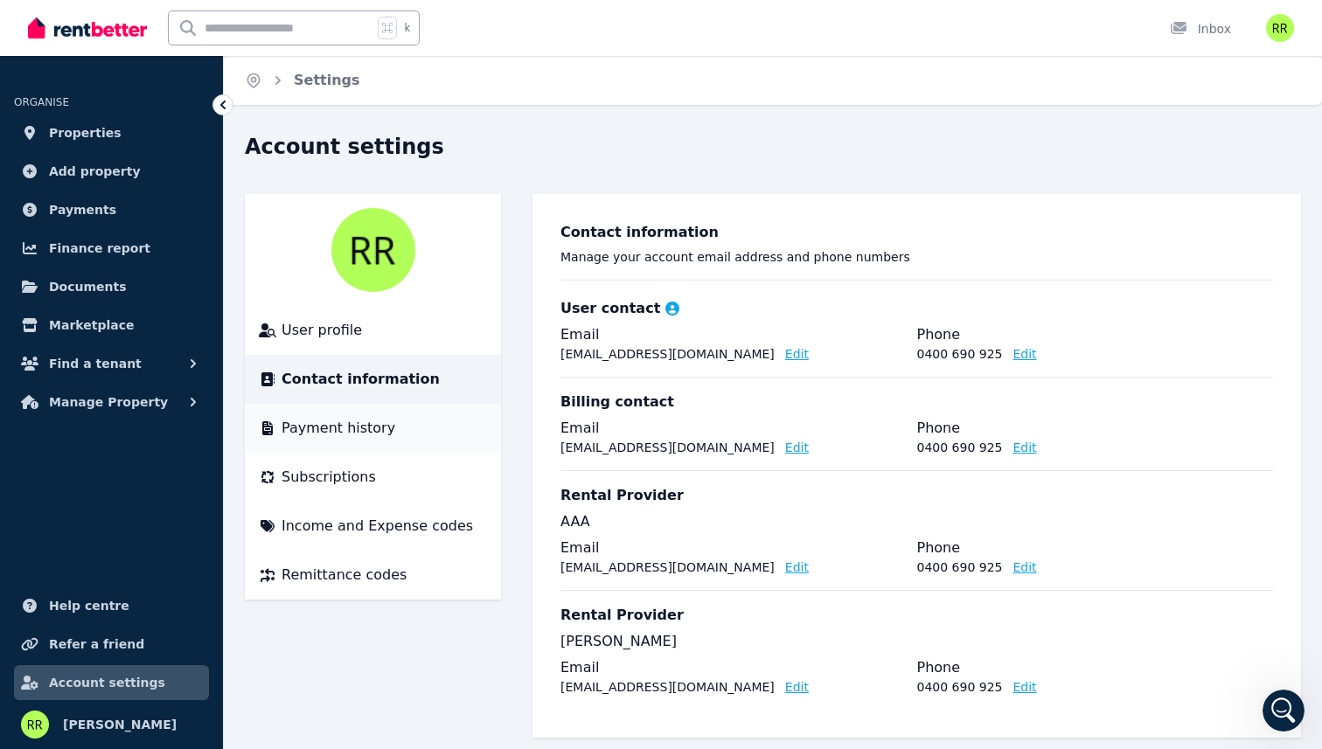
click at [411, 438] on div "Payment history" at bounding box center [373, 428] width 228 height 21
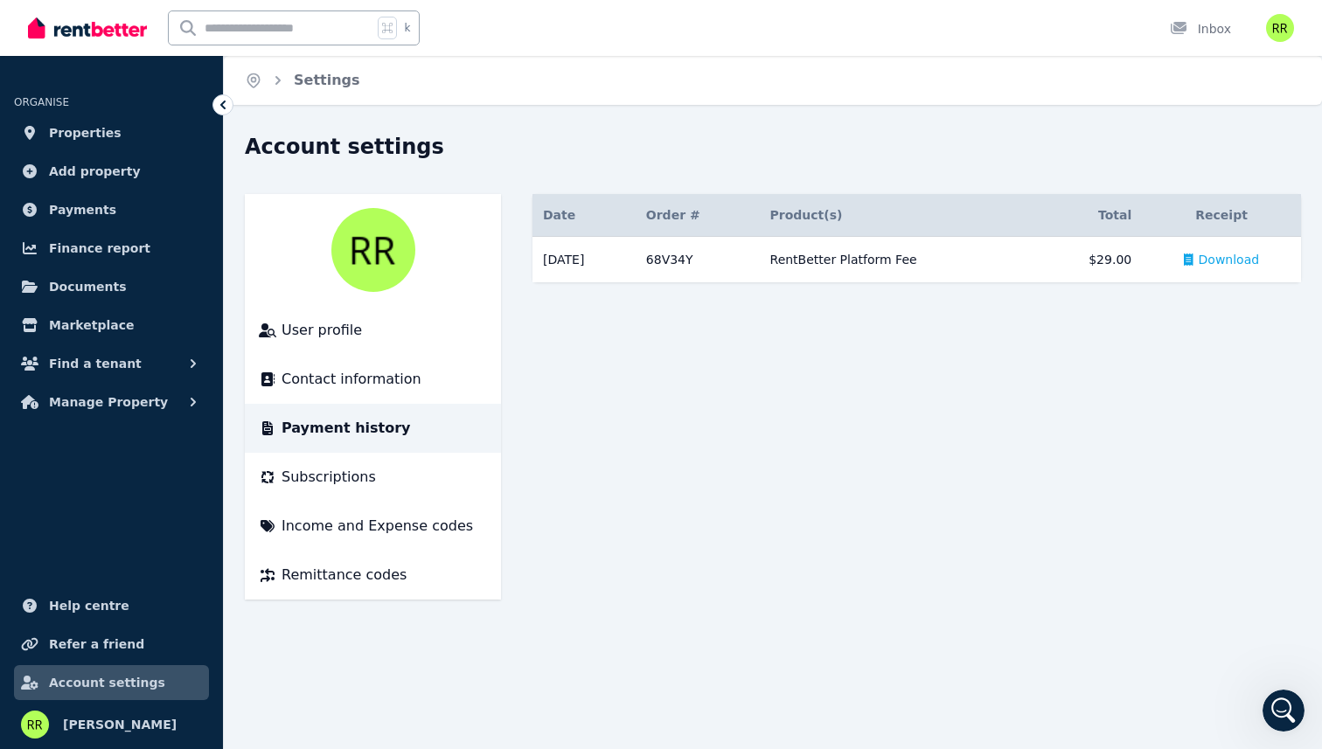
click at [404, 410] on li "Payment history" at bounding box center [373, 428] width 256 height 49
click at [108, 140] on span "Properties" at bounding box center [85, 132] width 73 height 21
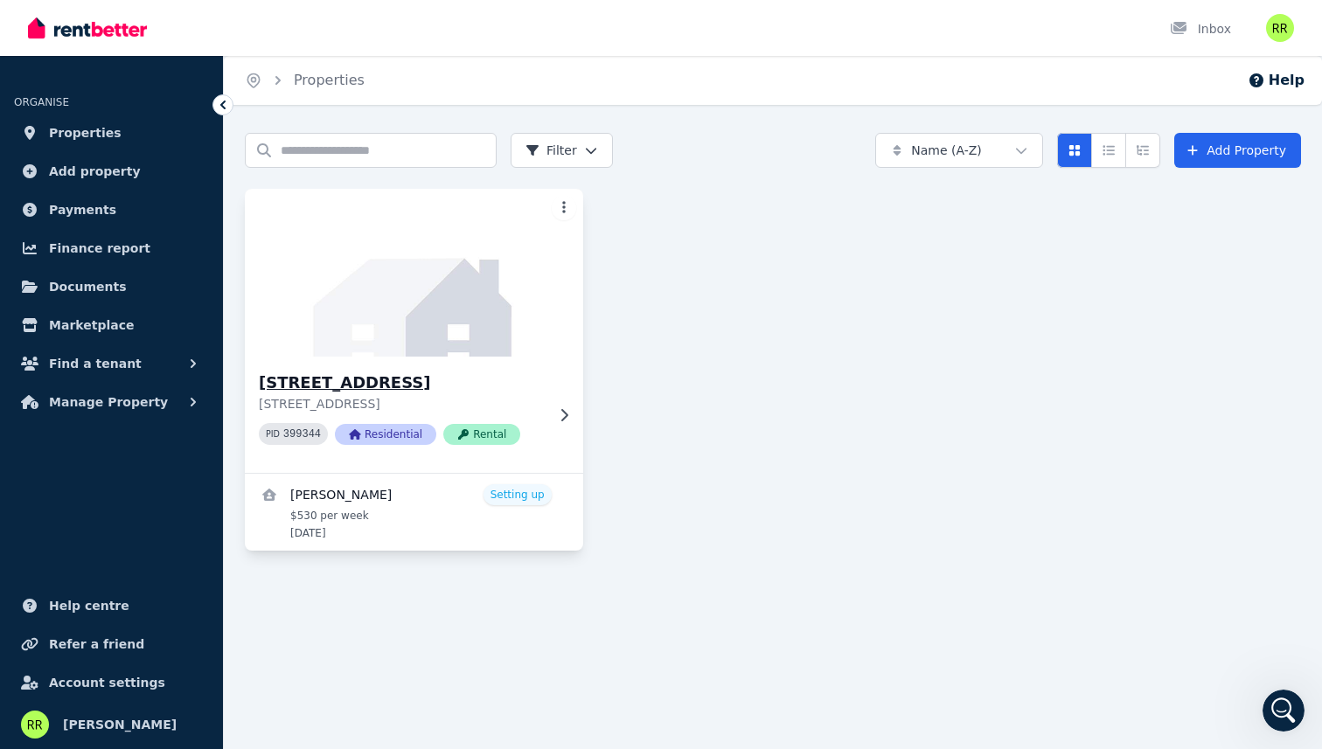
click at [558, 424] on div "2 Eucalyptus St, Jackass Flat 2 Eucalyptus St, Jackass Flat VIC 3556 PID 399344…" at bounding box center [414, 415] width 338 height 116
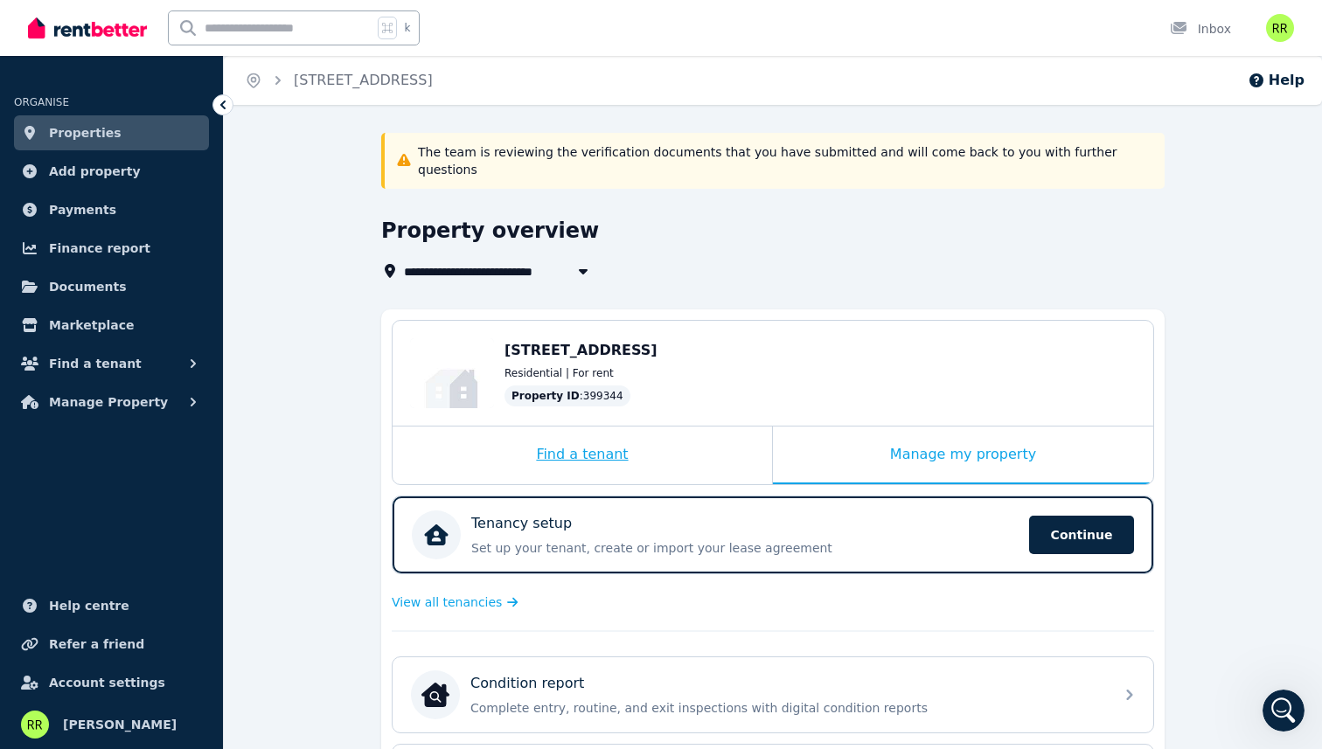
click at [656, 438] on div "Find a tenant" at bounding box center [581, 456] width 379 height 58
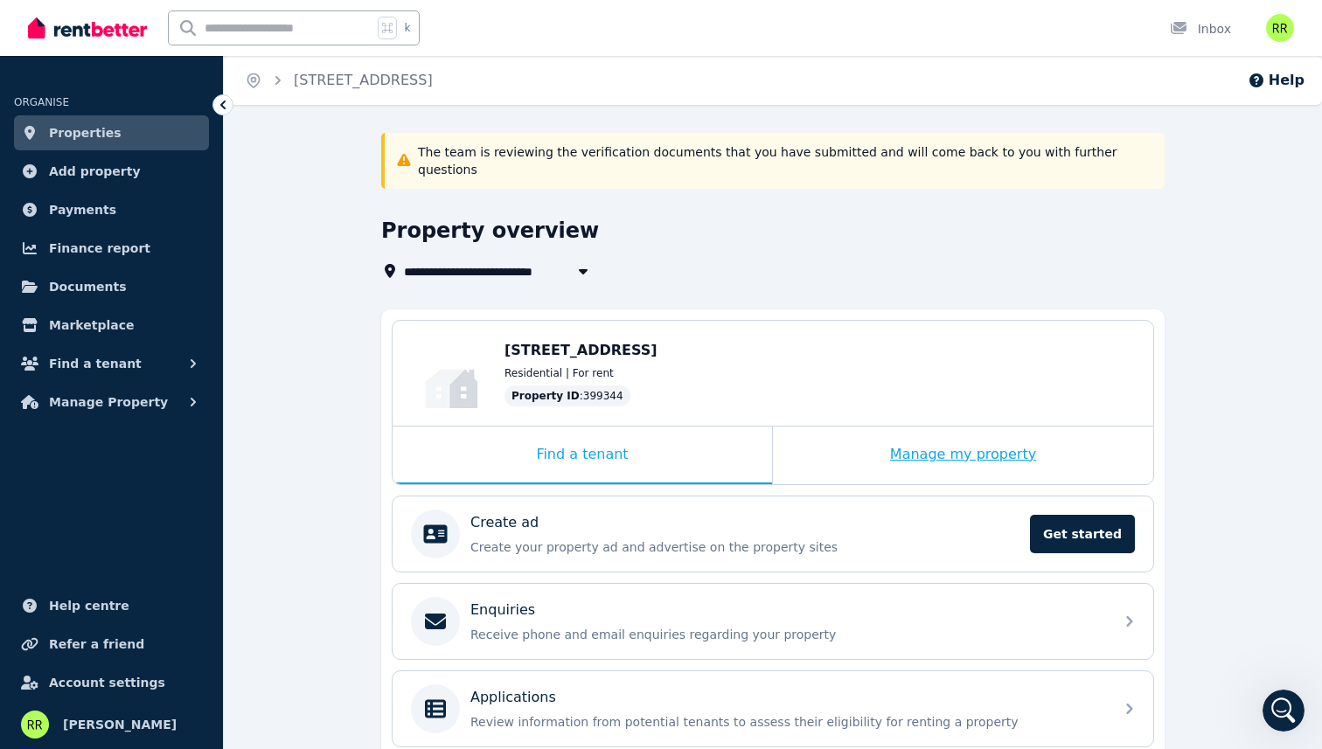
click at [843, 434] on div "Manage my property" at bounding box center [963, 456] width 380 height 58
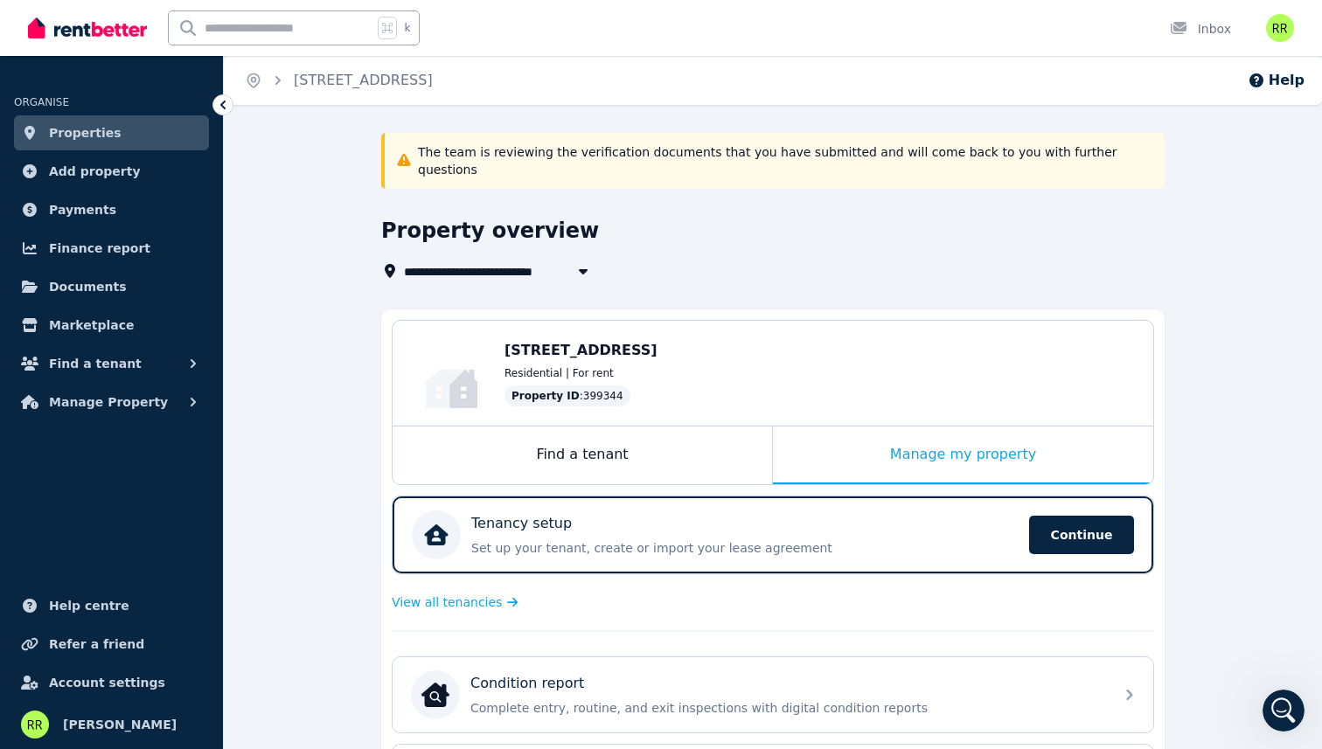
click at [610, 156] on p "The team is reviewing the verification documents that you have submitted and wi…" at bounding box center [786, 160] width 736 height 35
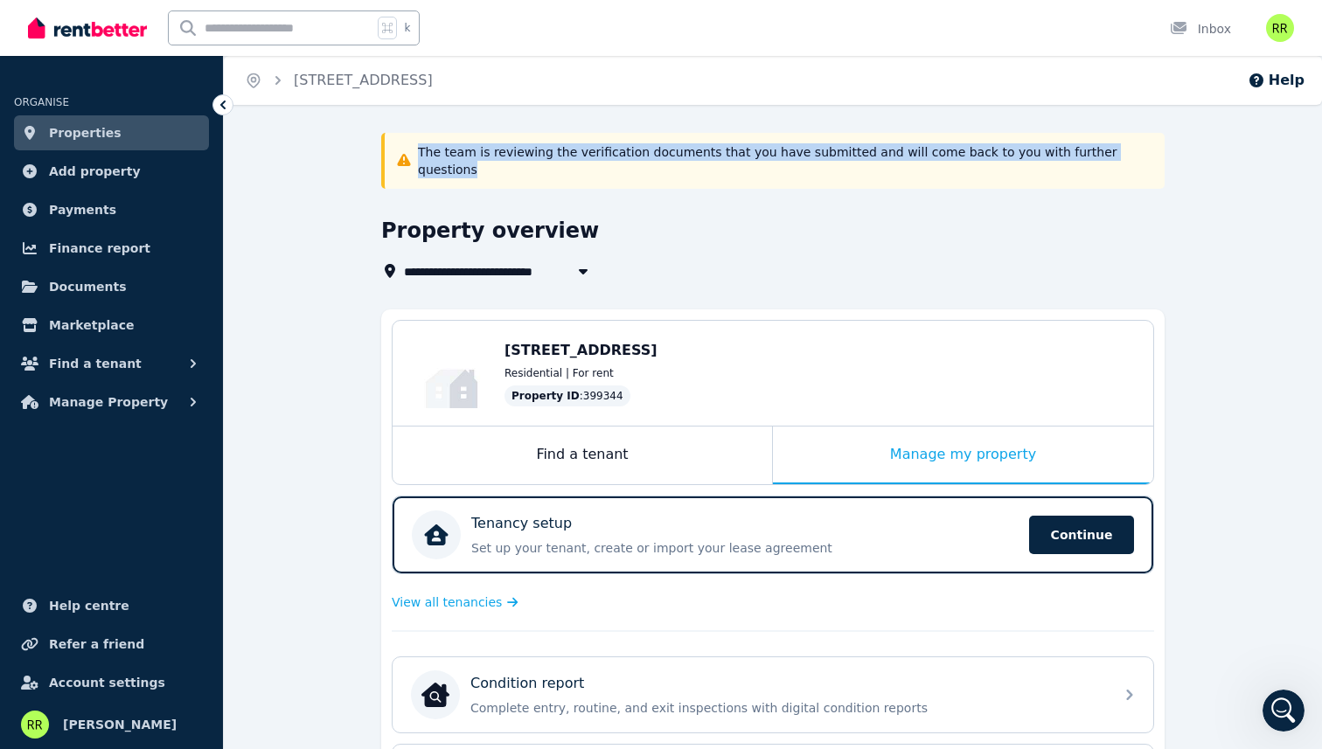
click at [610, 156] on p "The team is reviewing the verification documents that you have submitted and wi…" at bounding box center [786, 160] width 736 height 35
click at [662, 167] on div "The team is reviewing the verification documents that you have submitted and wi…" at bounding box center [772, 161] width 783 height 56
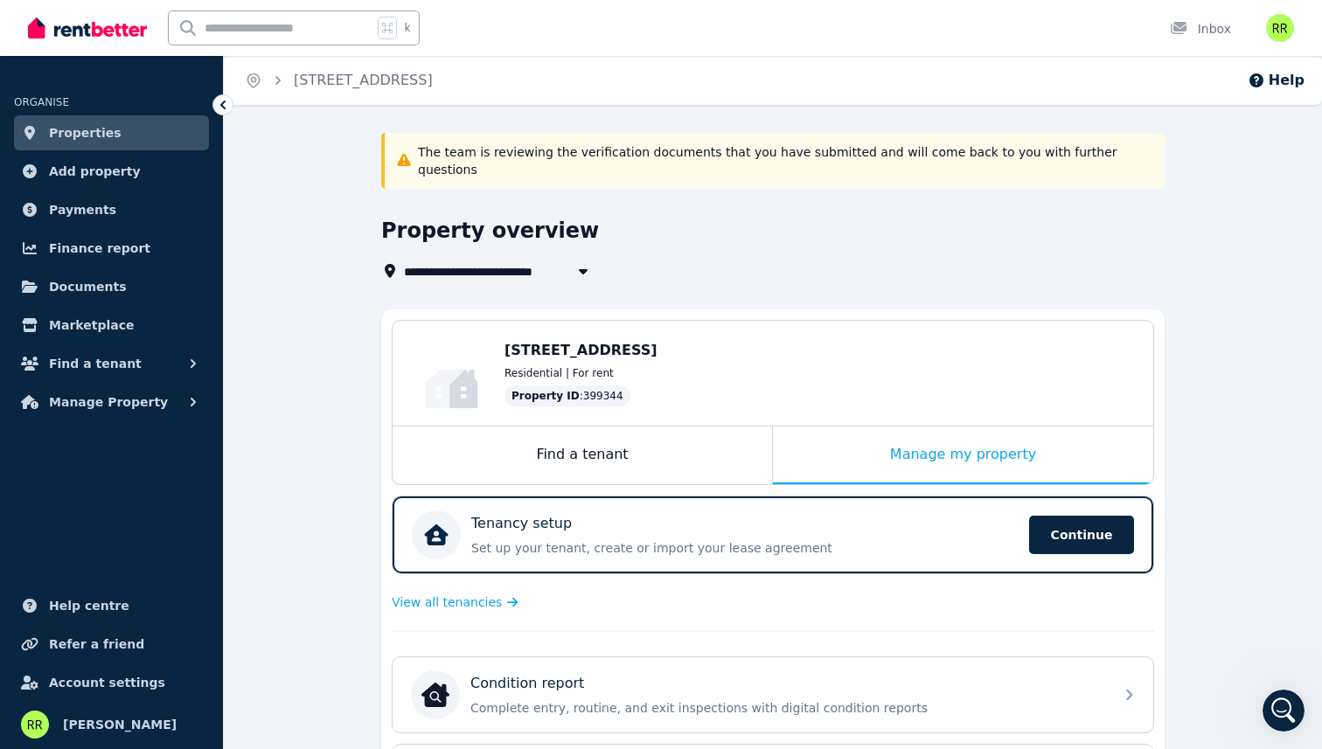
click at [786, 155] on p "The team is reviewing the verification documents that you have submitted and wi…" at bounding box center [786, 160] width 736 height 35
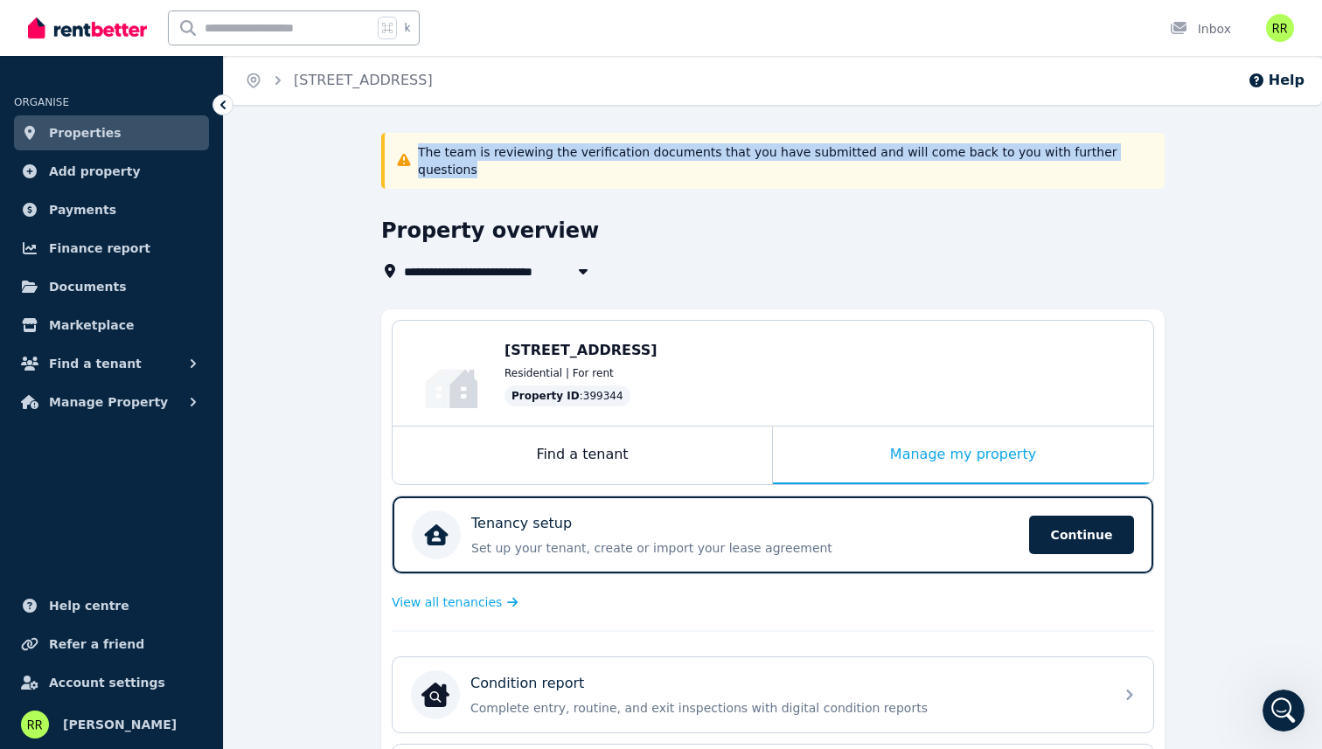
click at [786, 155] on p "The team is reviewing the verification documents that you have submitted and wi…" at bounding box center [786, 160] width 736 height 35
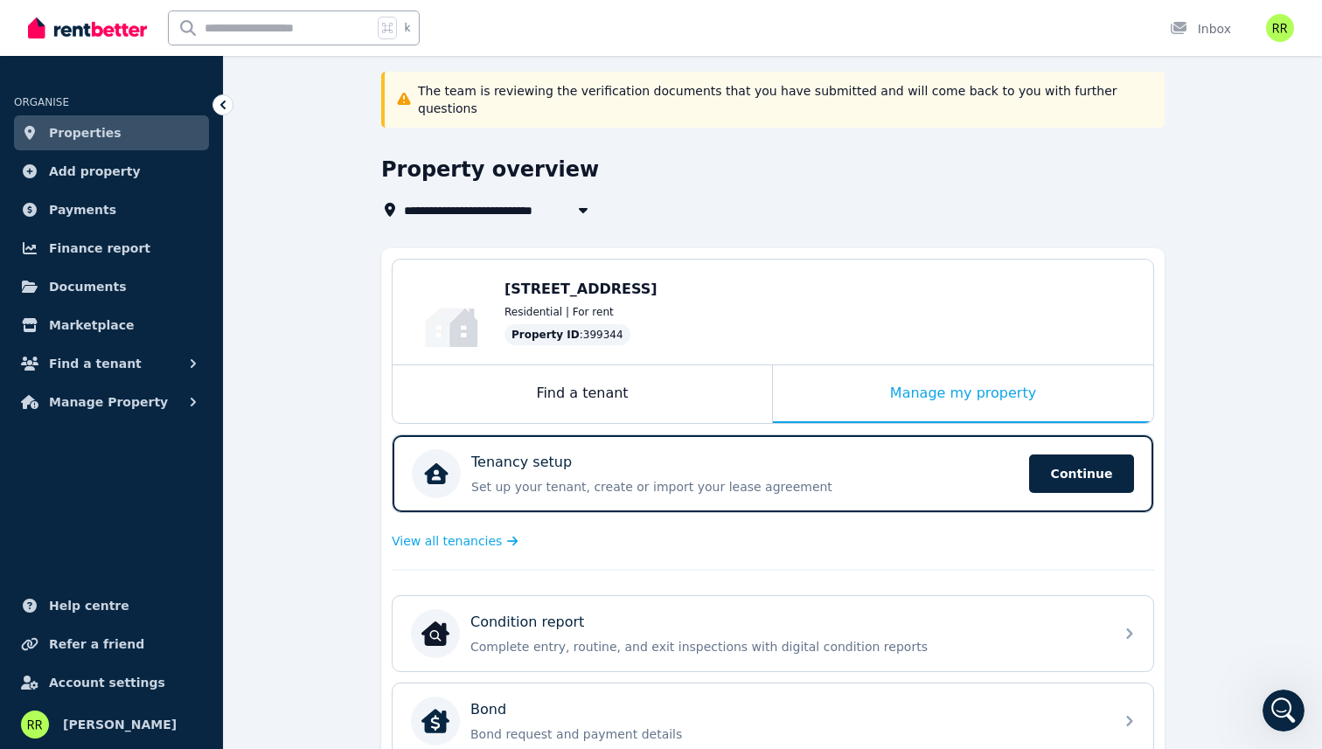
scroll to position [55, 0]
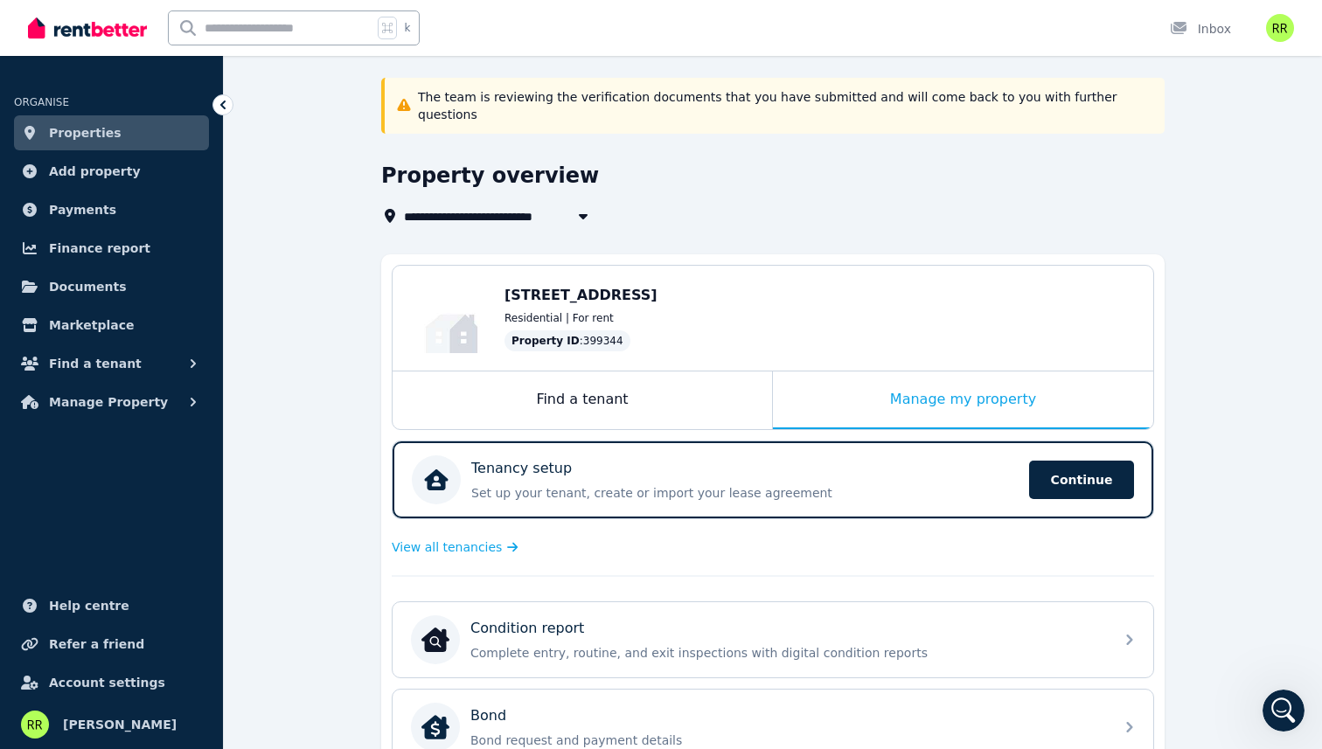
click at [1033, 94] on p "The team is reviewing the verification documents that you have submitted and wi…" at bounding box center [786, 105] width 736 height 35
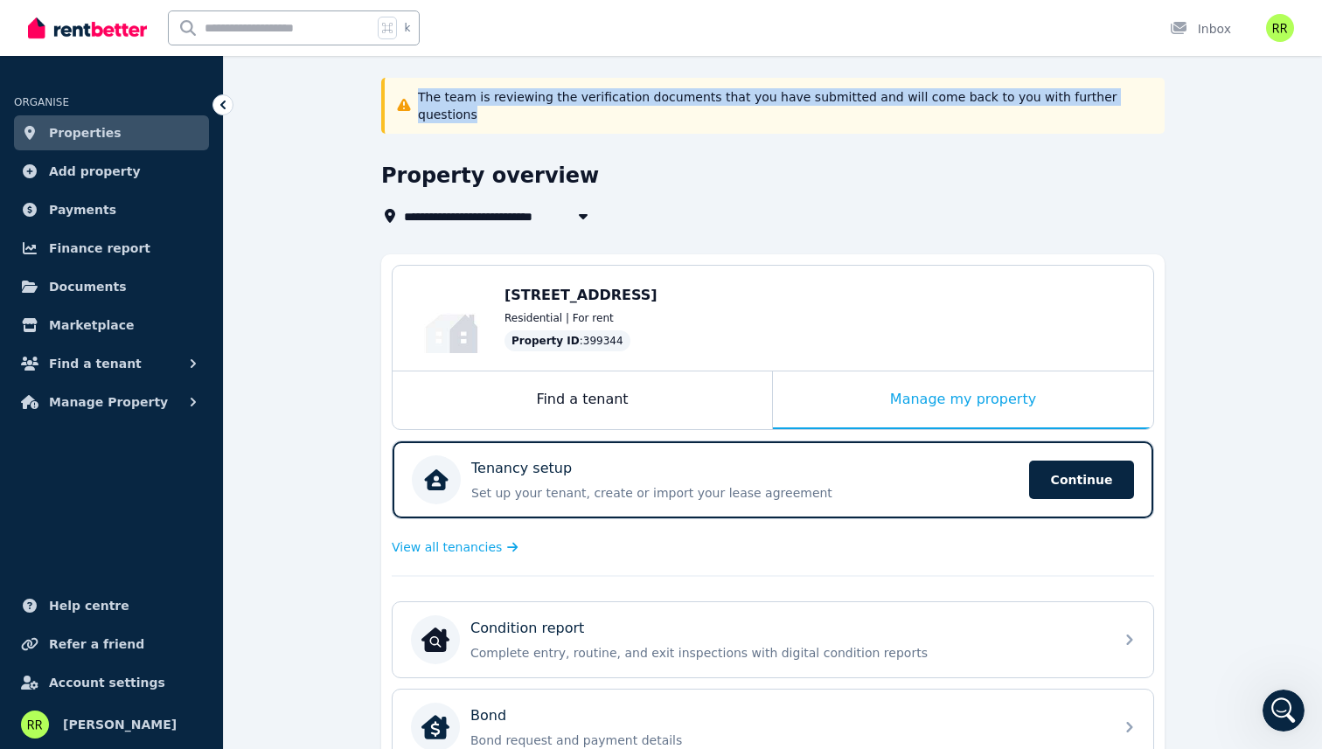
click at [1033, 94] on p "The team is reviewing the verification documents that you have submitted and wi…" at bounding box center [786, 105] width 736 height 35
click at [1033, 95] on p "The team is reviewing the verification documents that you have submitted and wi…" at bounding box center [786, 105] width 736 height 35
click at [1034, 107] on div "The team is reviewing the verification documents that you have submitted and wi…" at bounding box center [772, 106] width 783 height 56
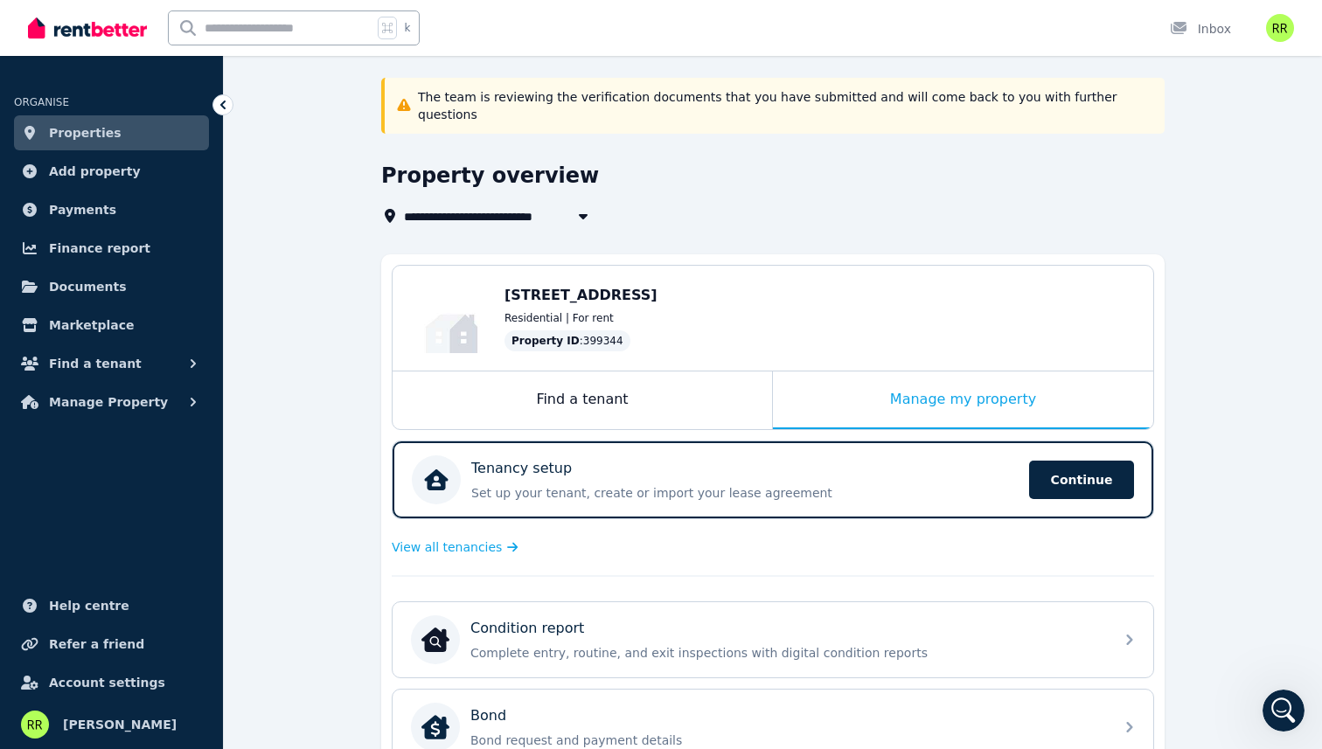
click at [1034, 99] on p "The team is reviewing the verification documents that you have submitted and wi…" at bounding box center [786, 105] width 736 height 35
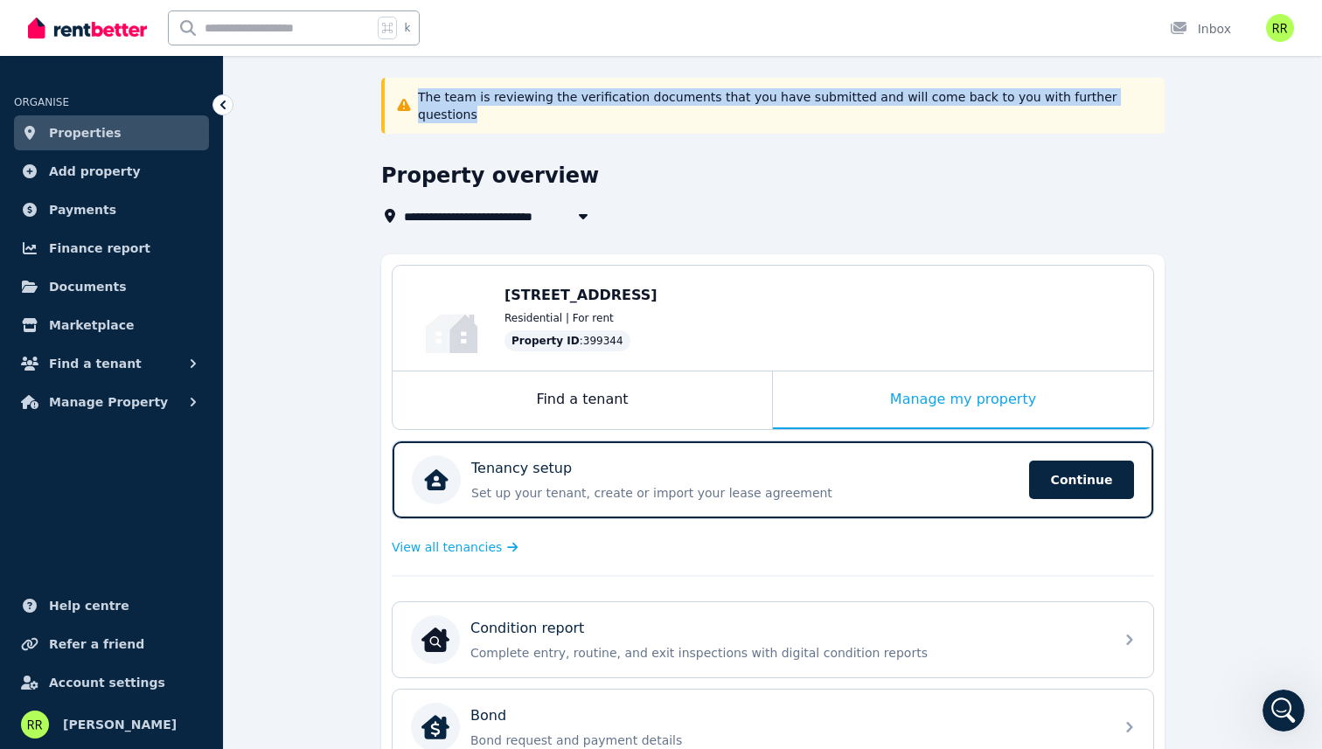
click at [1034, 99] on p "The team is reviewing the verification documents that you have submitted and wi…" at bounding box center [786, 105] width 736 height 35
click at [1062, 99] on p "The team is reviewing the verification documents that you have submitted and wi…" at bounding box center [786, 105] width 736 height 35
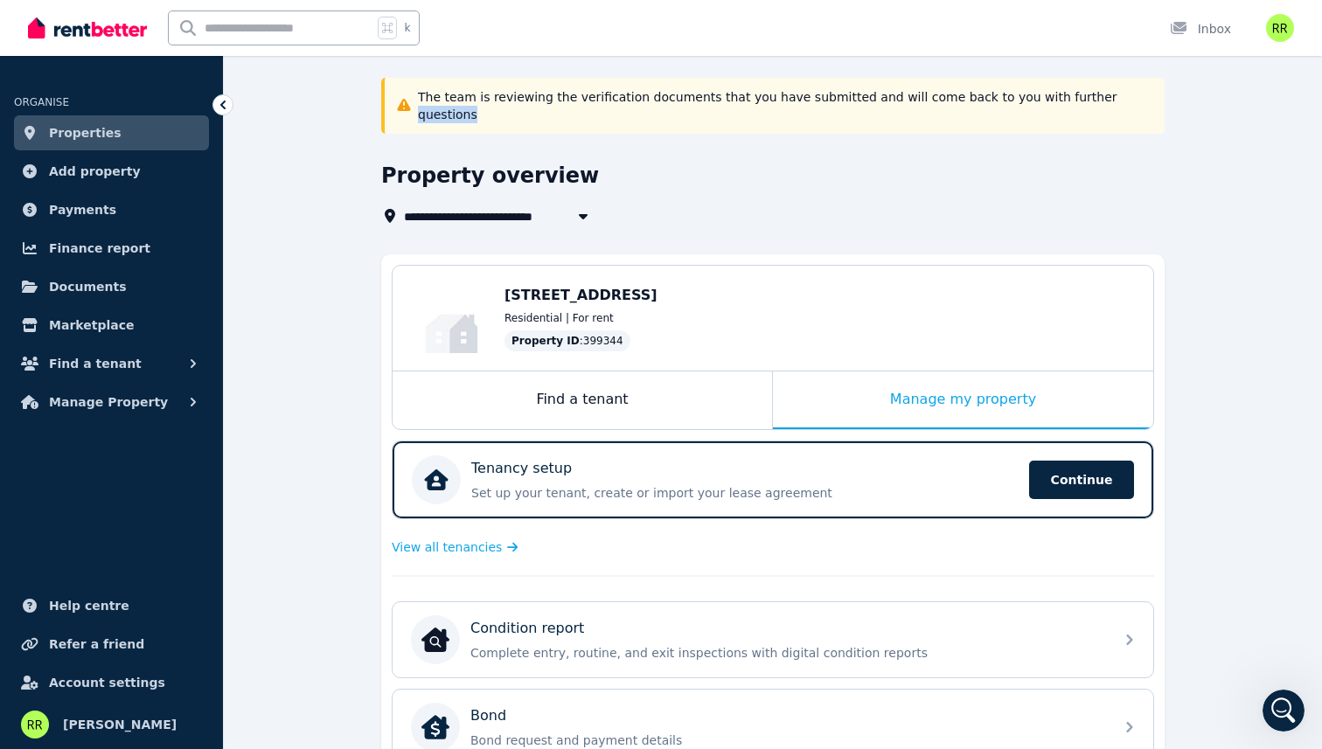
click at [1062, 99] on p "The team is reviewing the verification documents that you have submitted and wi…" at bounding box center [786, 105] width 736 height 35
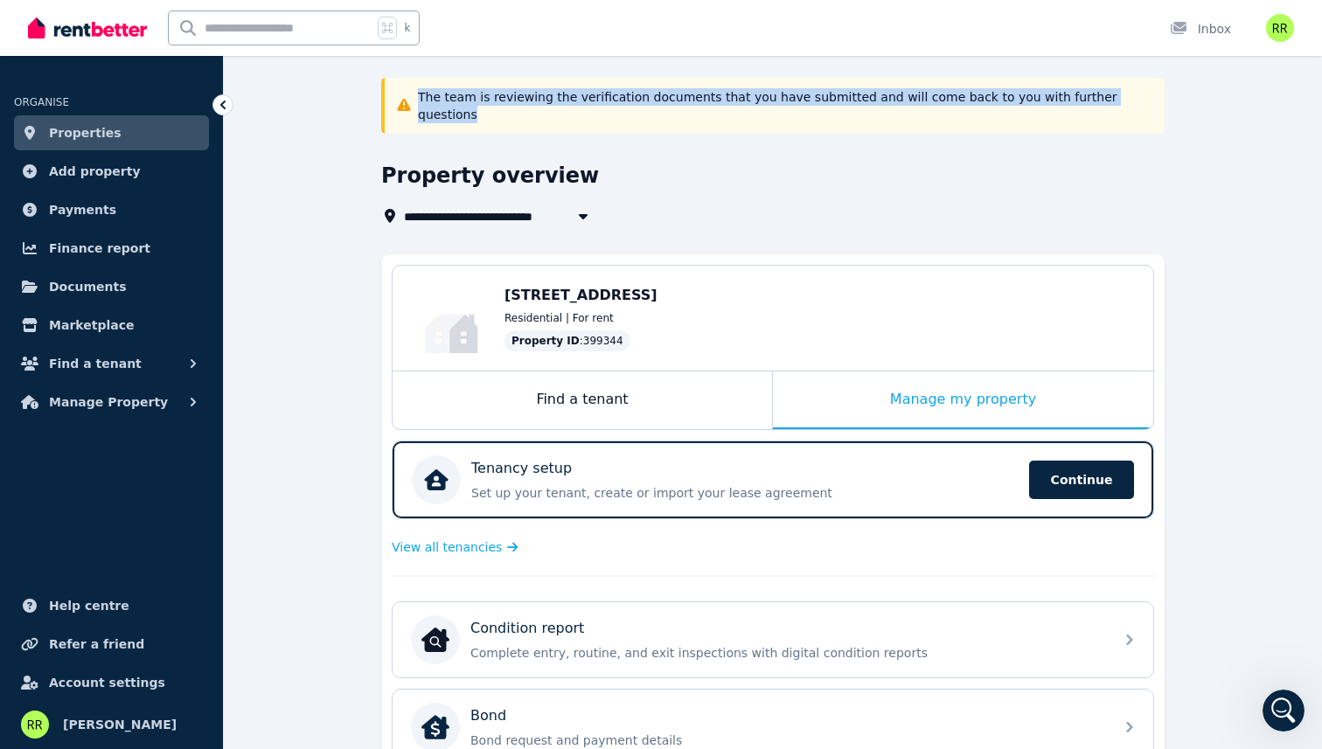
click at [1062, 99] on p "The team is reviewing the verification documents that you have submitted and wi…" at bounding box center [786, 105] width 736 height 35
click at [1080, 99] on p "The team is reviewing the verification documents that you have submitted and wi…" at bounding box center [786, 105] width 736 height 35
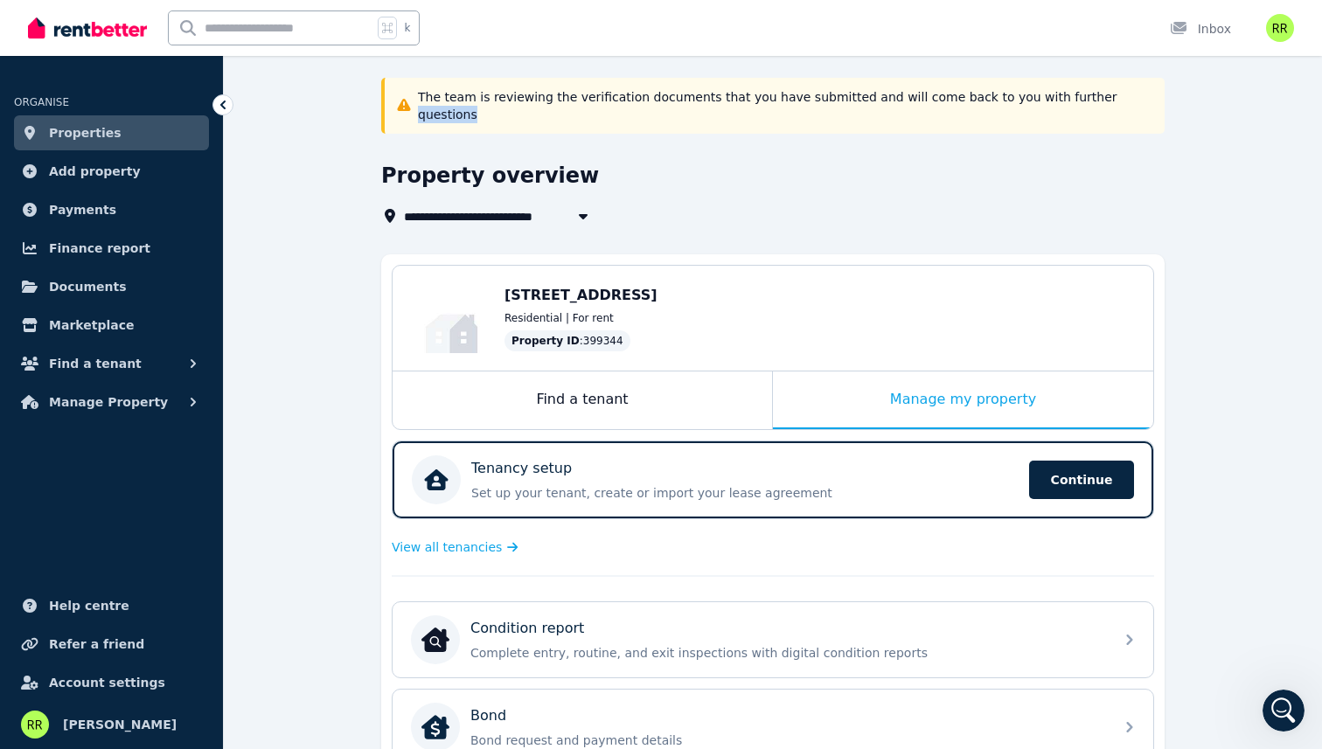
click at [1080, 99] on p "The team is reviewing the verification documents that you have submitted and wi…" at bounding box center [786, 105] width 736 height 35
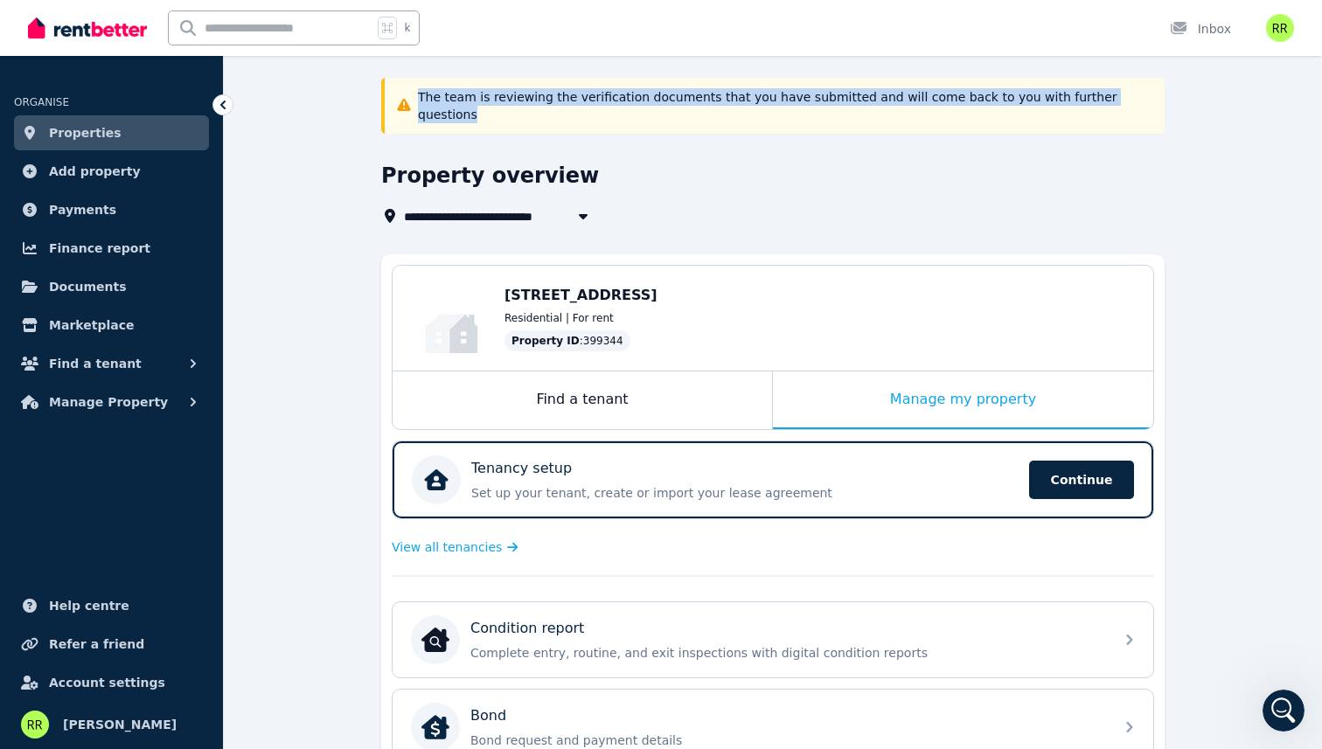
click at [1080, 99] on p "The team is reviewing the verification documents that you have submitted and wi…" at bounding box center [786, 105] width 736 height 35
click at [1082, 101] on p "The team is reviewing the verification documents that you have submitted and wi…" at bounding box center [786, 105] width 736 height 35
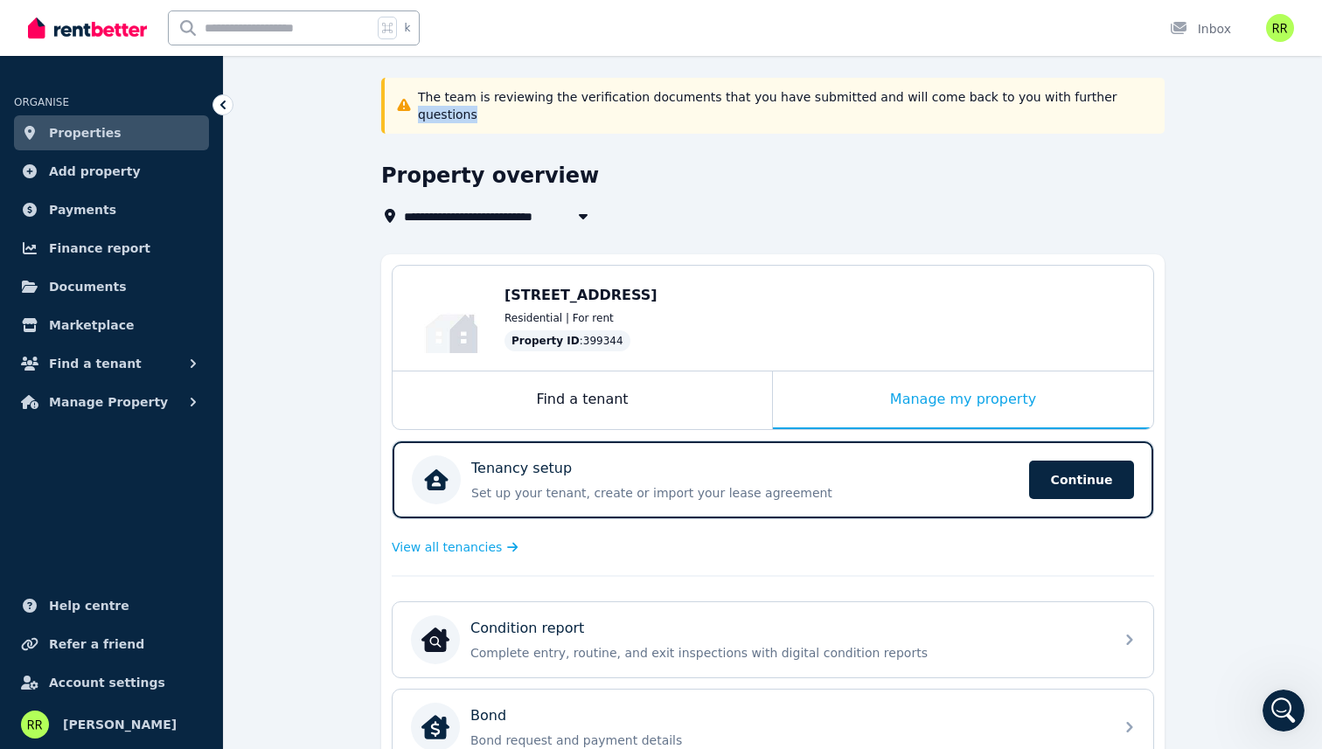
click at [1082, 101] on p "The team is reviewing the verification documents that you have submitted and wi…" at bounding box center [786, 105] width 736 height 35
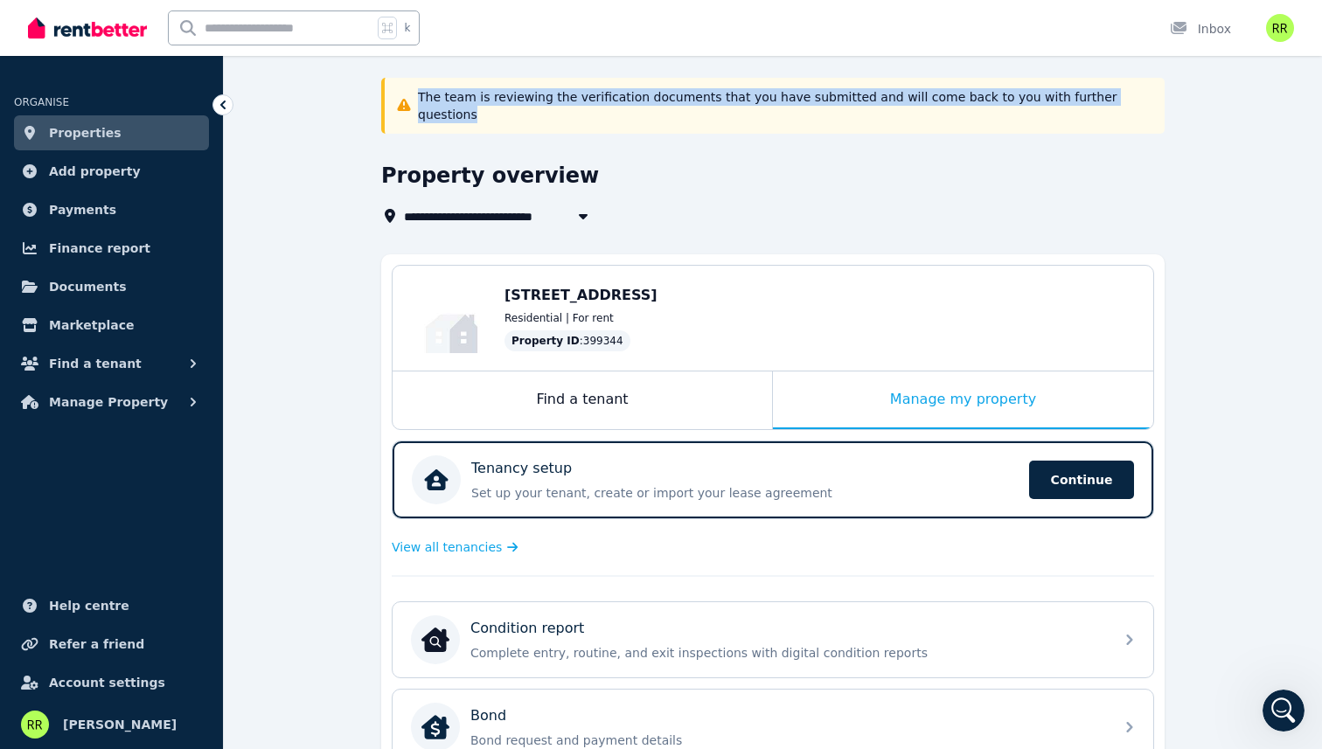
click at [1082, 101] on p "The team is reviewing the verification documents that you have submitted and wi…" at bounding box center [786, 105] width 736 height 35
click at [1088, 107] on div "The team is reviewing the verification documents that you have submitted and wi…" at bounding box center [772, 106] width 783 height 56
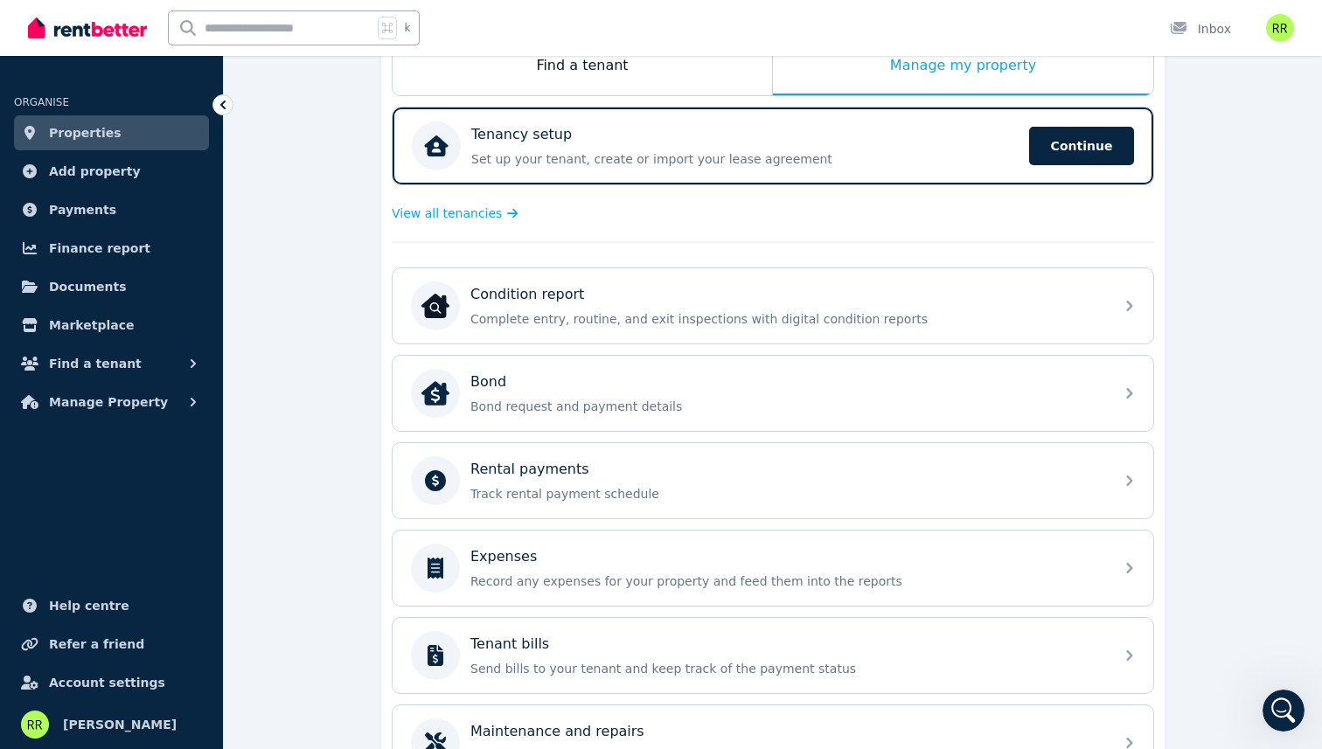
scroll to position [568, 0]
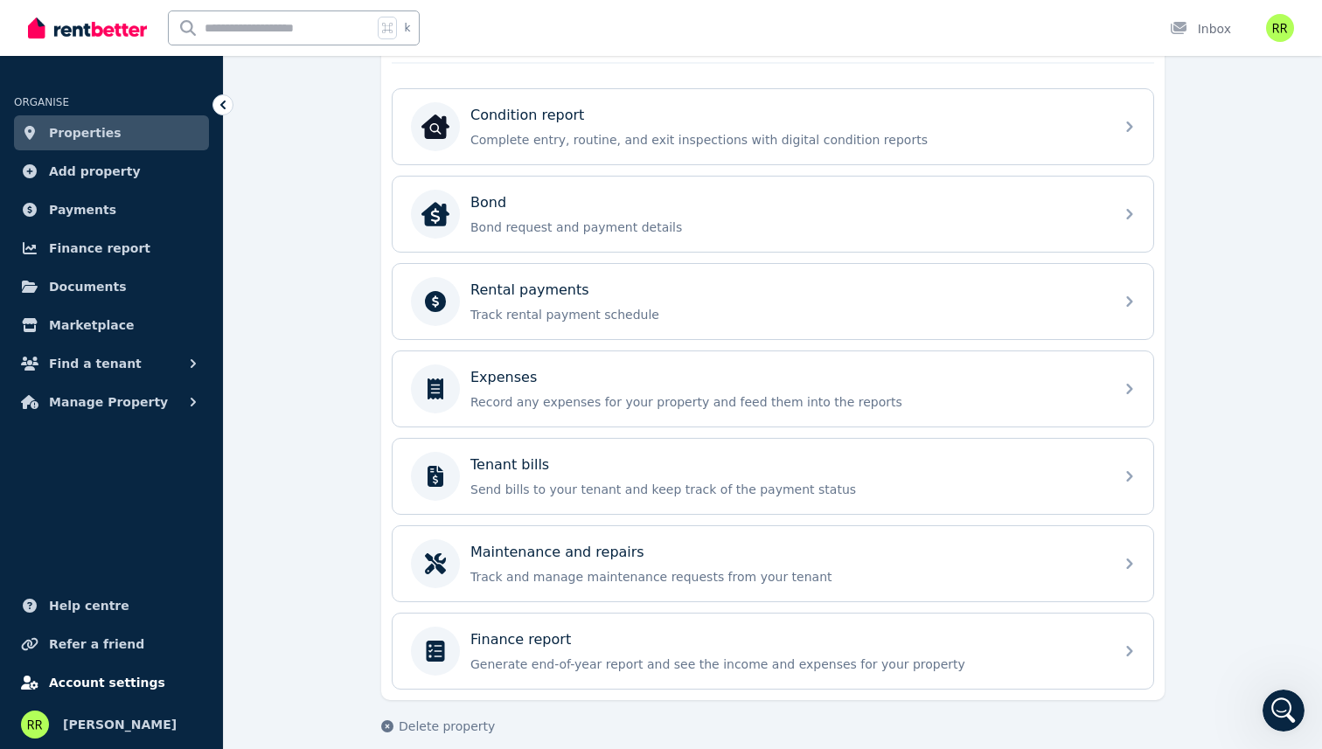
click at [87, 680] on span "Account settings" at bounding box center [107, 682] width 116 height 21
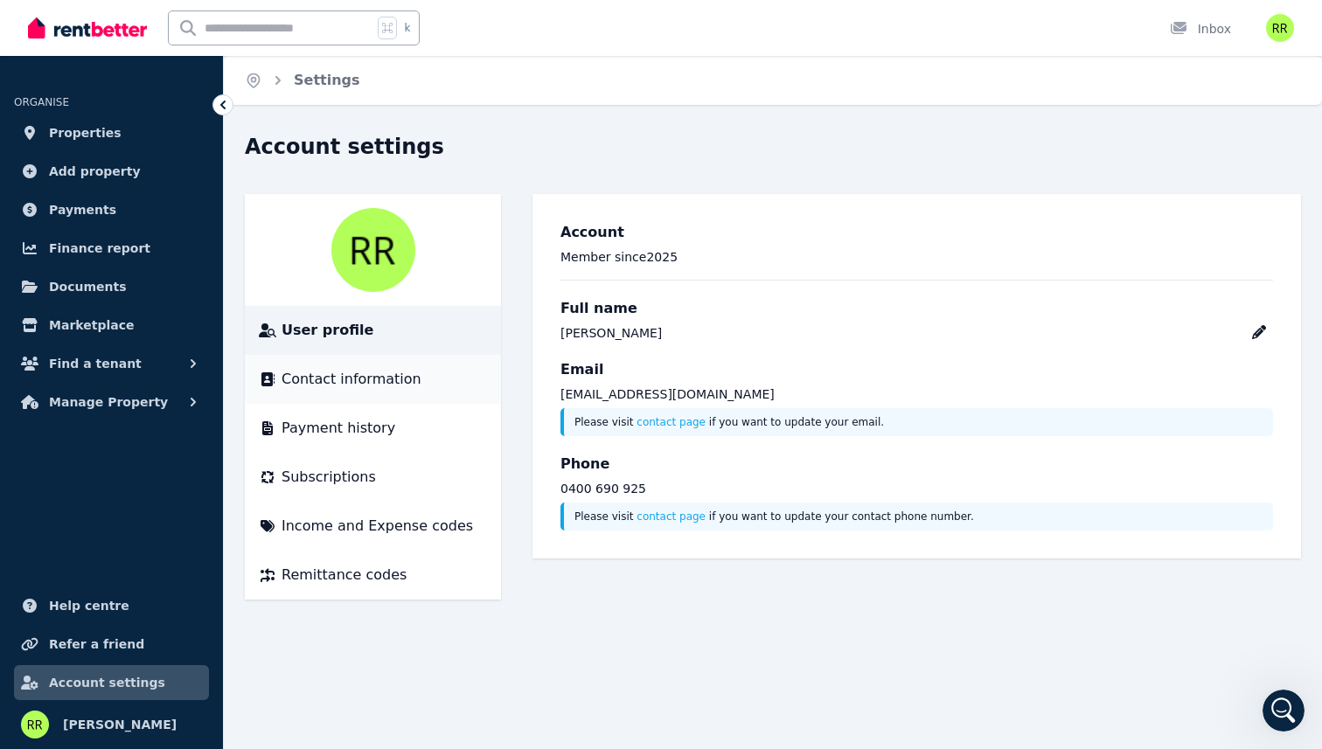
click at [362, 380] on span "Contact information" at bounding box center [351, 379] width 140 height 21
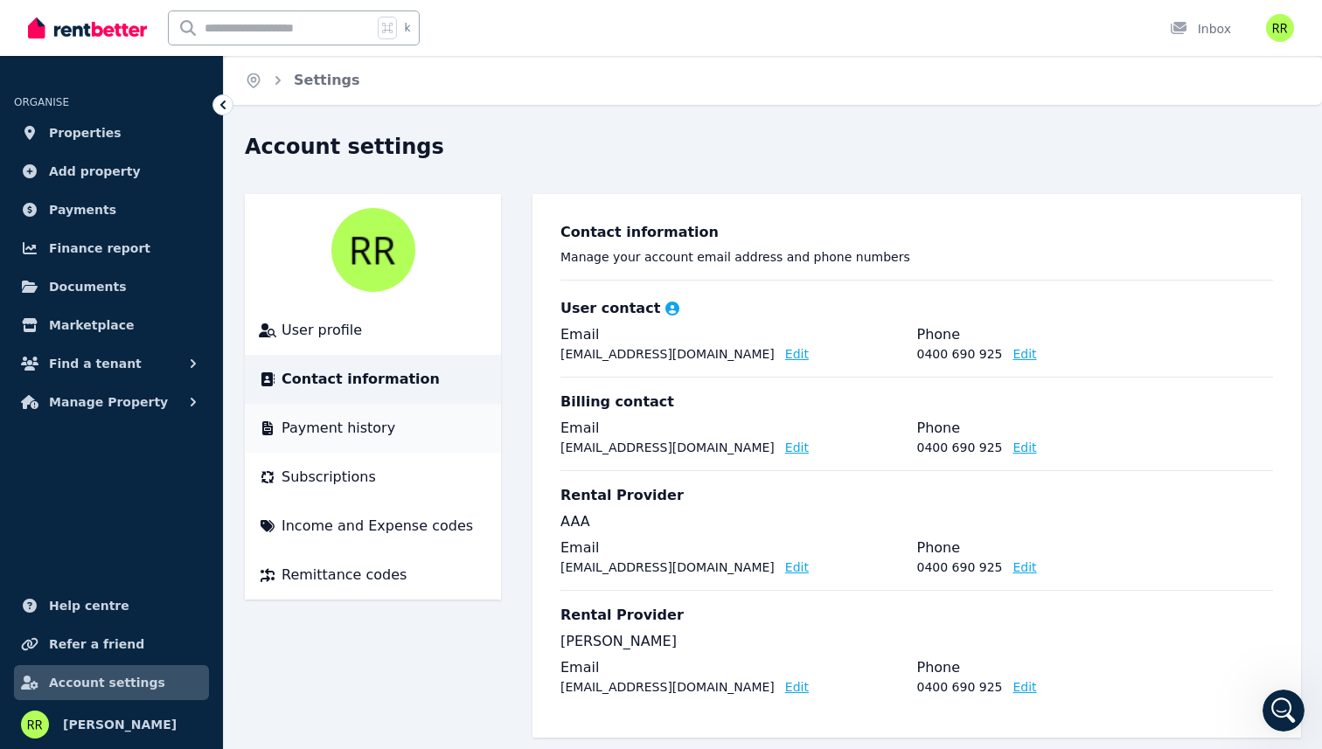
click at [370, 418] on span "Payment history" at bounding box center [338, 428] width 114 height 21
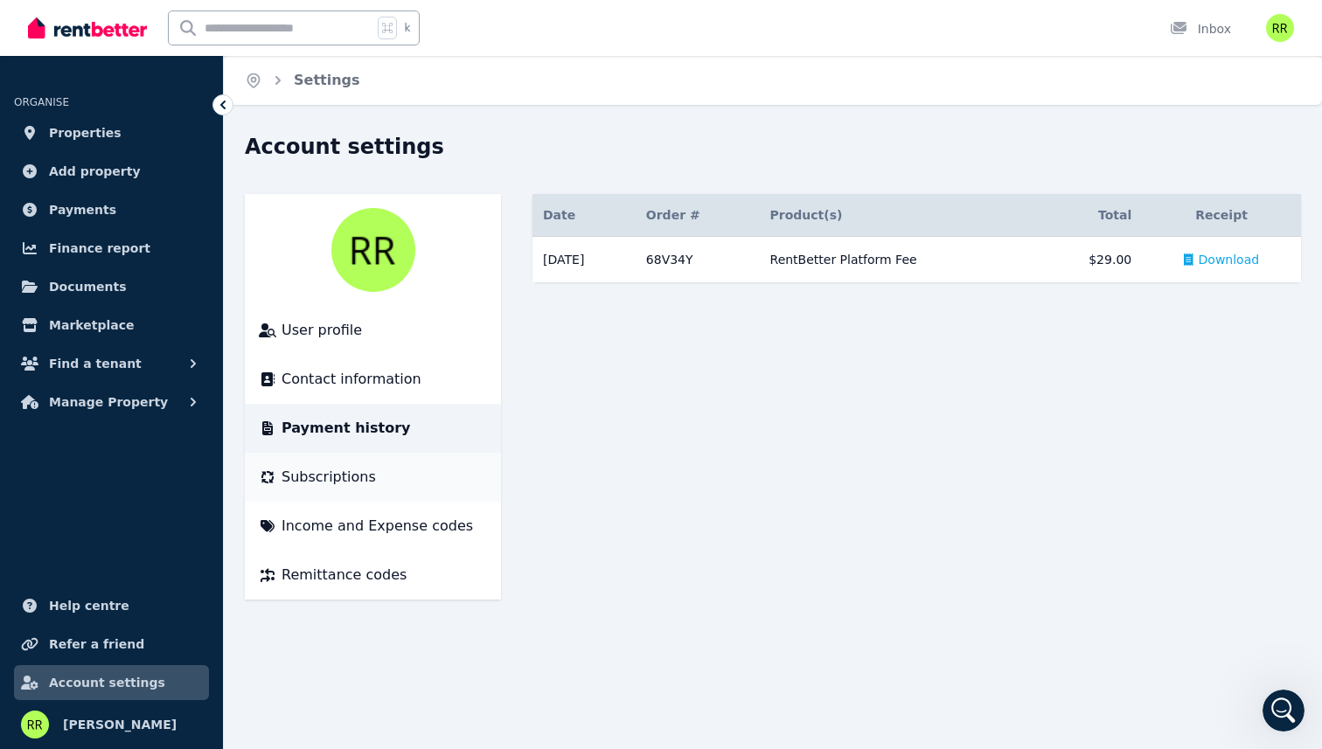
click at [304, 469] on span "Subscriptions" at bounding box center [328, 477] width 94 height 21
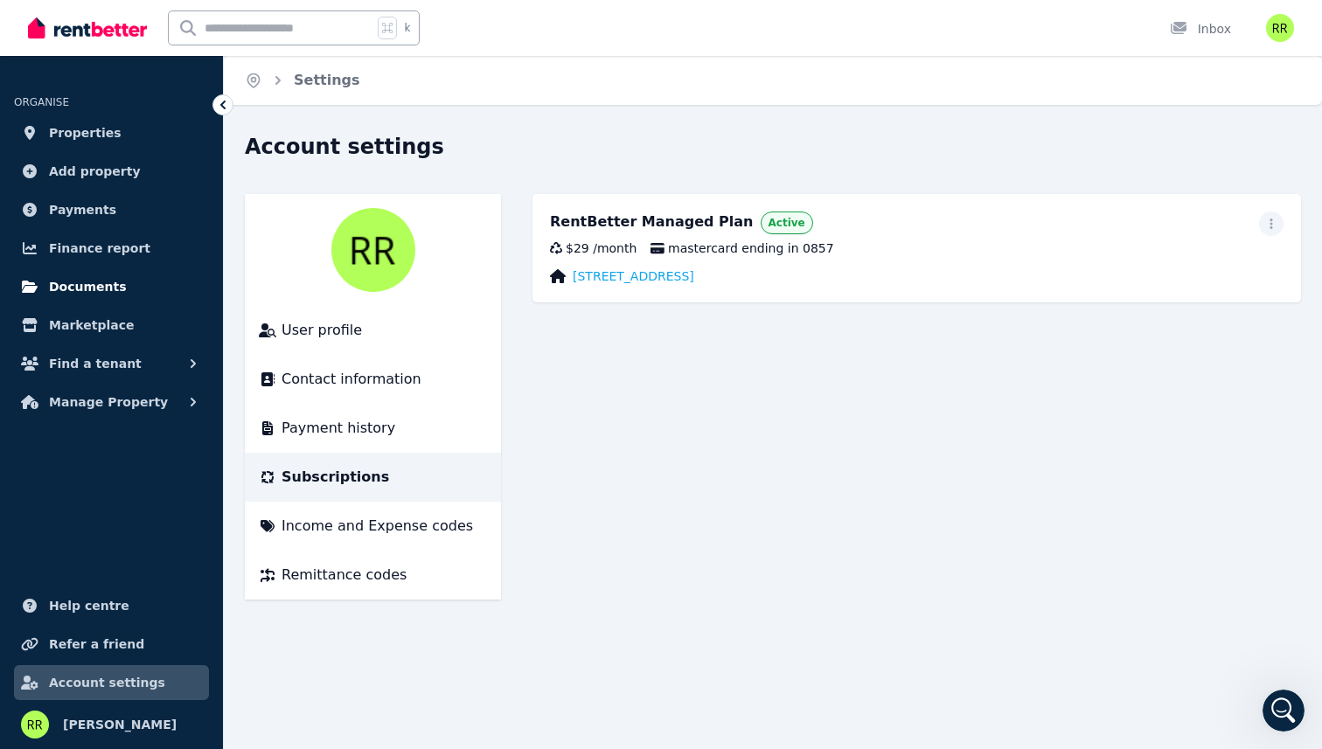
click at [137, 275] on link "Documents" at bounding box center [111, 286] width 195 height 35
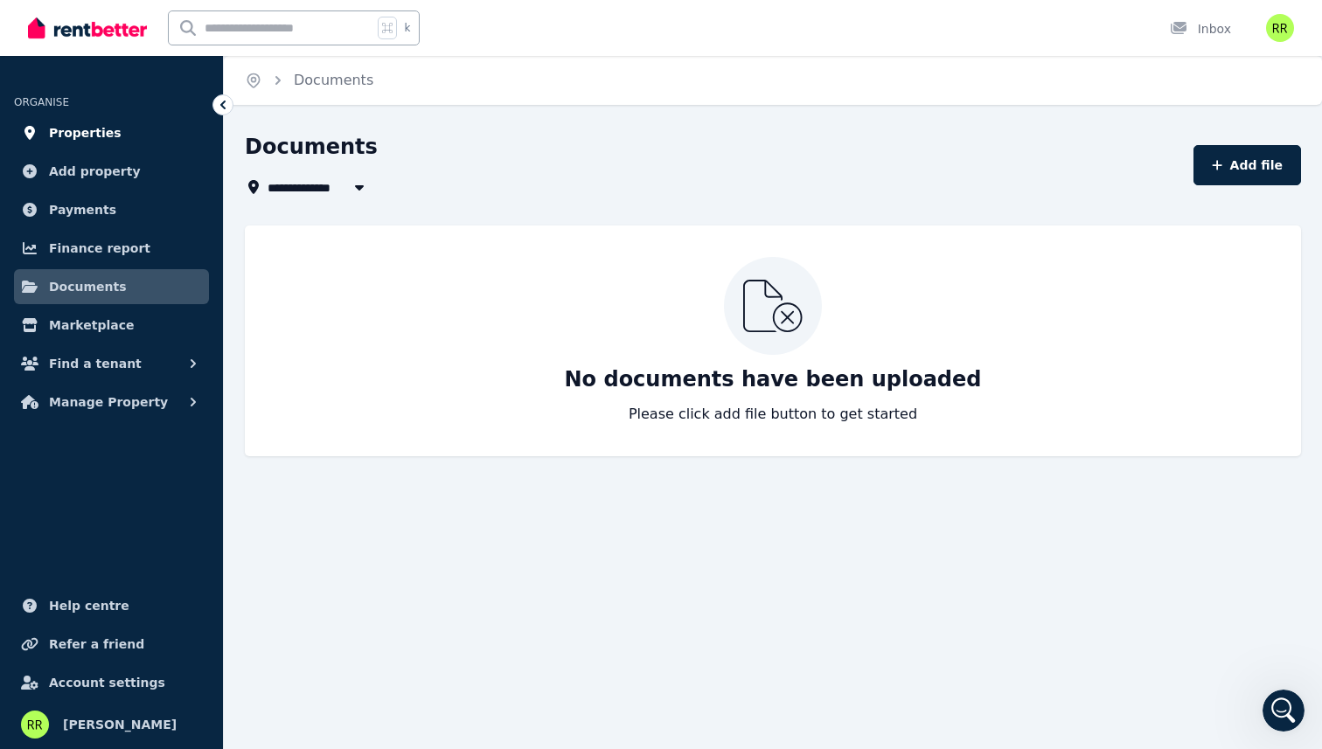
click at [122, 134] on link "Properties" at bounding box center [111, 132] width 195 height 35
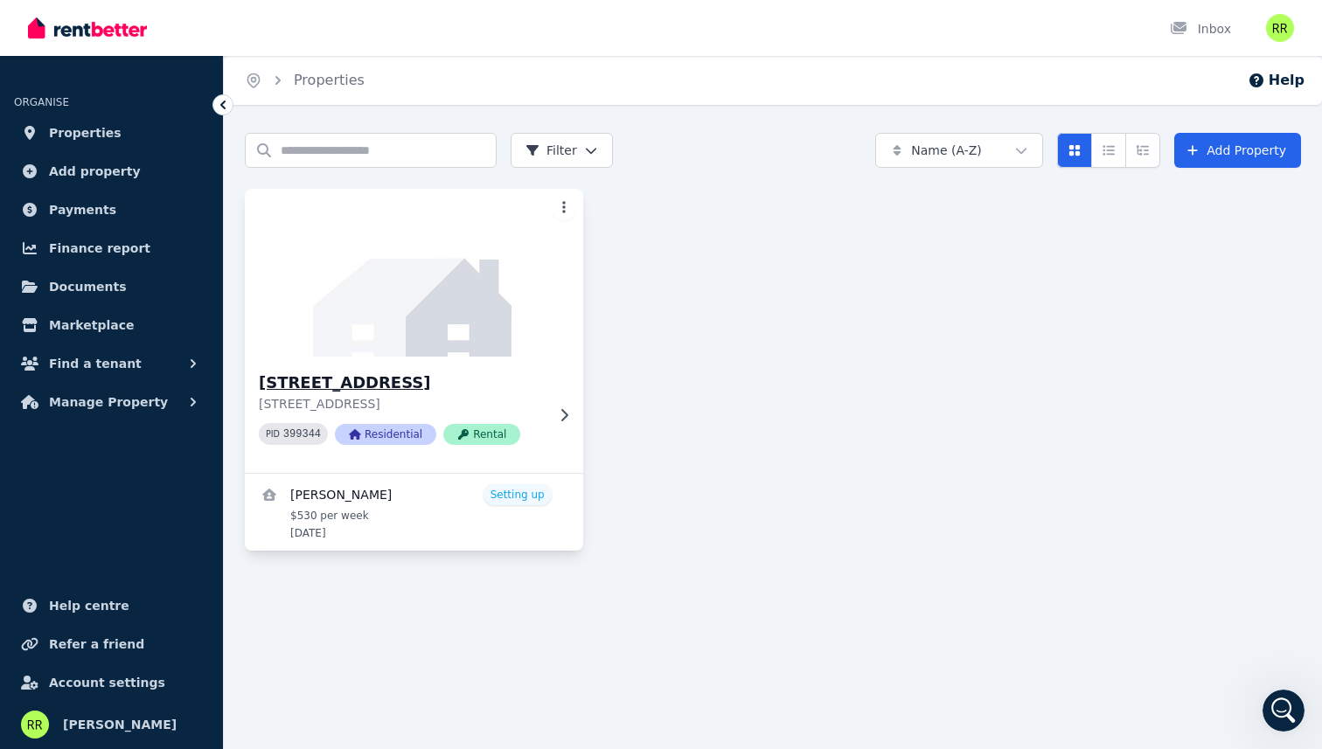
click at [543, 414] on div "2 Eucalyptus St, Jackass Flat 2 Eucalyptus St, Jackass Flat VIC 3556 PID 399344…" at bounding box center [402, 415] width 286 height 88
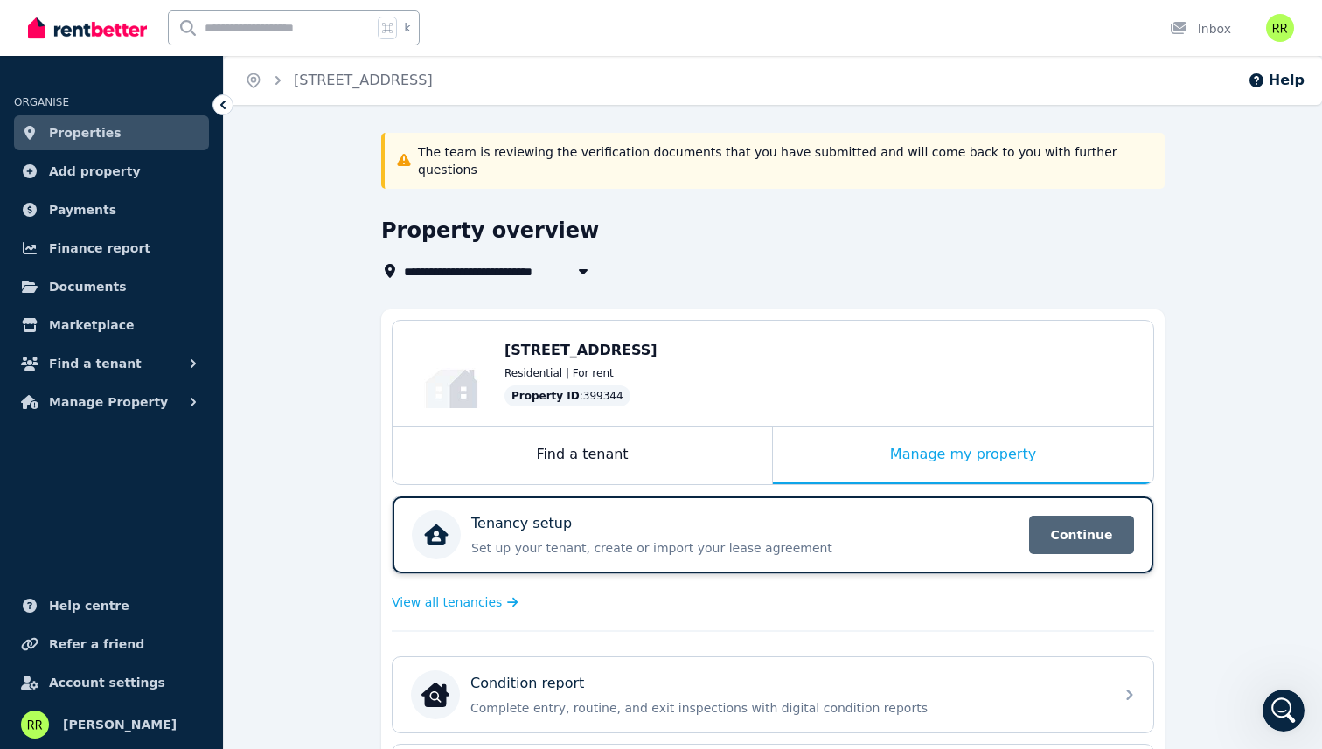
click at [1054, 530] on span "Continue" at bounding box center [1081, 535] width 105 height 38
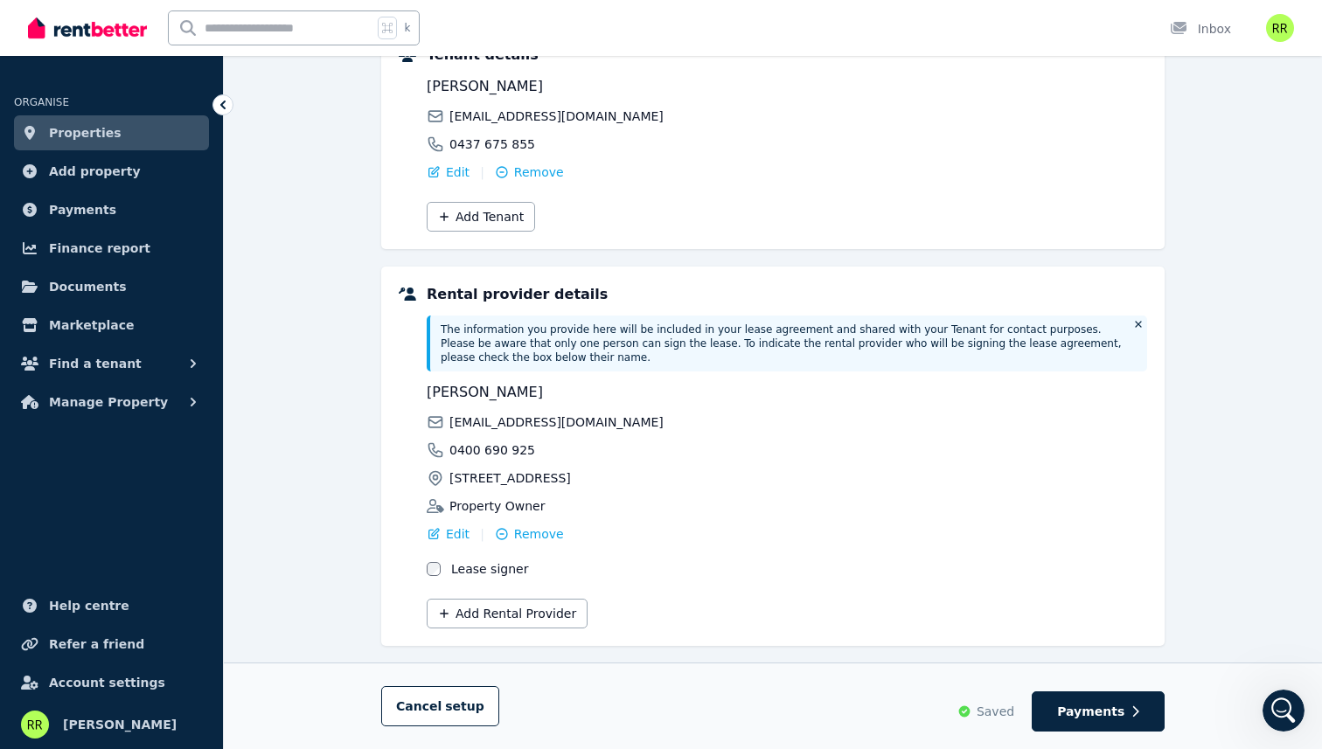
scroll to position [281, 0]
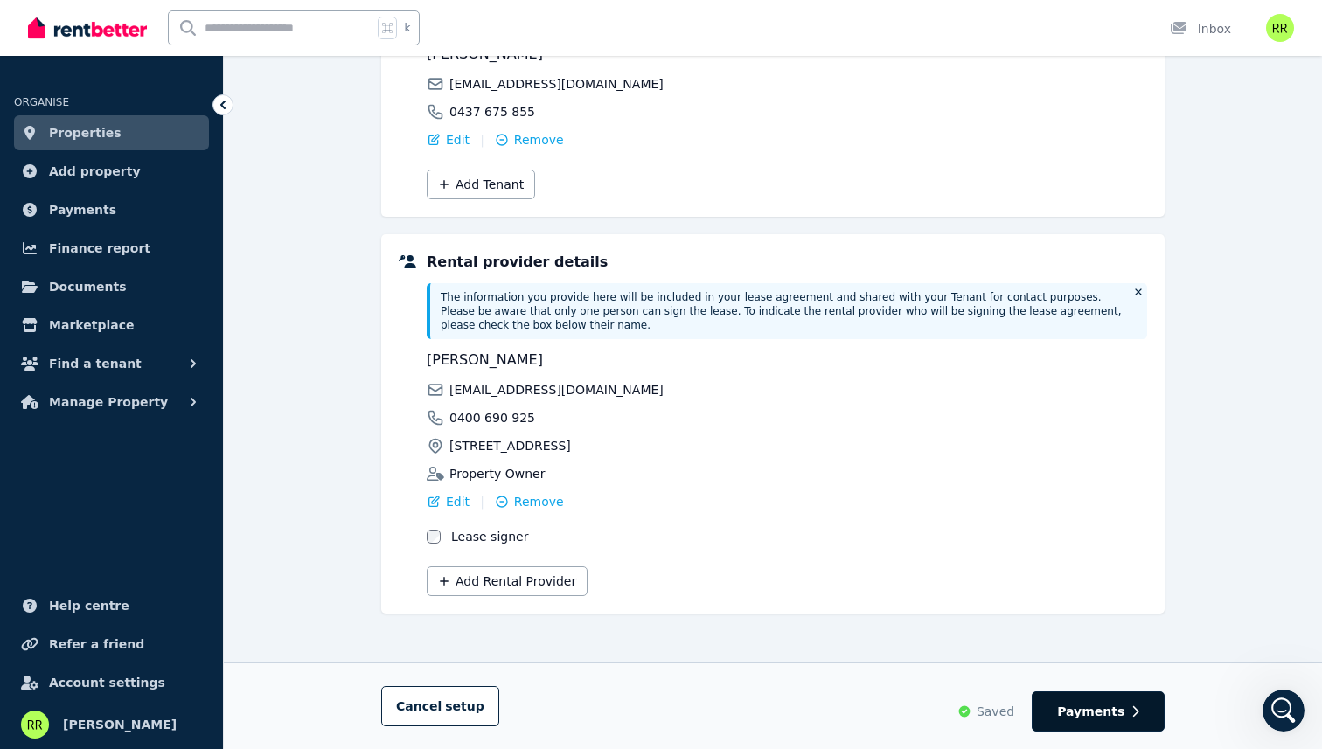
click at [1071, 713] on span "Payments" at bounding box center [1090, 711] width 67 height 17
select select "**********"
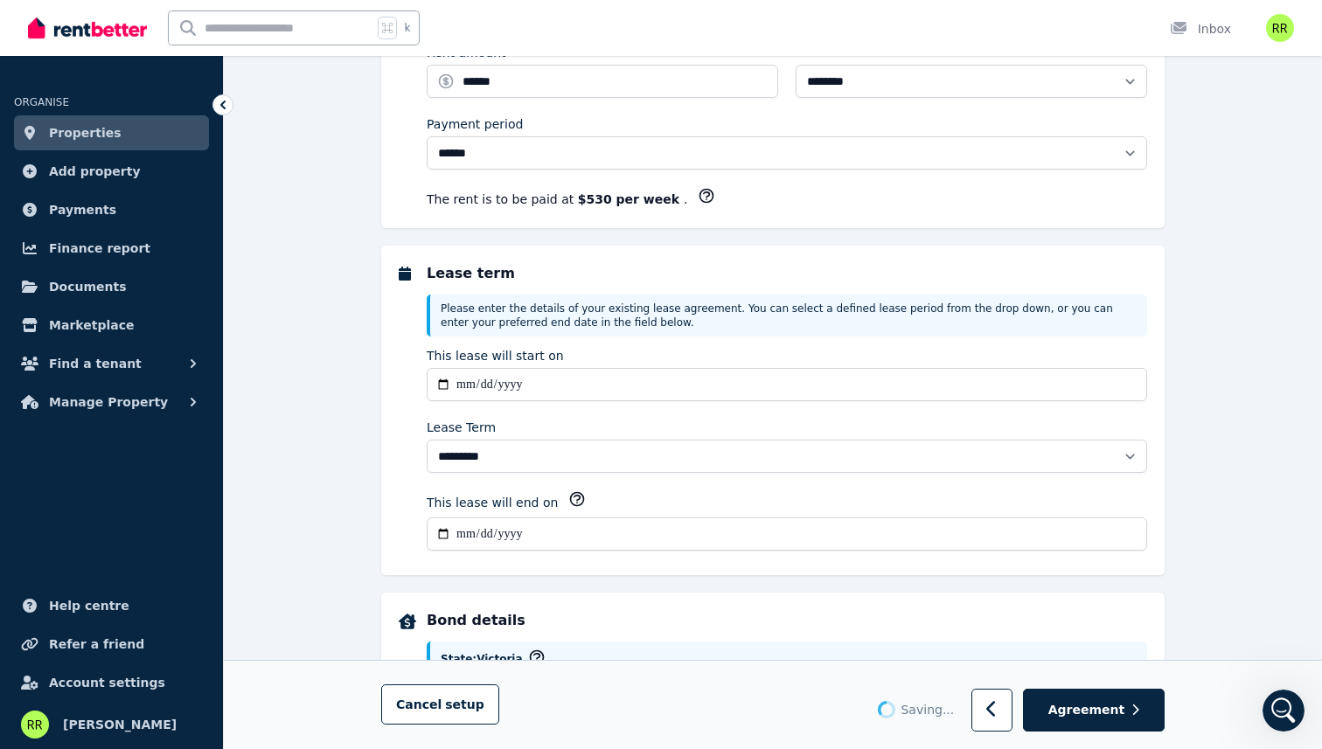
scroll to position [0, 0]
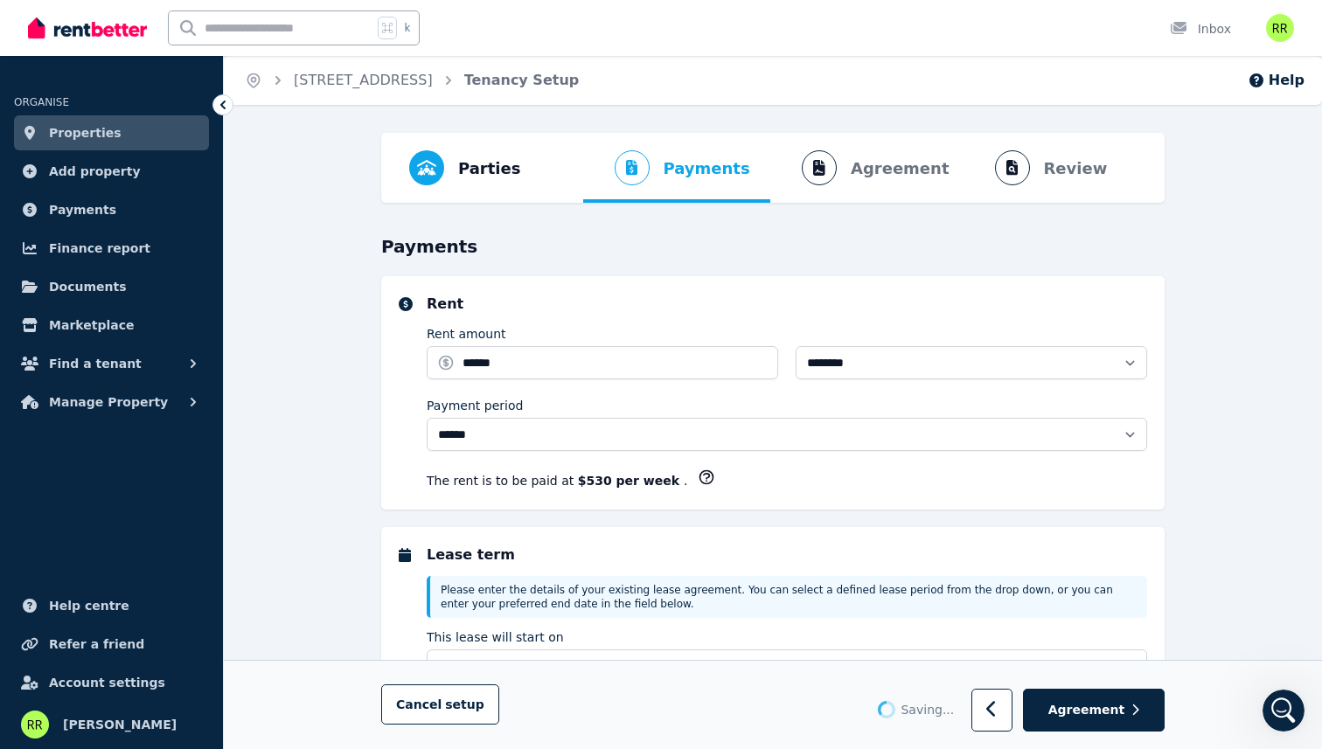
select select "**********"
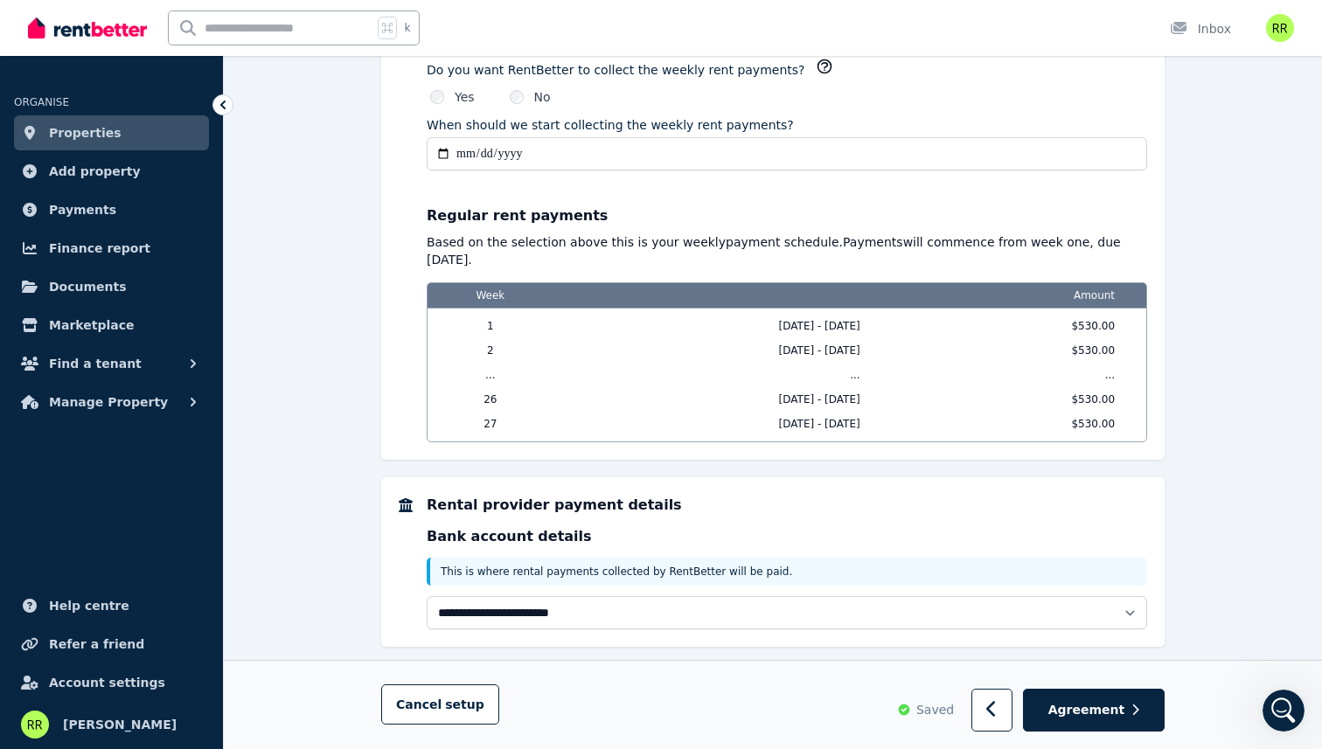
scroll to position [1330, 0]
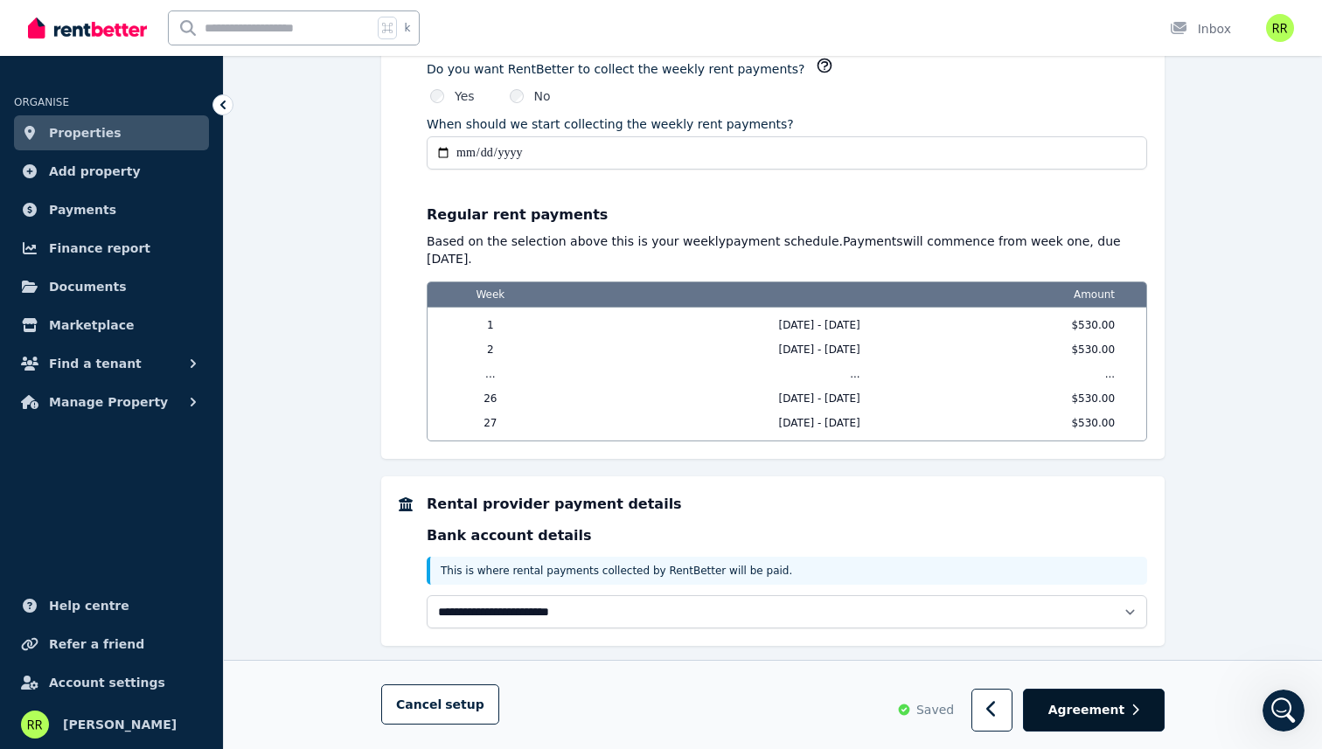
click at [1114, 696] on button "Agreement" at bounding box center [1094, 711] width 142 height 43
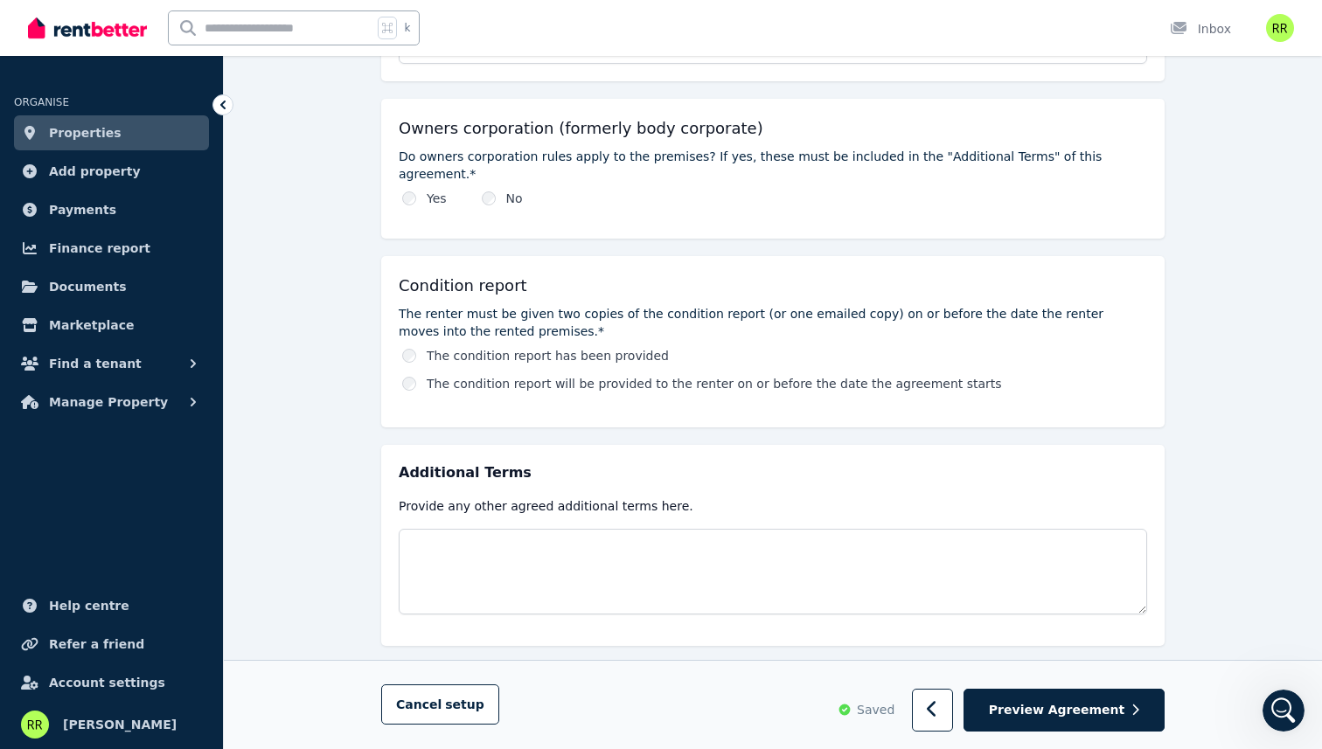
scroll to position [830, 0]
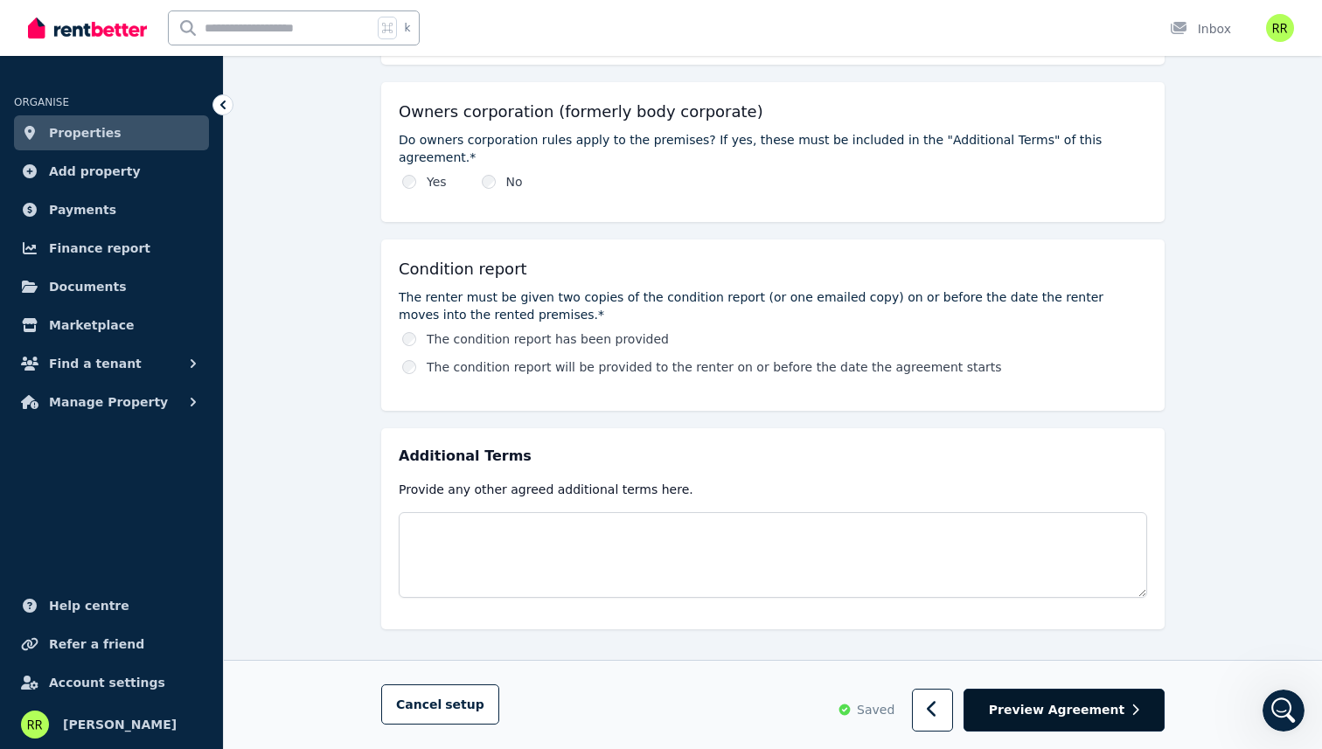
click at [1064, 703] on span "Preview Agreement" at bounding box center [1056, 710] width 135 height 17
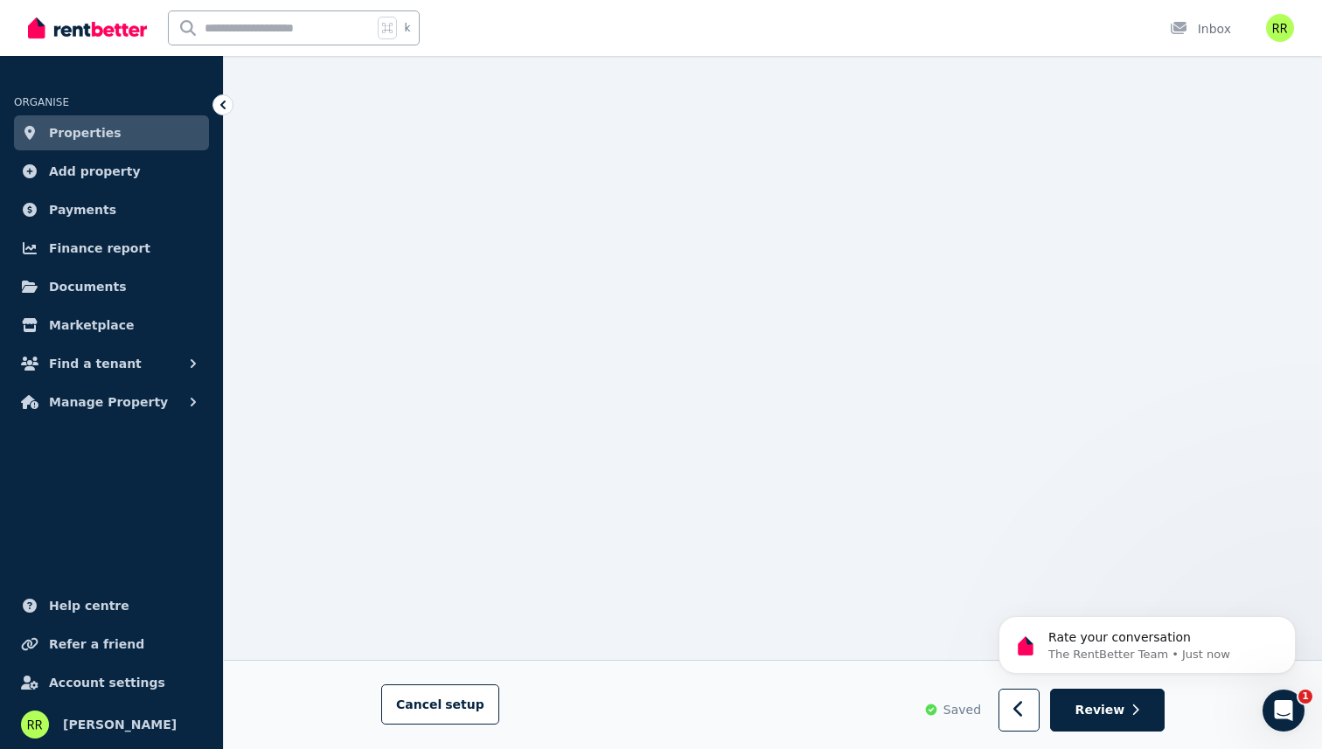
scroll to position [0, 0]
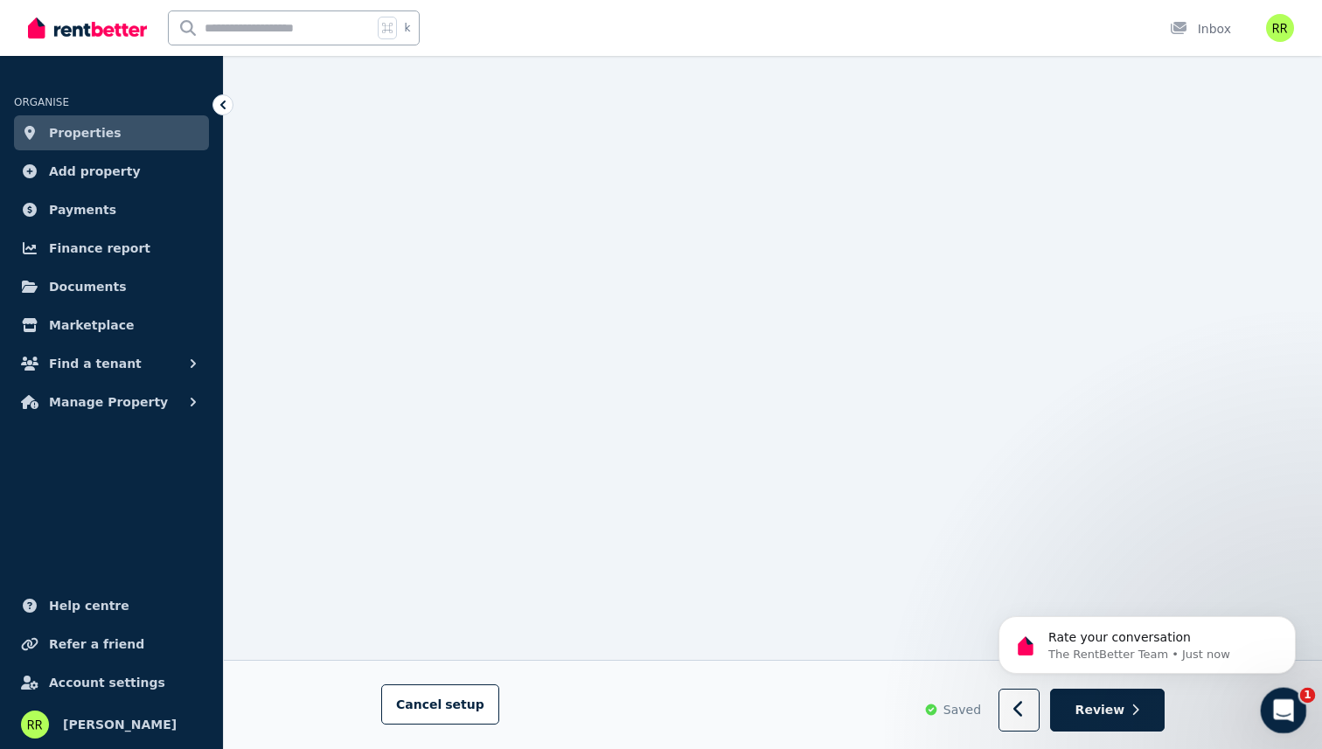
click at [1283, 707] on icon "Open Intercom Messenger" at bounding box center [1281, 708] width 29 height 29
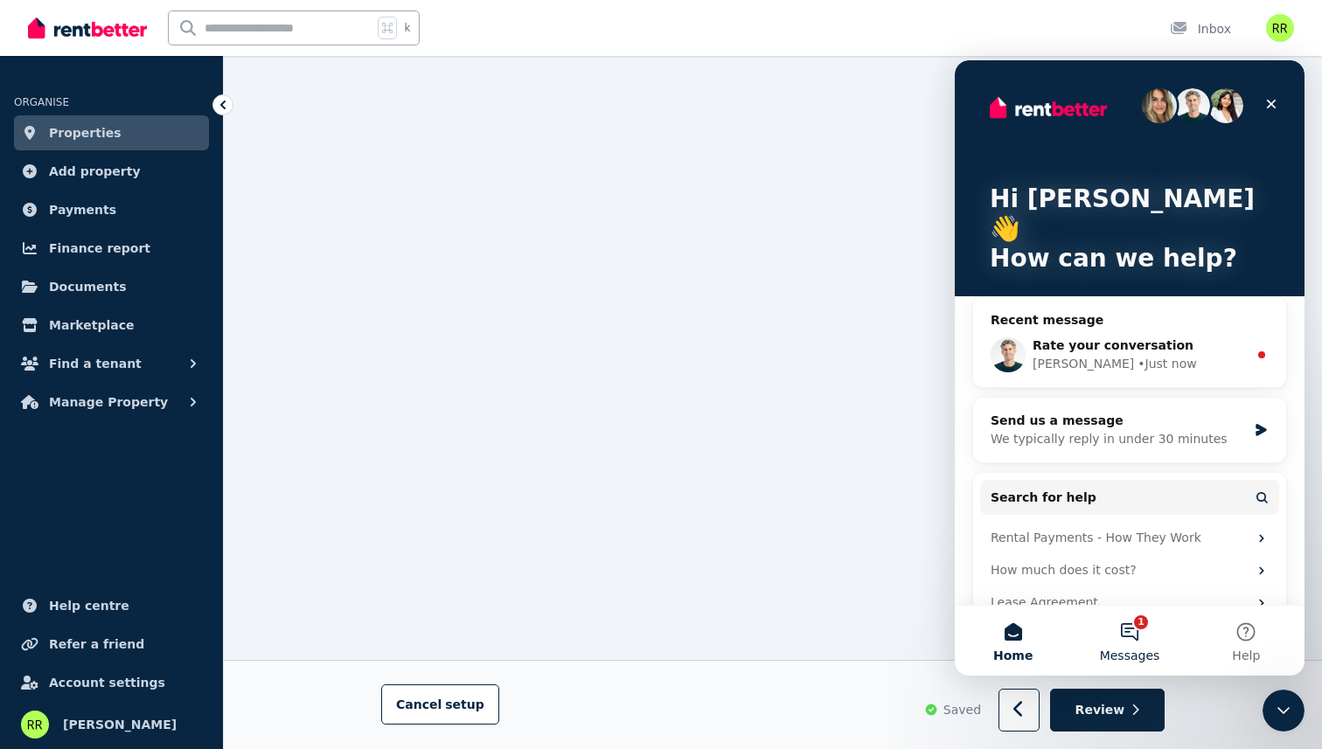
click at [1136, 636] on button "1 Messages" at bounding box center [1129, 641] width 116 height 70
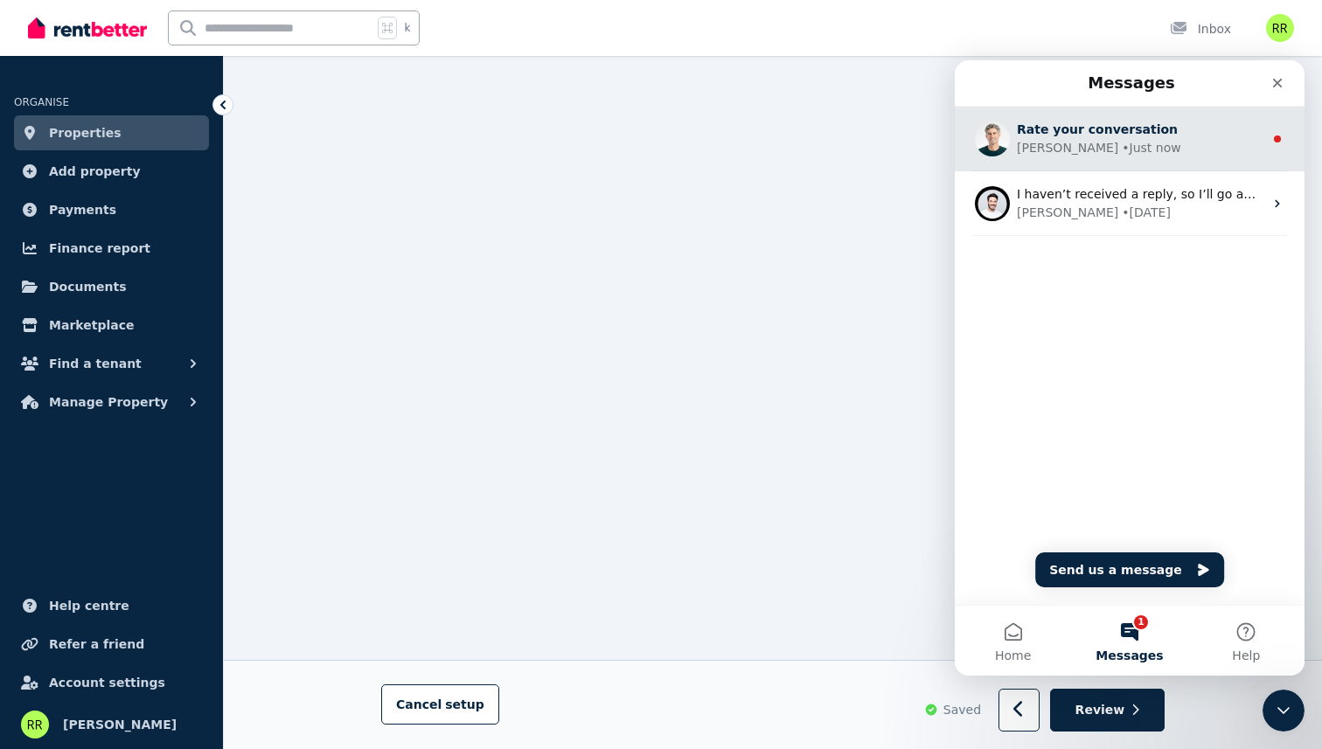
click at [1128, 144] on div "Jeremy • Just now" at bounding box center [1140, 148] width 247 height 18
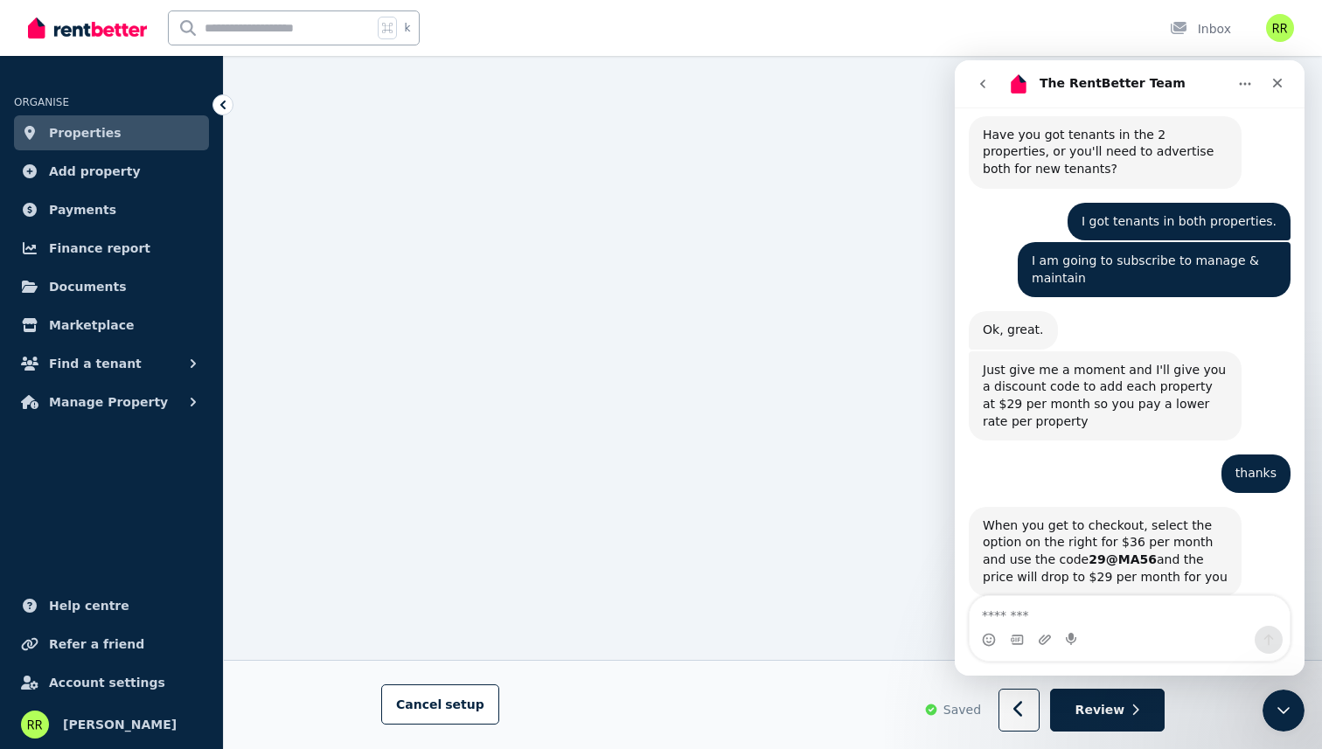
scroll to position [2418, 0]
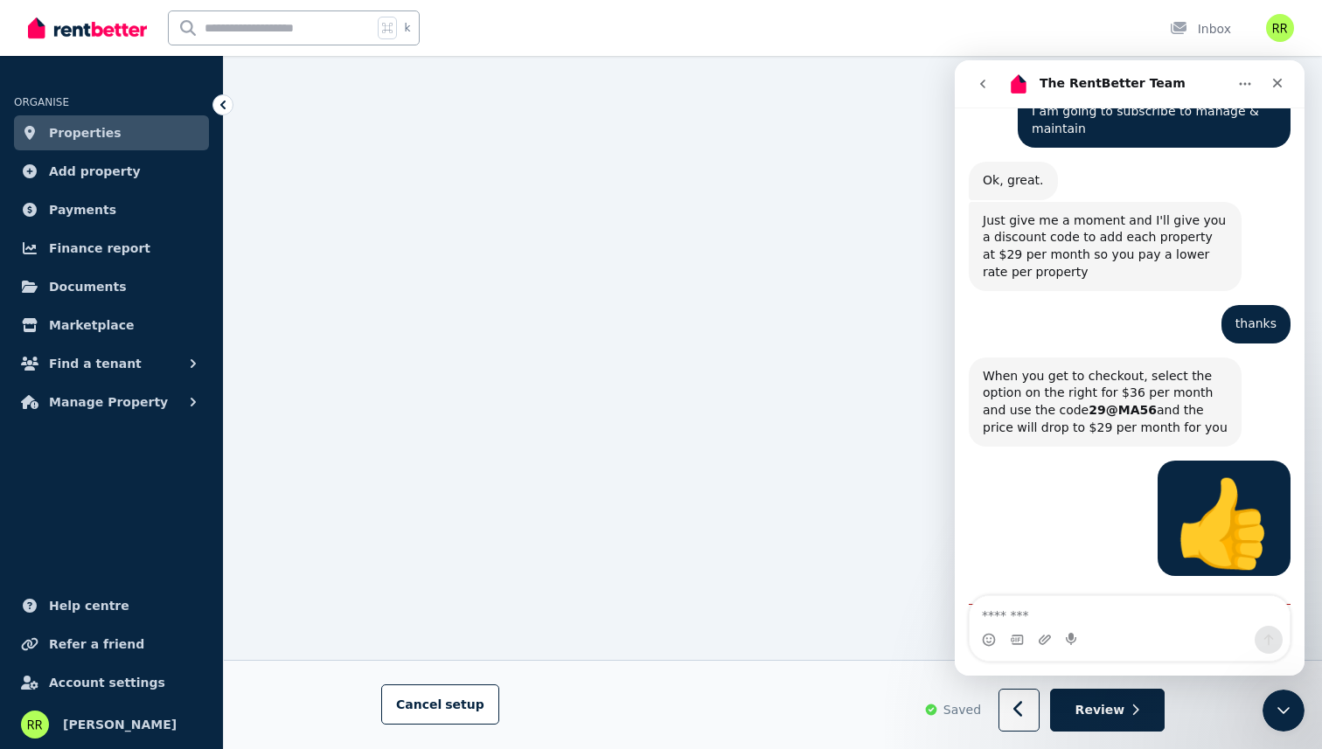
click at [1178, 667] on span "Amazing" at bounding box center [1172, 682] width 31 height 31
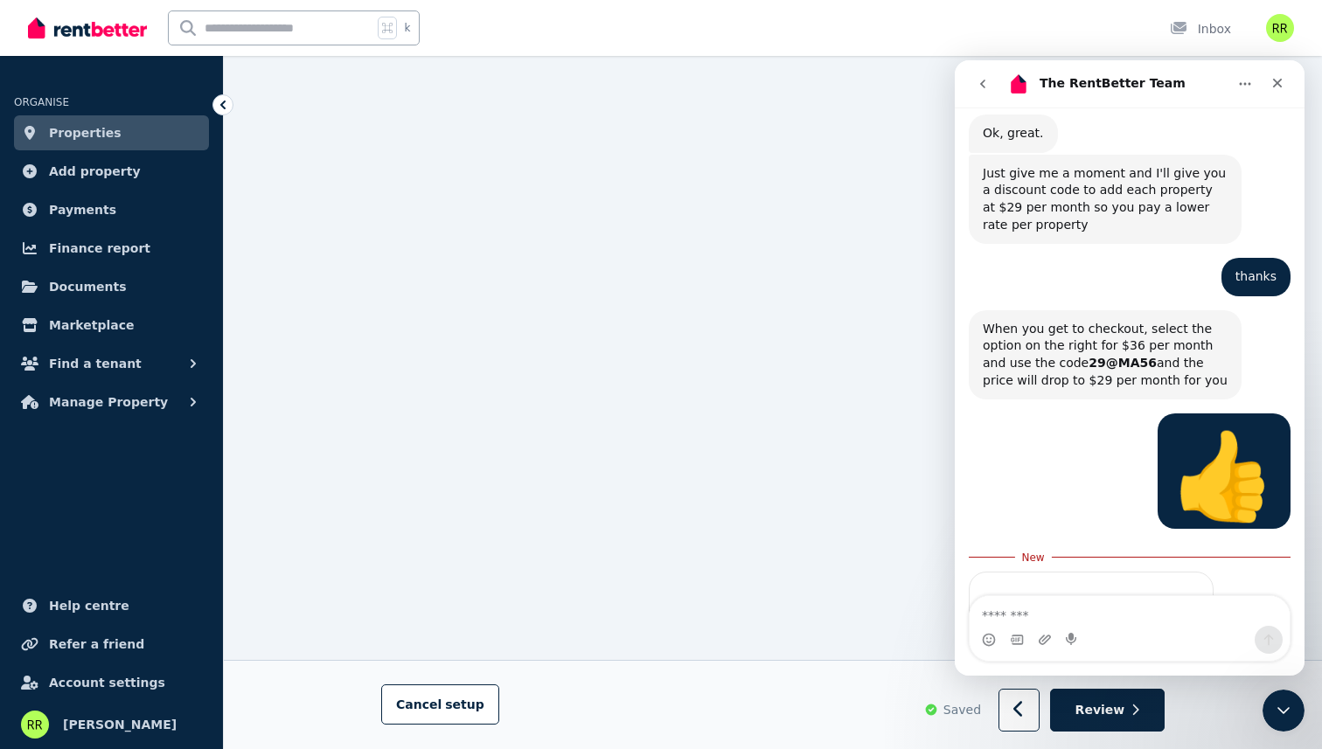
click at [973, 82] on button "go back" at bounding box center [982, 83] width 33 height 33
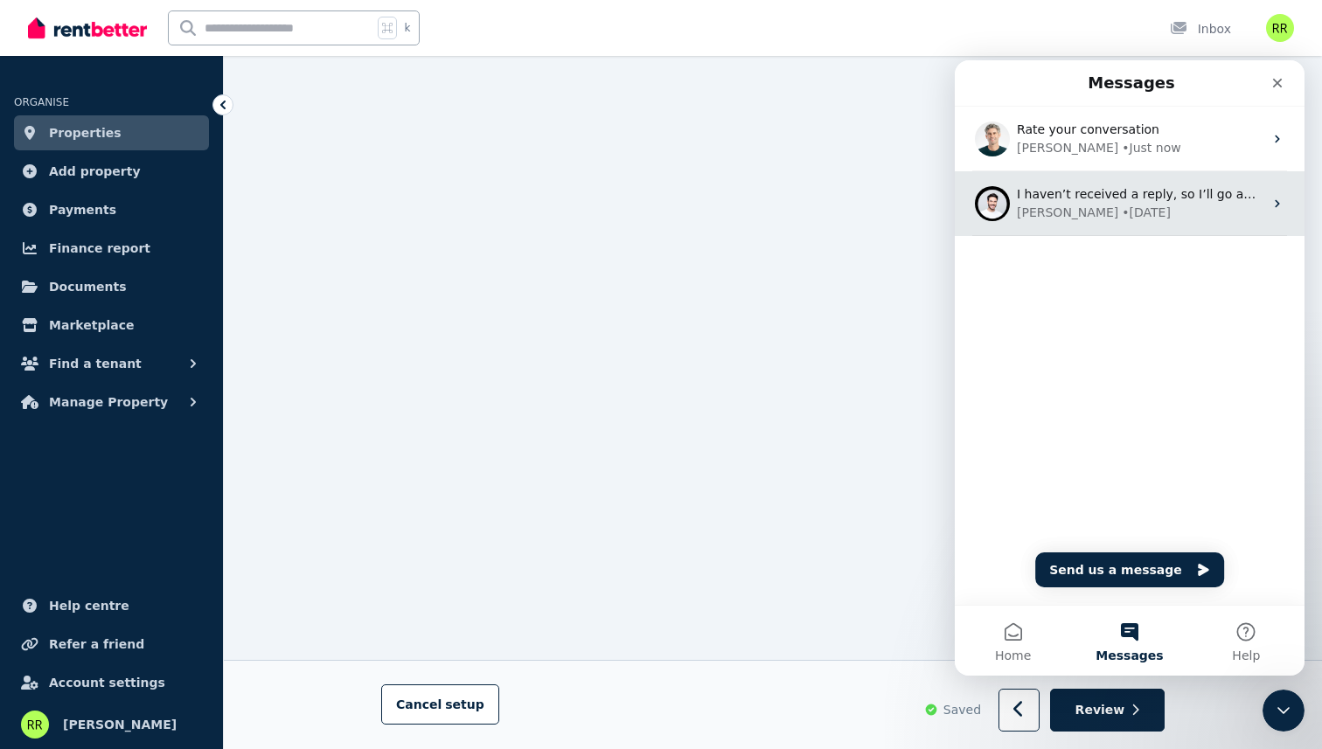
click at [1122, 219] on div "• 1d ago" at bounding box center [1146, 213] width 49 height 18
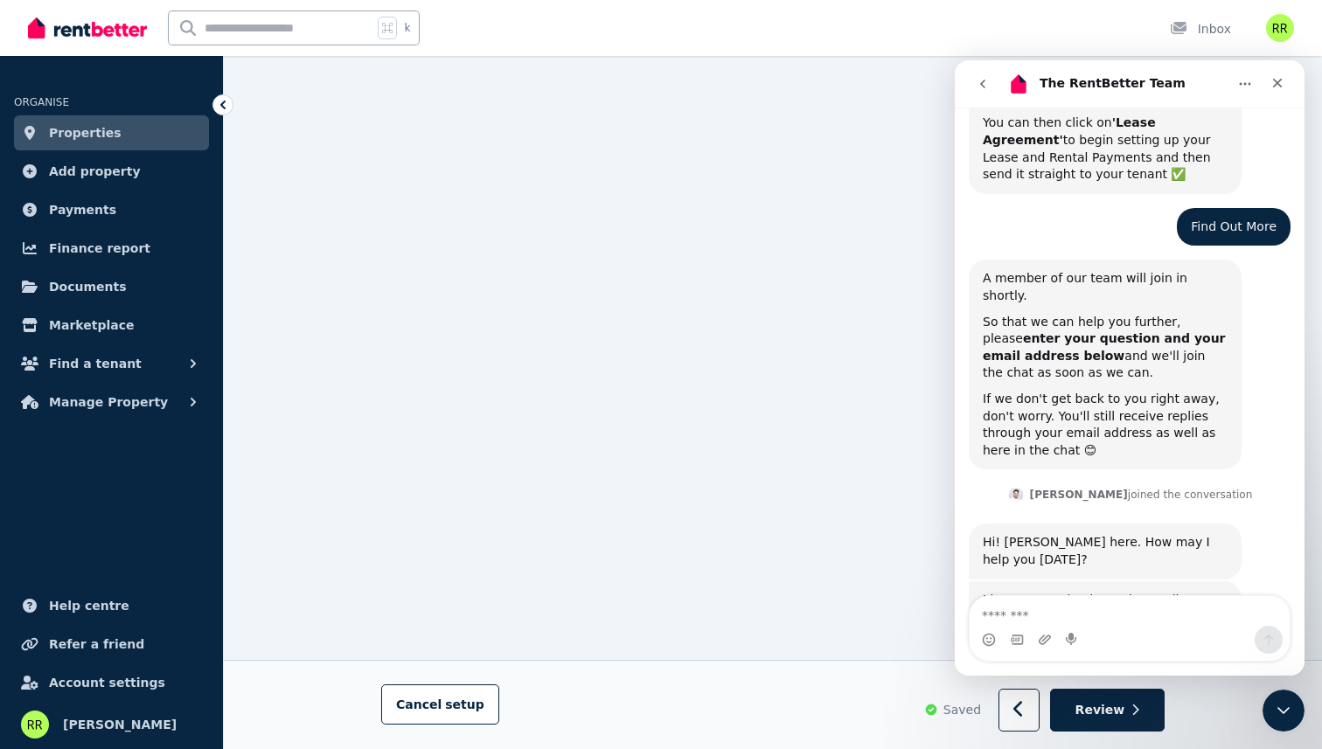
scroll to position [663, 0]
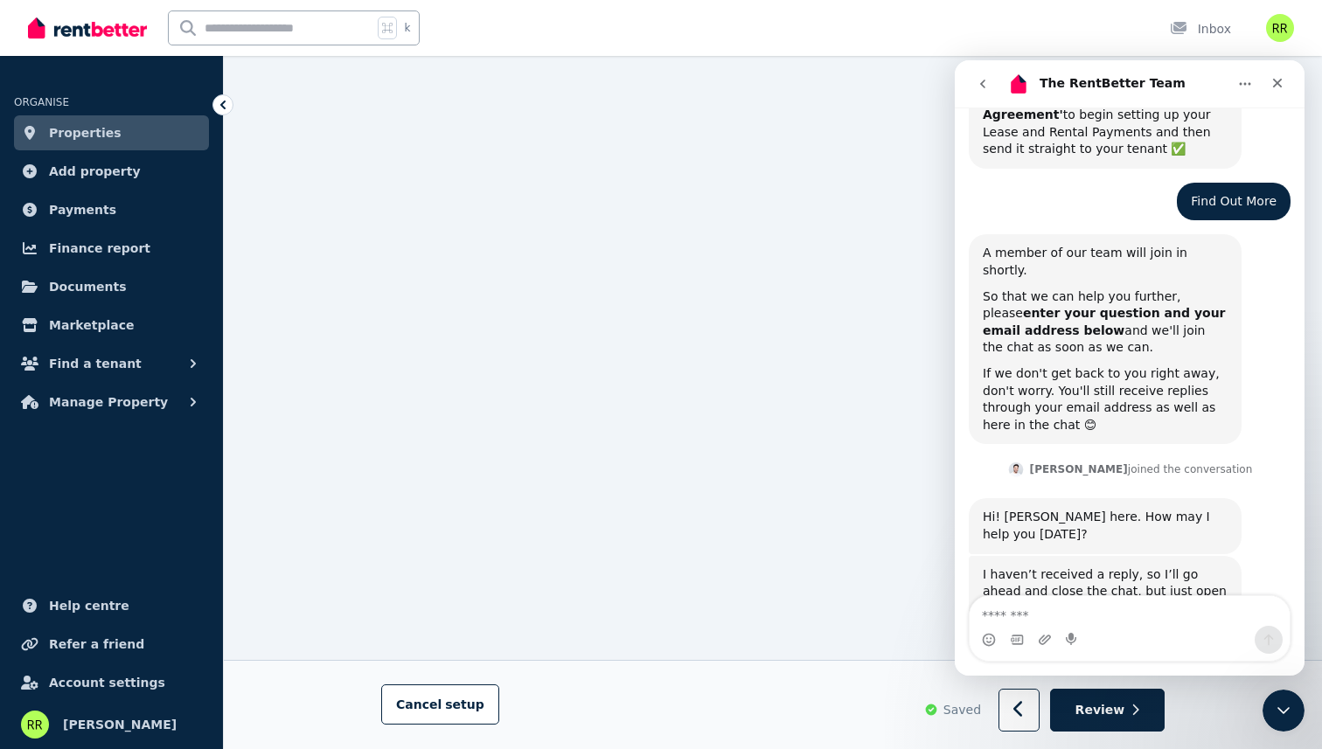
click at [976, 78] on icon "go back" at bounding box center [983, 84] width 14 height 14
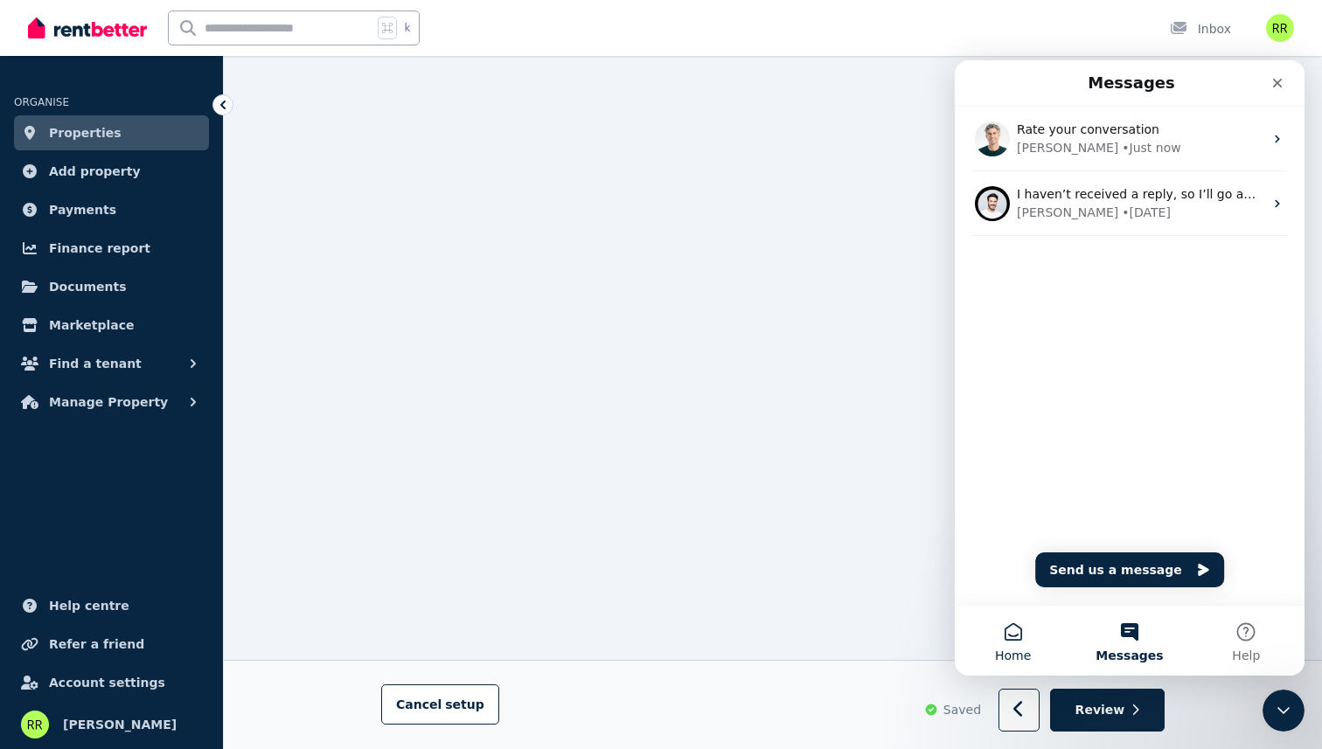
click at [998, 649] on span "Home" at bounding box center [1013, 655] width 36 height 12
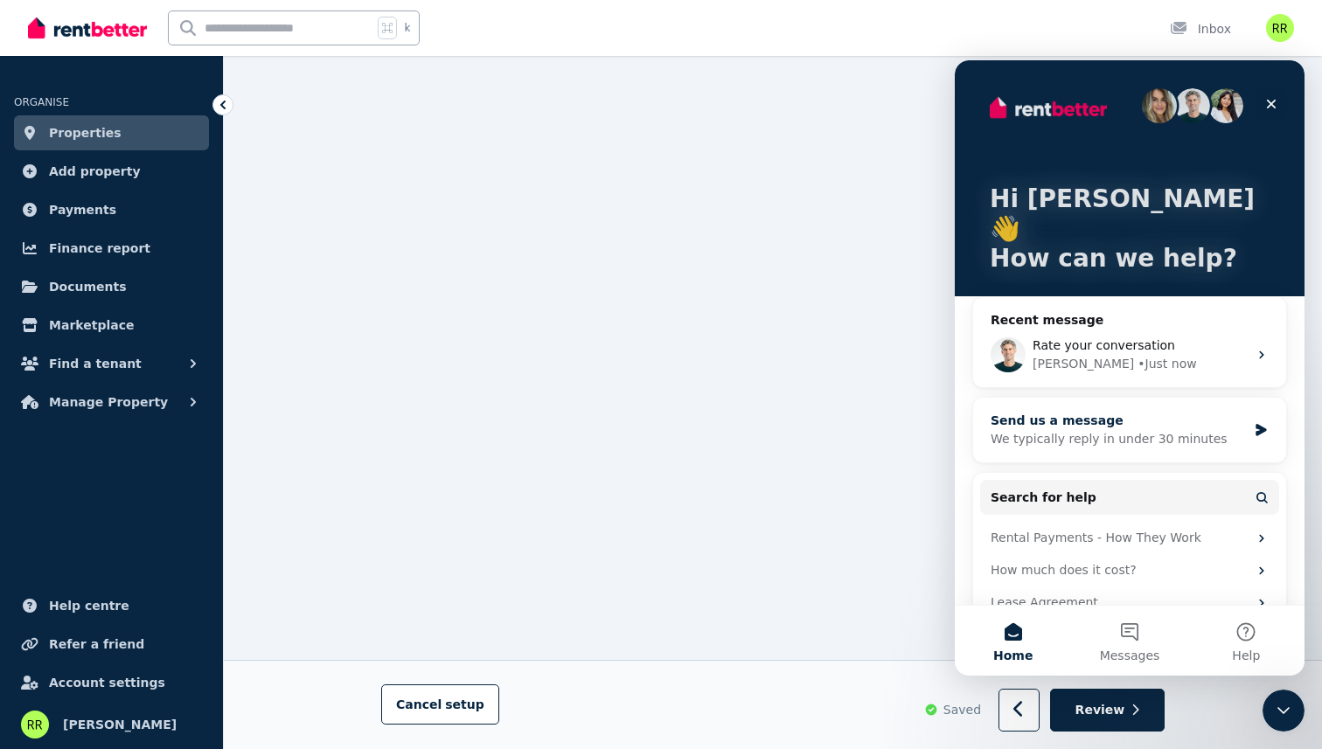
scroll to position [33, 0]
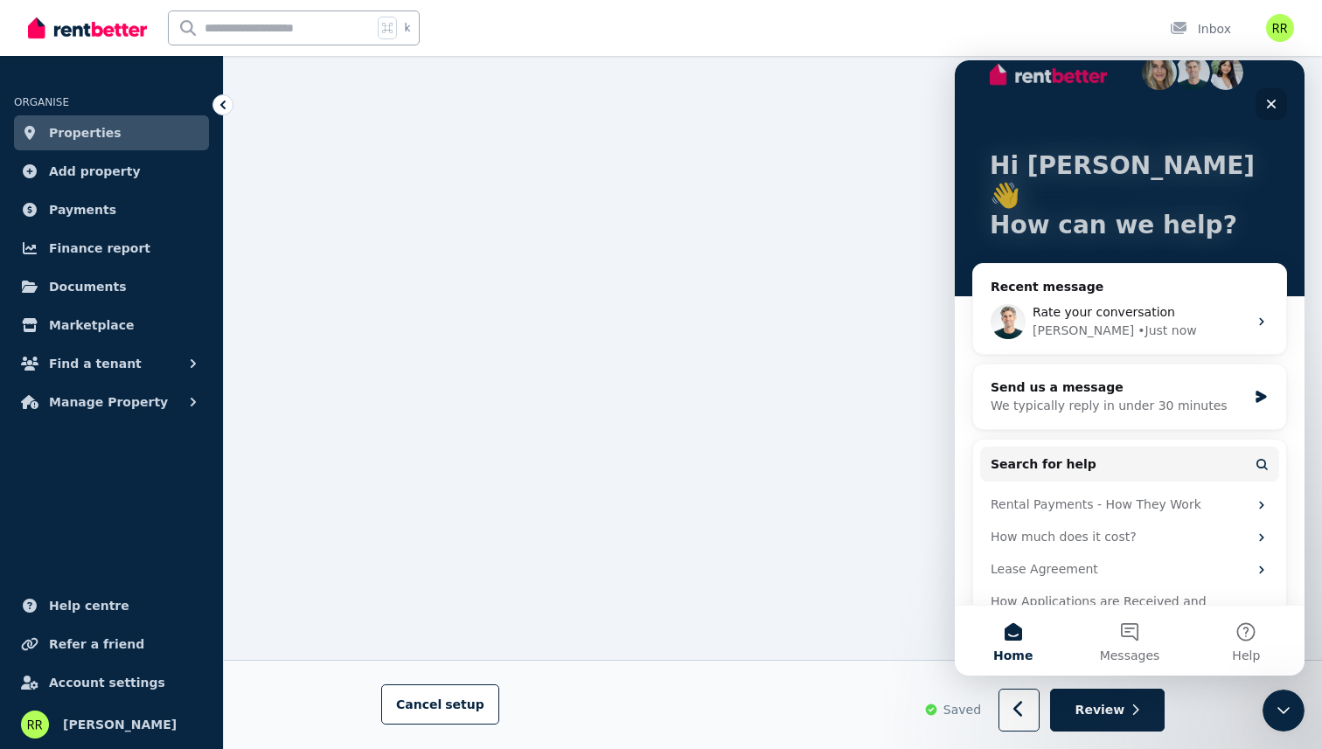
click at [1268, 101] on icon "Close" at bounding box center [1272, 105] width 10 height 10
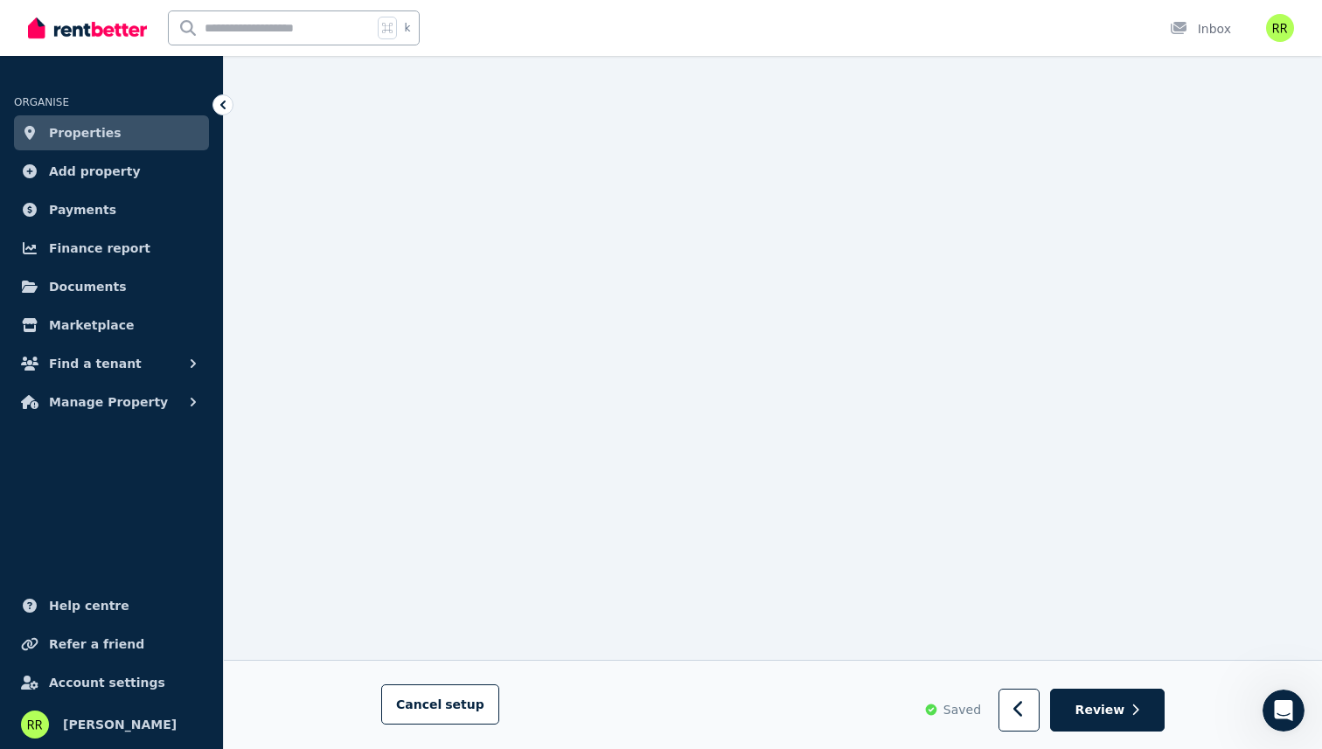
scroll to position [9910, 0]
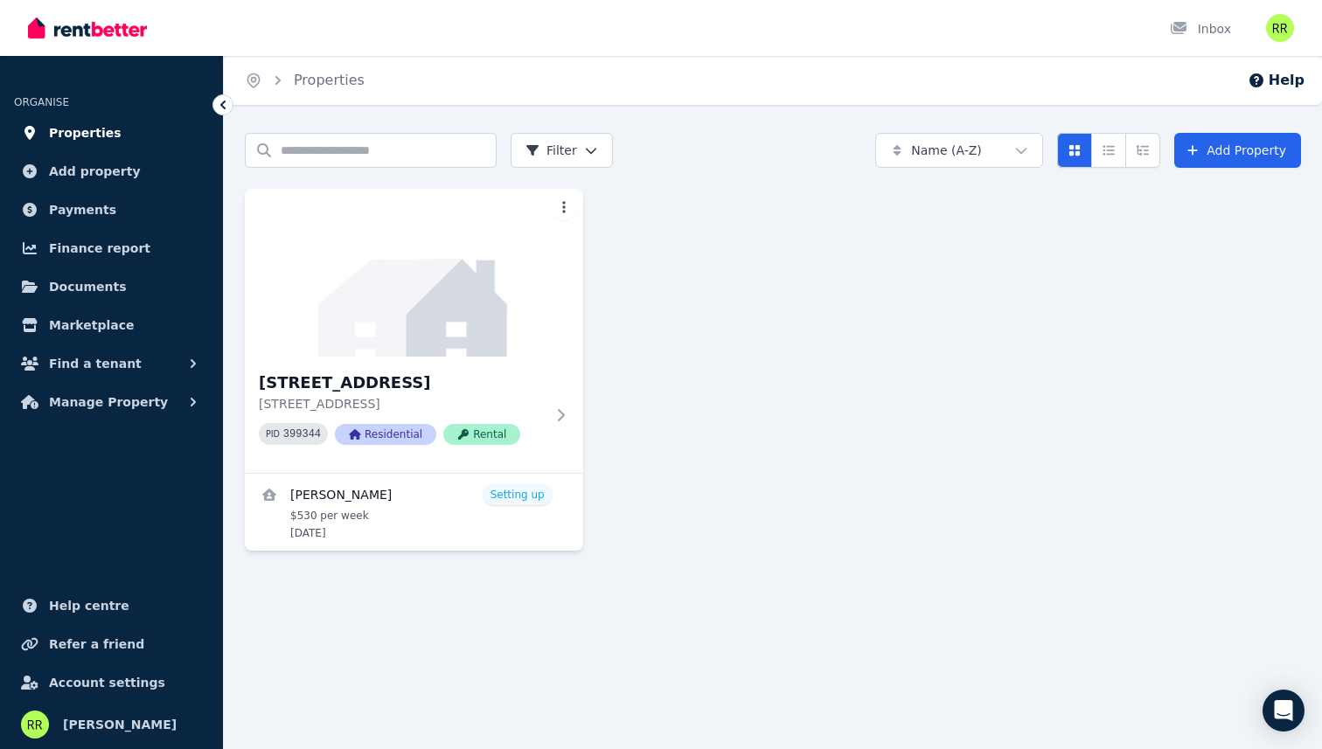
click at [85, 133] on span "Properties" at bounding box center [85, 132] width 73 height 21
click at [421, 291] on img at bounding box center [413, 272] width 355 height 177
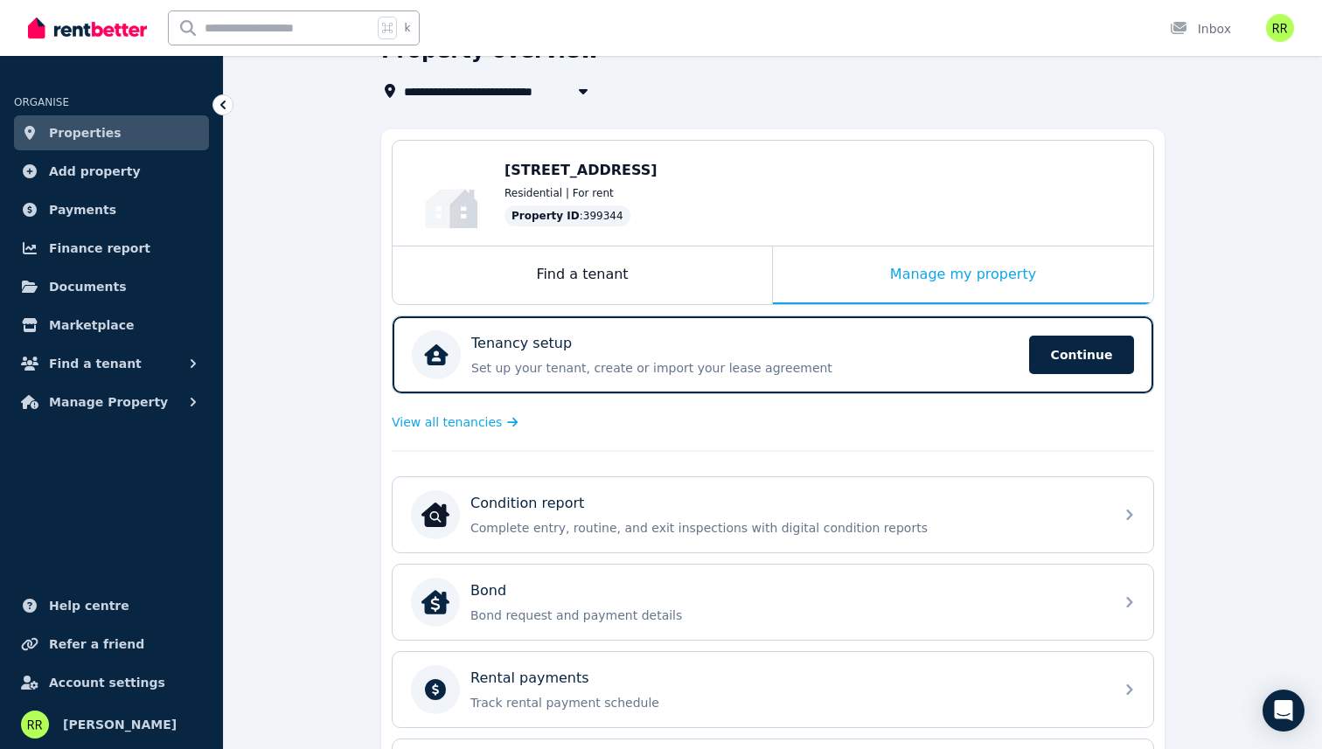
scroll to position [154, 0]
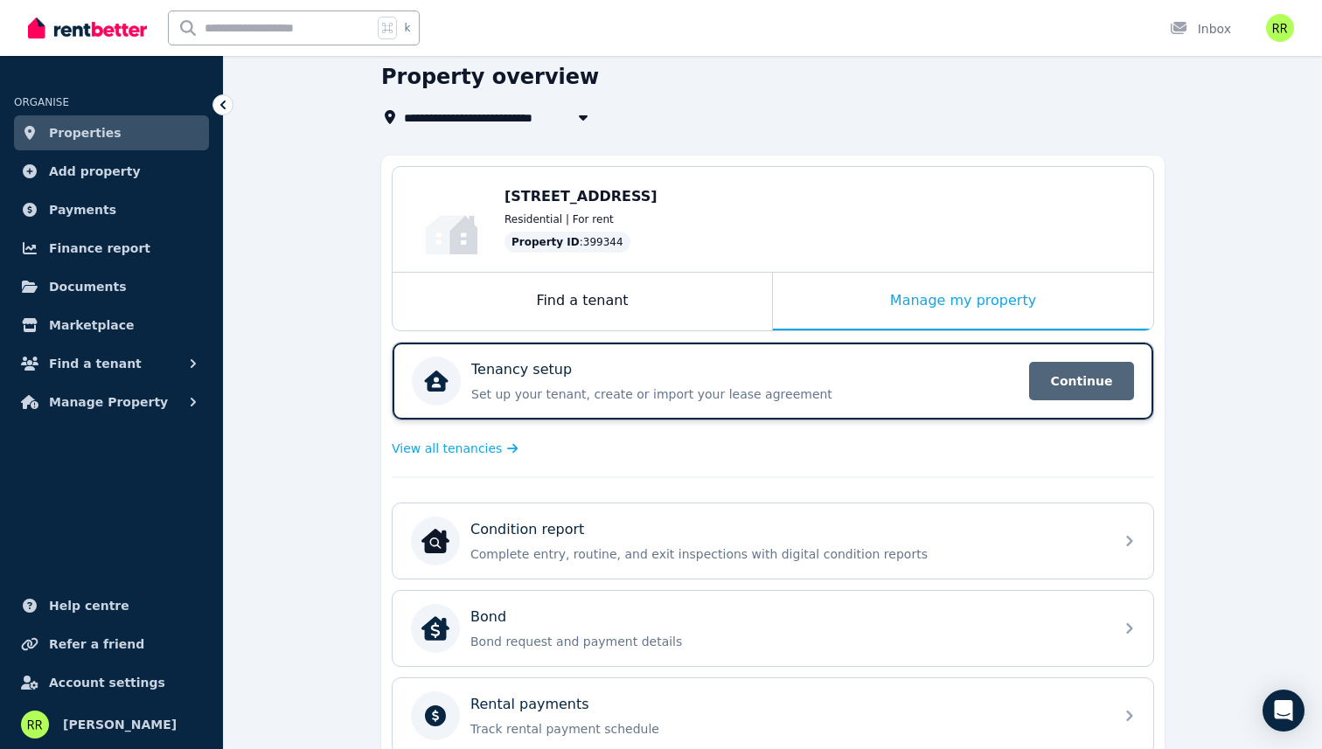
click at [1099, 362] on span "Continue" at bounding box center [1081, 381] width 105 height 38
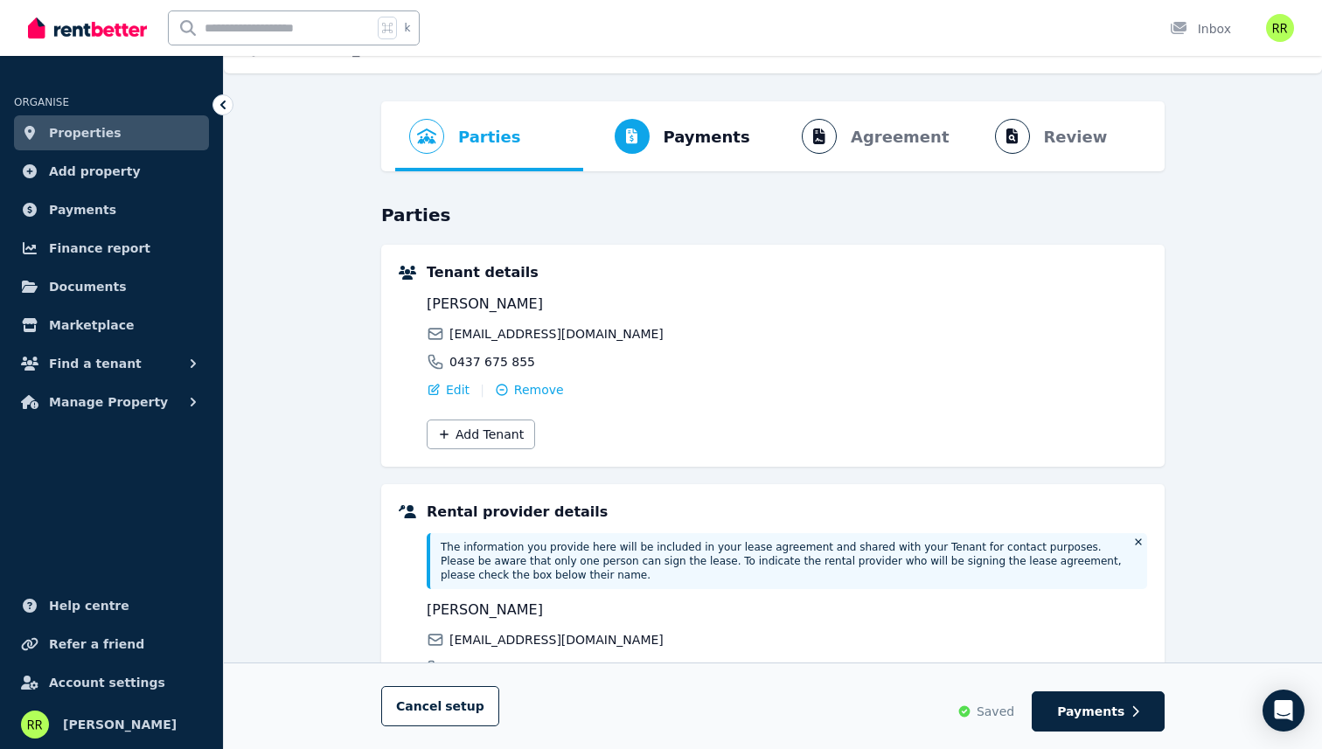
scroll to position [12, 0]
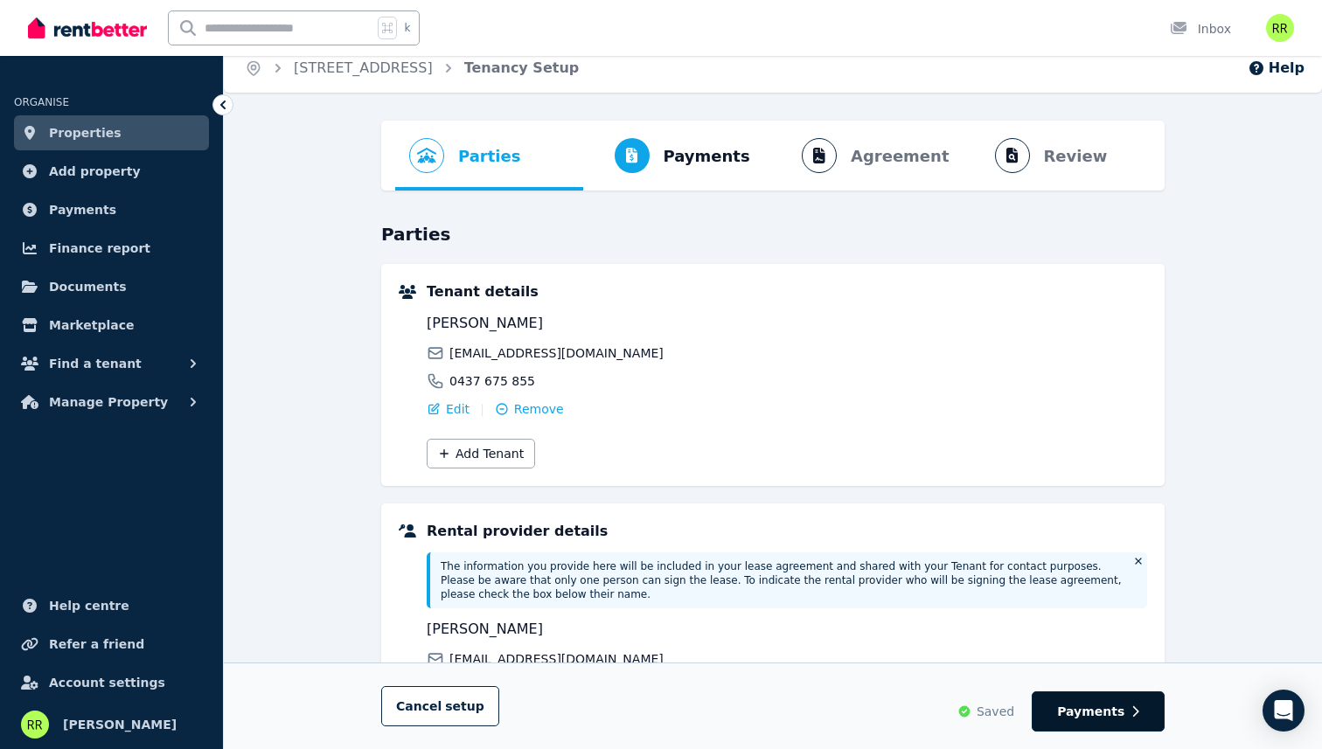
click at [1086, 710] on span "Payments" at bounding box center [1090, 711] width 67 height 17
select select "**********"
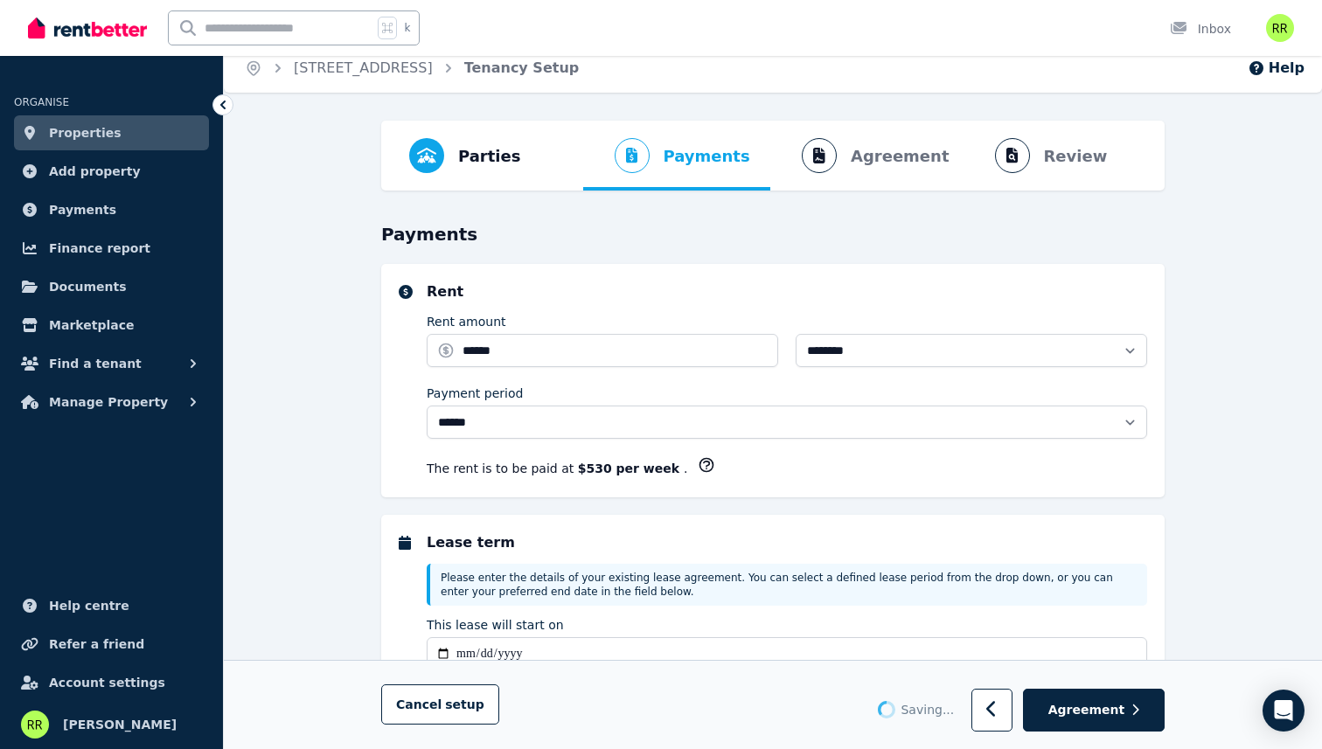
scroll to position [0, 0]
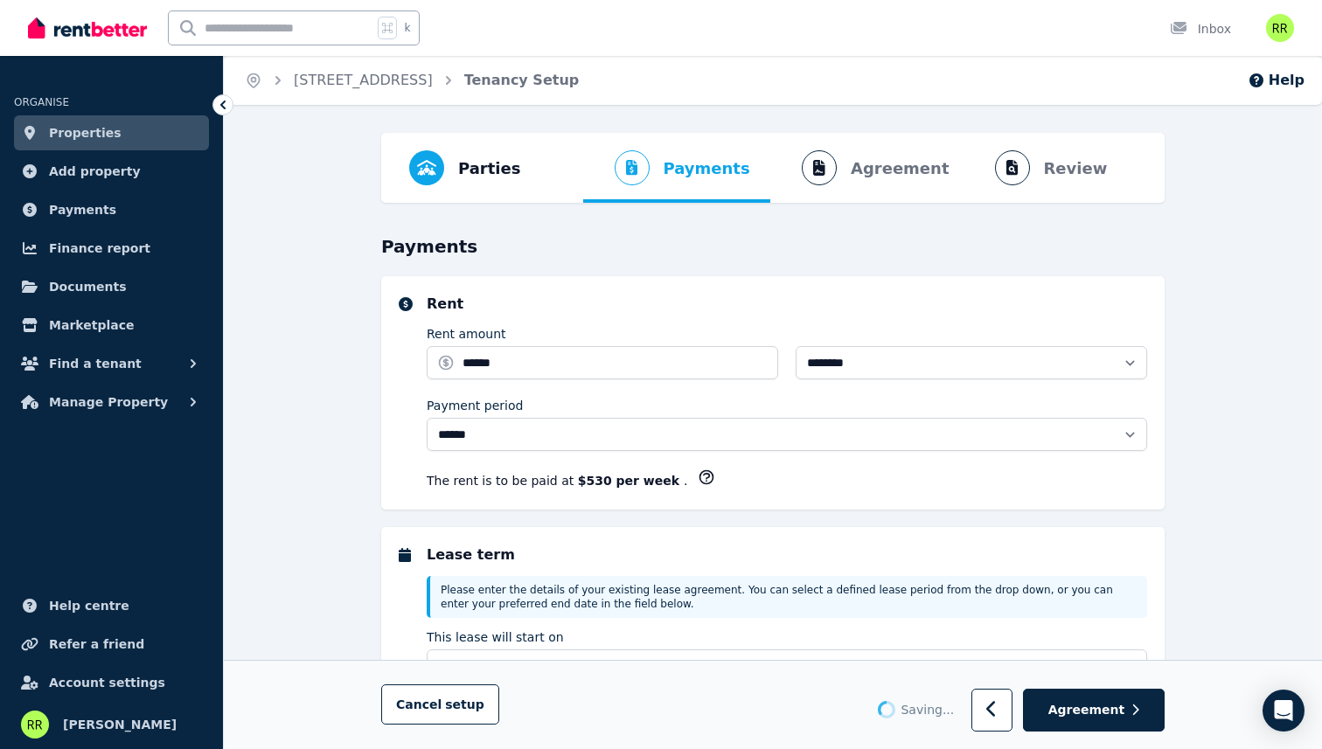
select select "**********"
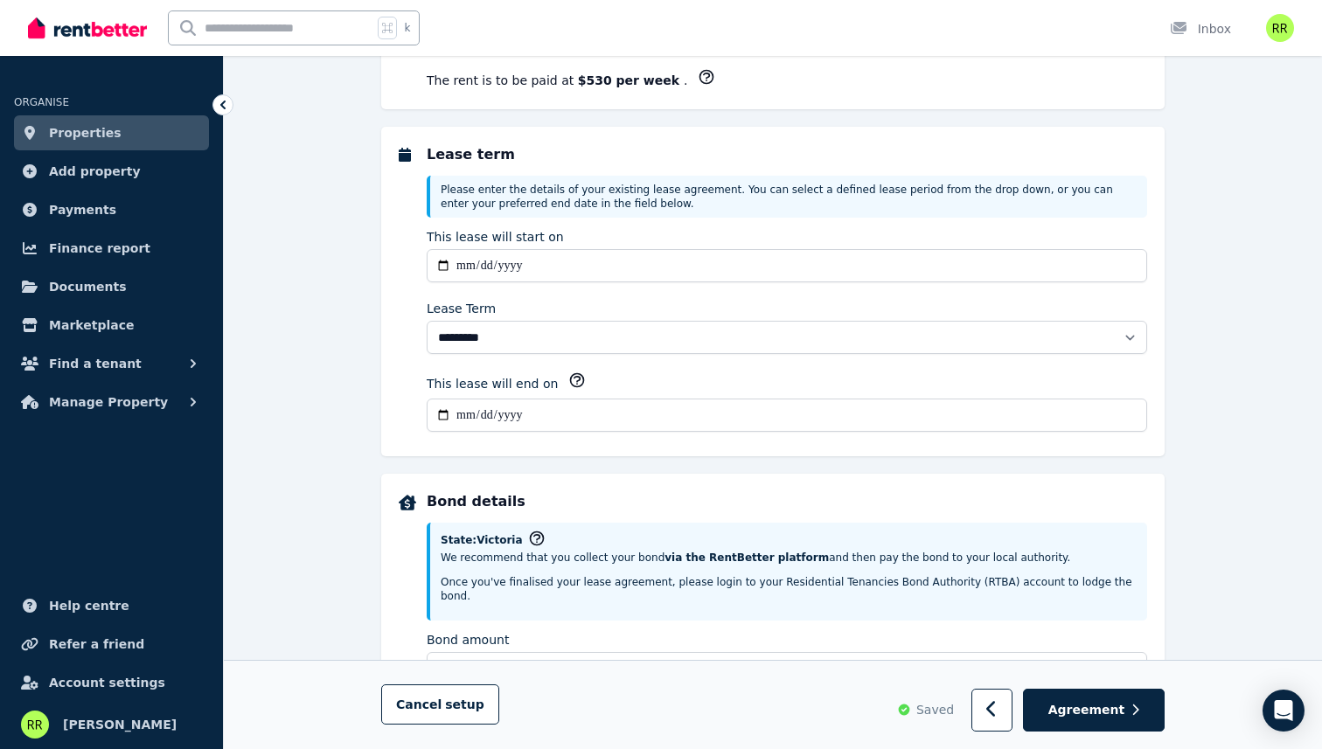
scroll to position [406, 0]
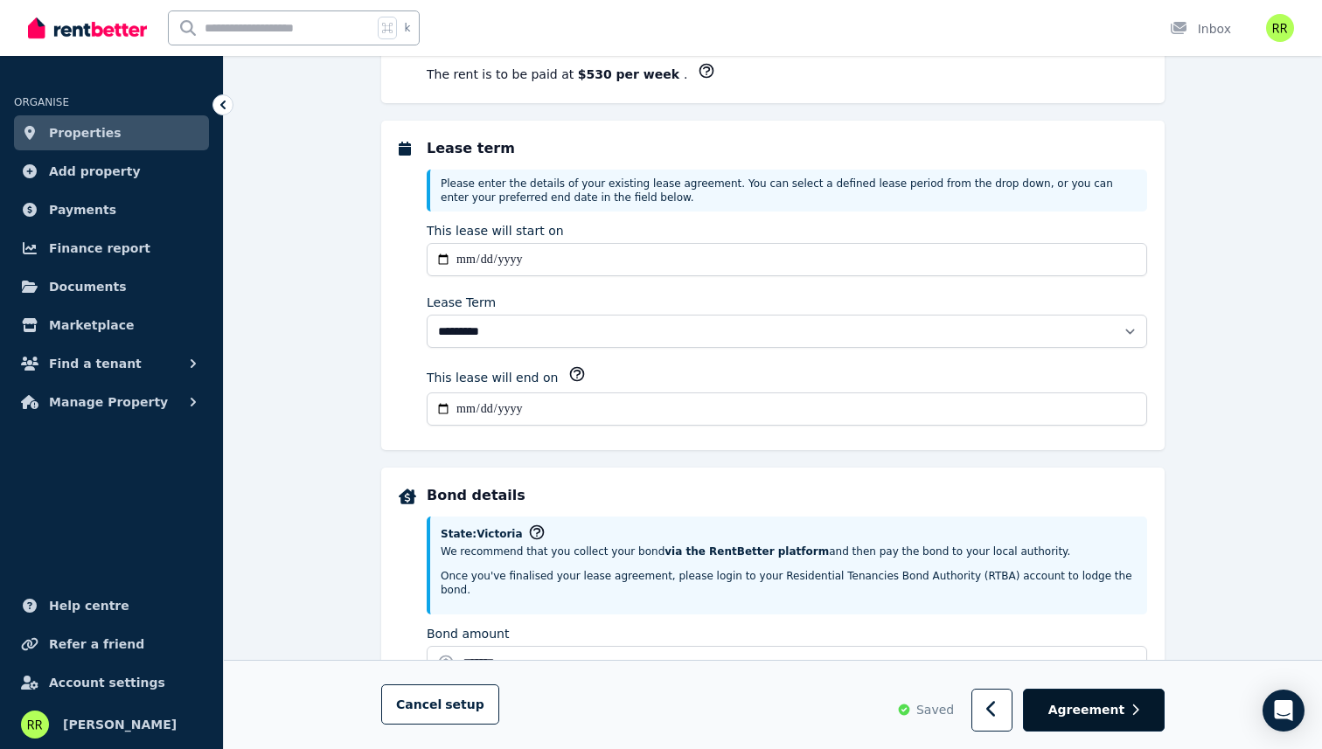
click at [1080, 698] on button "Agreement" at bounding box center [1094, 711] width 142 height 43
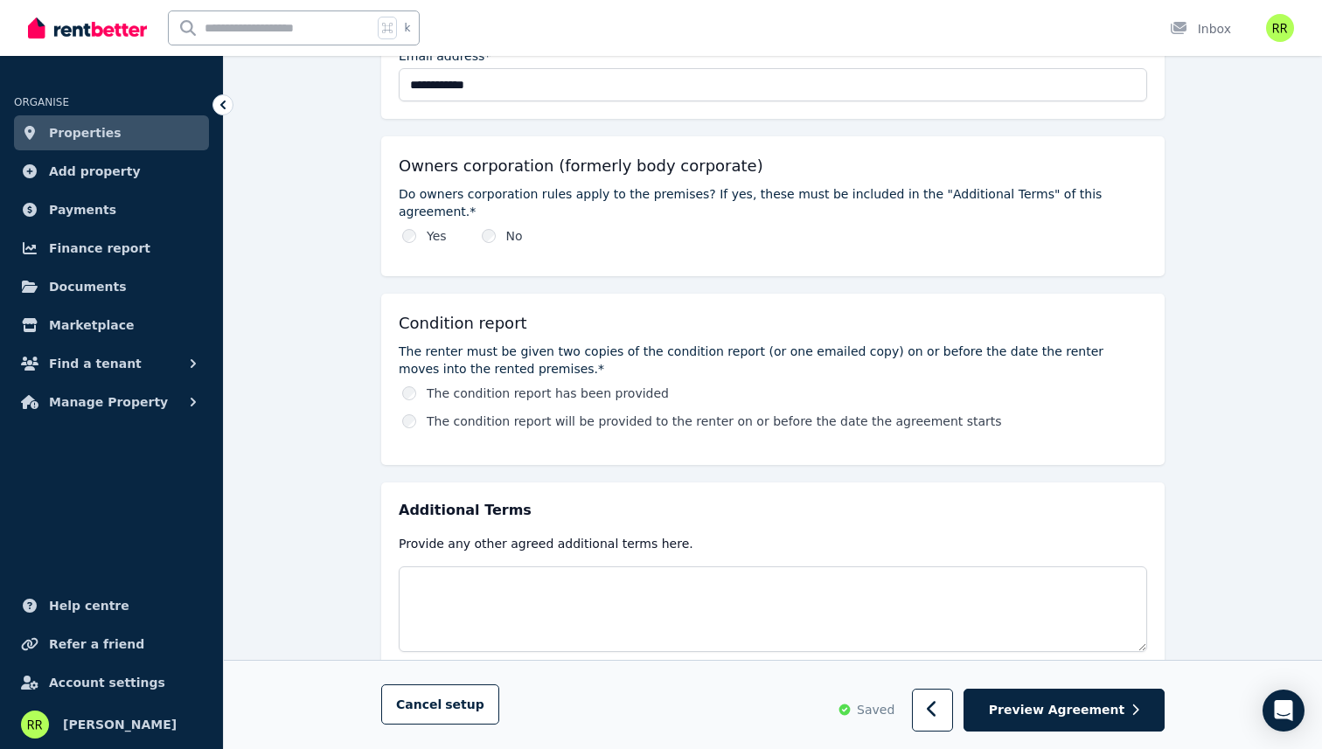
scroll to position [830, 0]
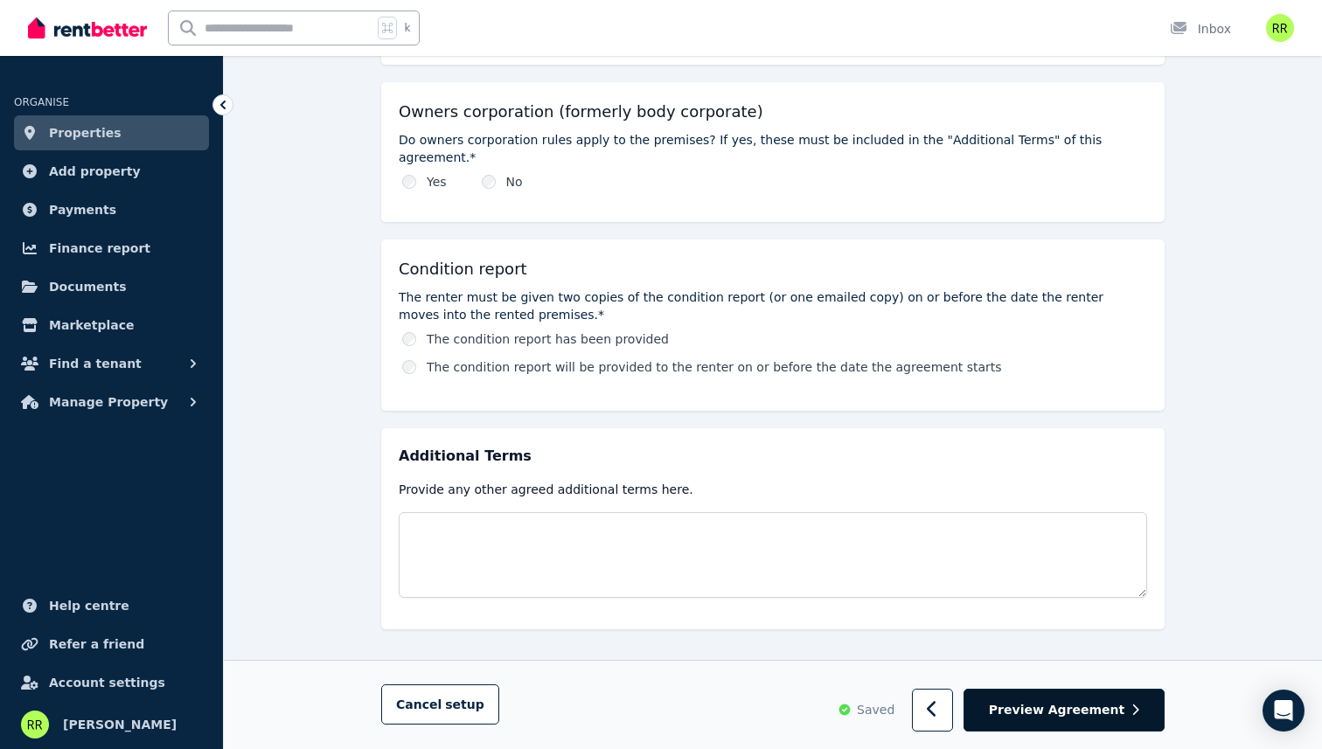
click at [1075, 702] on span "Preview Agreement" at bounding box center [1056, 710] width 135 height 17
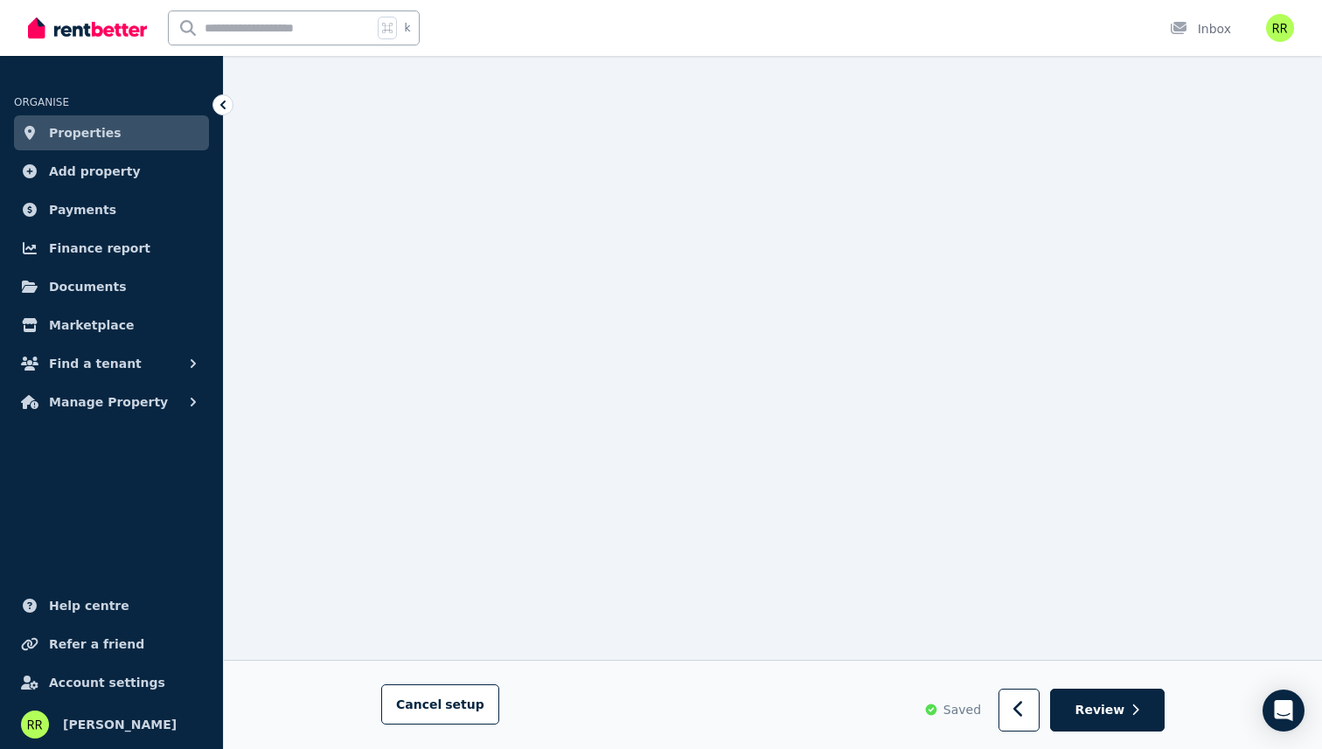
scroll to position [10867, 0]
click at [1108, 705] on span "Review" at bounding box center [1100, 710] width 50 height 17
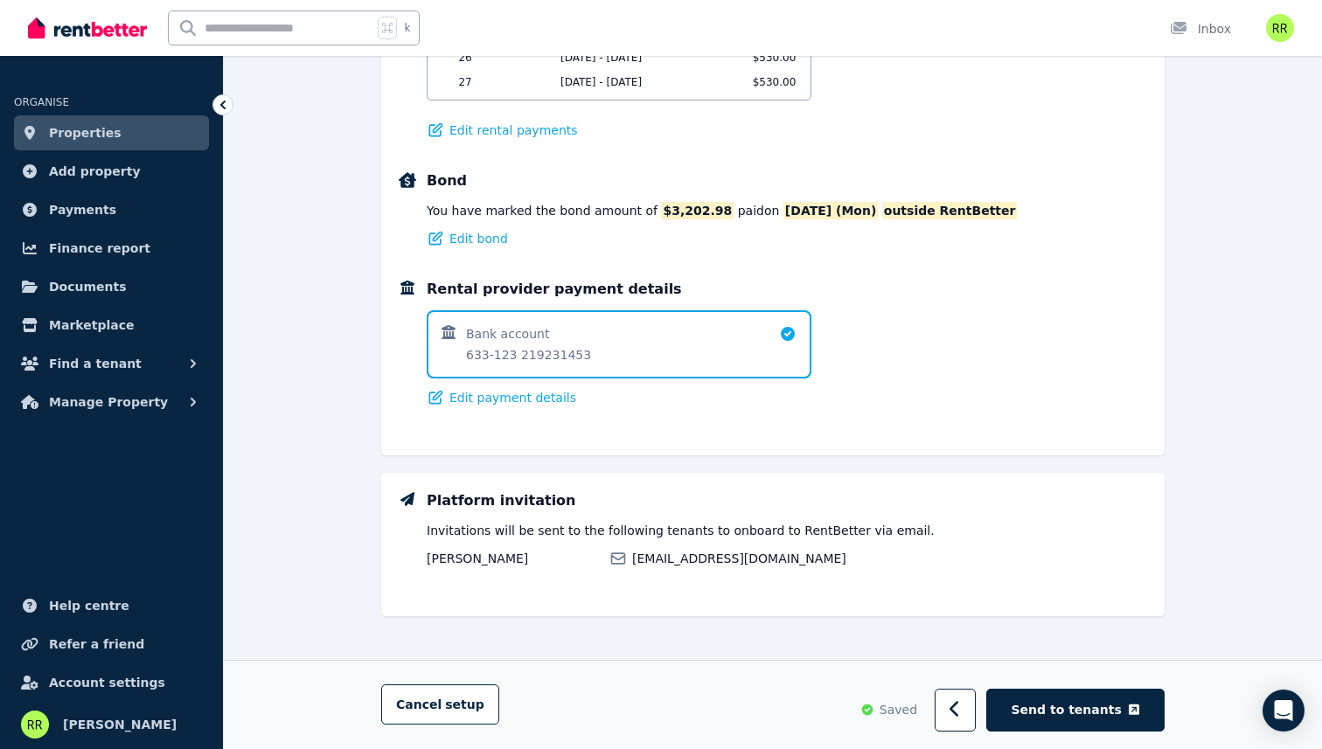
scroll to position [1078, 0]
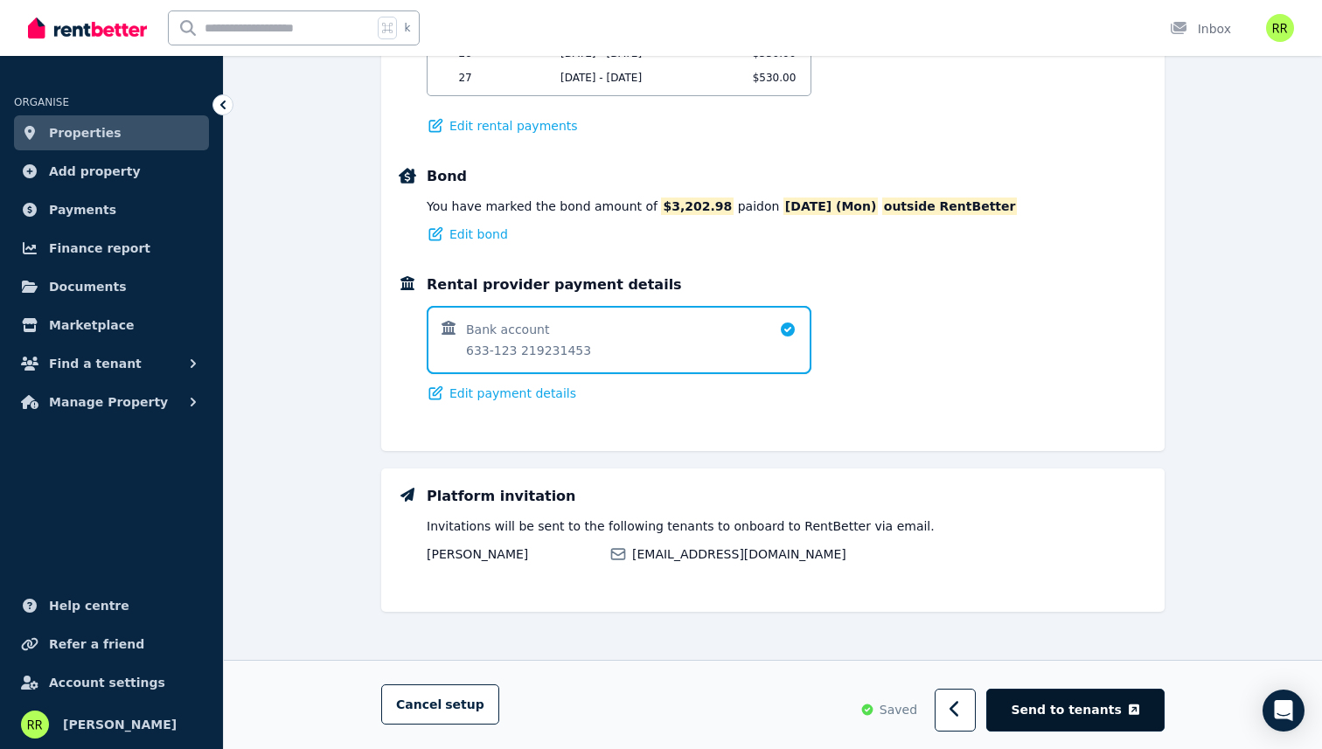
click at [1058, 698] on button "Send to tenants" at bounding box center [1075, 711] width 178 height 43
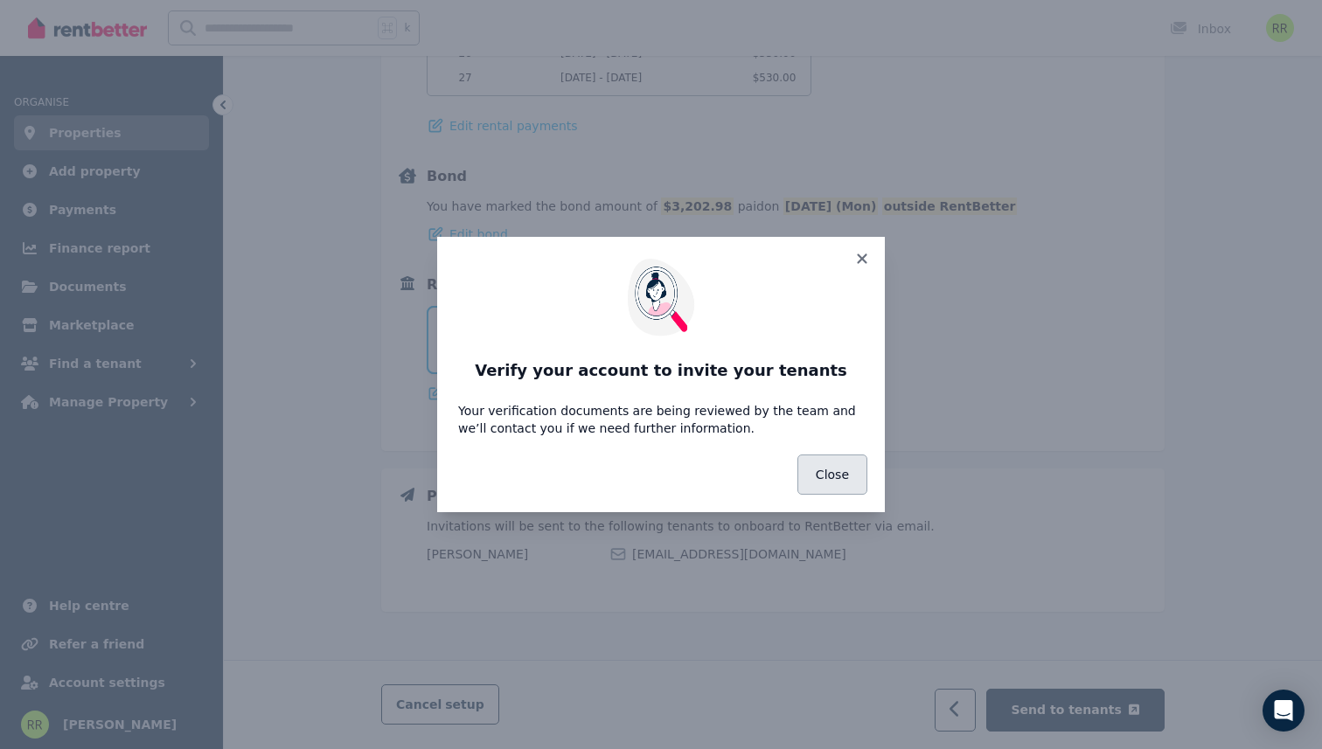
click at [813, 469] on button "Close" at bounding box center [832, 475] width 70 height 40
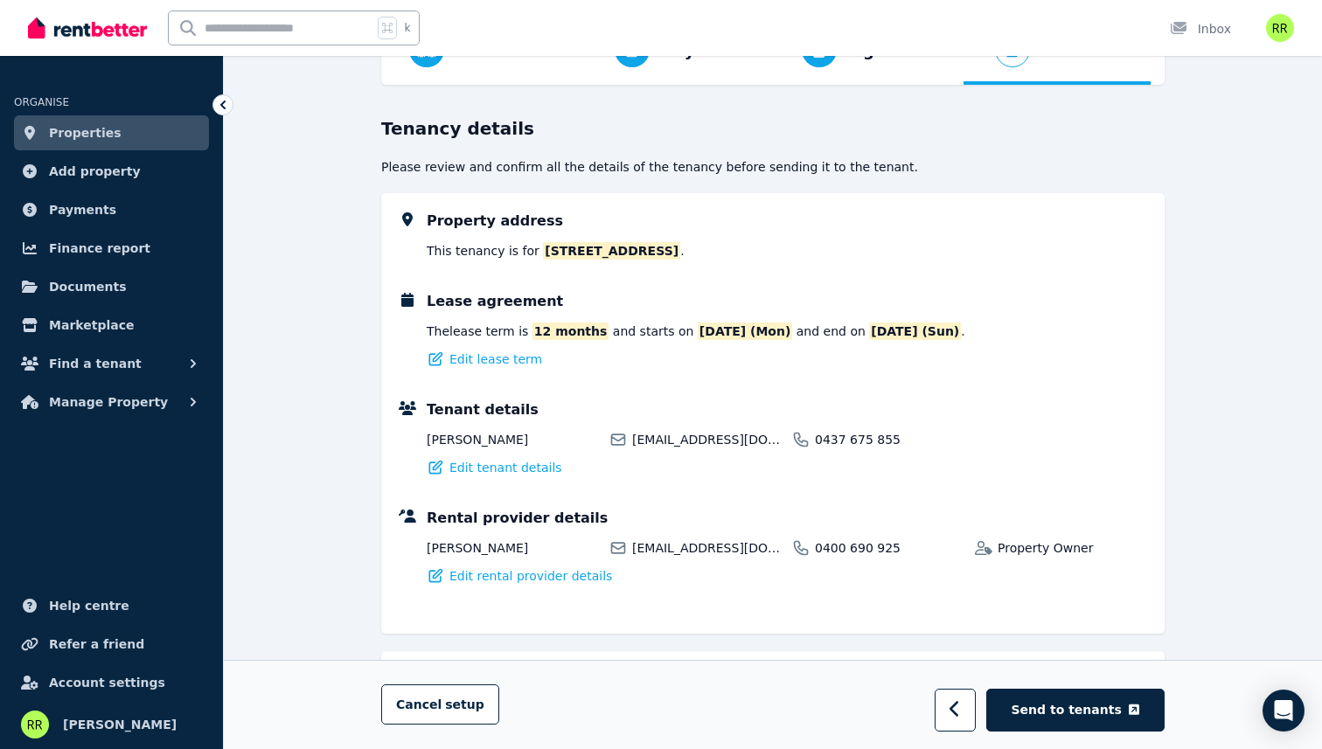
scroll to position [0, 0]
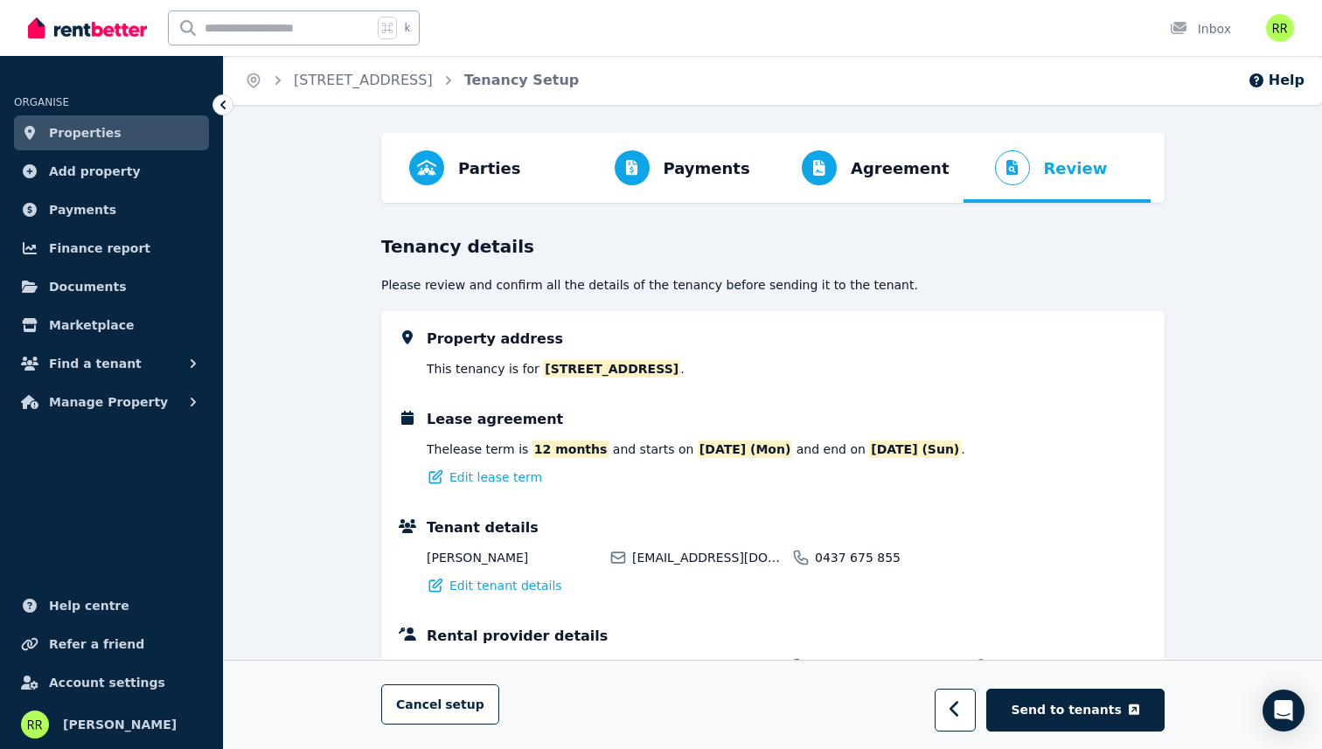
click at [526, 77] on span "Tenancy Setup" at bounding box center [521, 80] width 115 height 21
drag, startPoint x: 526, startPoint y: 77, endPoint x: 591, endPoint y: 79, distance: 64.7
click at [580, 79] on span "Tenancy Setup" at bounding box center [521, 80] width 115 height 21
drag, startPoint x: 591, startPoint y: 79, endPoint x: 531, endPoint y: 81, distance: 59.5
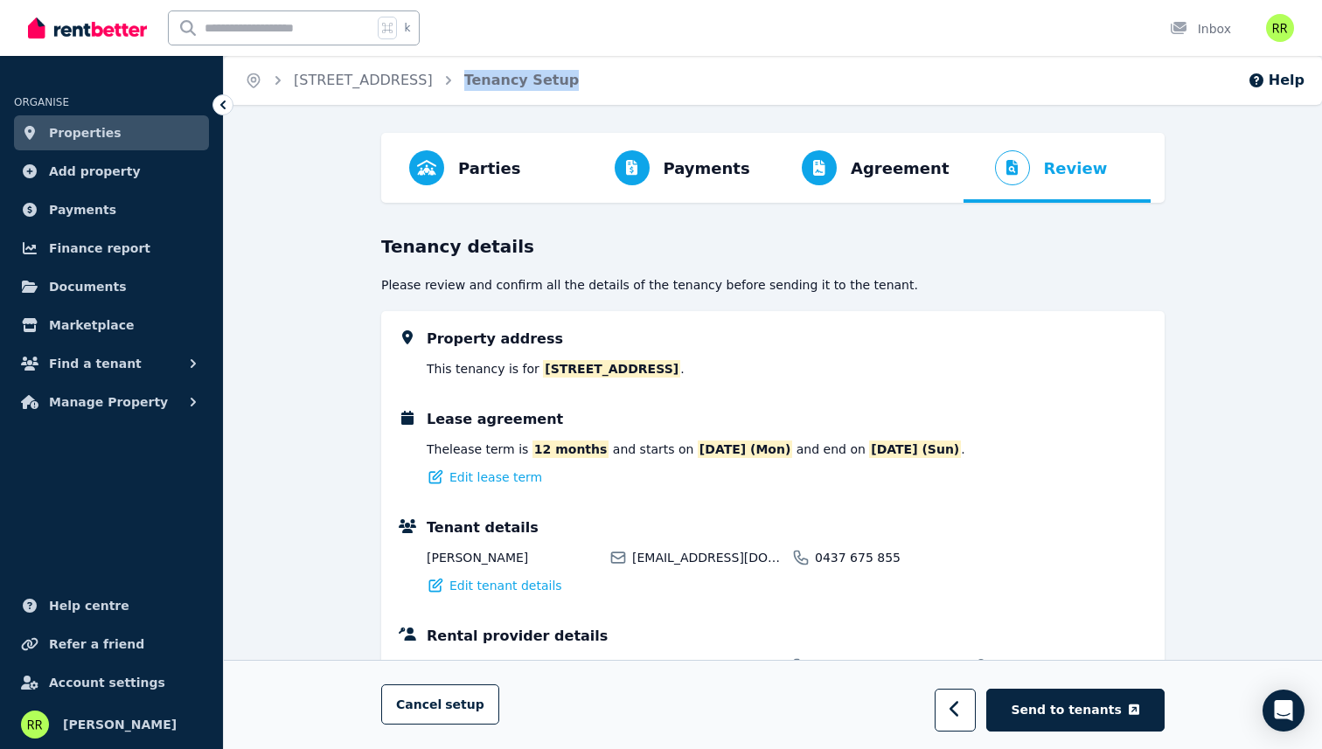
click at [531, 81] on span "Tenancy Setup" at bounding box center [521, 80] width 115 height 21
drag, startPoint x: 531, startPoint y: 81, endPoint x: 585, endPoint y: 81, distance: 53.3
click at [580, 81] on span "Tenancy Setup" at bounding box center [521, 80] width 115 height 21
click at [80, 670] on link "Account settings" at bounding box center [111, 682] width 195 height 35
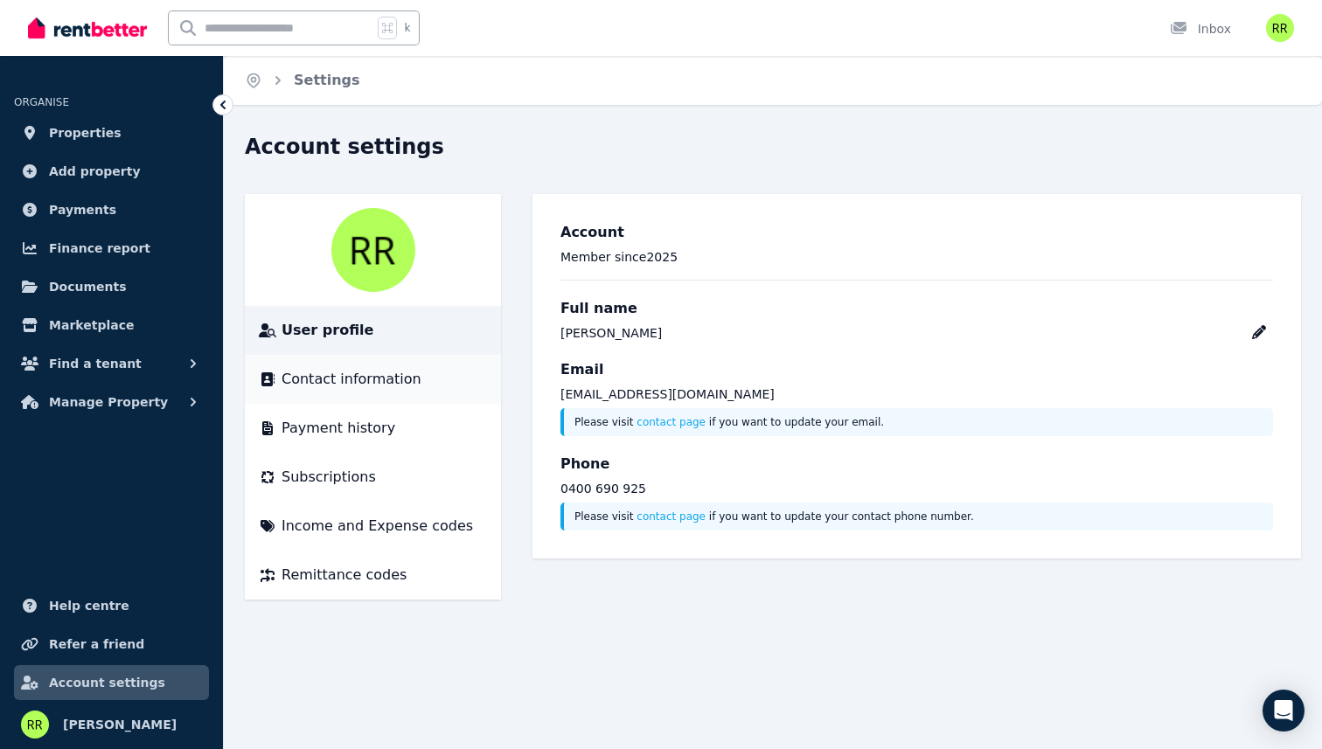
click at [336, 385] on span "Contact information" at bounding box center [351, 379] width 140 height 21
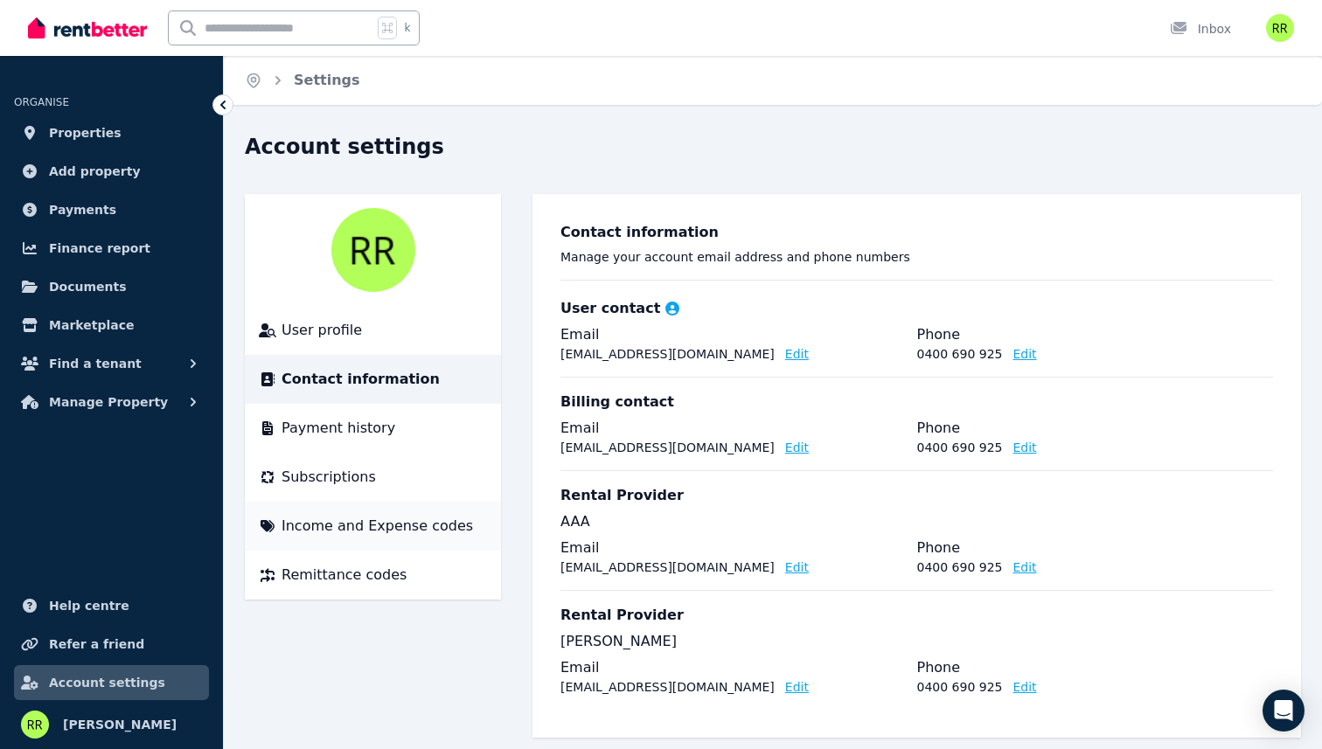
click at [348, 524] on span "Income and Expense codes" at bounding box center [376, 526] width 191 height 21
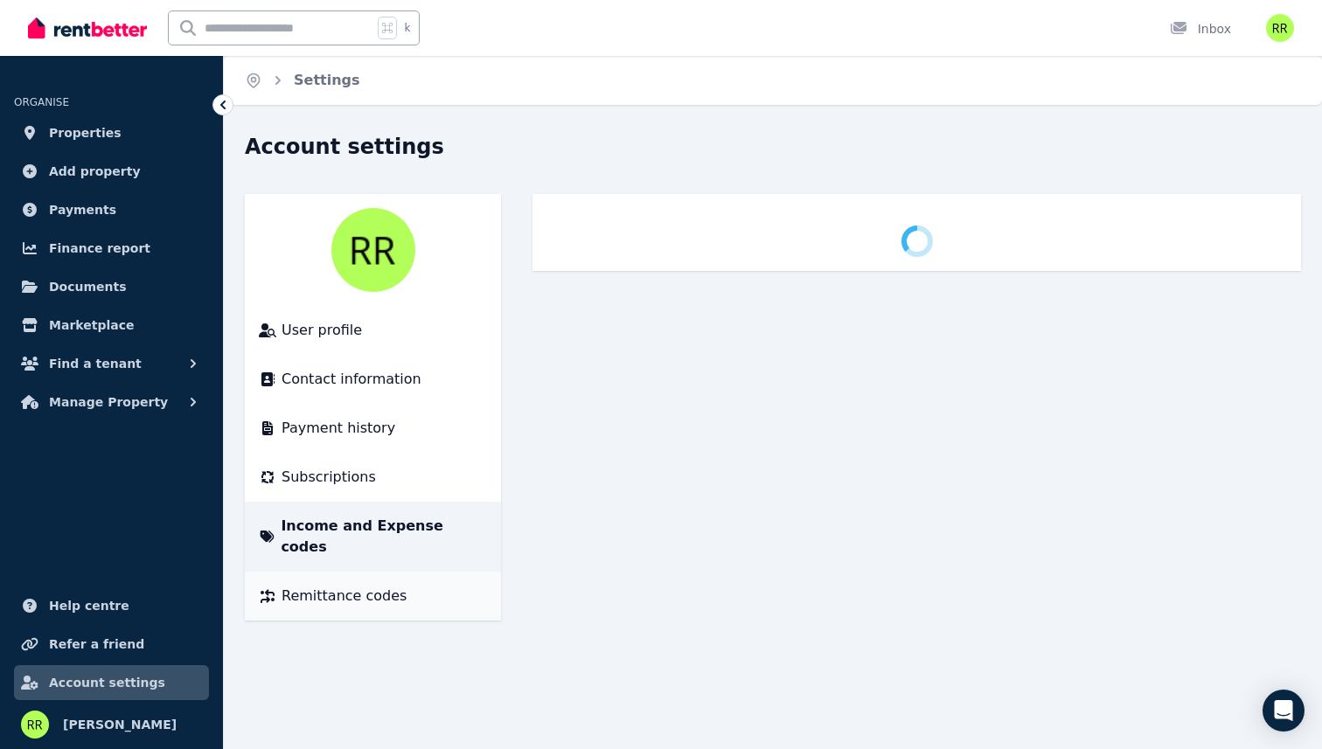
click at [344, 572] on li "Remittance codes" at bounding box center [373, 596] width 256 height 49
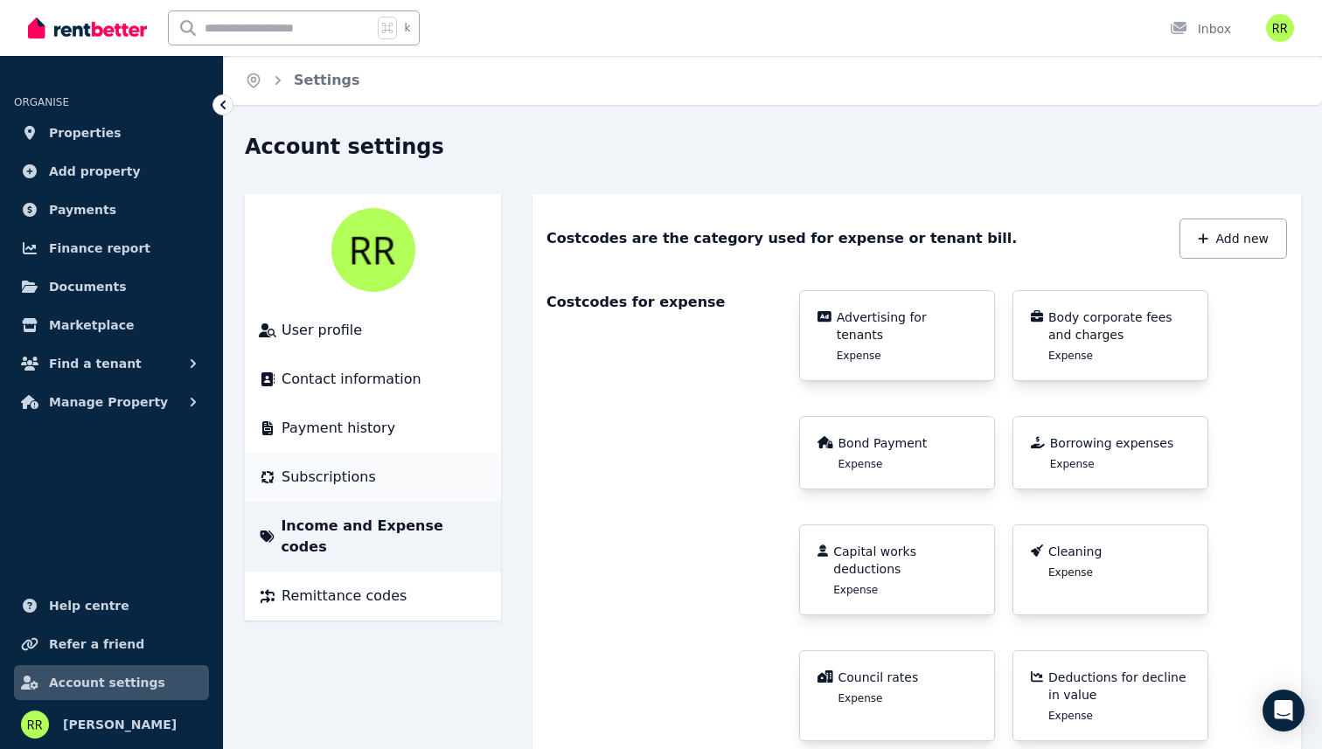
click at [308, 488] on li "Subscriptions" at bounding box center [373, 477] width 256 height 49
click at [315, 429] on span "Payment history" at bounding box center [338, 428] width 114 height 21
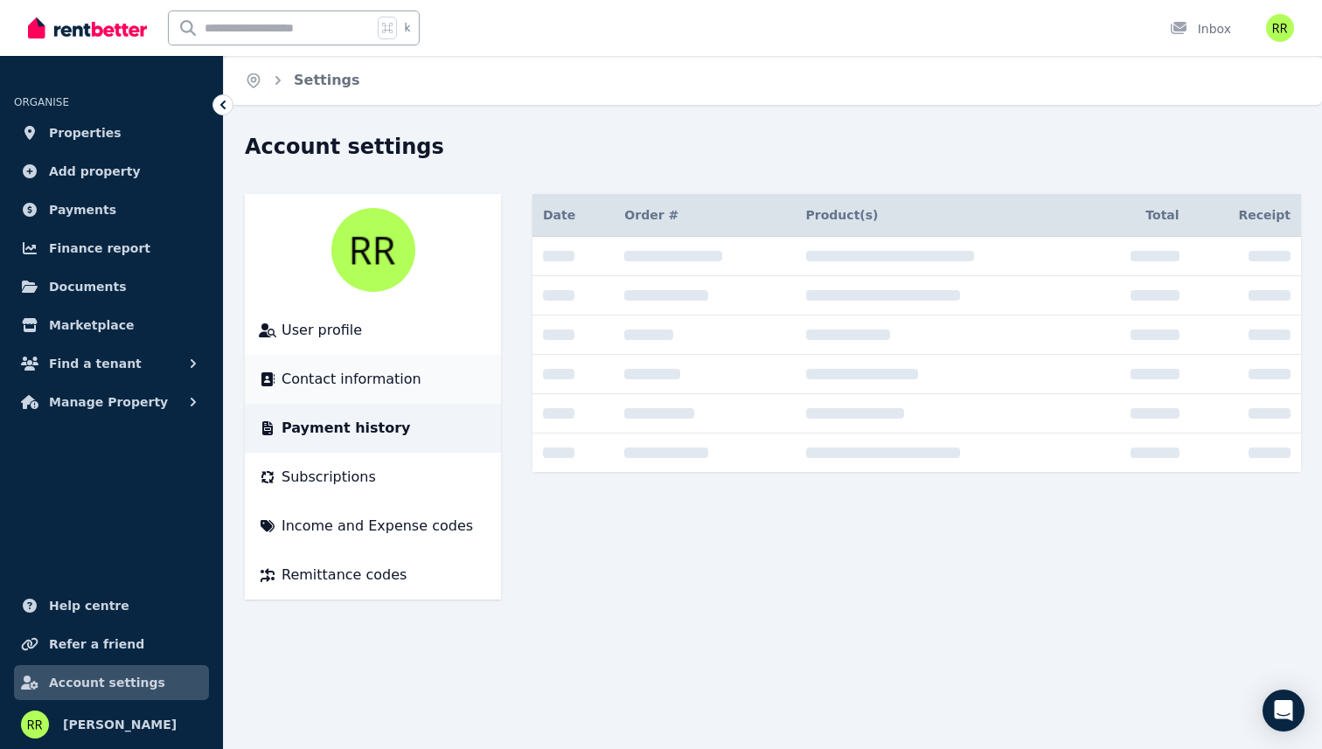
click at [315, 381] on span "Contact information" at bounding box center [351, 379] width 140 height 21
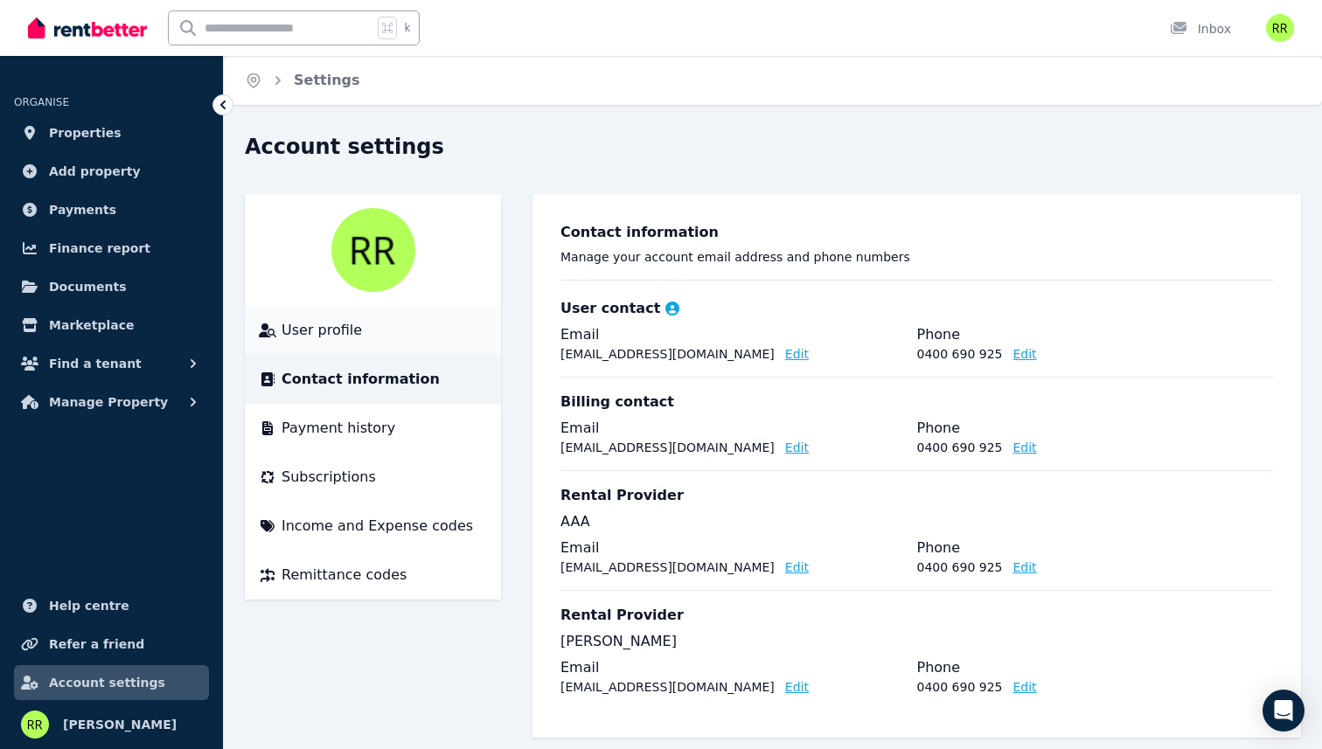
click at [313, 338] on span "User profile" at bounding box center [321, 330] width 80 height 21
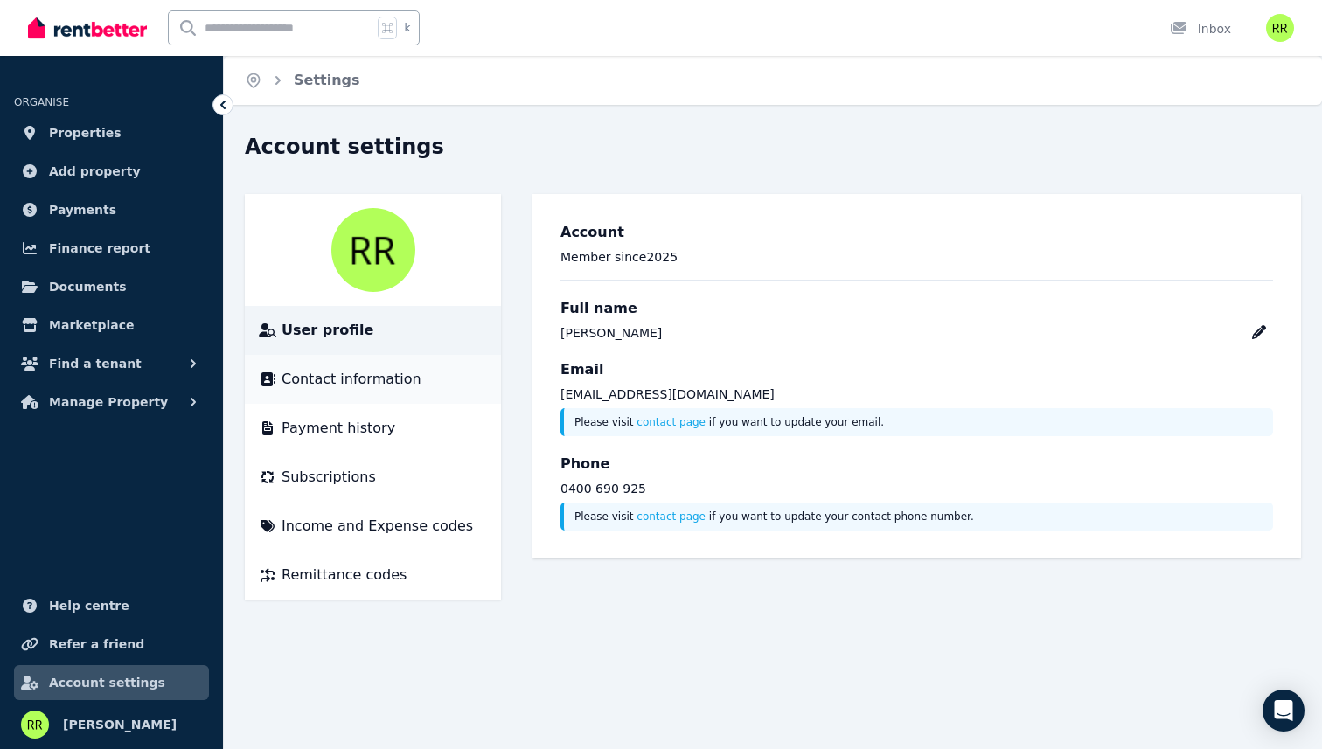
click at [312, 372] on span "Contact information" at bounding box center [351, 379] width 140 height 21
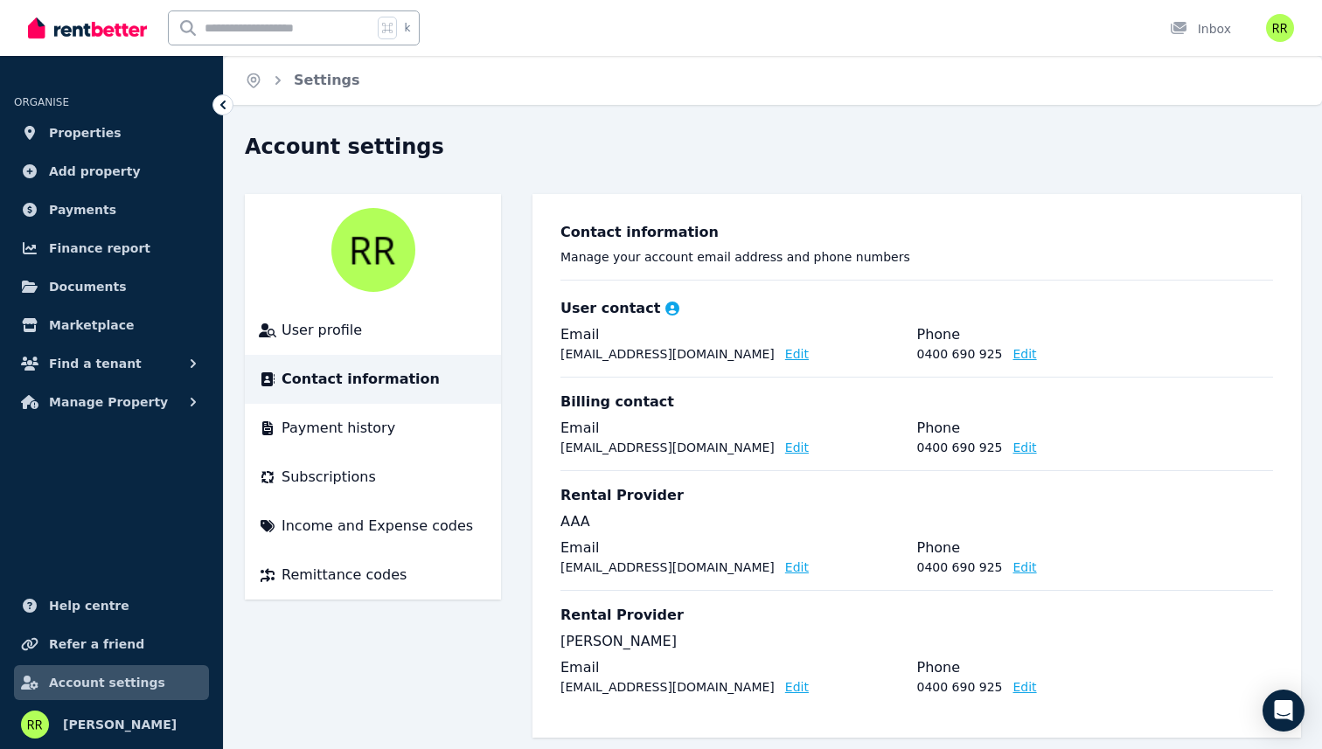
click at [592, 555] on legend "Email" at bounding box center [738, 548] width 357 height 21
drag, startPoint x: 592, startPoint y: 555, endPoint x: 573, endPoint y: 502, distance: 56.4
click at [573, 502] on div "Rental Provider AAA Email [EMAIL_ADDRESS][DOMAIN_NAME] Edit Phone [PHONE_NUMBER…" at bounding box center [916, 530] width 712 height 120
click at [573, 502] on h3 "Rental Provider" at bounding box center [621, 495] width 123 height 21
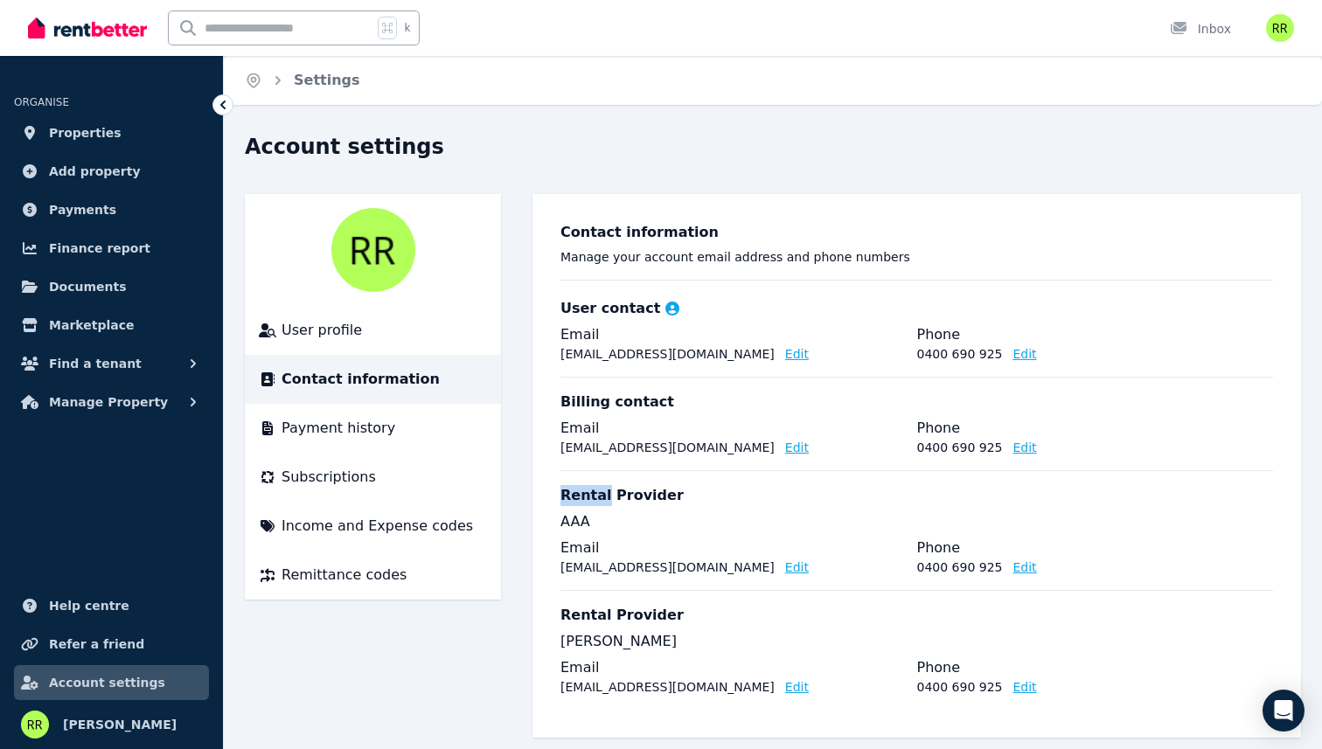
click at [573, 502] on h3 "Rental Provider" at bounding box center [621, 495] width 123 height 21
drag, startPoint x: 573, startPoint y: 502, endPoint x: 580, endPoint y: 553, distance: 51.9
click at [580, 553] on div "Rental Provider AAA Email [EMAIL_ADDRESS][DOMAIN_NAME] Edit Phone [PHONE_NUMBER…" at bounding box center [916, 530] width 712 height 120
click at [580, 553] on legend "Email" at bounding box center [738, 548] width 357 height 21
click at [578, 527] on p "AAA" at bounding box center [916, 521] width 712 height 21
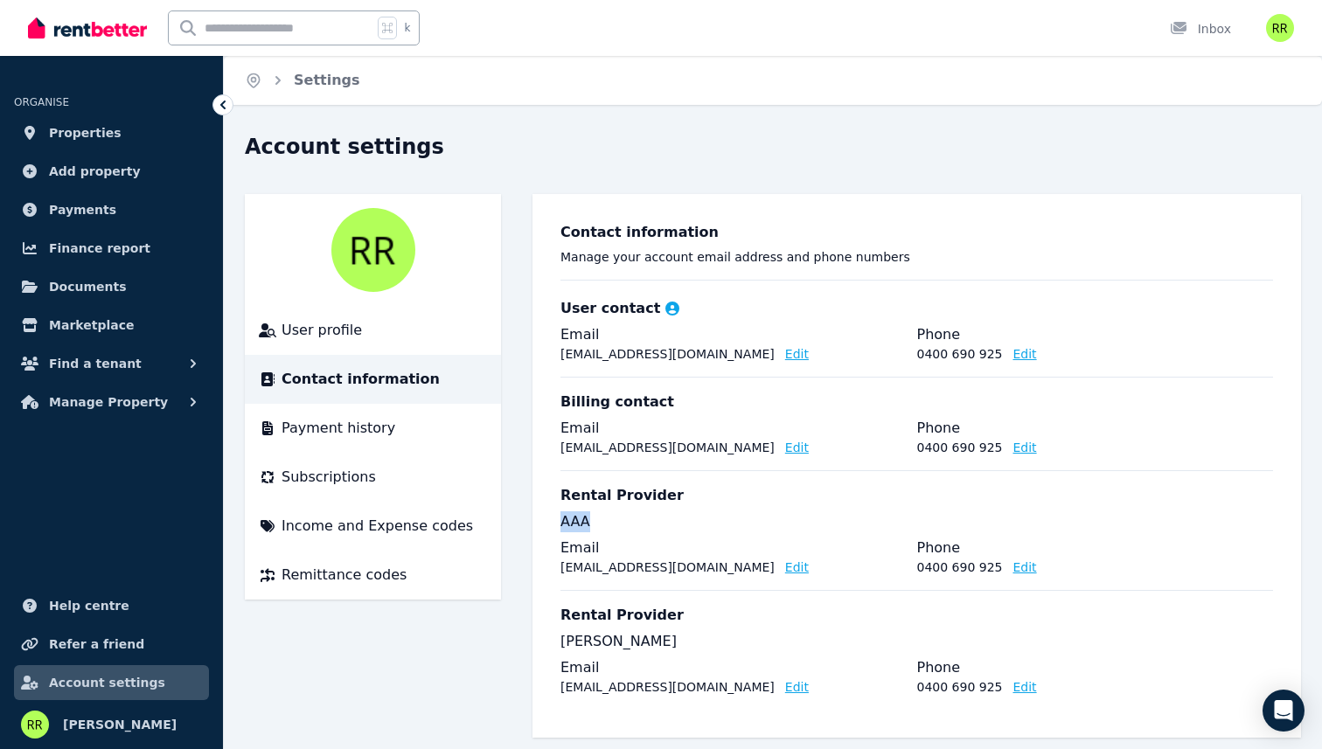
click at [578, 527] on p "AAA" at bounding box center [916, 521] width 712 height 21
click at [82, 635] on span "Refer a friend" at bounding box center [96, 644] width 95 height 21
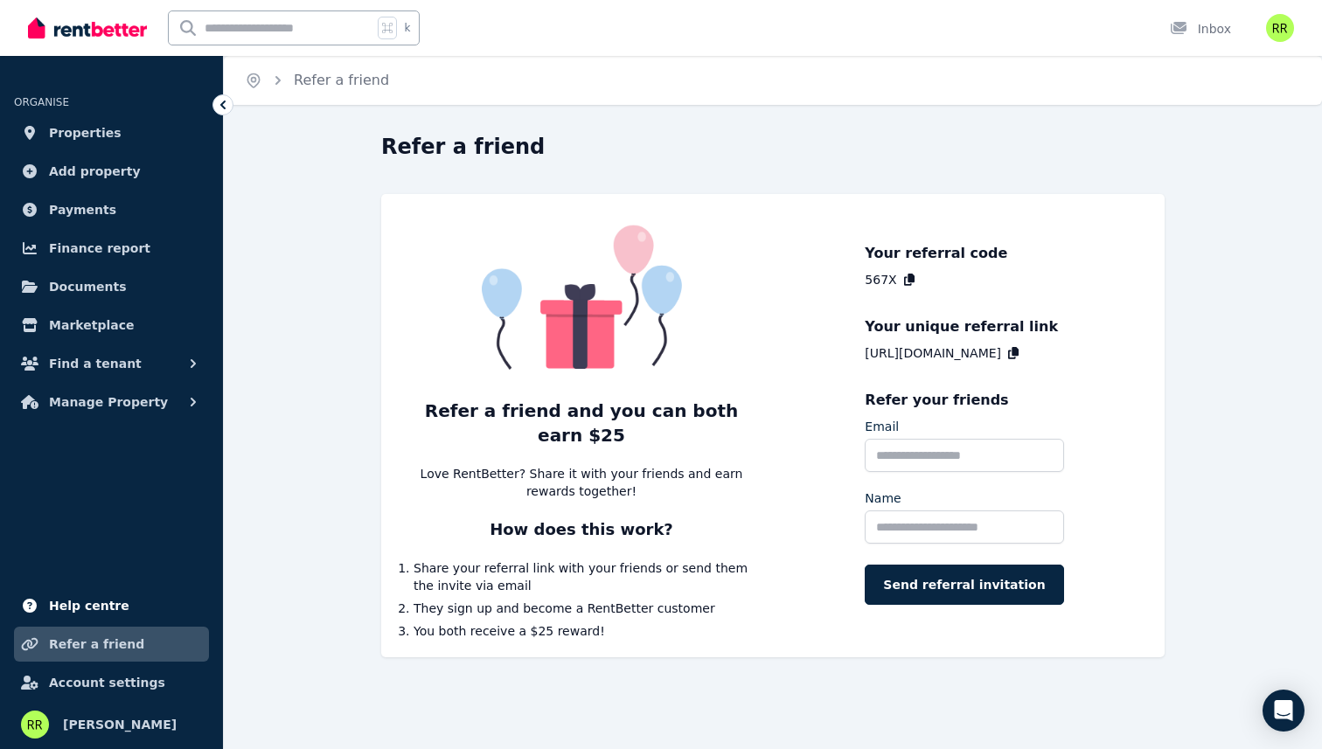
click at [88, 597] on span "Help centre" at bounding box center [89, 605] width 80 height 21
click at [66, 691] on span "Account settings" at bounding box center [107, 682] width 116 height 21
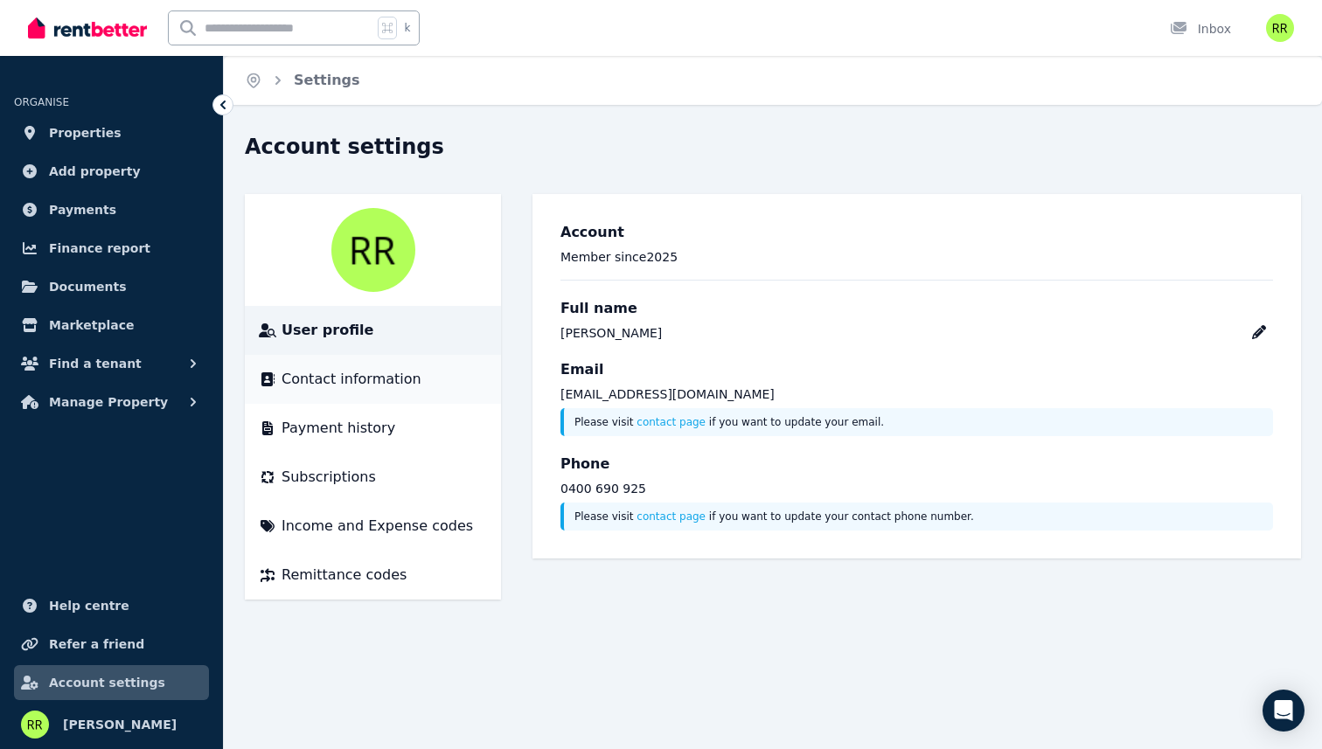
click at [418, 369] on div "Contact information" at bounding box center [373, 379] width 228 height 21
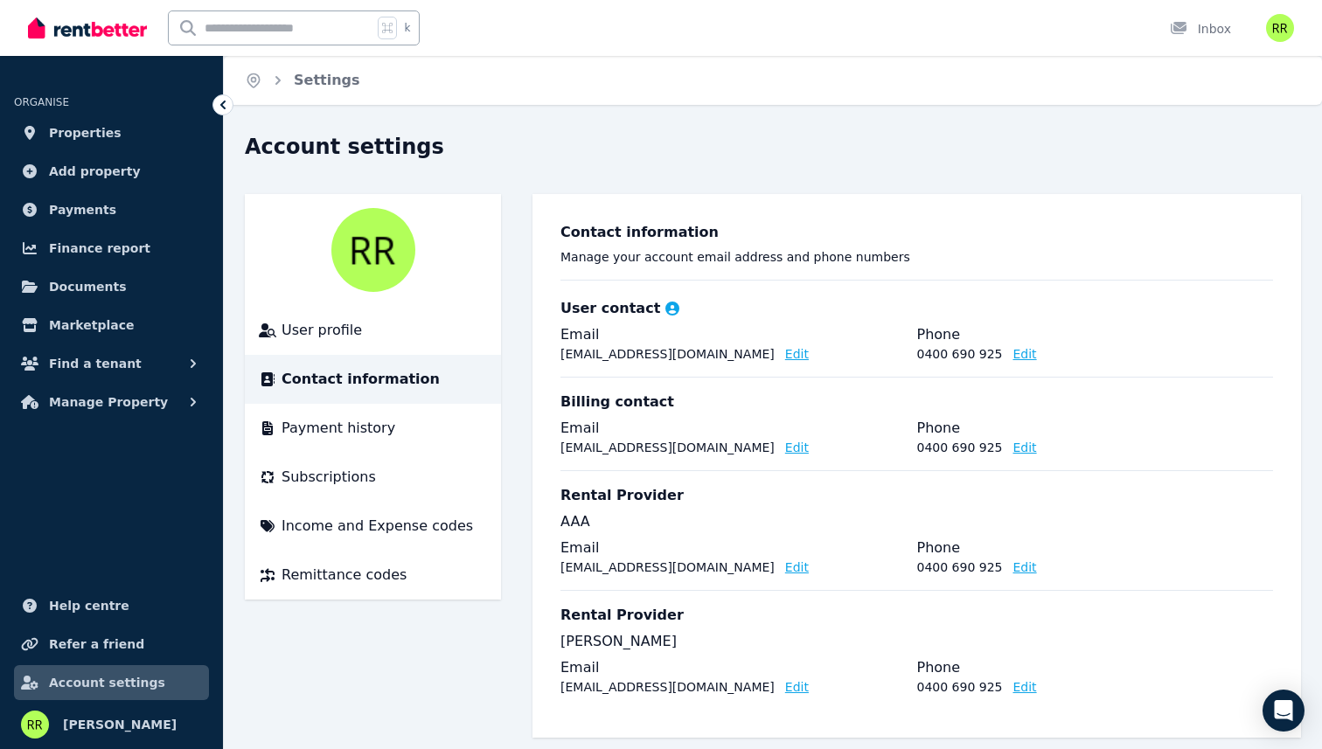
click at [587, 490] on h3 "Rental Provider" at bounding box center [621, 495] width 123 height 21
drag, startPoint x: 587, startPoint y: 490, endPoint x: 636, endPoint y: 490, distance: 49.0
click at [636, 490] on h3 "Rental Provider" at bounding box center [621, 495] width 123 height 21
copy h3 "Rental Provider"
click at [542, 321] on div "Contact information Manage your account email address and phone numbers User co…" at bounding box center [916, 466] width 768 height 544
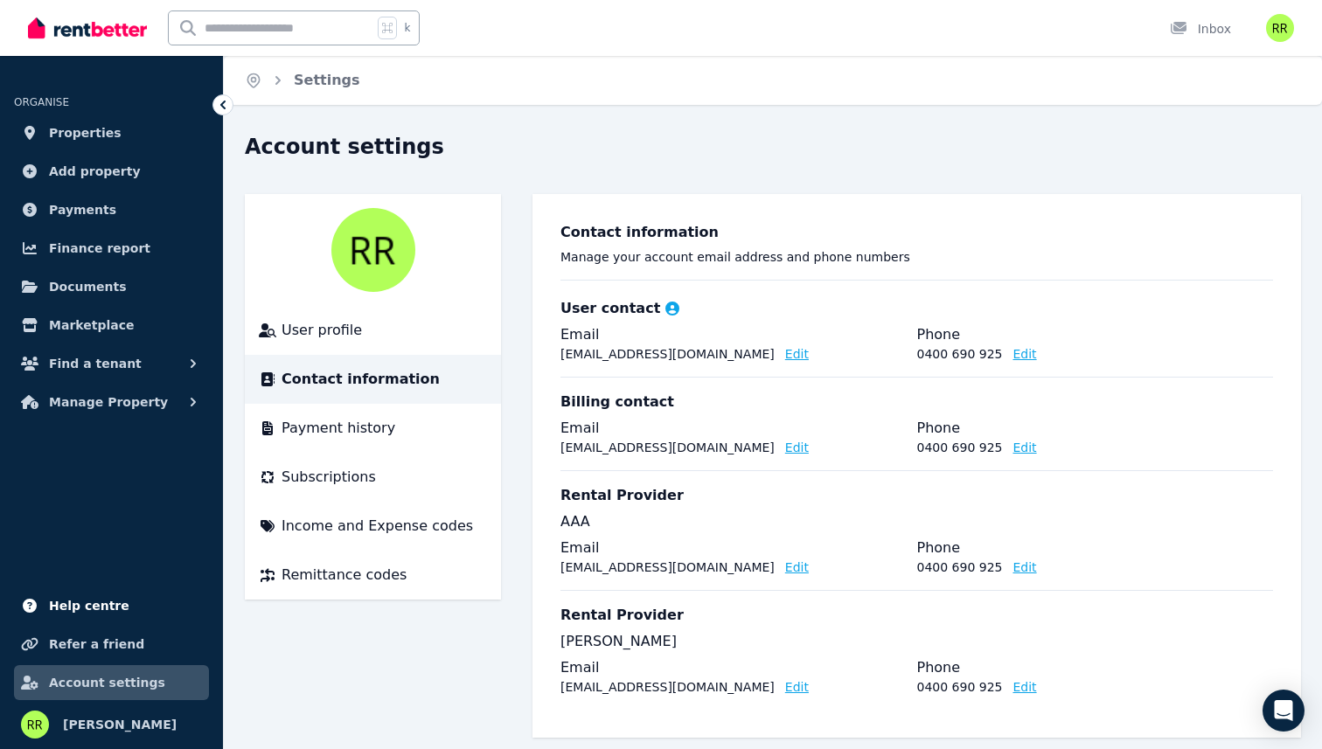
click at [101, 606] on span "Help centre" at bounding box center [89, 605] width 80 height 21
click at [66, 122] on span "Properties" at bounding box center [85, 132] width 73 height 21
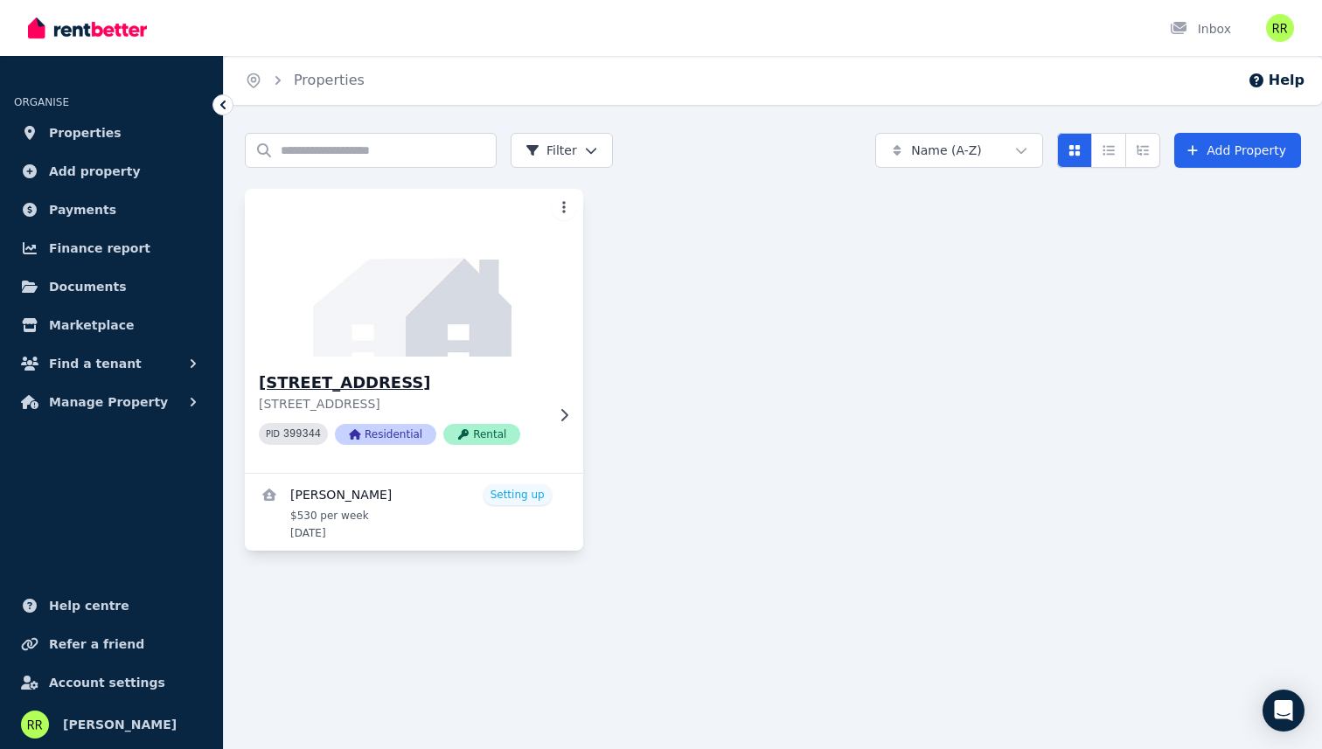
click at [564, 430] on div "2 Eucalyptus St, Jackass Flat 2 Eucalyptus St, Jackass Flat VIC 3556 PID 399344…" at bounding box center [414, 415] width 338 height 116
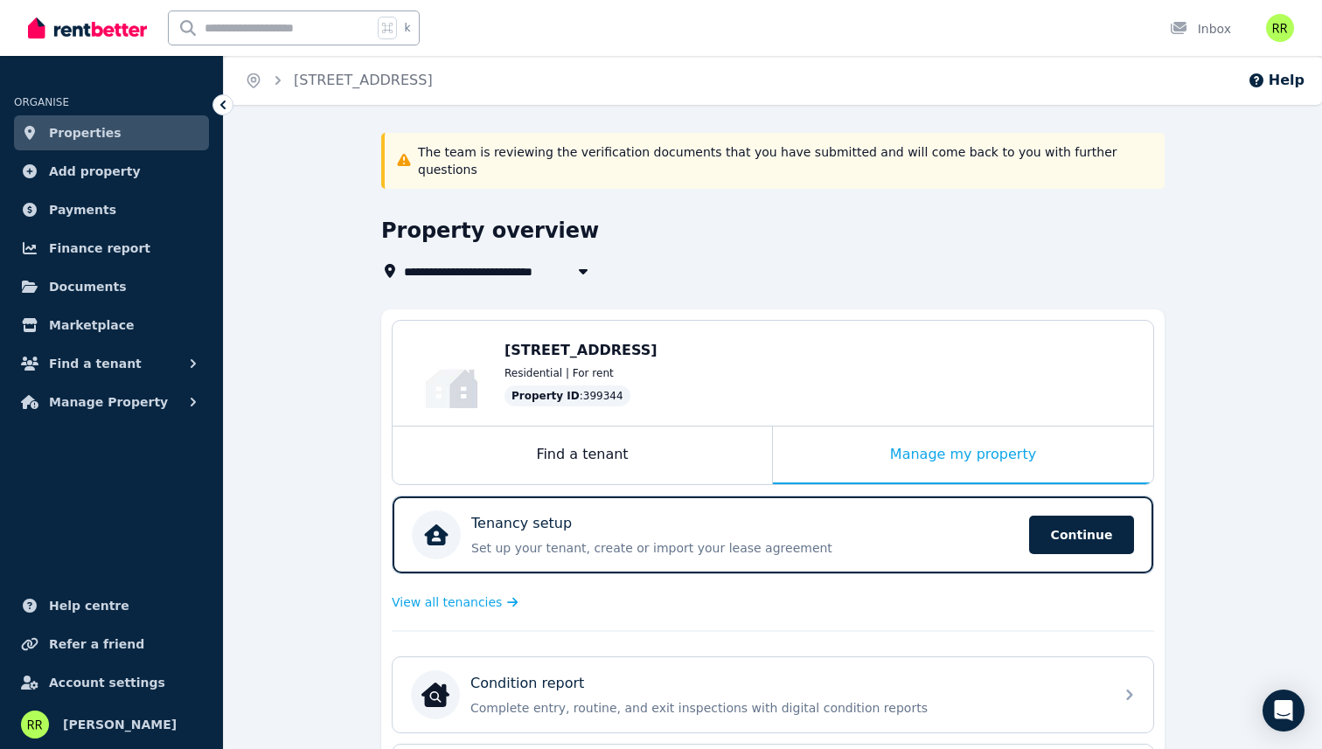
click at [745, 151] on p "The team is reviewing the verification documents that you have submitted and wi…" at bounding box center [786, 160] width 736 height 35
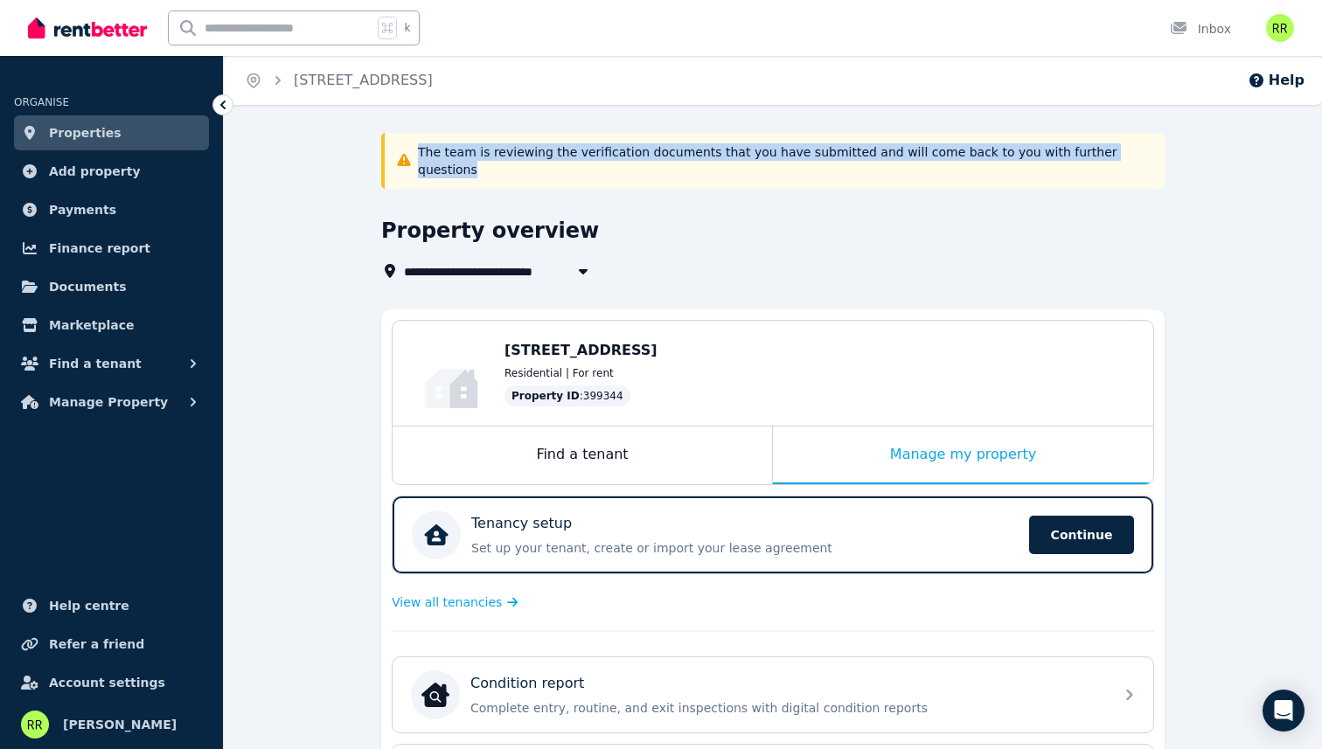
click at [745, 151] on p "The team is reviewing the verification documents that you have submitted and wi…" at bounding box center [786, 160] width 736 height 35
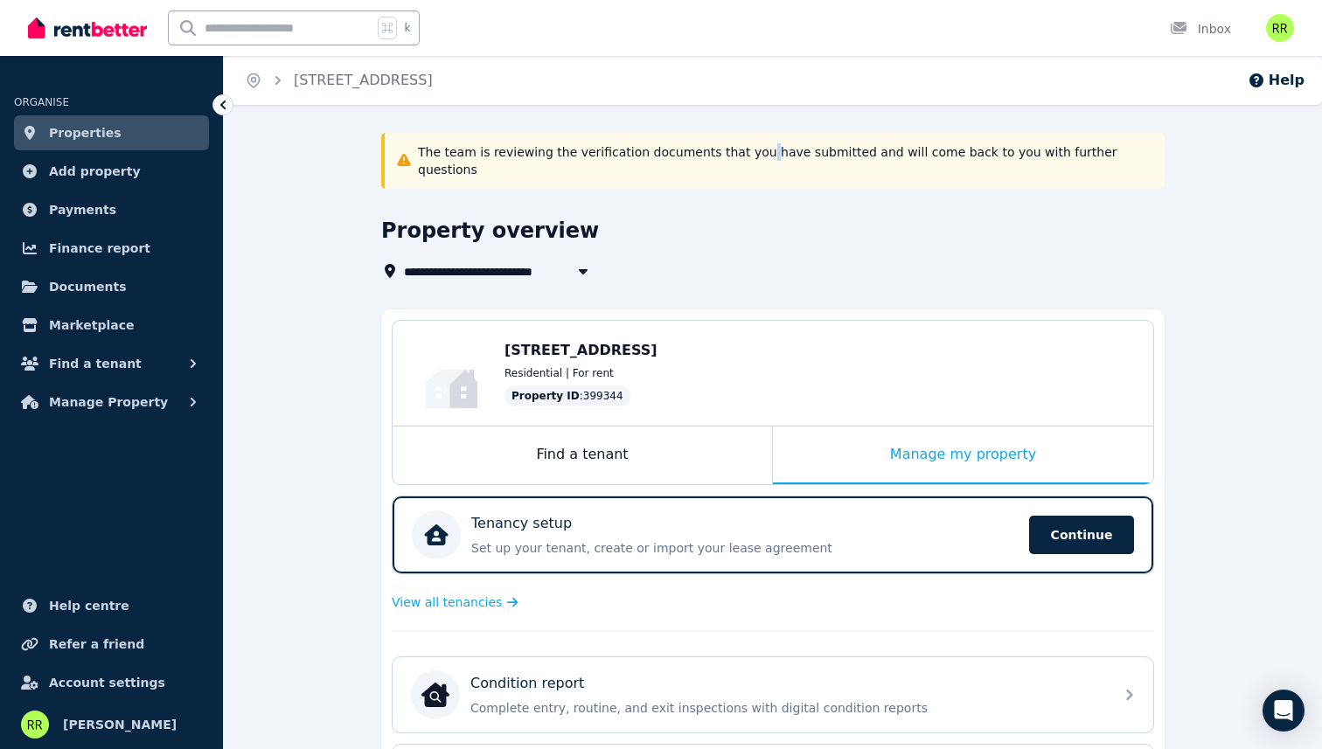
click at [745, 151] on p "The team is reviewing the verification documents that you have submitted and wi…" at bounding box center [786, 160] width 736 height 35
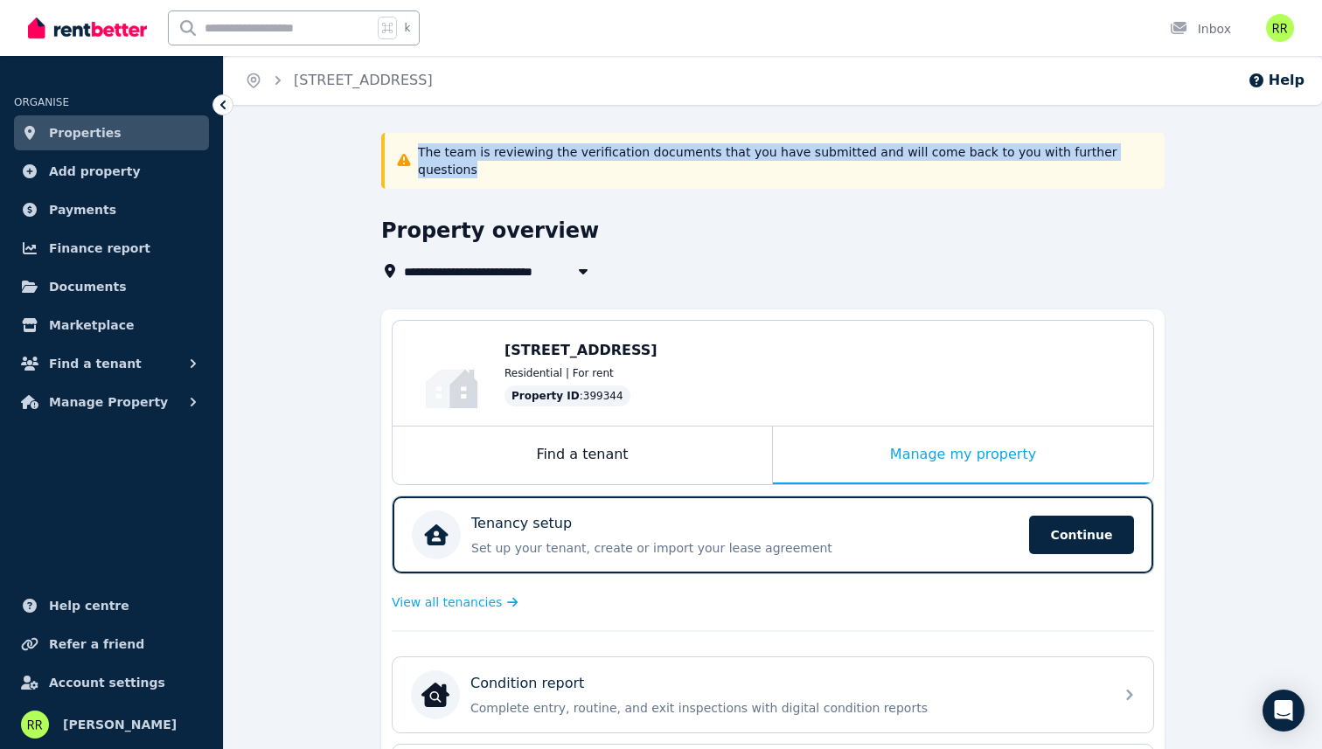
click at [745, 151] on p "The team is reviewing the verification documents that you have submitted and wi…" at bounding box center [786, 160] width 736 height 35
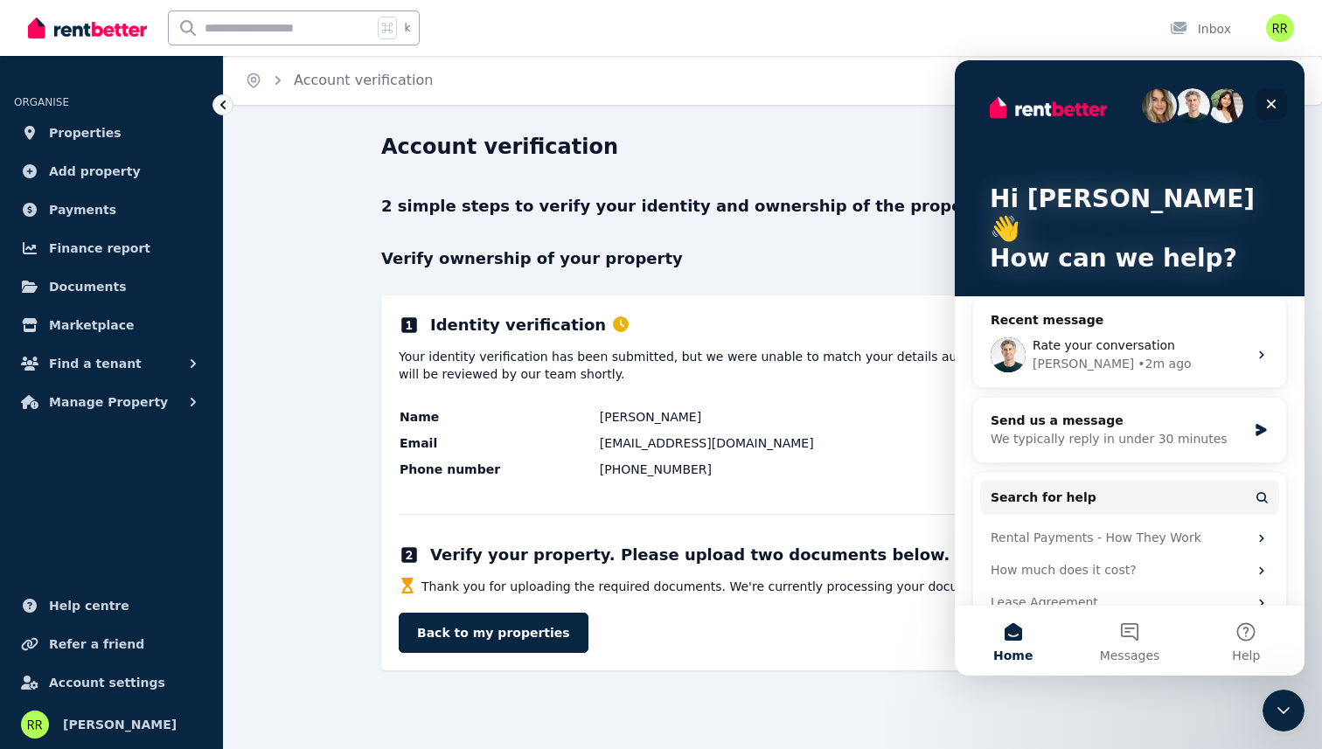
click at [1268, 101] on icon "Close" at bounding box center [1272, 105] width 10 height 10
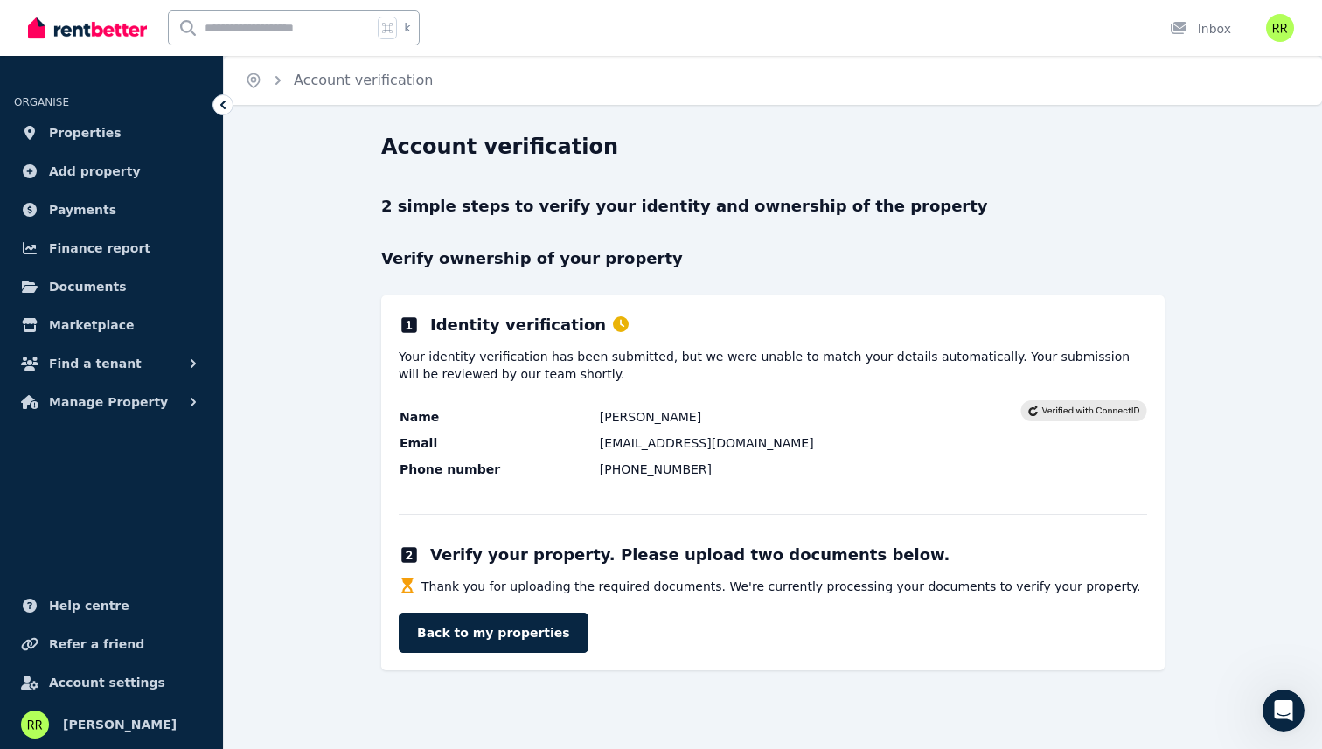
click at [865, 574] on div "Identity verification Your identity verification has been submitted, but we wer…" at bounding box center [772, 482] width 783 height 375
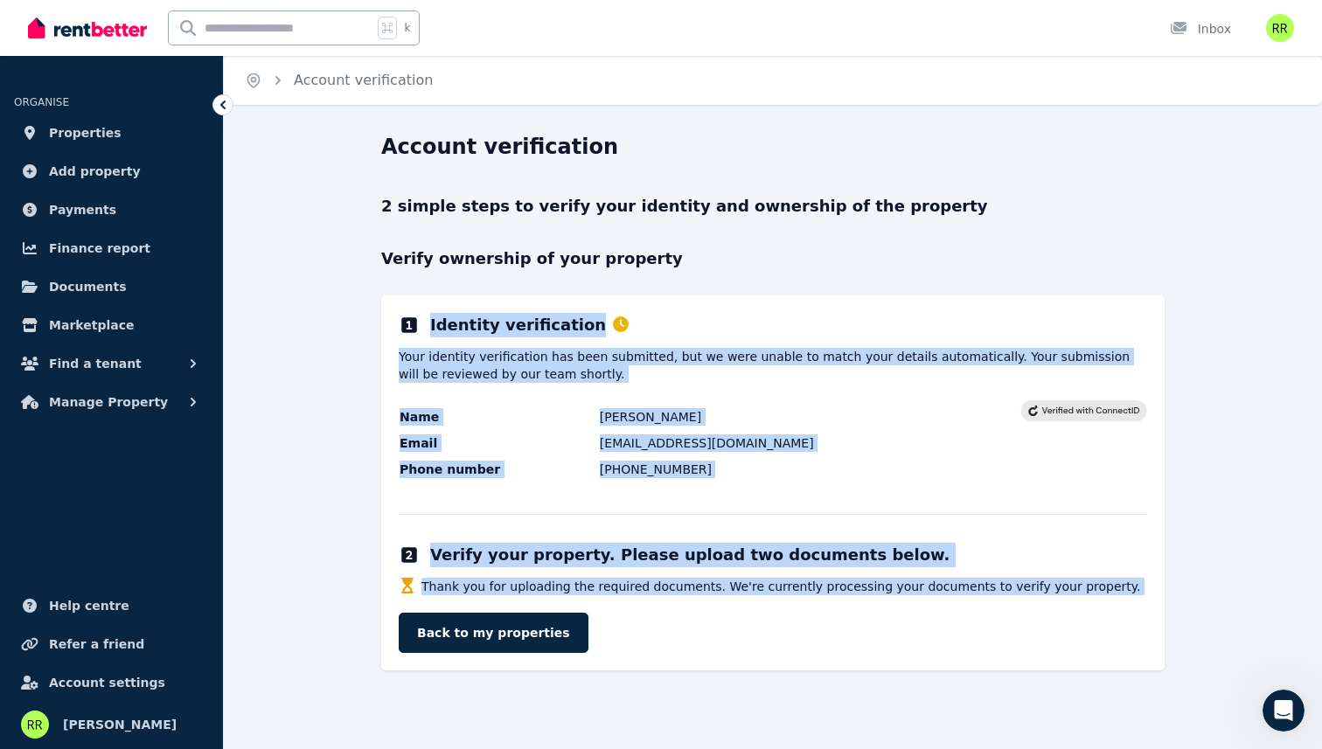
drag, startPoint x: 865, startPoint y: 574, endPoint x: 682, endPoint y: 294, distance: 334.8
click at [682, 294] on div "2 simple steps to verify your identity and ownership of the property Verify own…" at bounding box center [772, 432] width 783 height 476
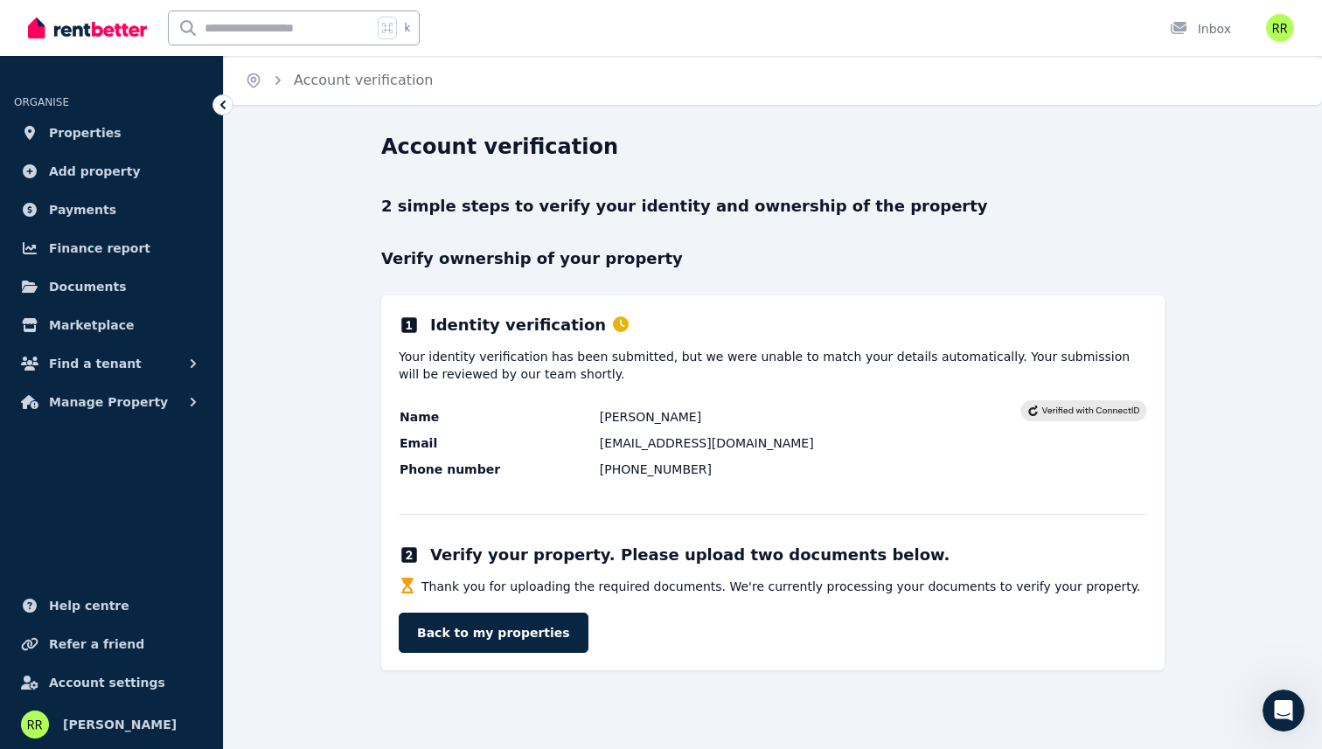
click at [1110, 406] on rect at bounding box center [1084, 410] width 126 height 21
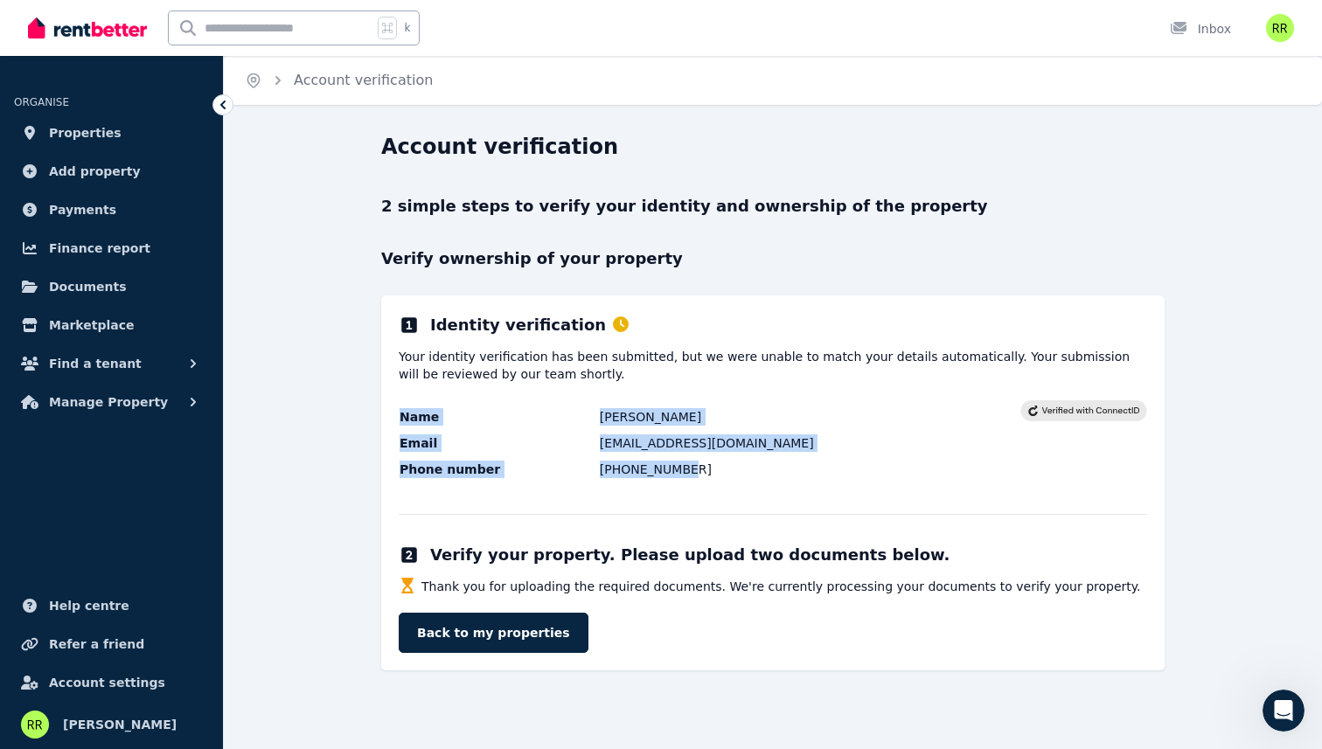
click at [1110, 406] on rect at bounding box center [1084, 410] width 126 height 21
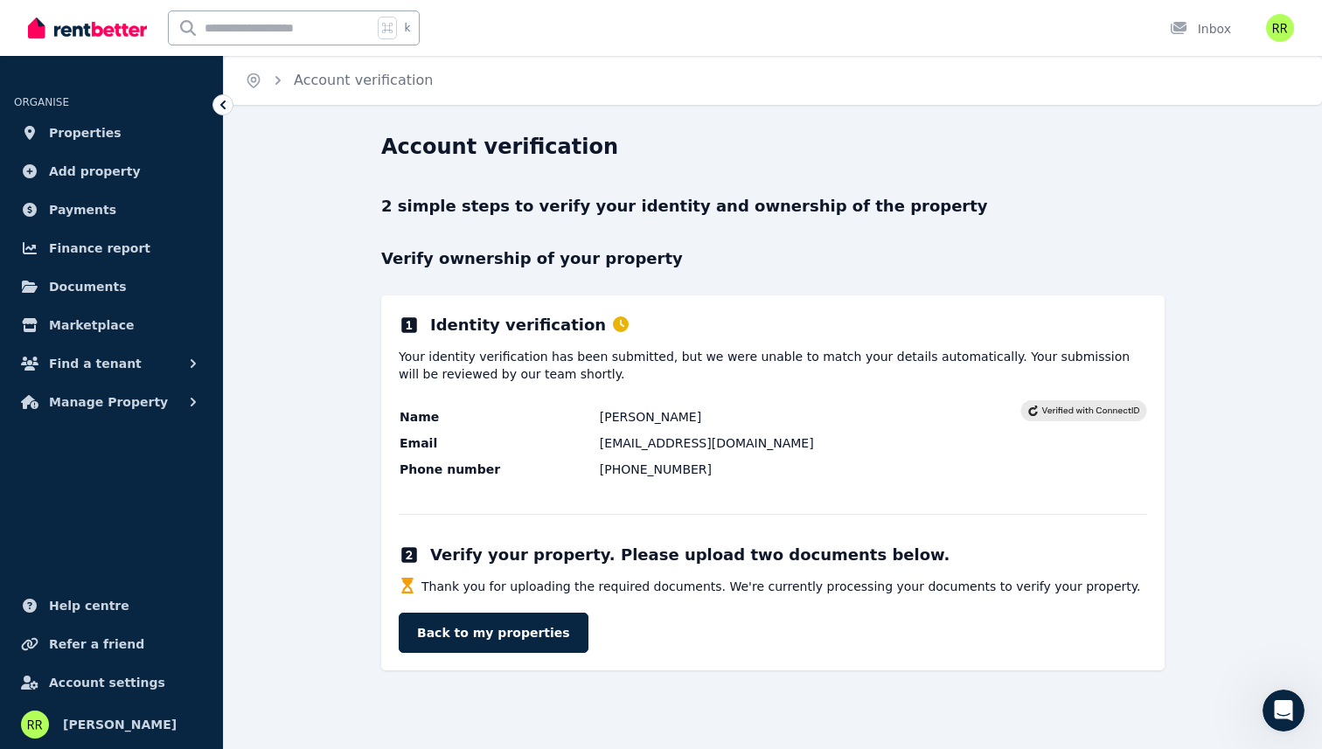
click at [448, 205] on p "2 simple steps to verify your identity and ownership of the property" at bounding box center [772, 206] width 783 height 24
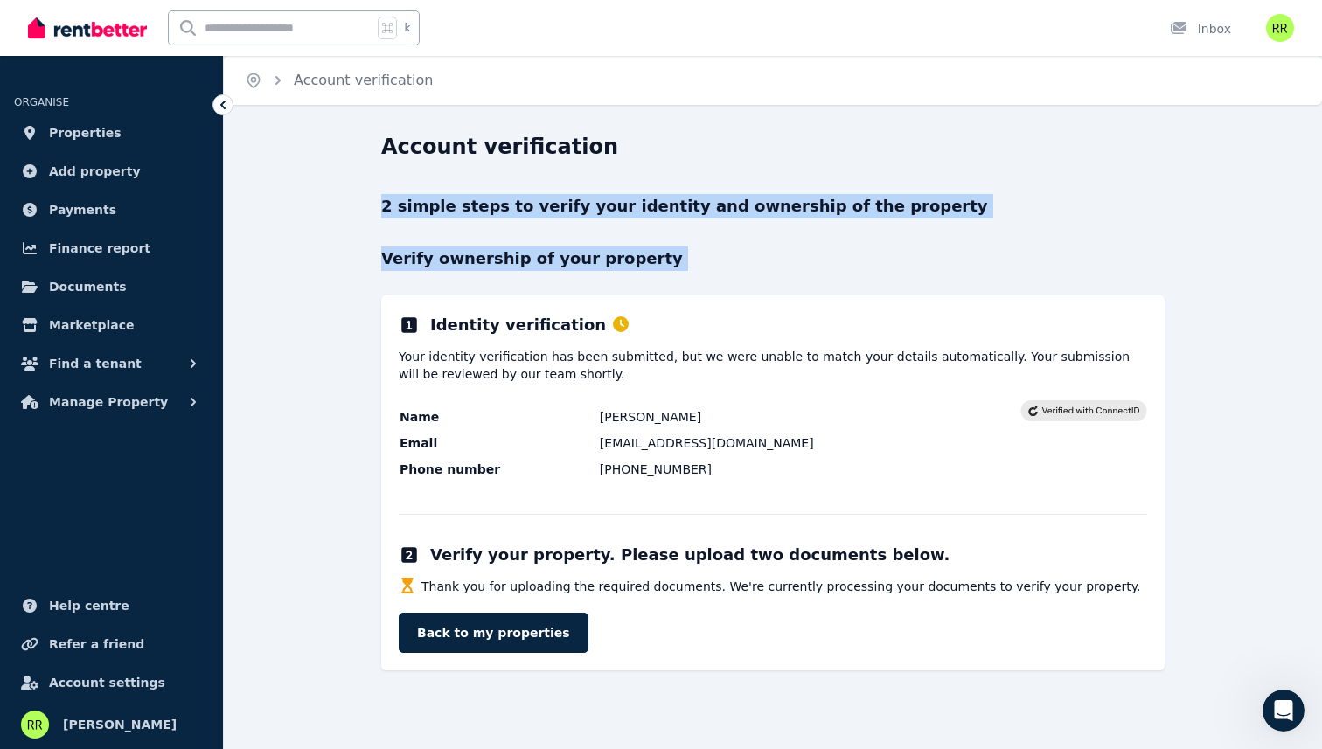
drag, startPoint x: 448, startPoint y: 205, endPoint x: 463, endPoint y: 254, distance: 51.4
click at [463, 254] on div "2 simple steps to verify your identity and ownership of the property Verify own…" at bounding box center [772, 432] width 783 height 476
click at [463, 254] on p "Verify ownership of your property" at bounding box center [772, 259] width 783 height 24
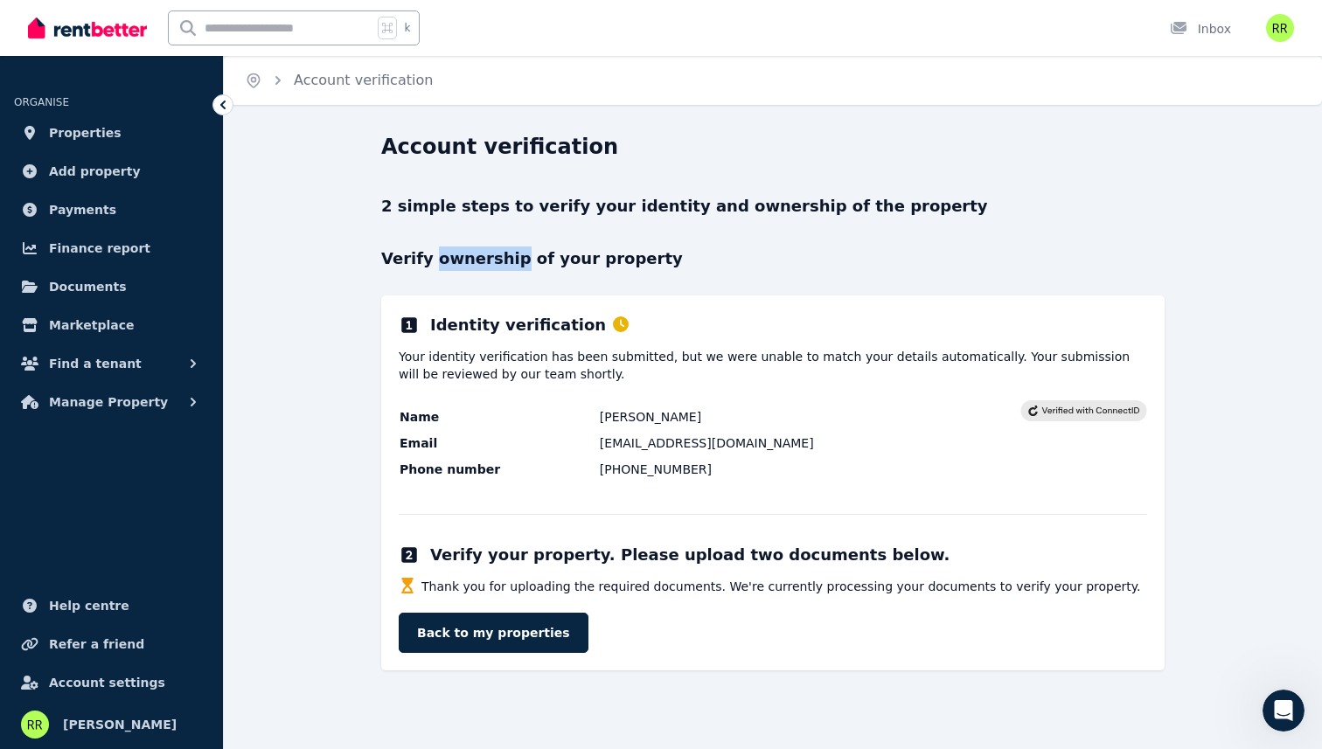
click at [463, 254] on p "Verify ownership of your property" at bounding box center [772, 259] width 783 height 24
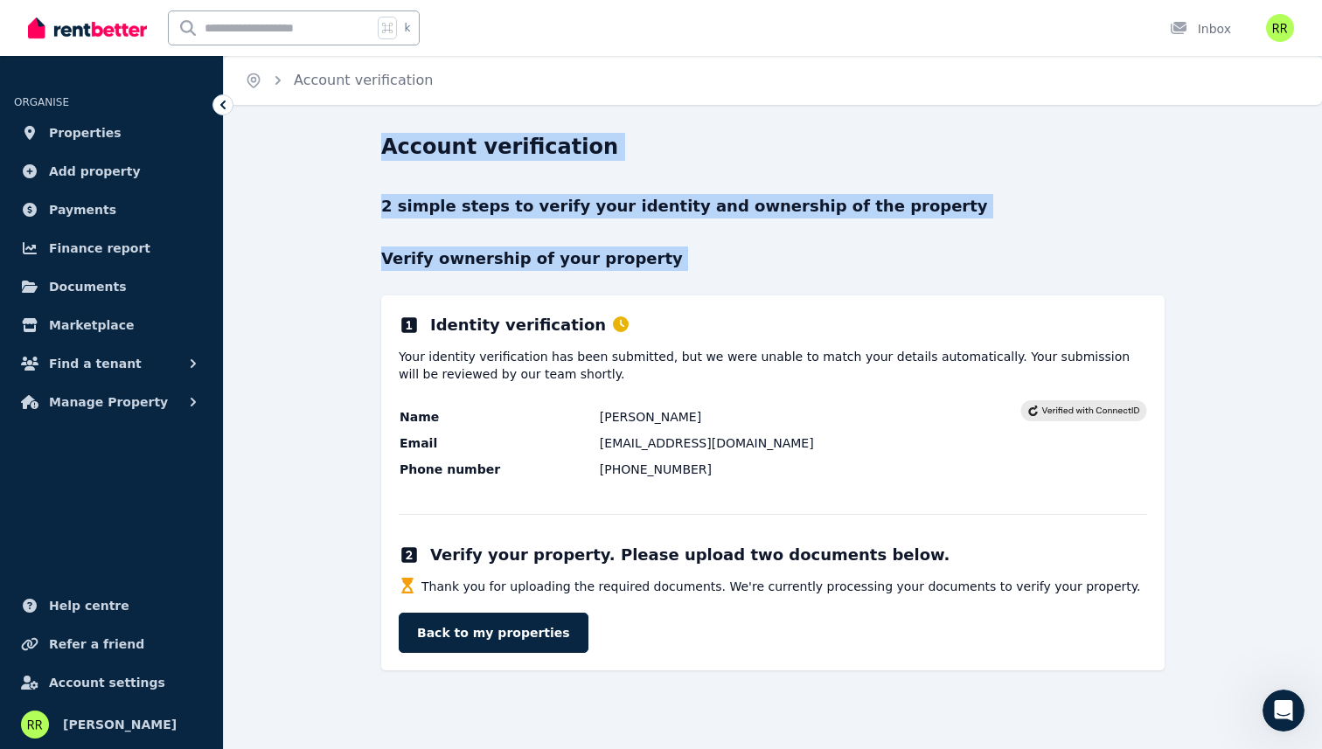
drag, startPoint x: 463, startPoint y: 254, endPoint x: 463, endPoint y: 164, distance: 90.0
click at [463, 164] on div "Account verification 2 simple steps to verify your identity and ownership of th…" at bounding box center [772, 402] width 783 height 538
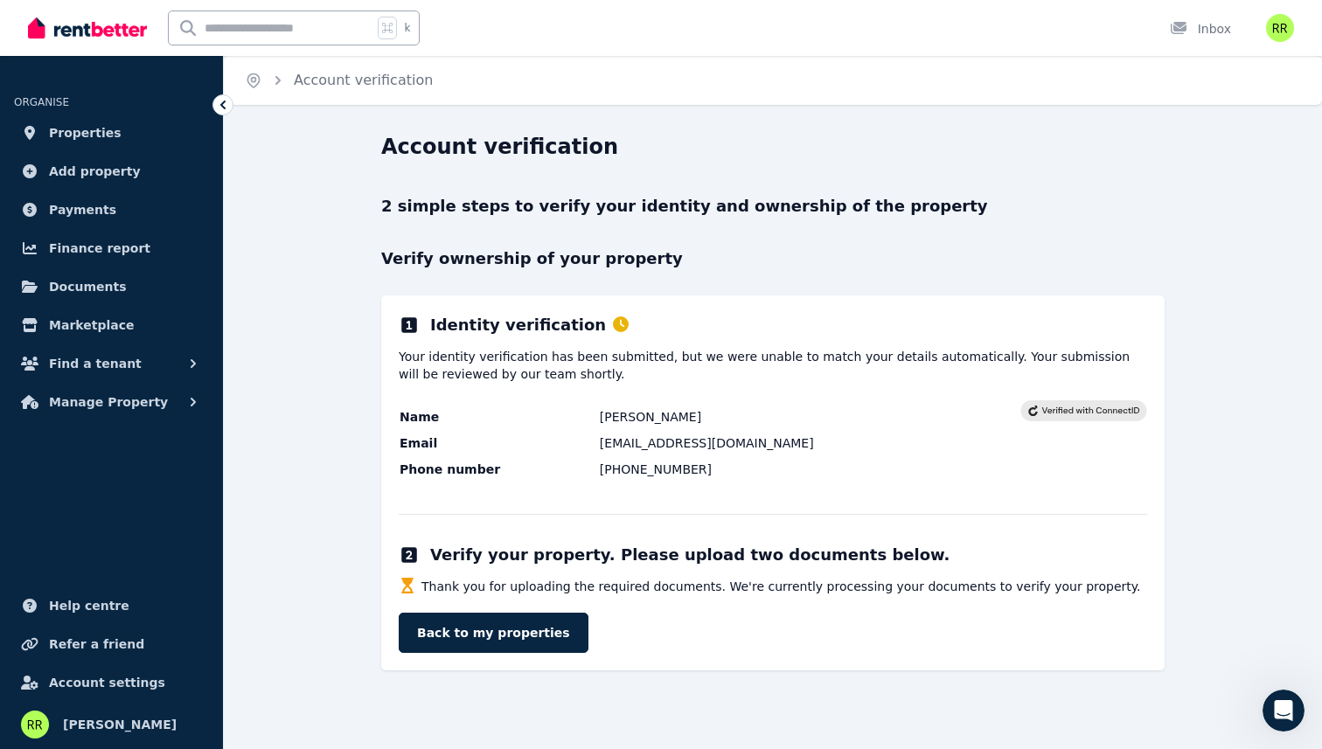
click at [455, 169] on div "Account verification 2 simple steps to verify your identity and ownership of th…" at bounding box center [772, 402] width 783 height 538
click at [453, 148] on h1 "Account verification" at bounding box center [499, 147] width 237 height 28
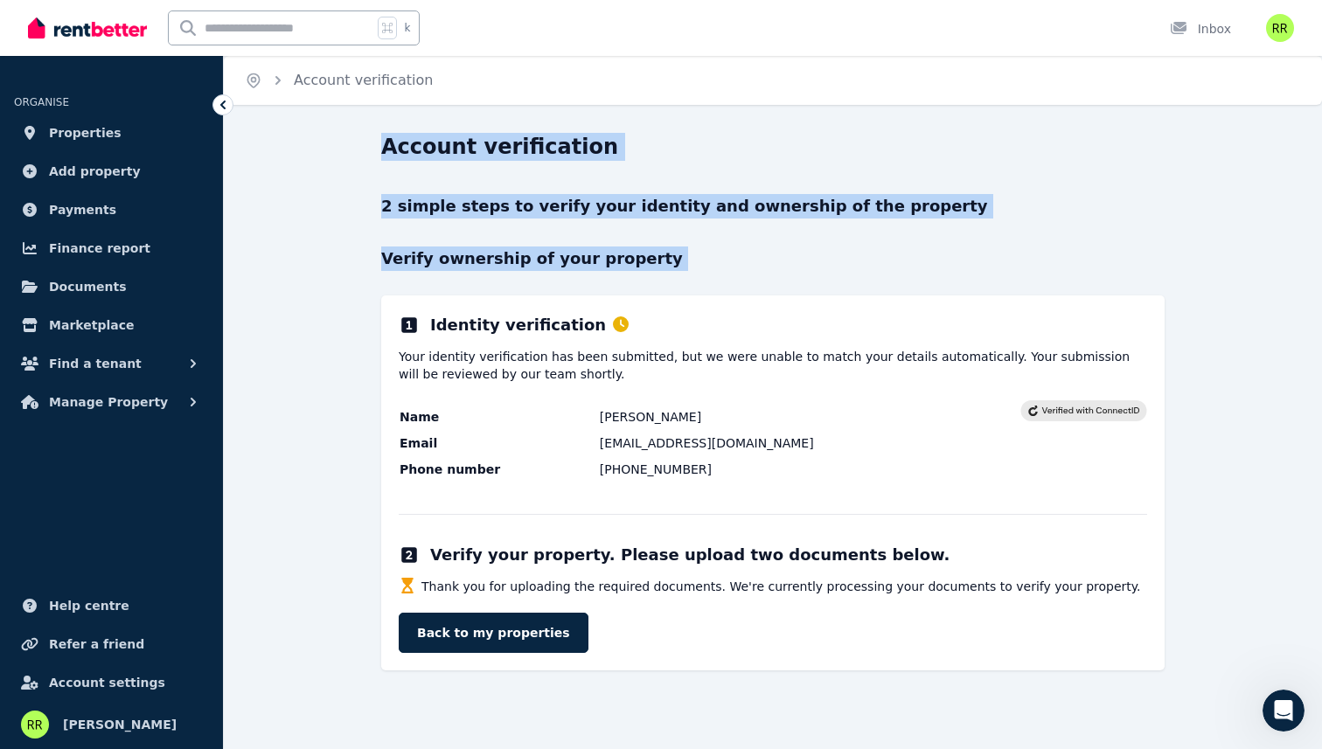
drag, startPoint x: 453, startPoint y: 148, endPoint x: 458, endPoint y: 249, distance: 101.5
click at [458, 249] on div "Account verification 2 simple steps to verify your identity and ownership of th…" at bounding box center [772, 402] width 783 height 538
click at [458, 249] on p "Verify ownership of your property" at bounding box center [772, 259] width 783 height 24
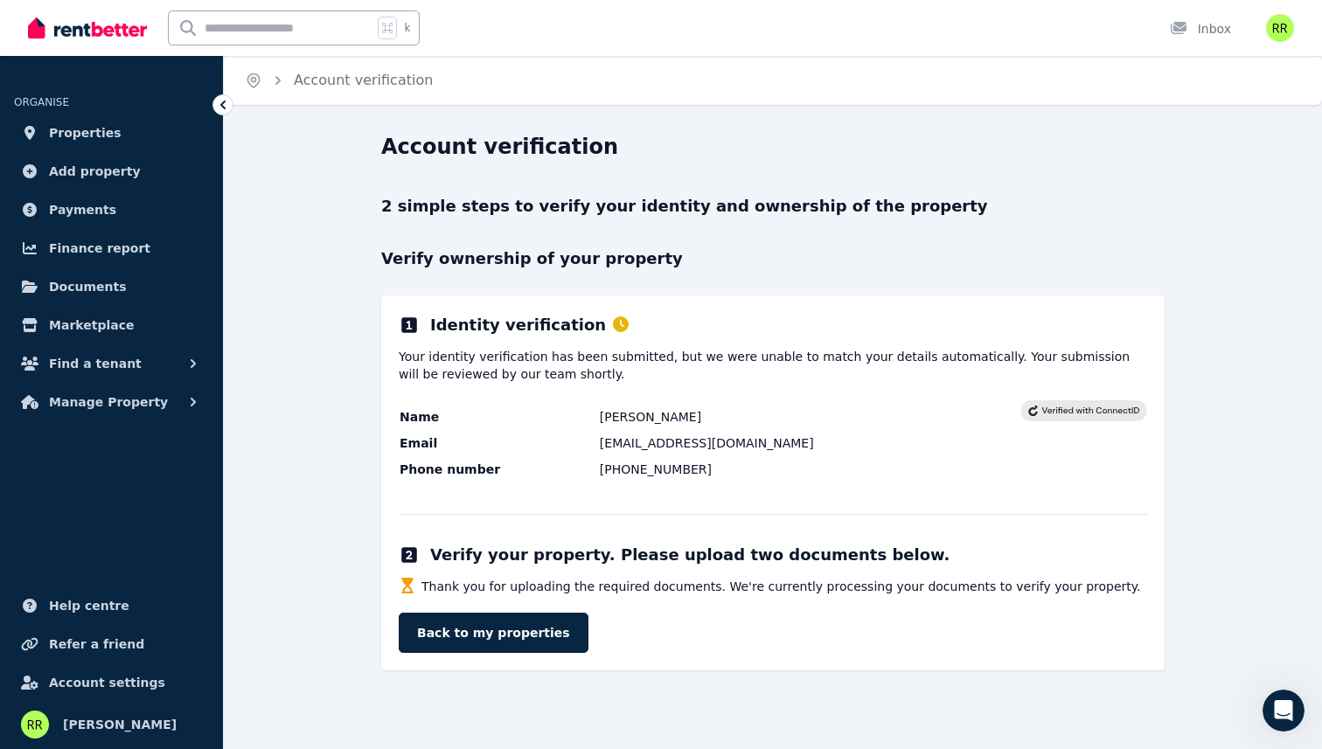
click at [649, 408] on td "[PERSON_NAME]" at bounding box center [809, 416] width 421 height 19
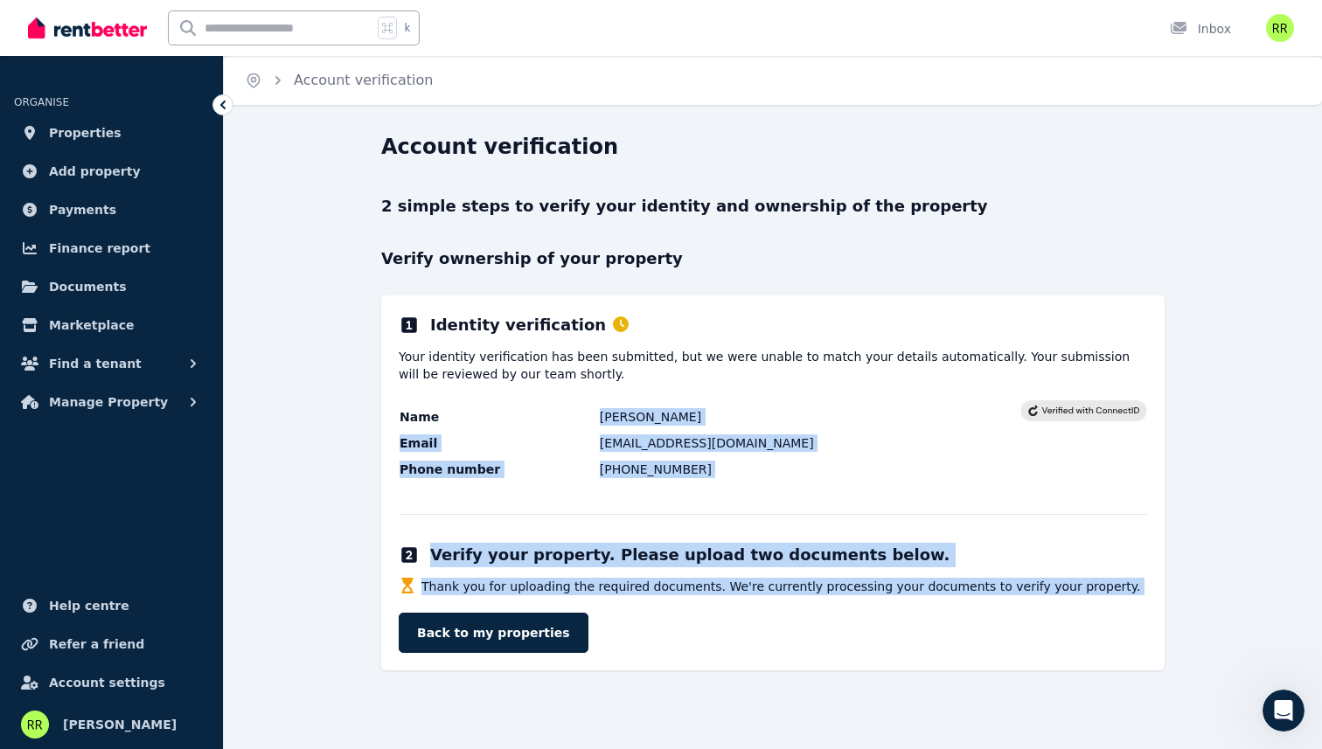
drag, startPoint x: 649, startPoint y: 408, endPoint x: 650, endPoint y: 574, distance: 166.1
click at [650, 574] on div "Identity verification Your identity verification has been submitted, but we wer…" at bounding box center [772, 482] width 783 height 375
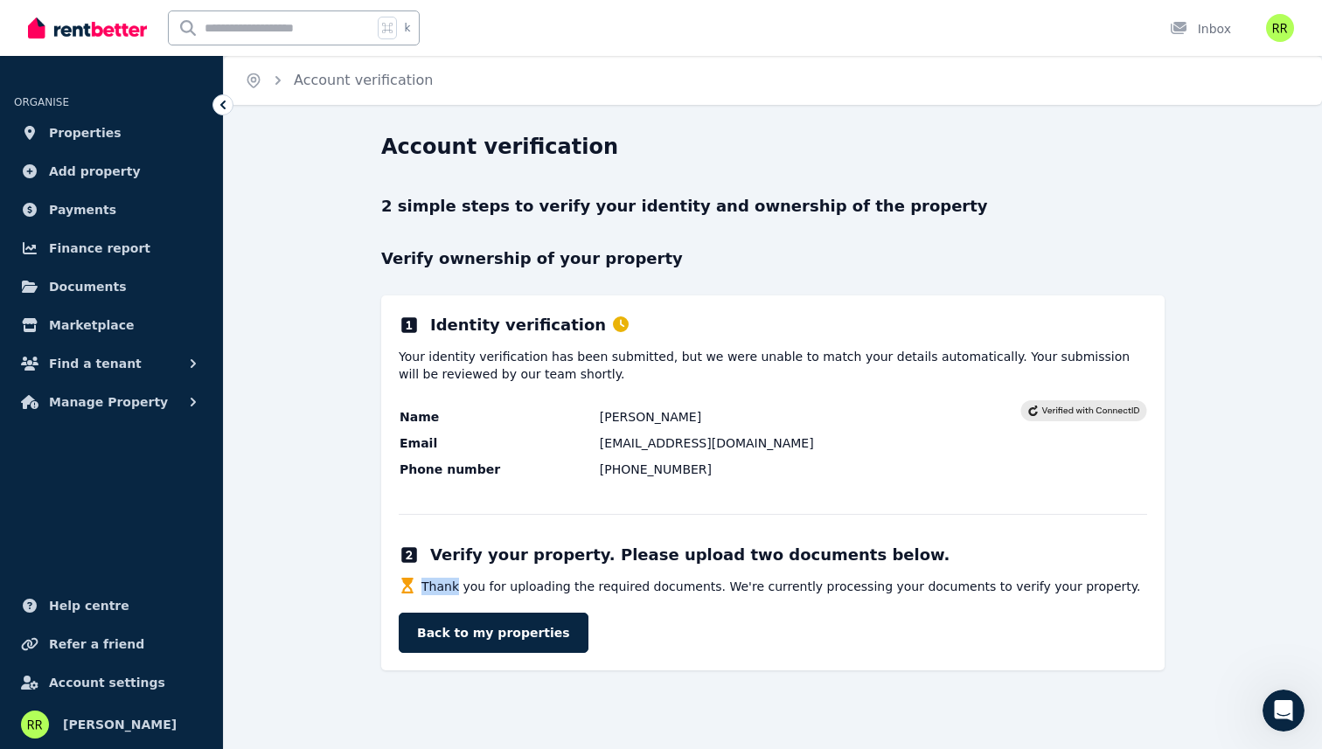
click at [650, 574] on div "Identity verification Your identity verification has been submitted, but we wer…" at bounding box center [772, 482] width 783 height 375
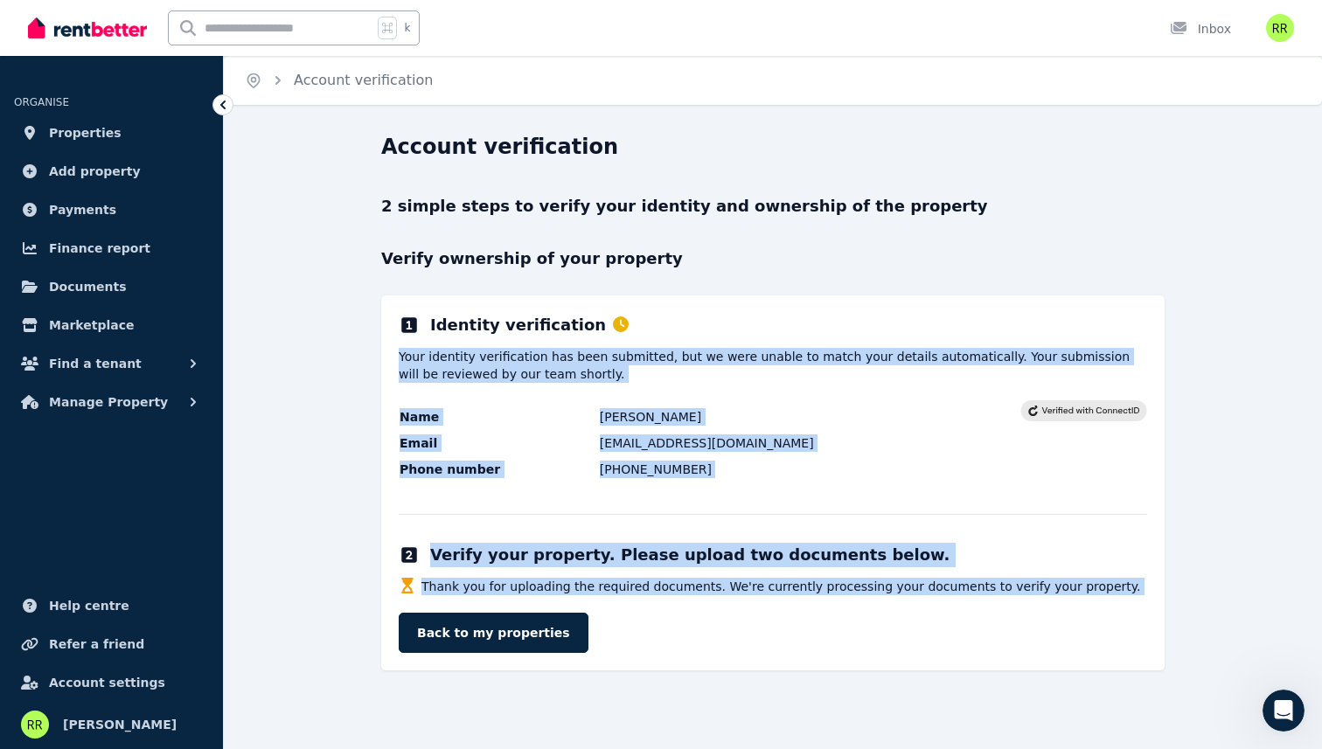
drag, startPoint x: 650, startPoint y: 574, endPoint x: 619, endPoint y: 370, distance: 207.0
click at [619, 370] on div "Identity verification Your identity verification has been submitted, but we wer…" at bounding box center [772, 482] width 783 height 375
click at [619, 370] on p "Your identity verification has been submitted, but we were unable to match your…" at bounding box center [773, 365] width 748 height 35
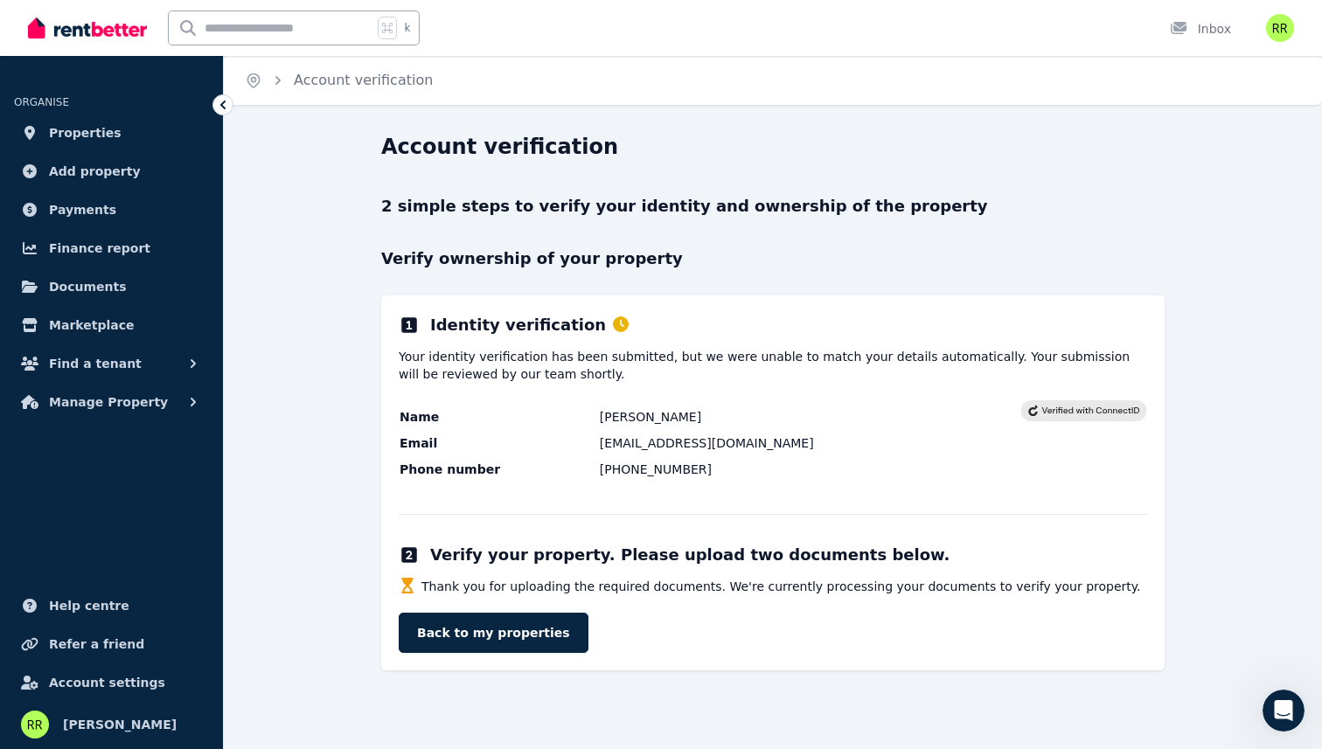
click at [619, 370] on p "Your identity verification has been submitted, but we were unable to match your…" at bounding box center [773, 365] width 748 height 35
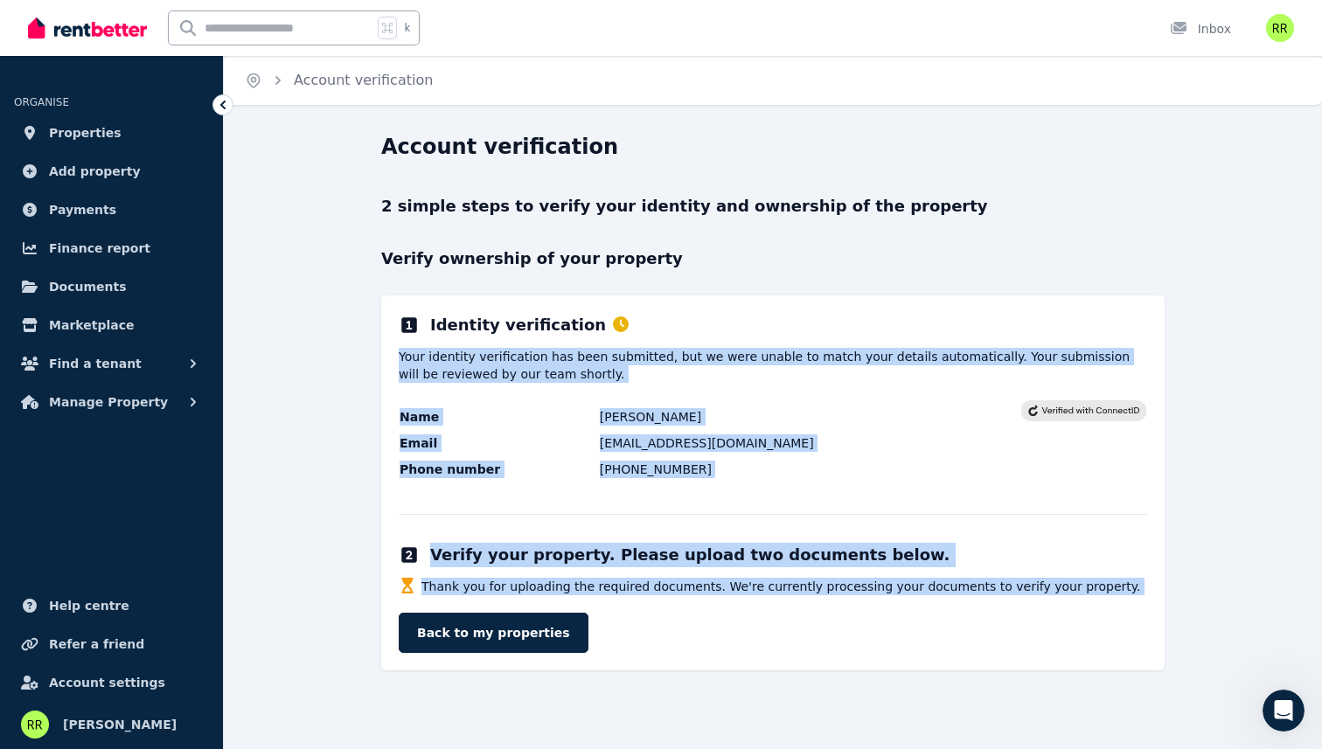
drag, startPoint x: 619, startPoint y: 370, endPoint x: 657, endPoint y: 580, distance: 213.3
click at [657, 580] on div "Identity verification Your identity verification has been submitted, but we wer…" at bounding box center [772, 482] width 783 height 375
click at [657, 580] on span "Thank you for uploading the required documents. We're currently processing your…" at bounding box center [780, 586] width 719 height 17
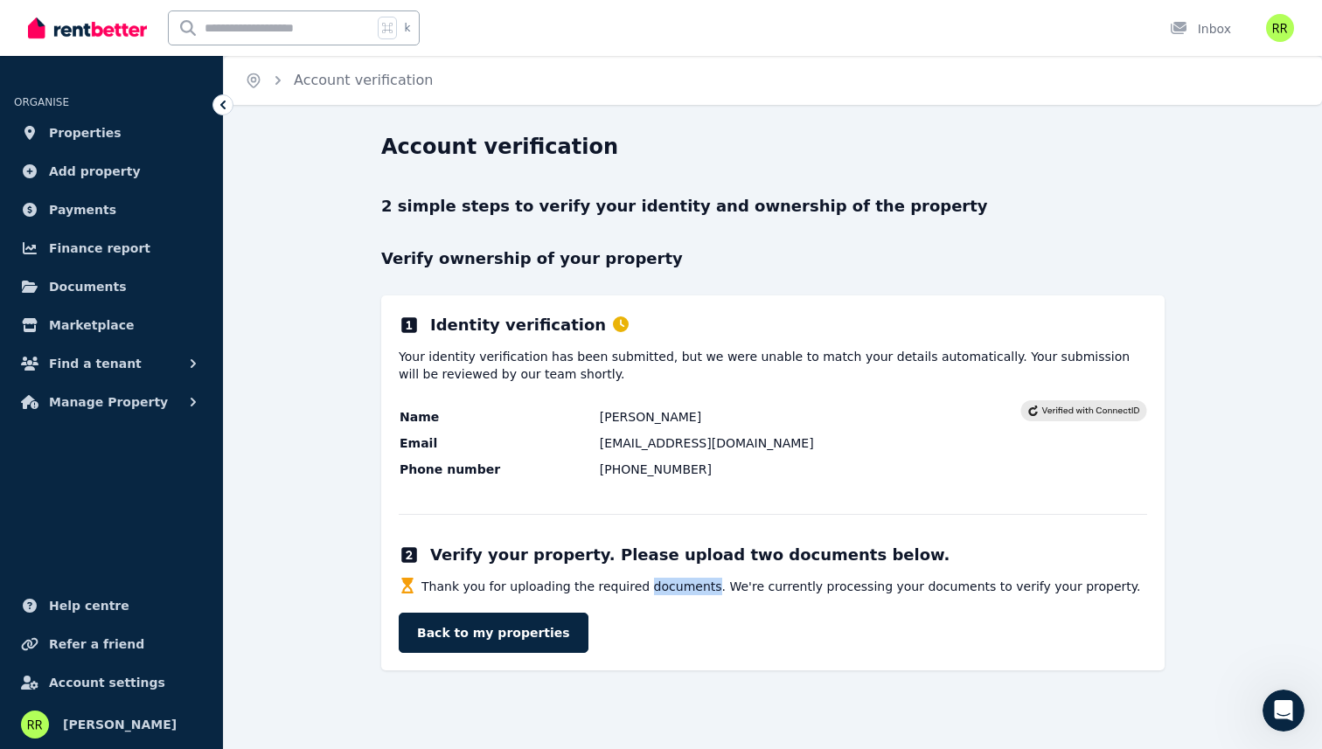
click at [657, 580] on span "Thank you for uploading the required documents. We're currently processing your…" at bounding box center [780, 586] width 719 height 17
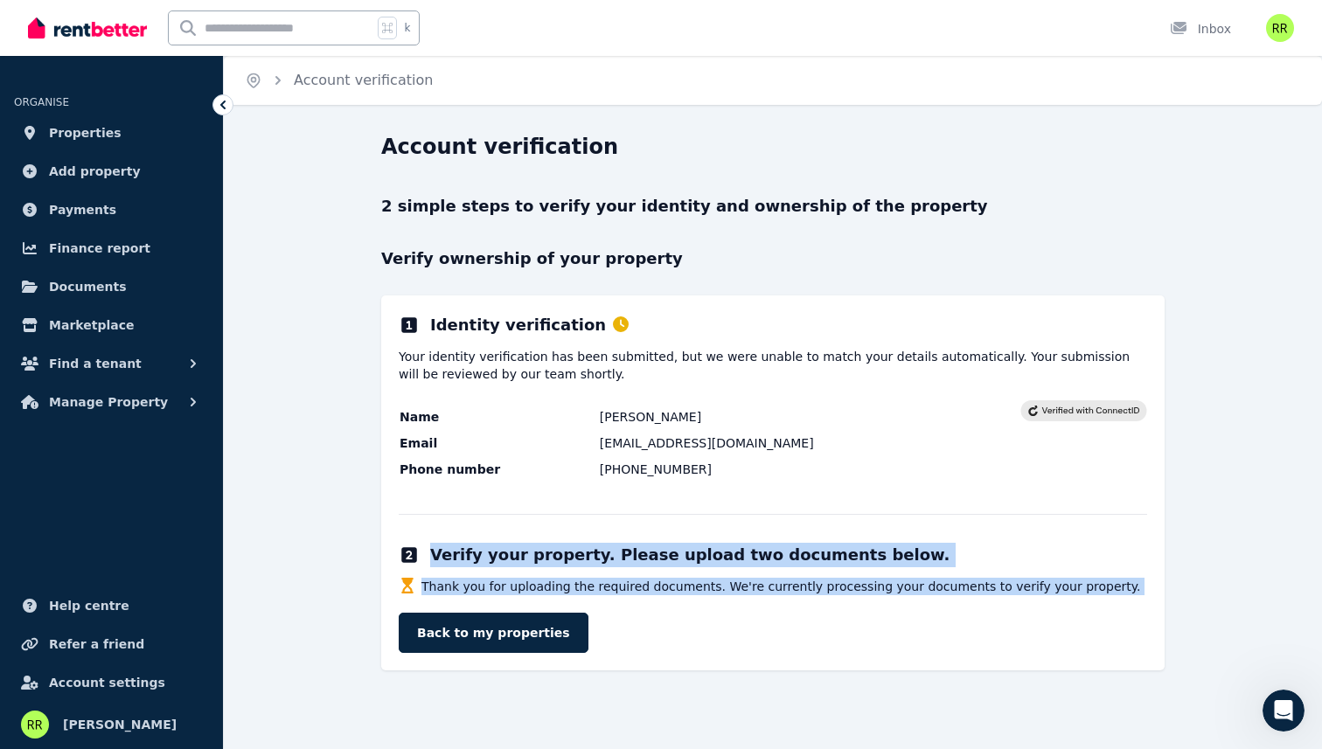
drag, startPoint x: 657, startPoint y: 580, endPoint x: 651, endPoint y: 557, distance: 23.5
click at [651, 557] on div "Identity verification Your identity verification has been submitted, but we wer…" at bounding box center [772, 482] width 783 height 375
click at [651, 557] on h2 "Verify your property. Please upload two documents below." at bounding box center [689, 555] width 519 height 24
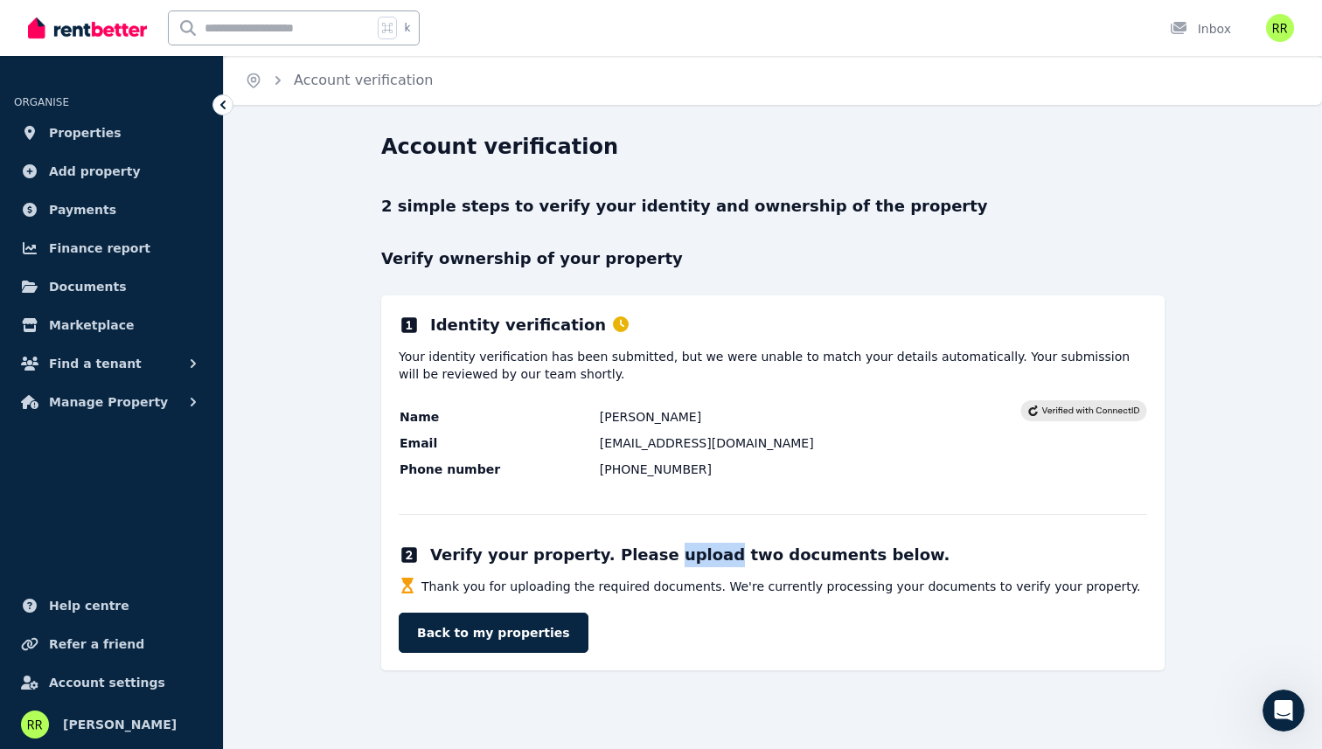
click at [651, 557] on h2 "Verify your property. Please upload two documents below." at bounding box center [689, 555] width 519 height 24
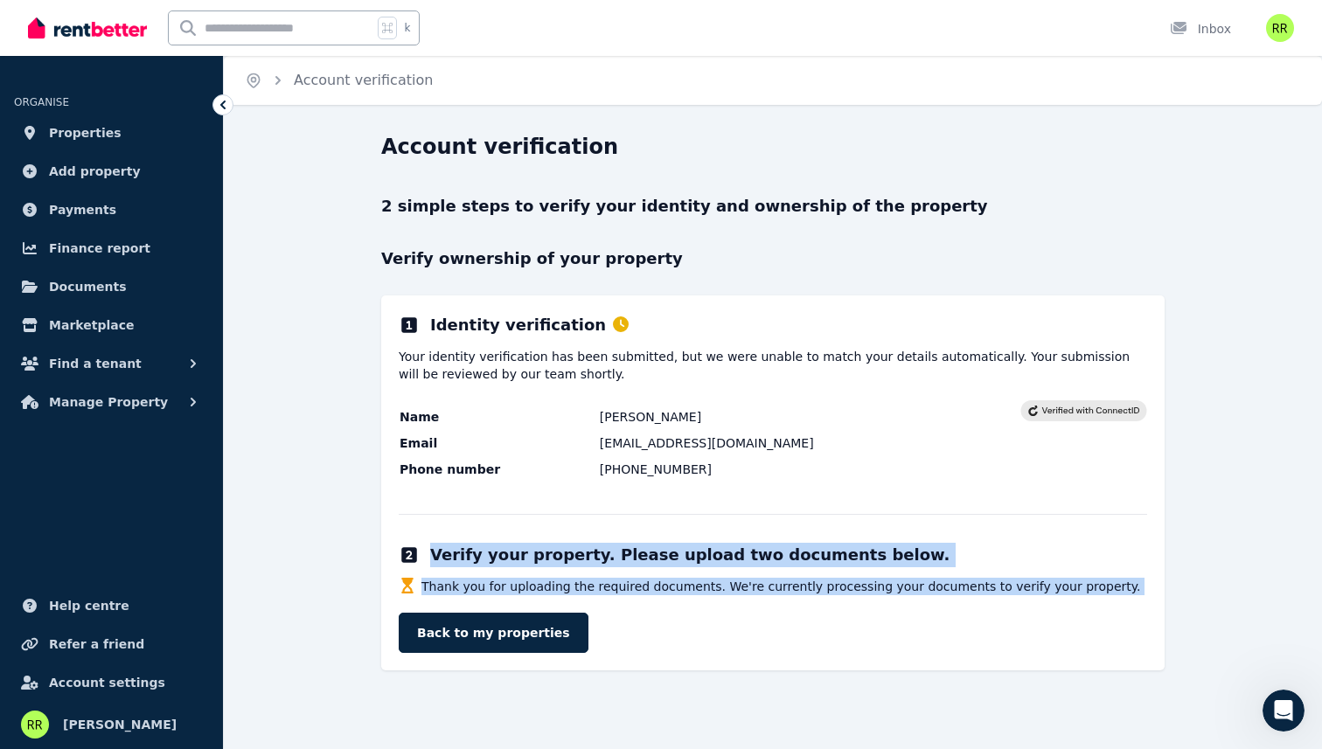
drag, startPoint x: 651, startPoint y: 557, endPoint x: 642, endPoint y: 584, distance: 28.5
click at [642, 584] on div "Identity verification Your identity verification has been submitted, but we wer…" at bounding box center [772, 482] width 783 height 375
click at [517, 630] on link "Back to my properties" at bounding box center [494, 633] width 190 height 40
